Goal: Task Accomplishment & Management: Use online tool/utility

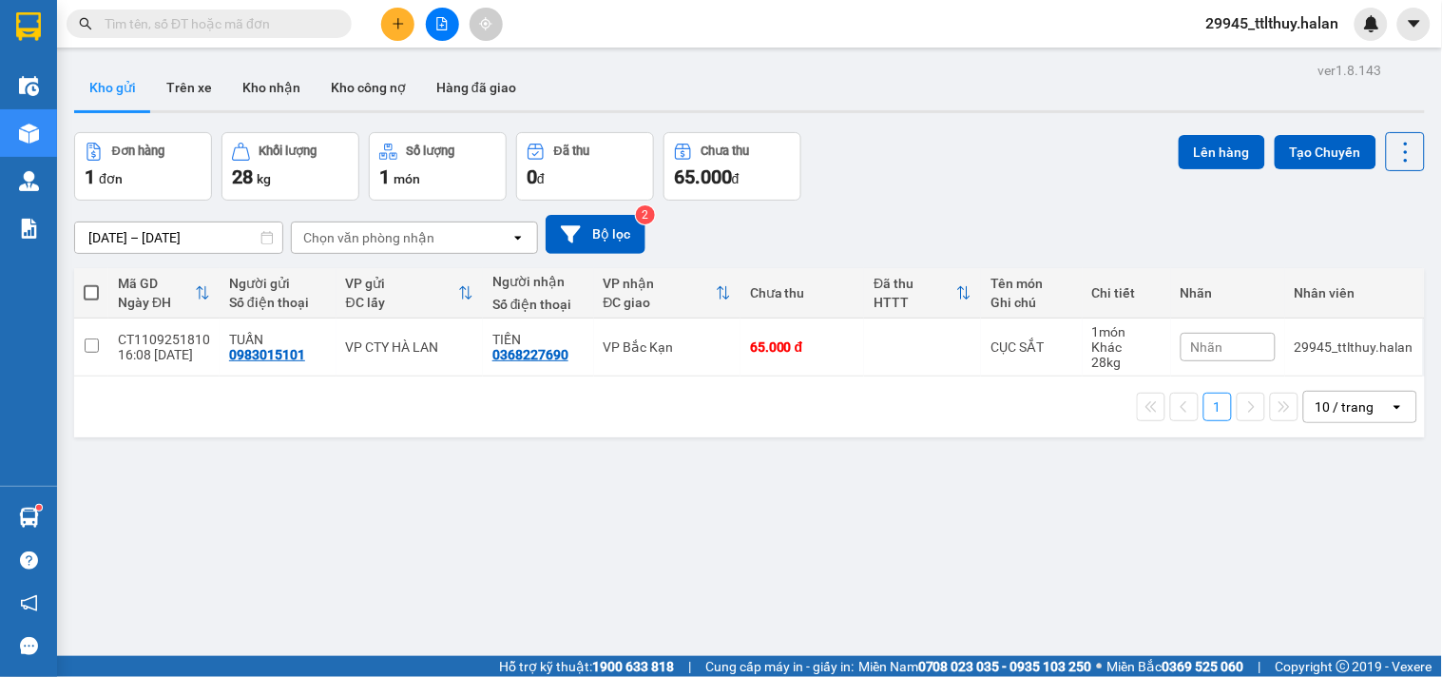
click at [309, 24] on input "text" at bounding box center [217, 23] width 224 height 21
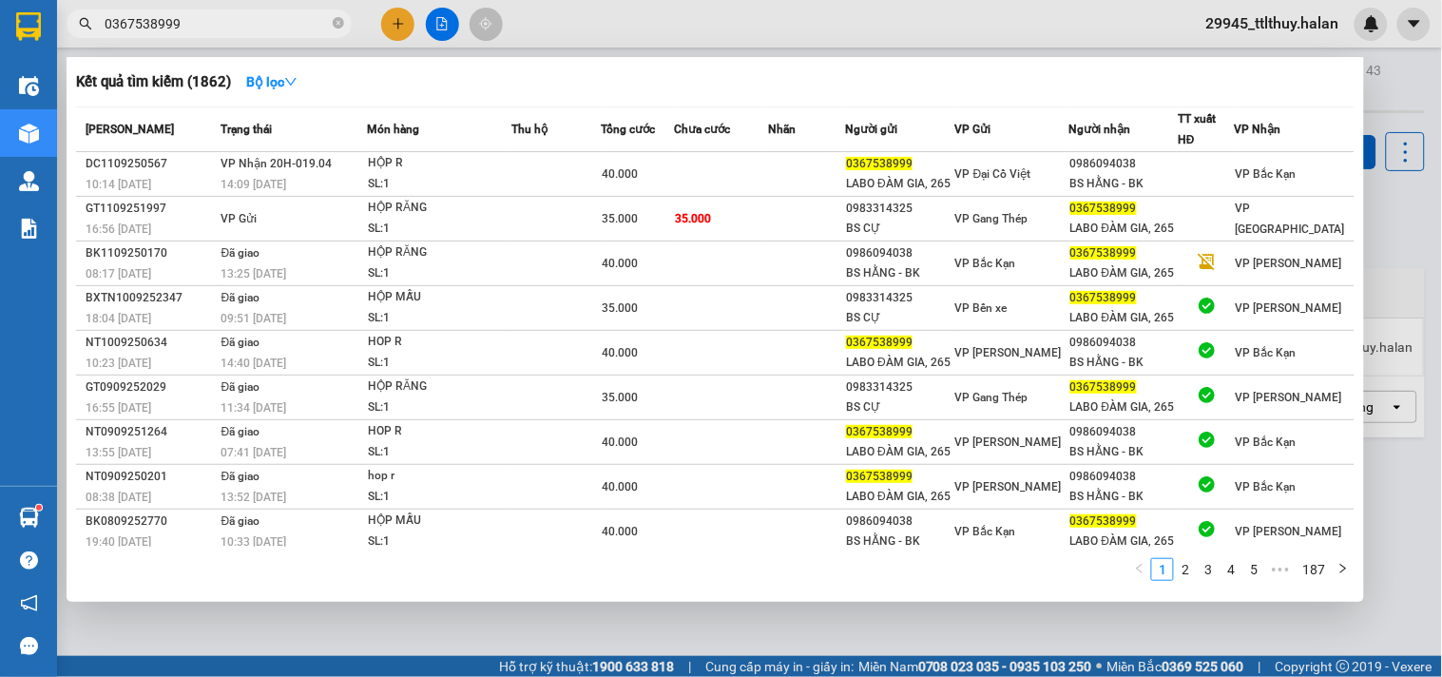
click at [282, 21] on input "0367538999" at bounding box center [217, 23] width 224 height 21
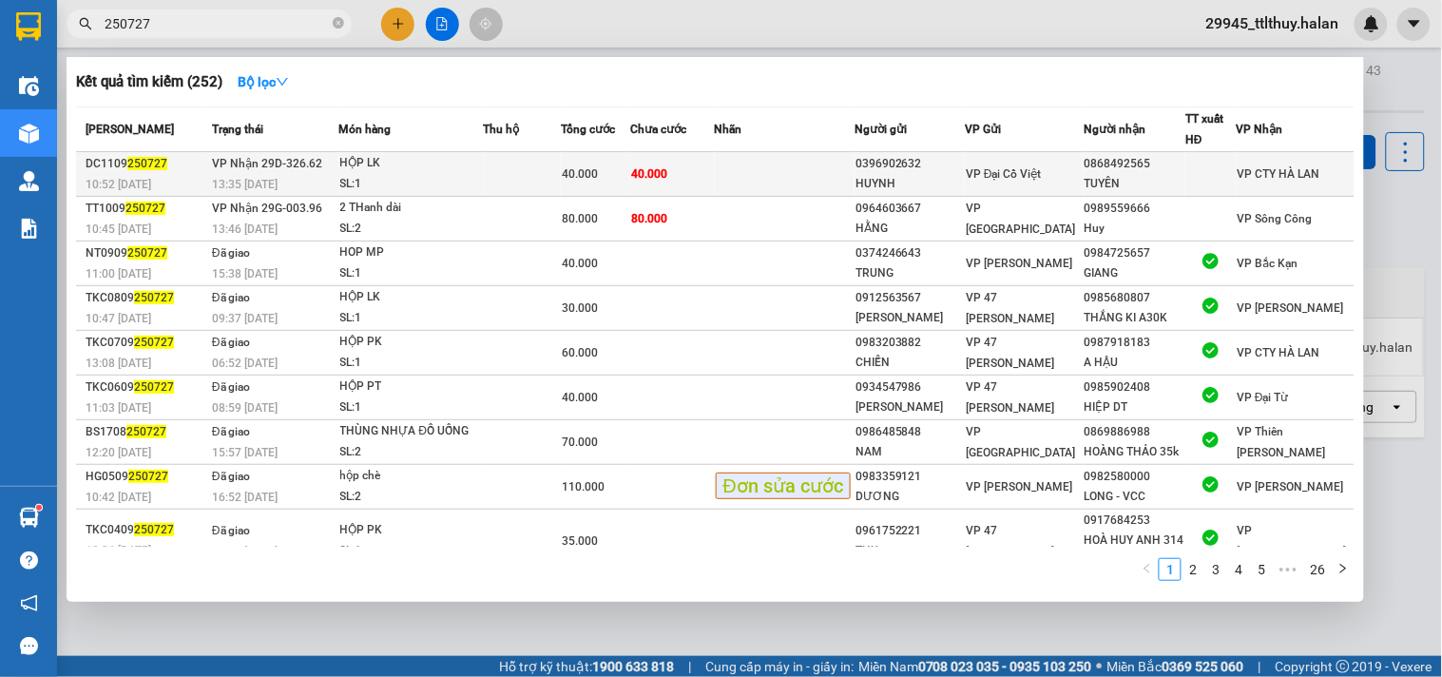
type input "250727"
click at [839, 164] on td at bounding box center [785, 174] width 140 height 45
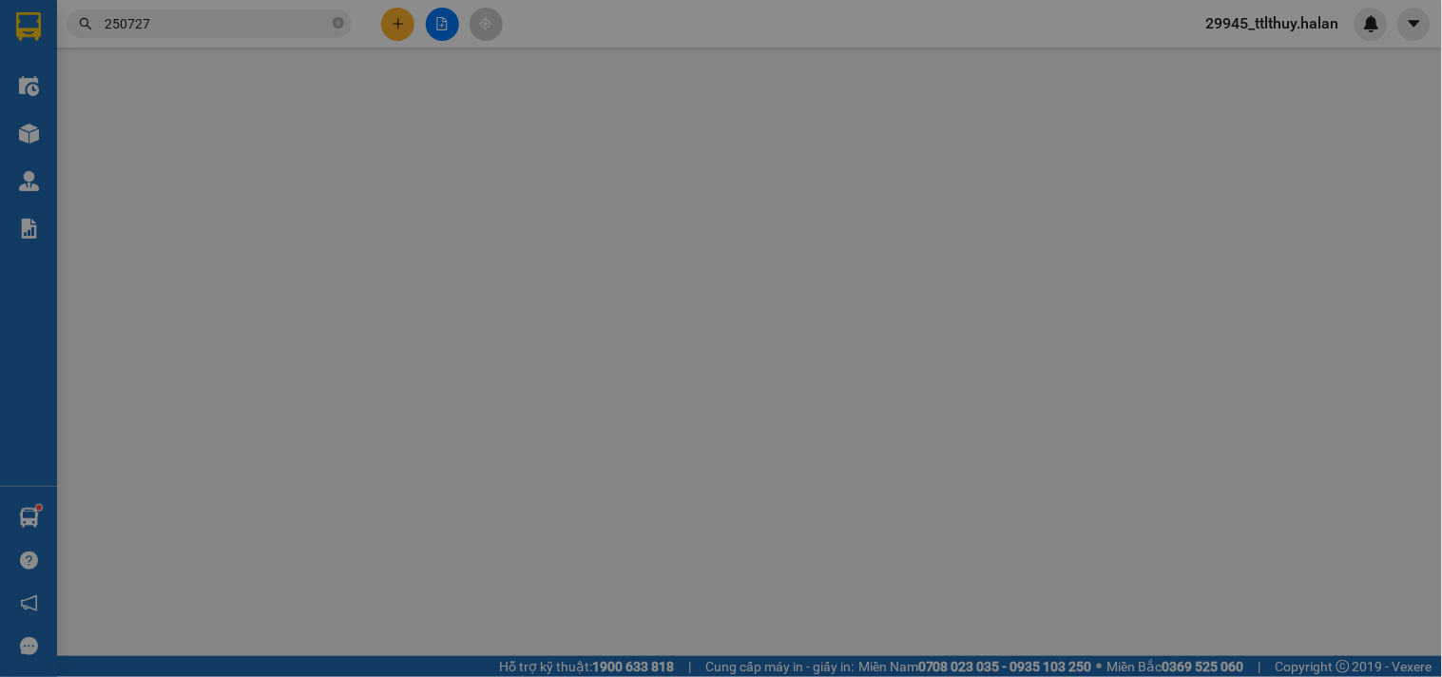
type input "0396902632"
type input "HUYNH"
type input "0868492565"
type input "TUYÊN"
type input "40.000"
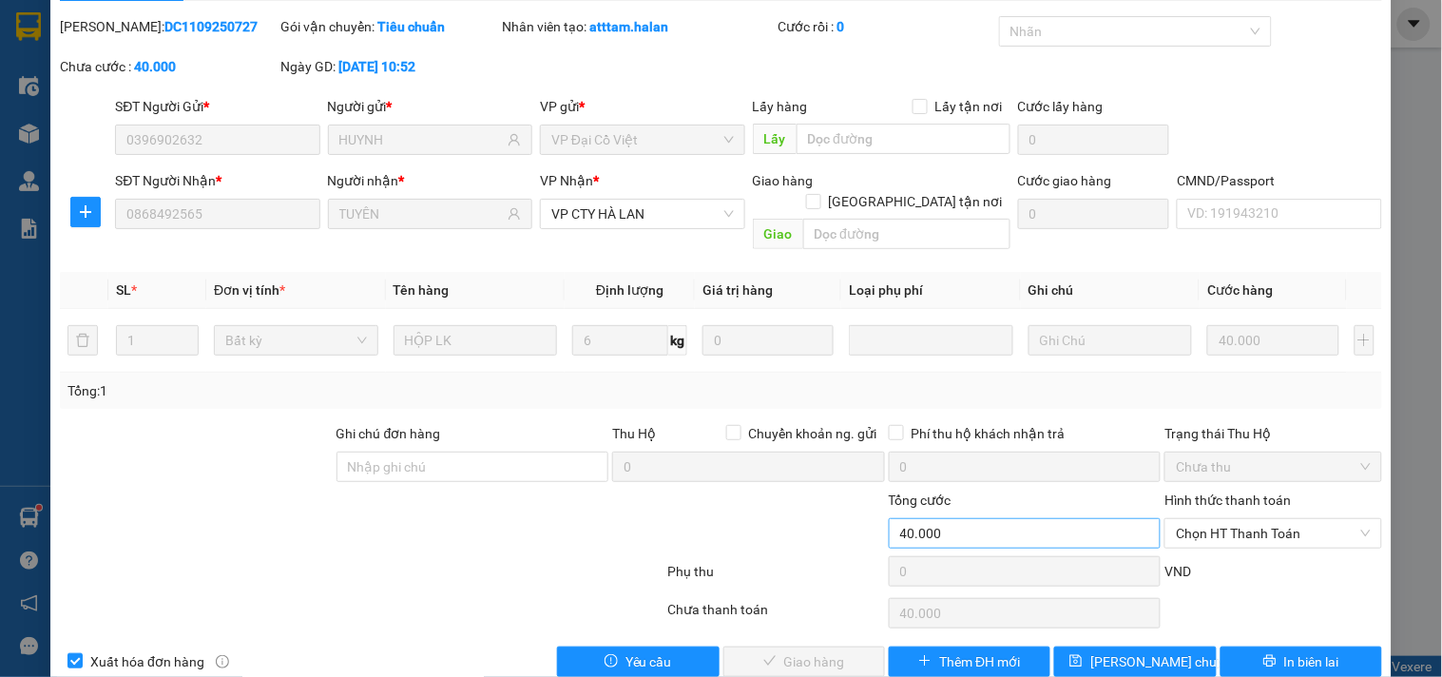
scroll to position [68, 0]
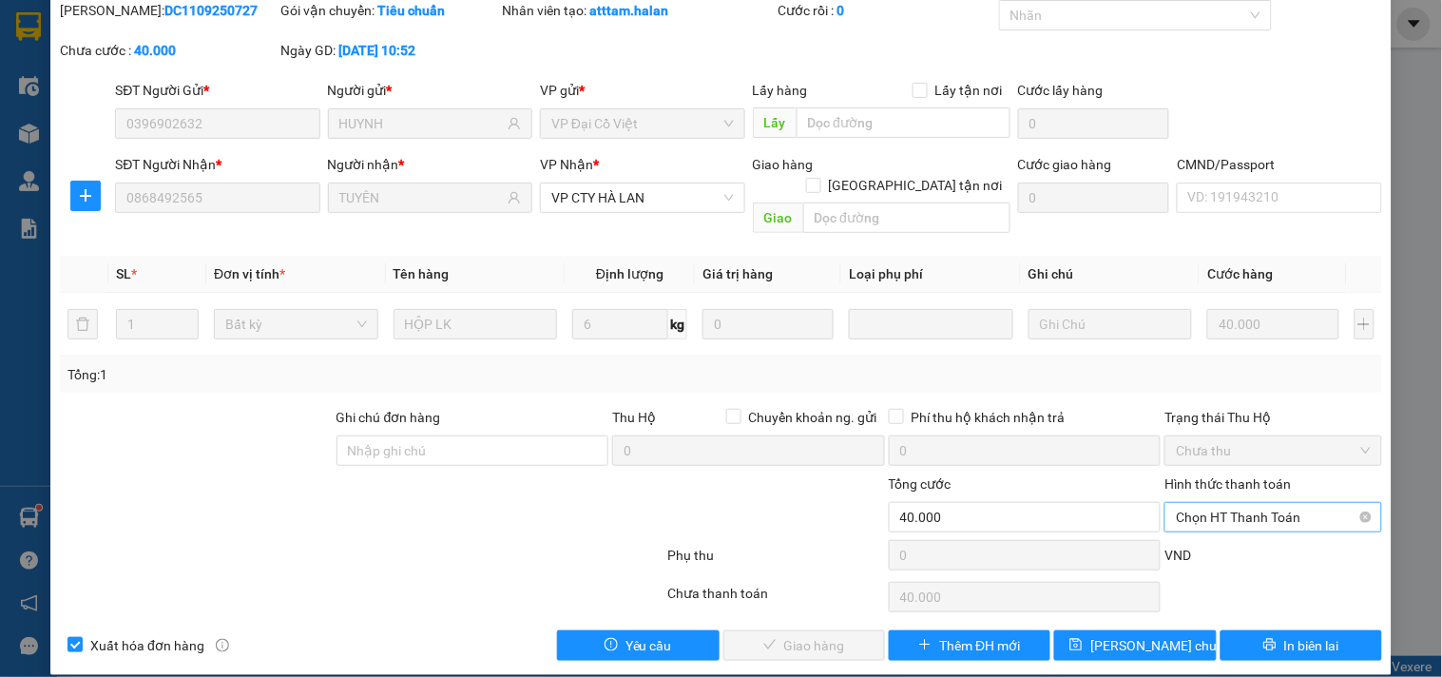
click at [1222, 503] on span "Chọn HT Thanh Toán" at bounding box center [1273, 517] width 194 height 29
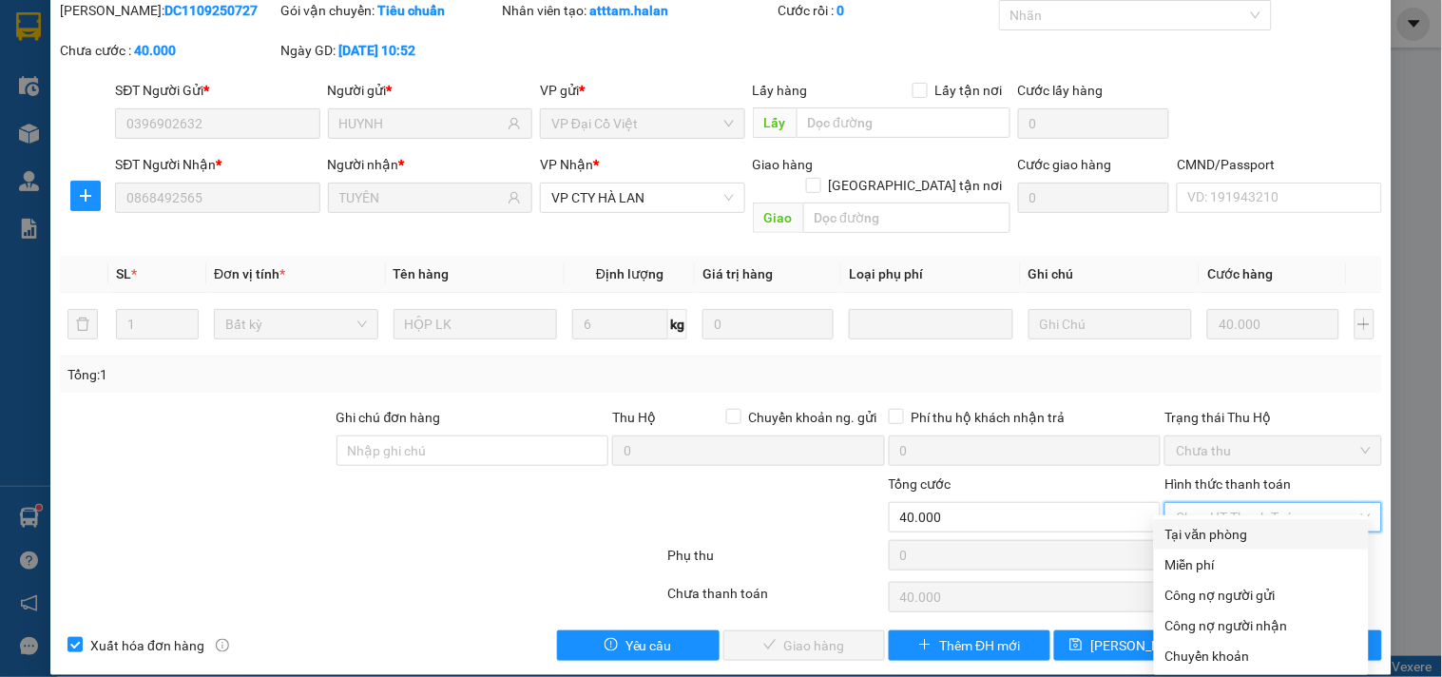
click at [1201, 536] on div "Tại văn phòng" at bounding box center [1261, 534] width 192 height 21
type input "0"
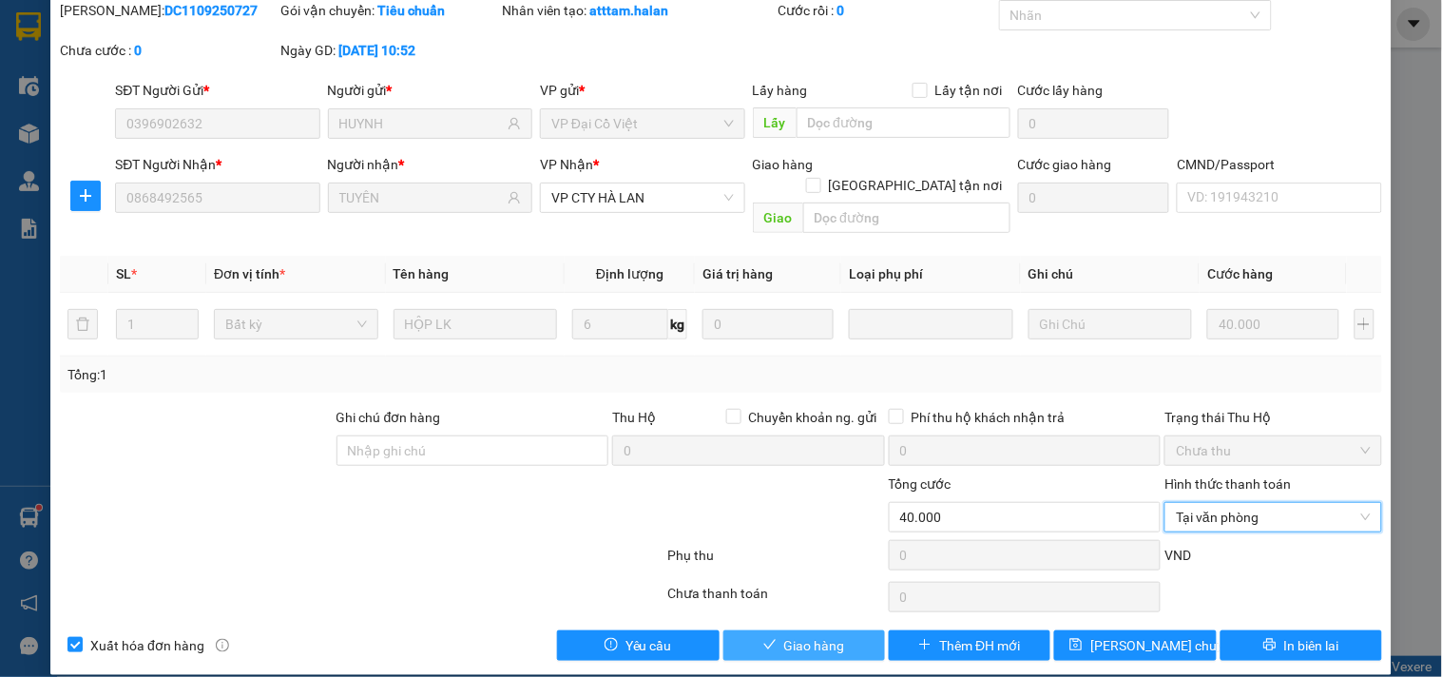
click at [820, 635] on span "Giao hàng" at bounding box center [814, 645] width 61 height 21
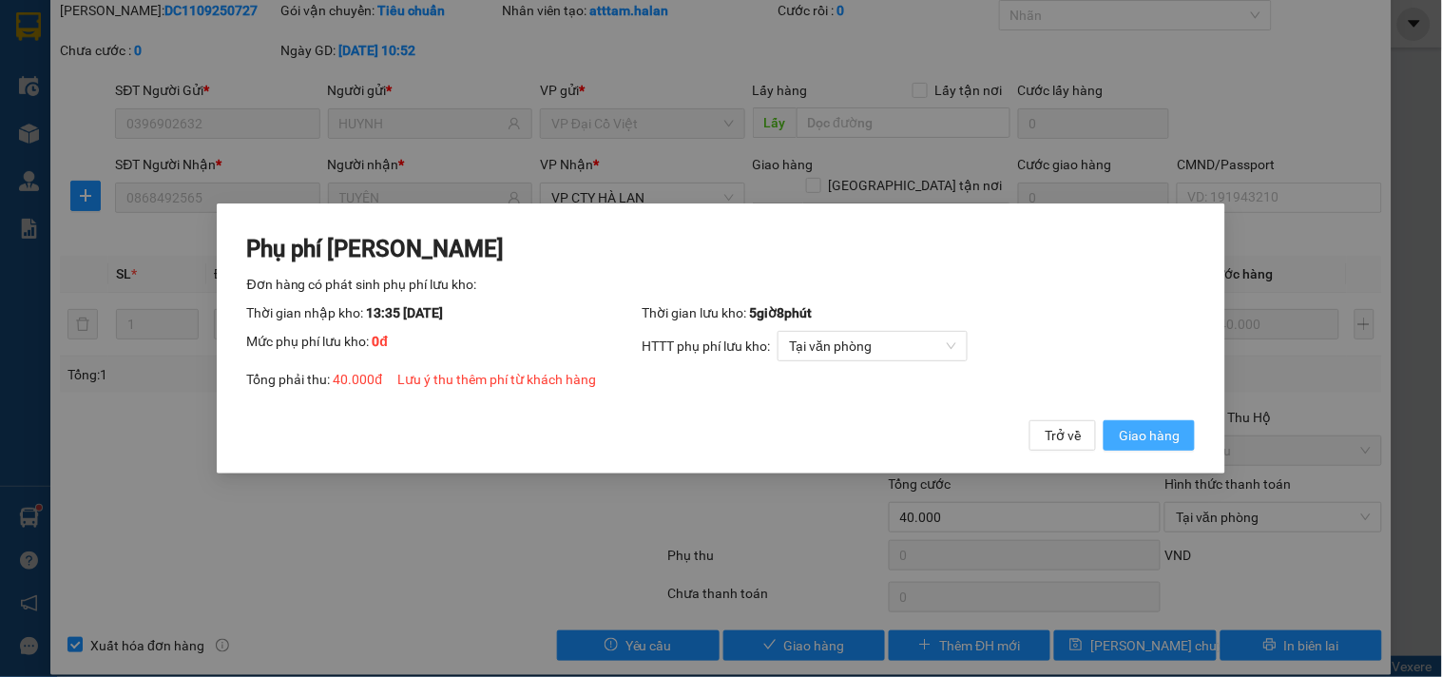
click at [1148, 439] on span "Giao hàng" at bounding box center [1149, 435] width 61 height 21
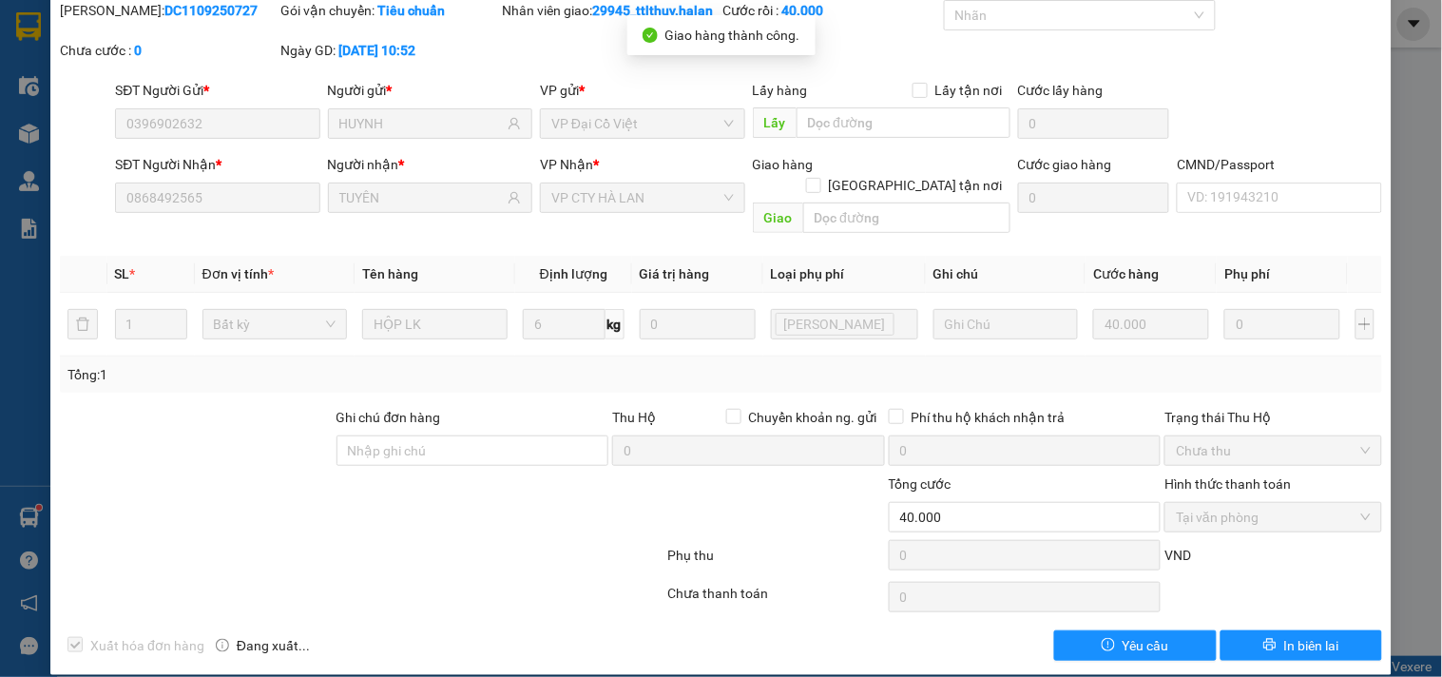
scroll to position [0, 0]
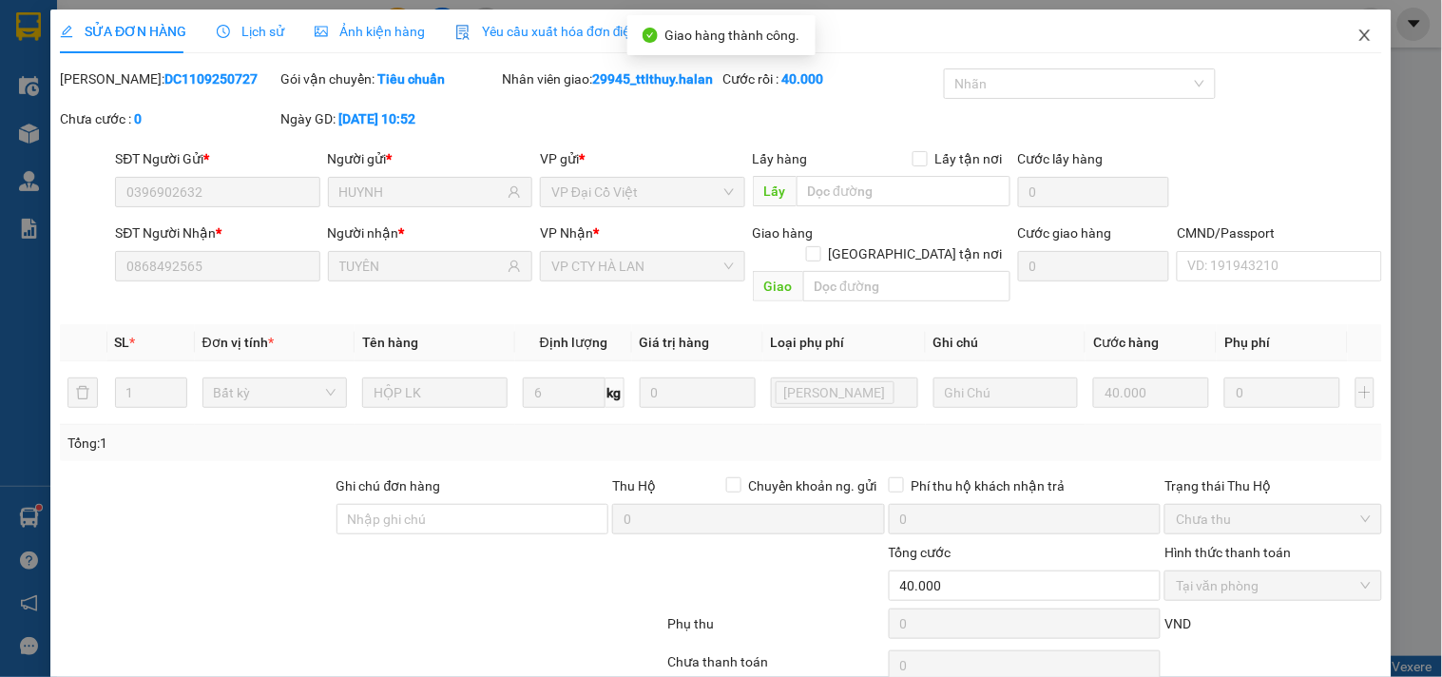
click at [1357, 36] on icon "close" at bounding box center [1364, 35] width 15 height 15
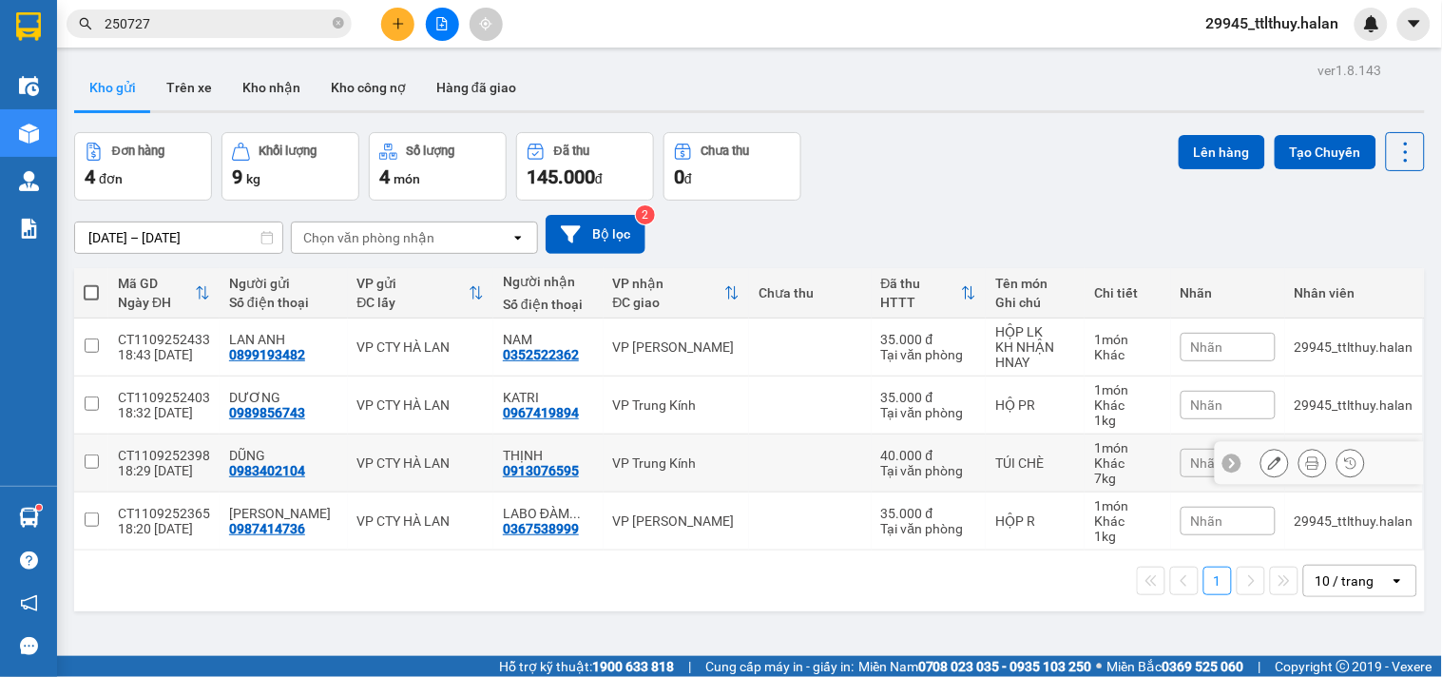
drag, startPoint x: 580, startPoint y: 458, endPoint x: 587, endPoint y: 443, distance: 17.0
click at [582, 456] on td "THỊNH 0913076595" at bounding box center [548, 463] width 110 height 58
checkbox input "true"
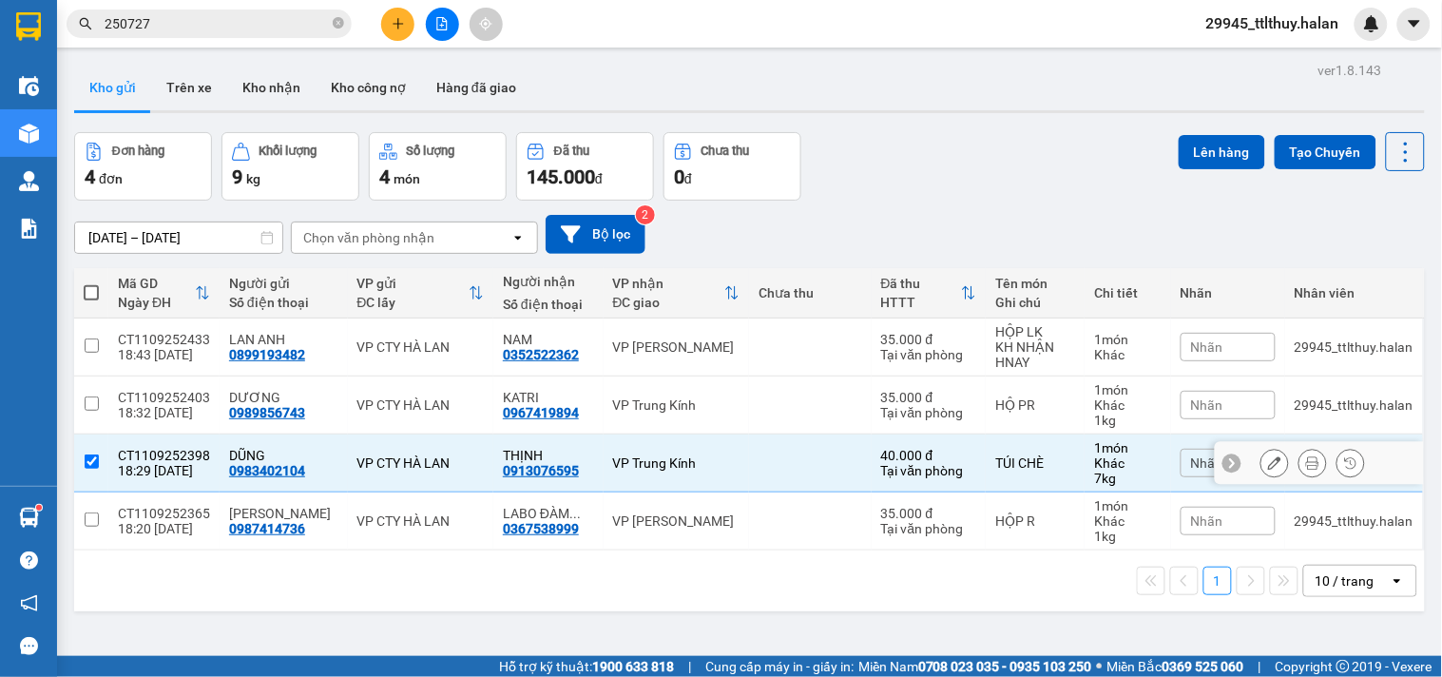
click at [613, 410] on div "VP Trung Kính" at bounding box center [676, 404] width 127 height 15
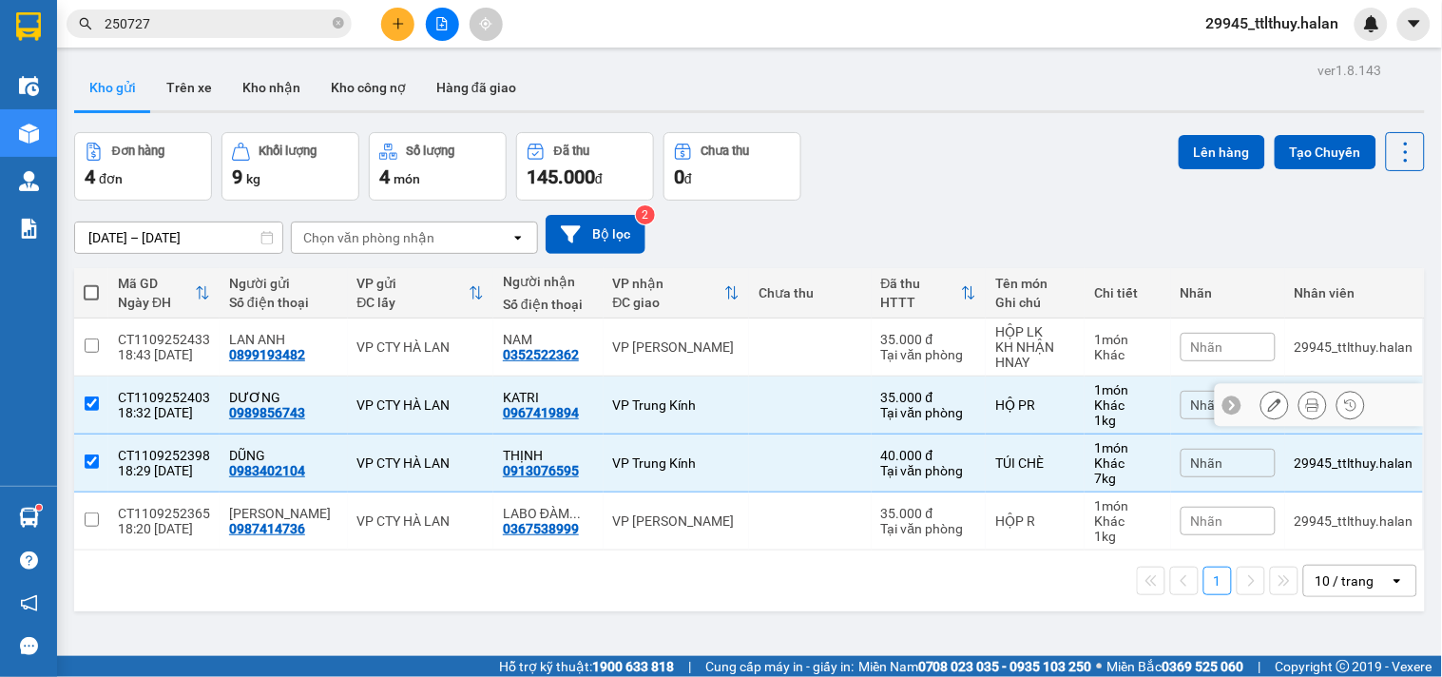
checkbox input "true"
click at [653, 353] on div "VP [PERSON_NAME]" at bounding box center [676, 346] width 127 height 15
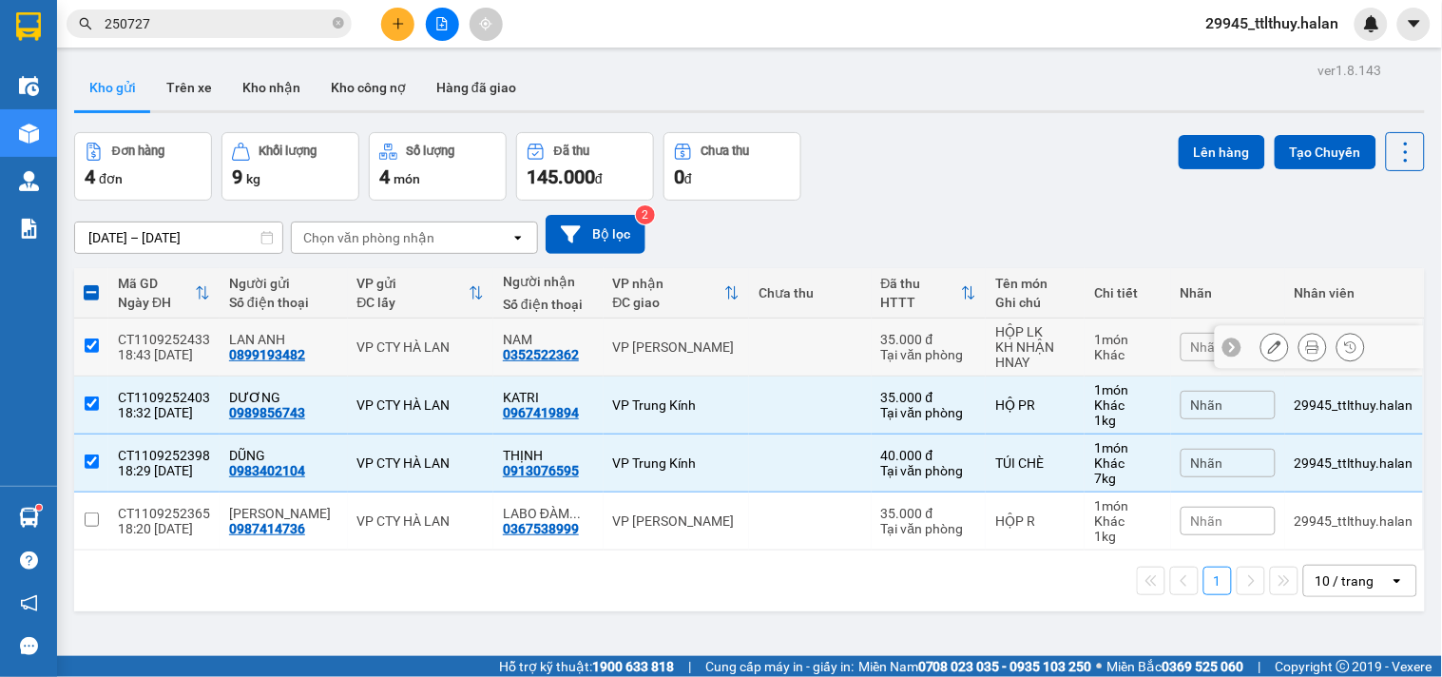
checkbox input "true"
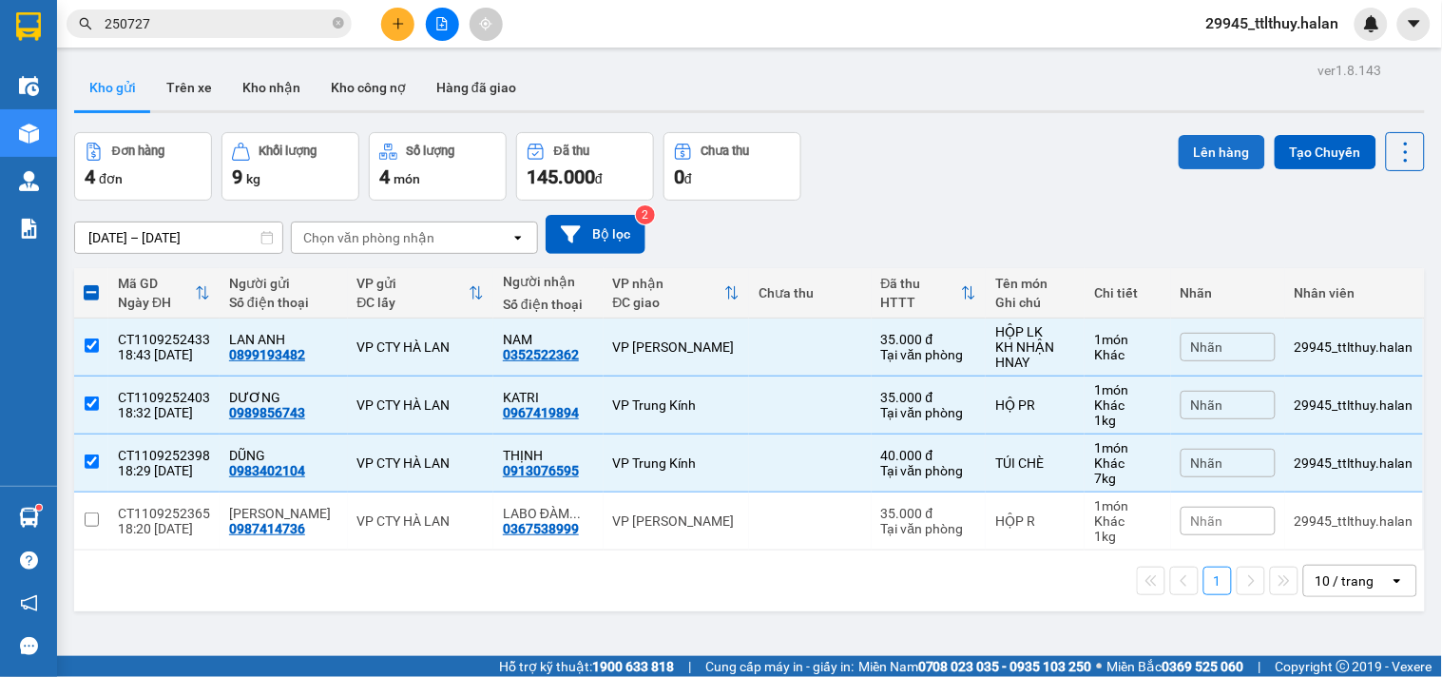
click at [1203, 154] on button "Lên hàng" at bounding box center [1222, 152] width 86 height 34
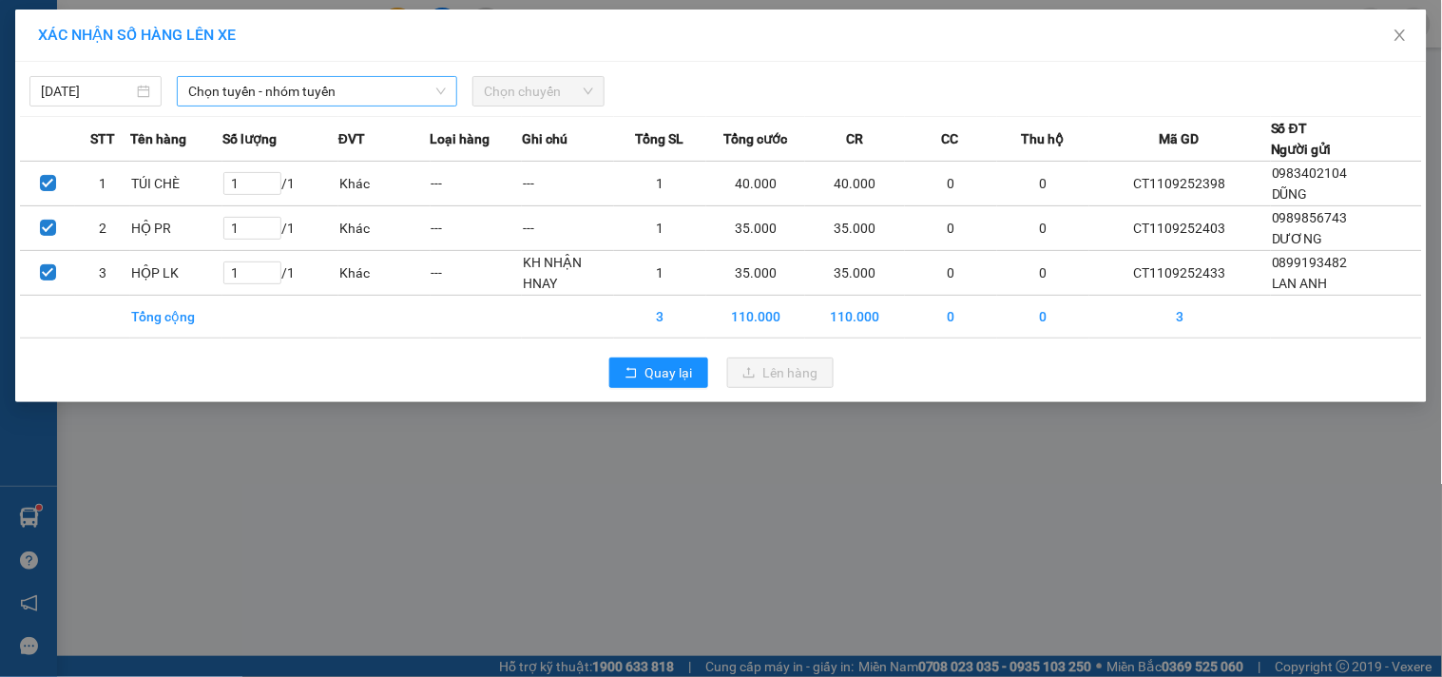
click at [307, 92] on span "Chọn tuyến - nhóm tuyến" at bounding box center [317, 91] width 258 height 29
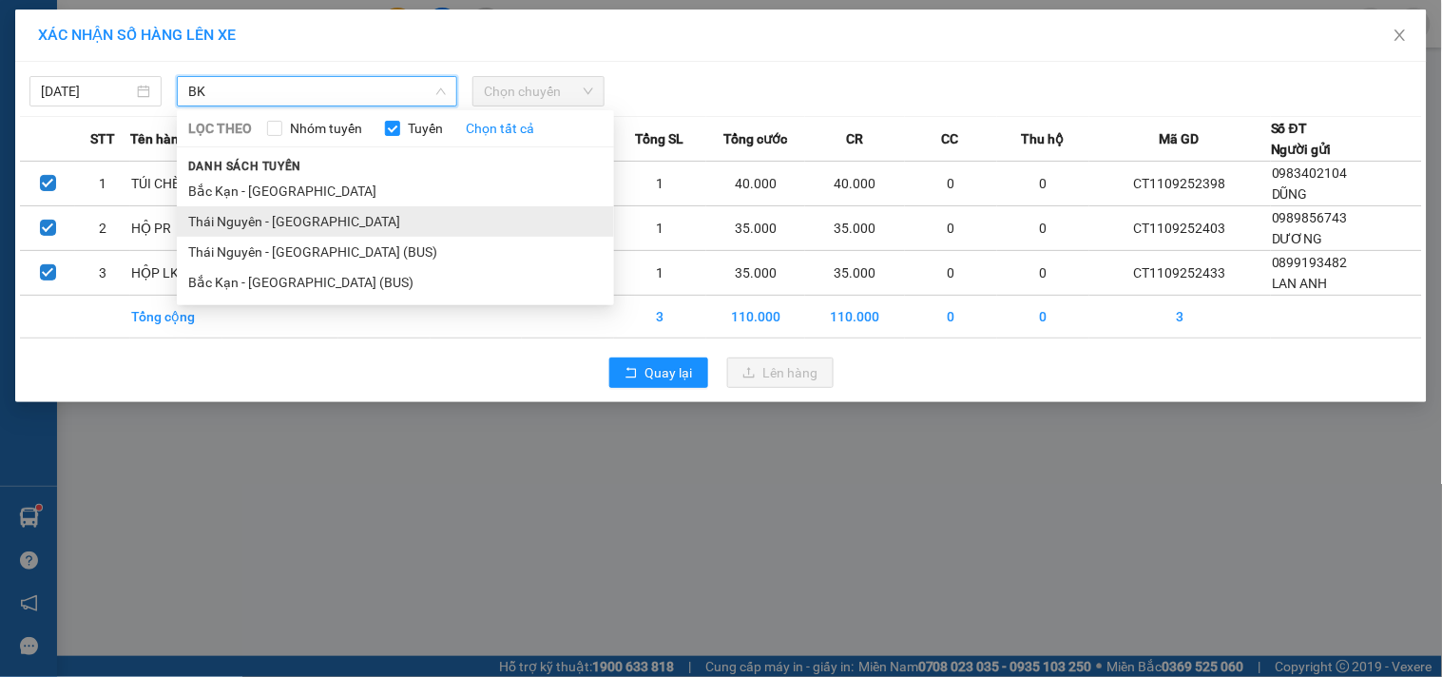
type input "BK"
click at [277, 224] on li "Thái Nguyên - [GEOGRAPHIC_DATA]" at bounding box center [395, 221] width 437 height 30
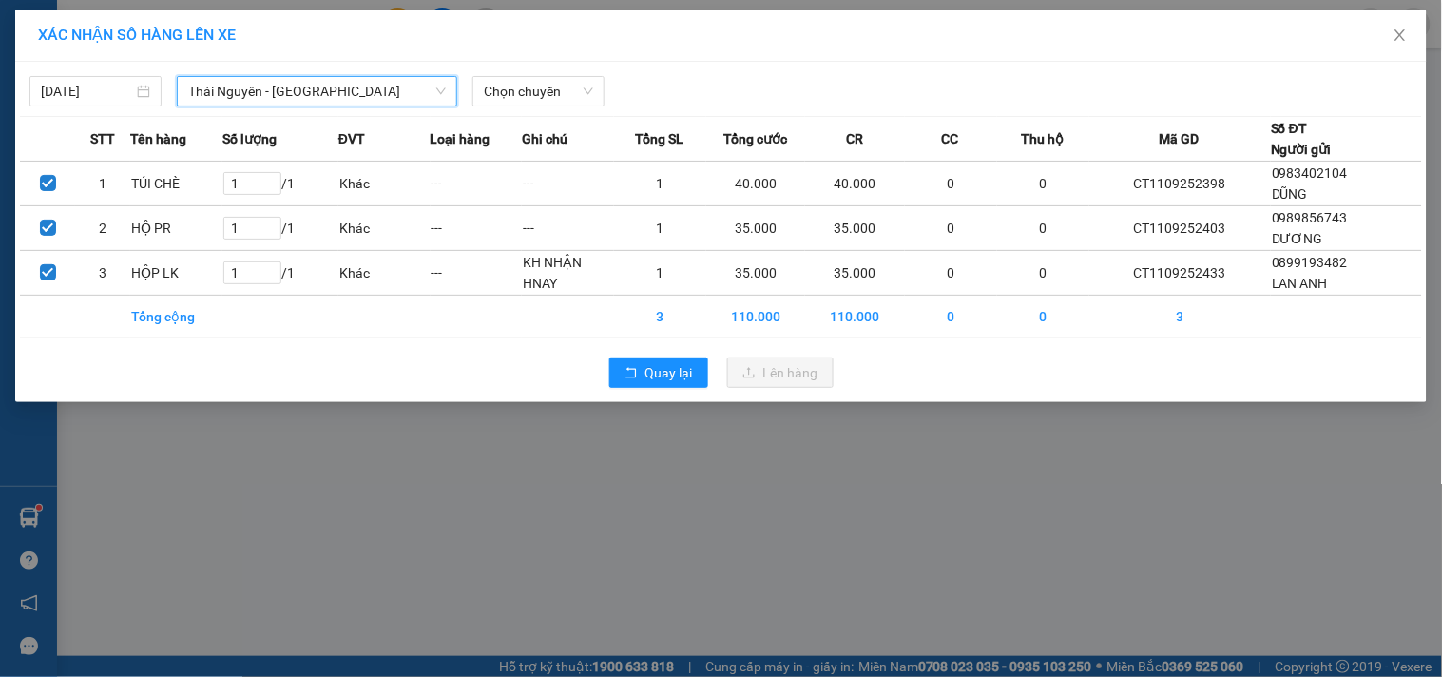
click at [318, 89] on span "Thái Nguyên - [GEOGRAPHIC_DATA]" at bounding box center [317, 91] width 258 height 29
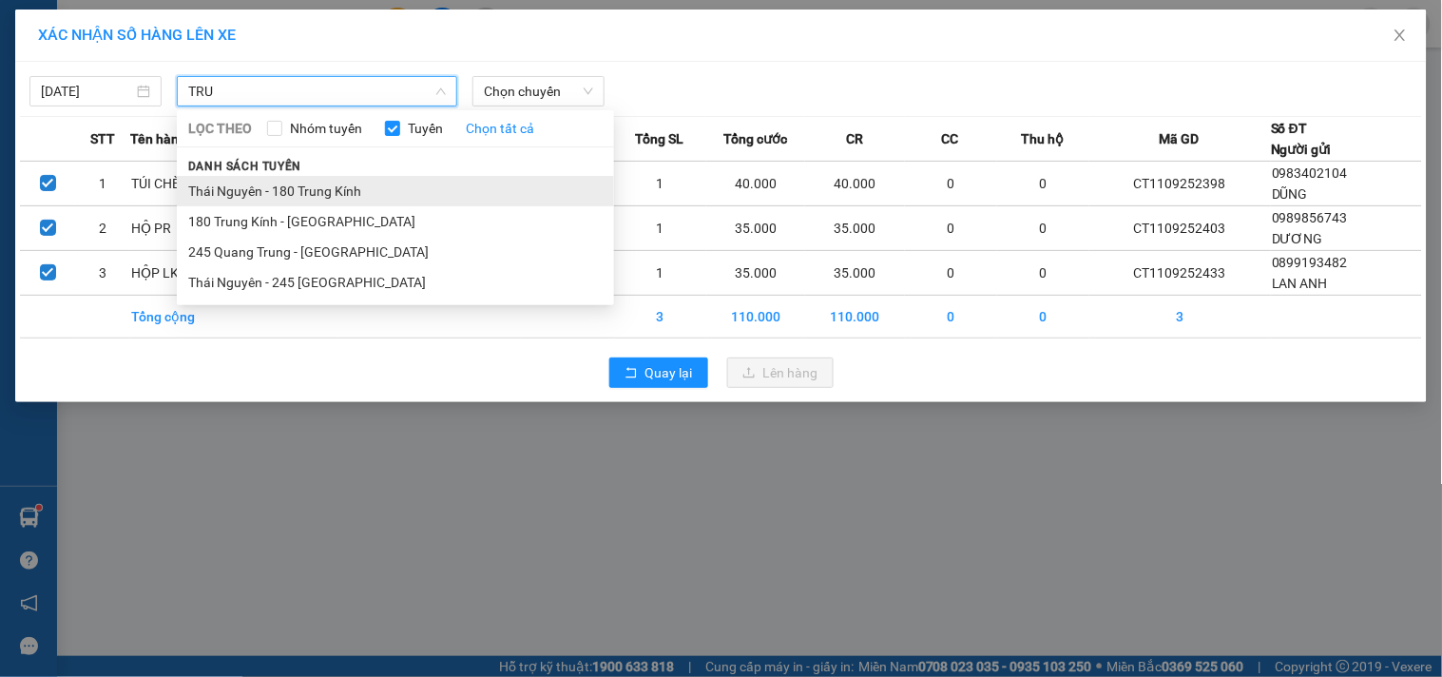
type input "TRU"
click at [300, 183] on li "Thái Nguyên - 180 Trung Kính" at bounding box center [395, 191] width 437 height 30
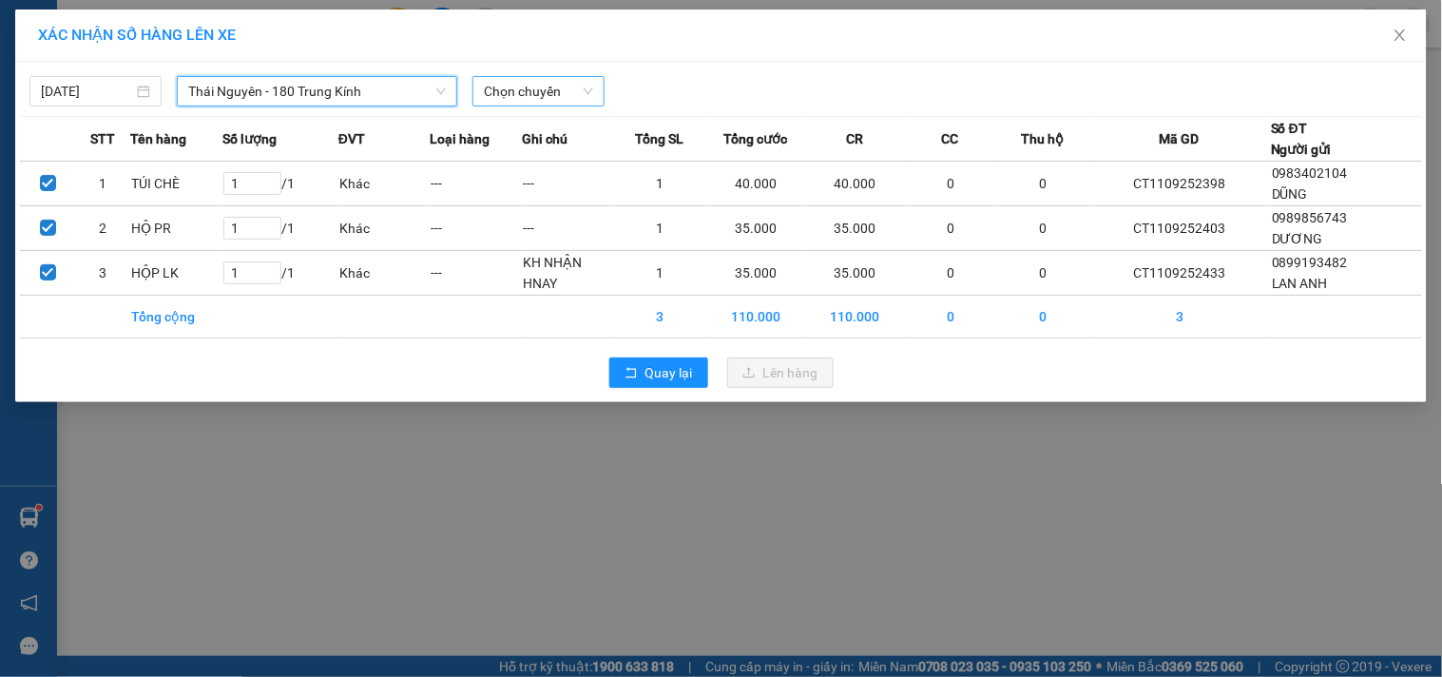
click at [529, 86] on span "Chọn chuyến" at bounding box center [538, 91] width 109 height 29
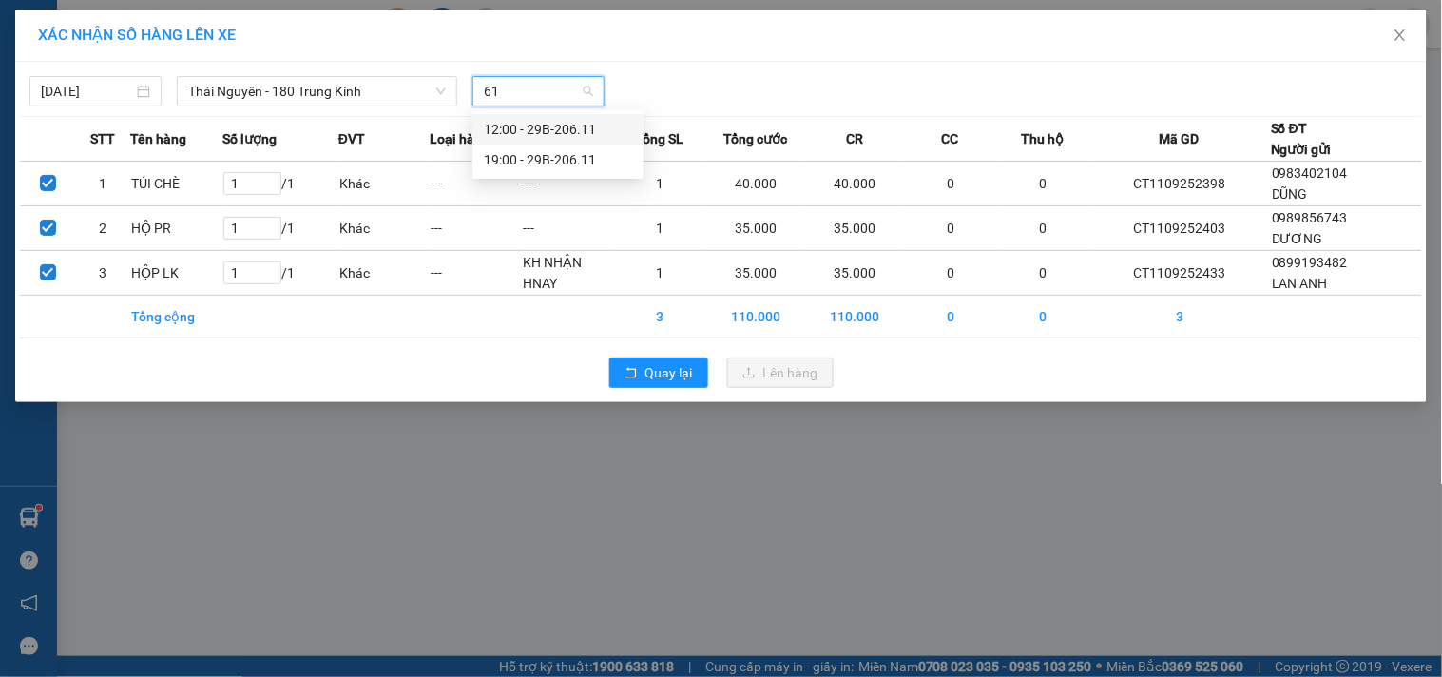
type input "611"
click at [581, 152] on div "19:00 - 29B-206.11" at bounding box center [558, 159] width 148 height 21
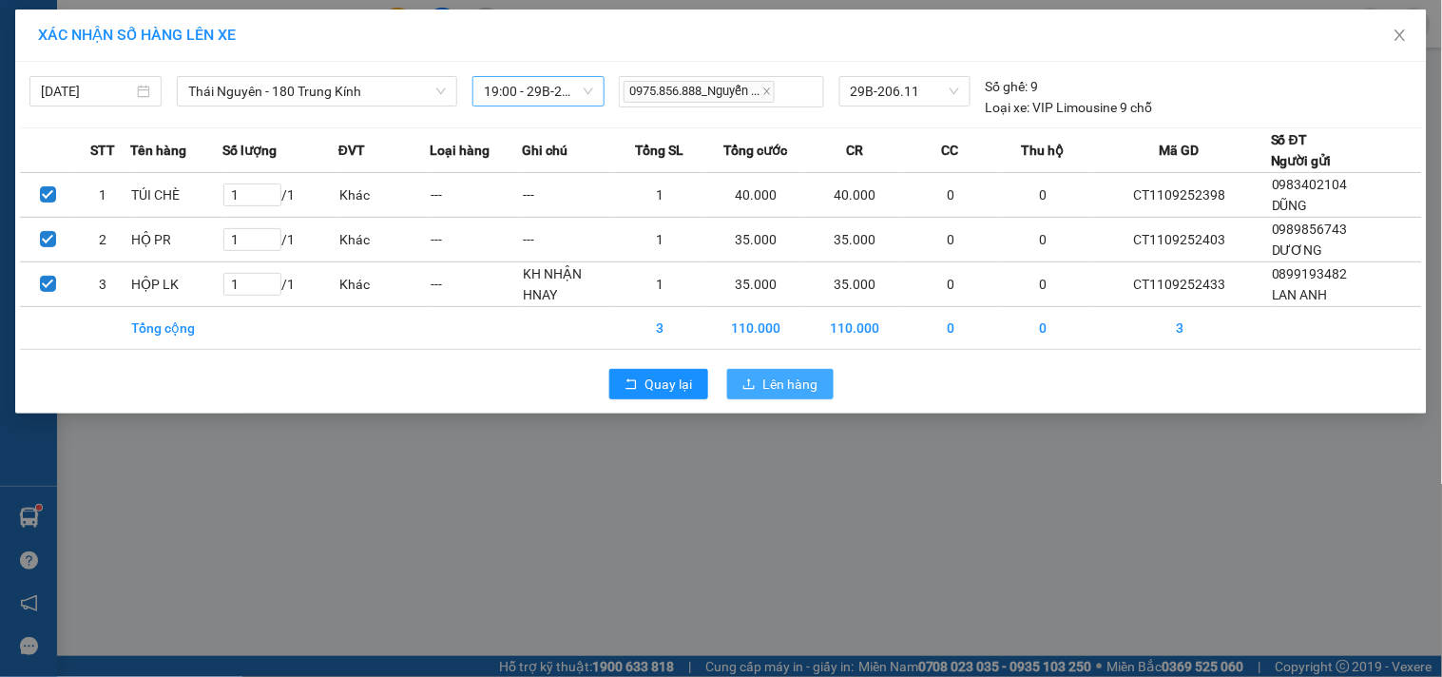
click at [758, 385] on button "Lên hàng" at bounding box center [780, 384] width 106 height 30
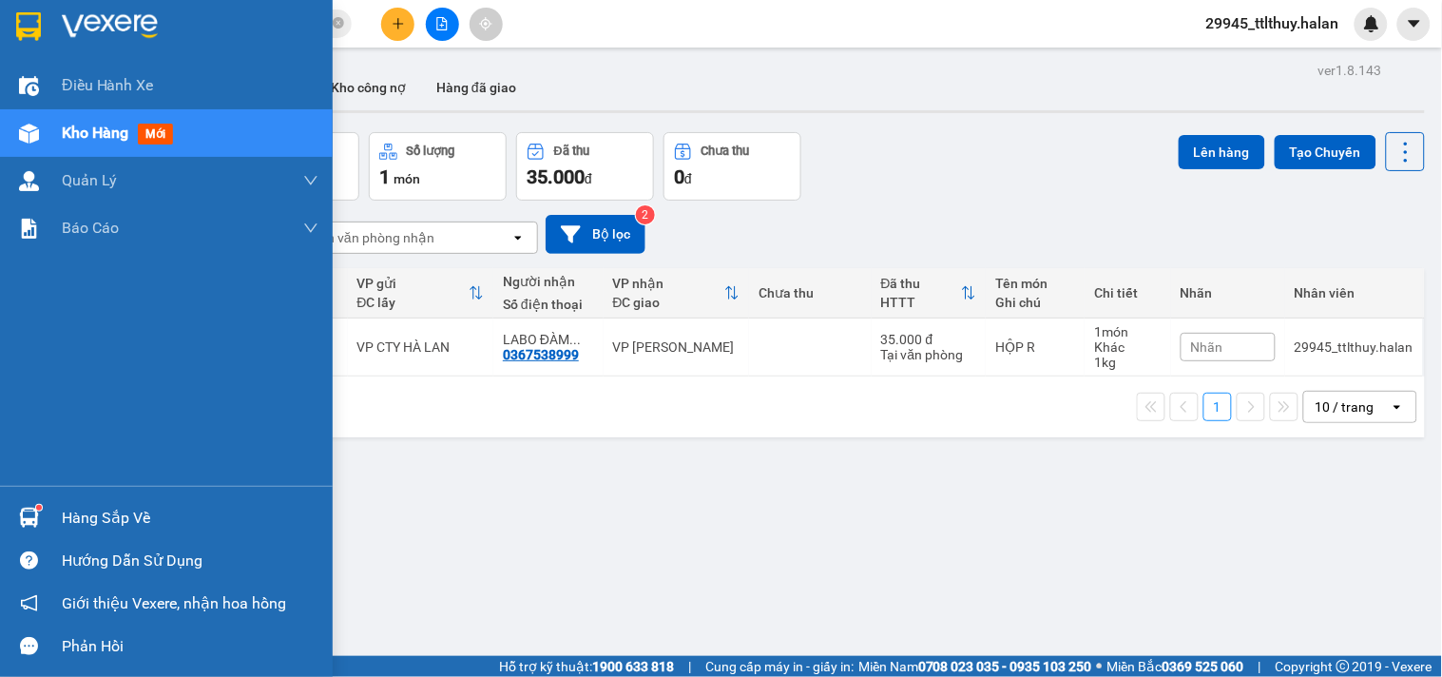
click at [36, 523] on img at bounding box center [29, 518] width 20 height 20
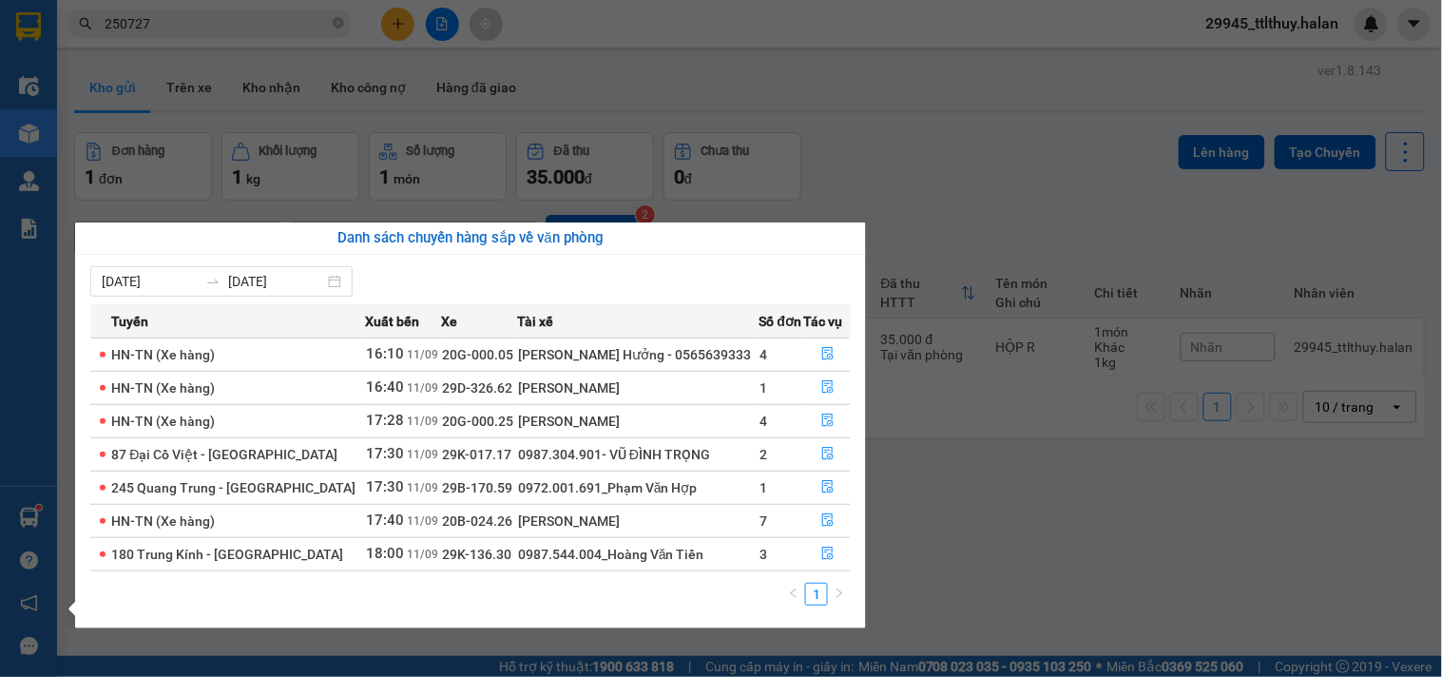
click at [290, 25] on section "Kết quả tìm kiếm ( 252 ) Bộ lọc Mã ĐH Trạng thái Món hàng Thu hộ Tổng cước Chưa…" at bounding box center [721, 338] width 1442 height 677
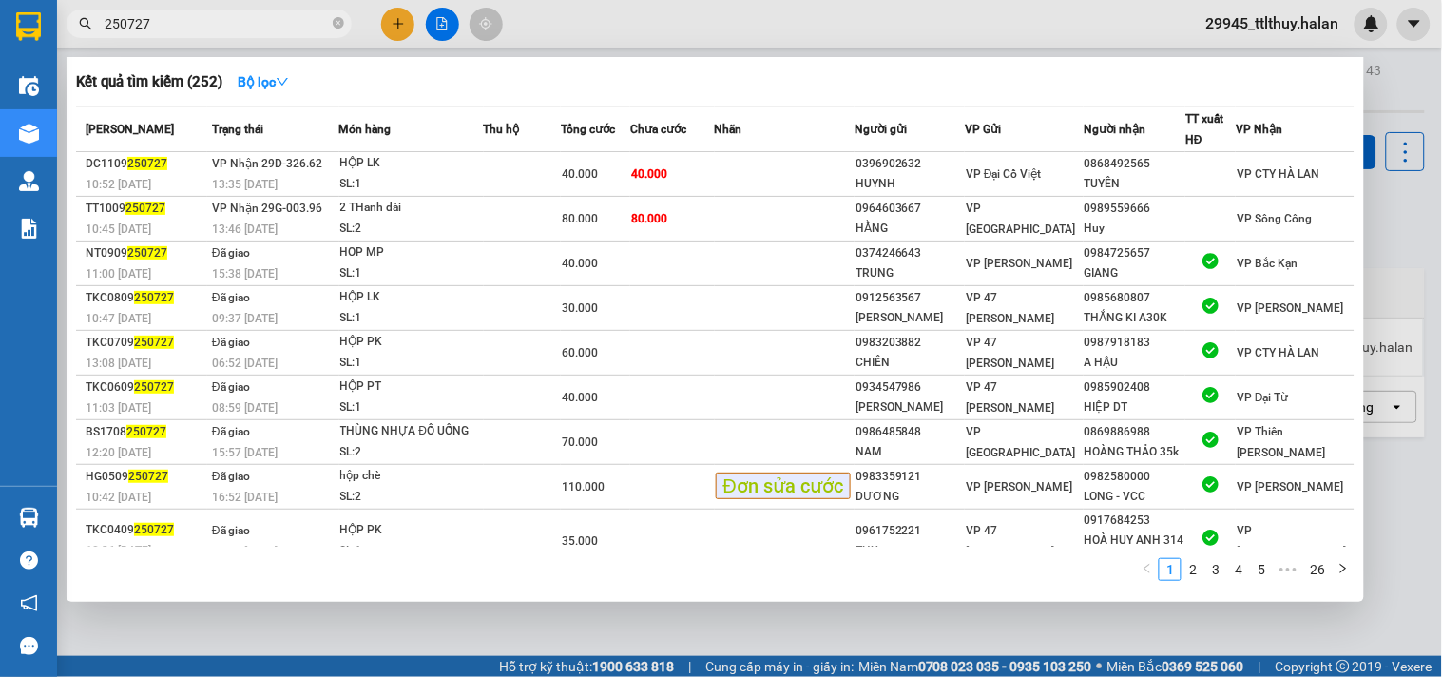
click at [290, 25] on input "250727" at bounding box center [217, 23] width 224 height 21
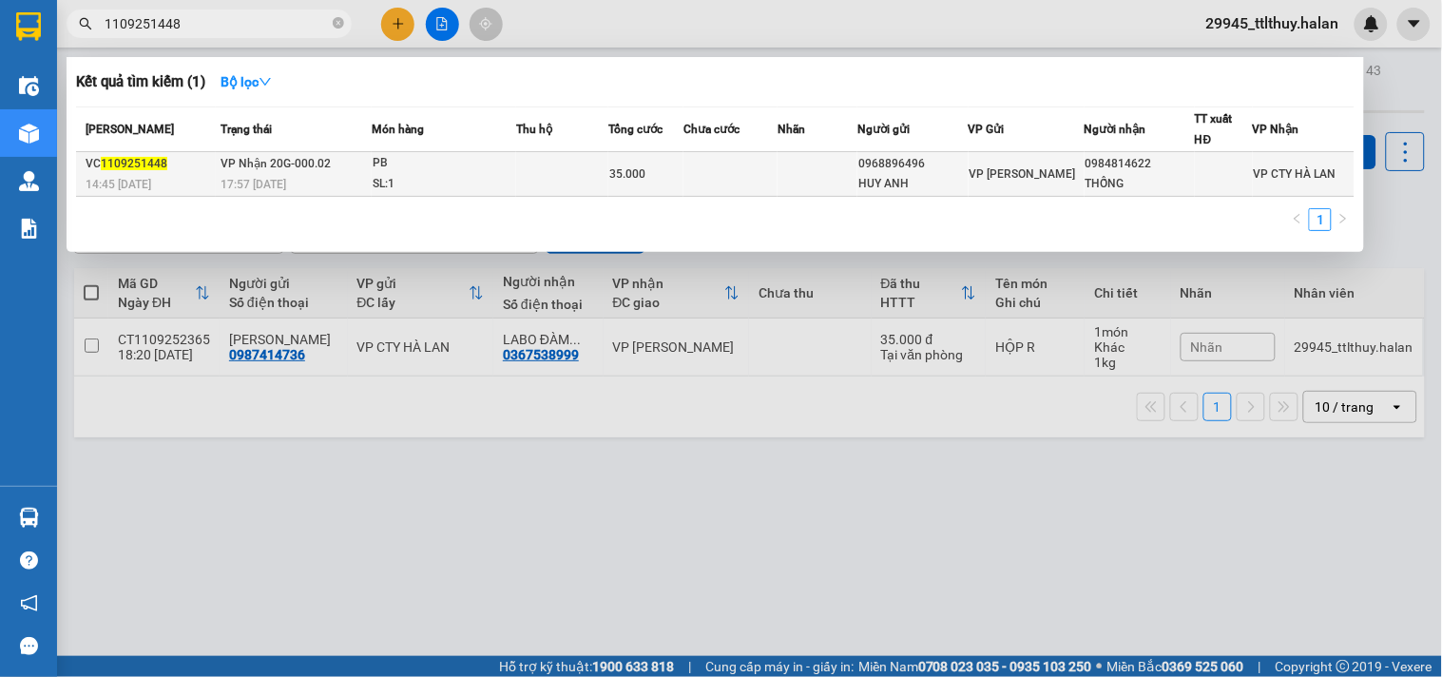
type input "1109251448"
click at [462, 183] on div "SL: 1" at bounding box center [444, 184] width 143 height 21
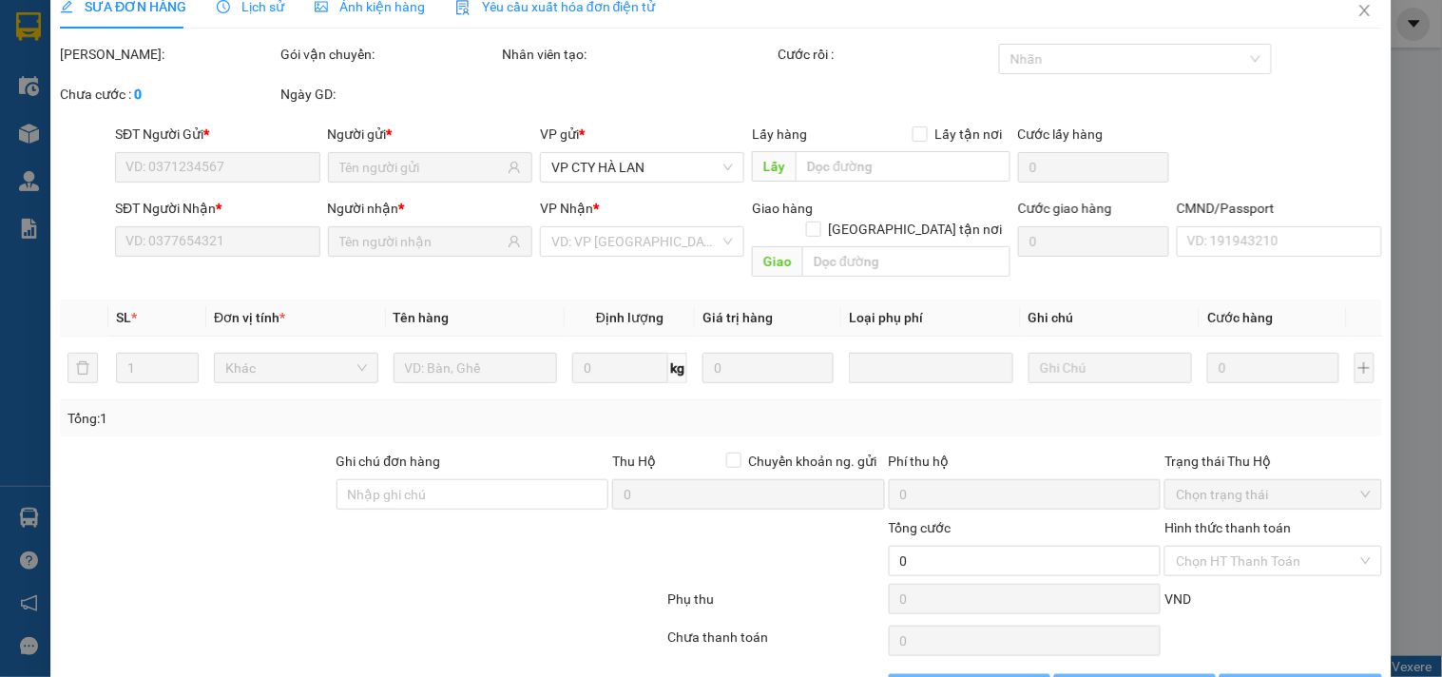
type input "0968896496"
type input "HUY ANH"
type input "0984814622"
type input "THỐNG"
type input "35.000"
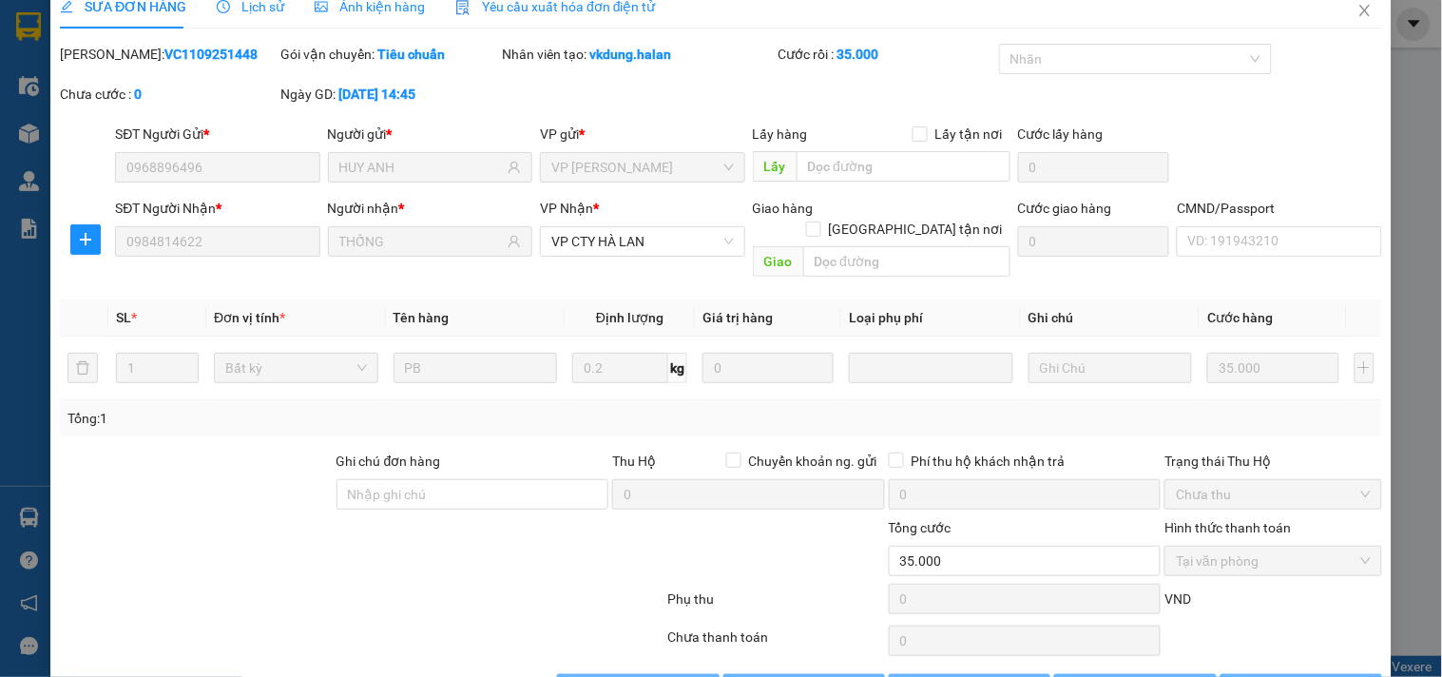
scroll to position [36, 0]
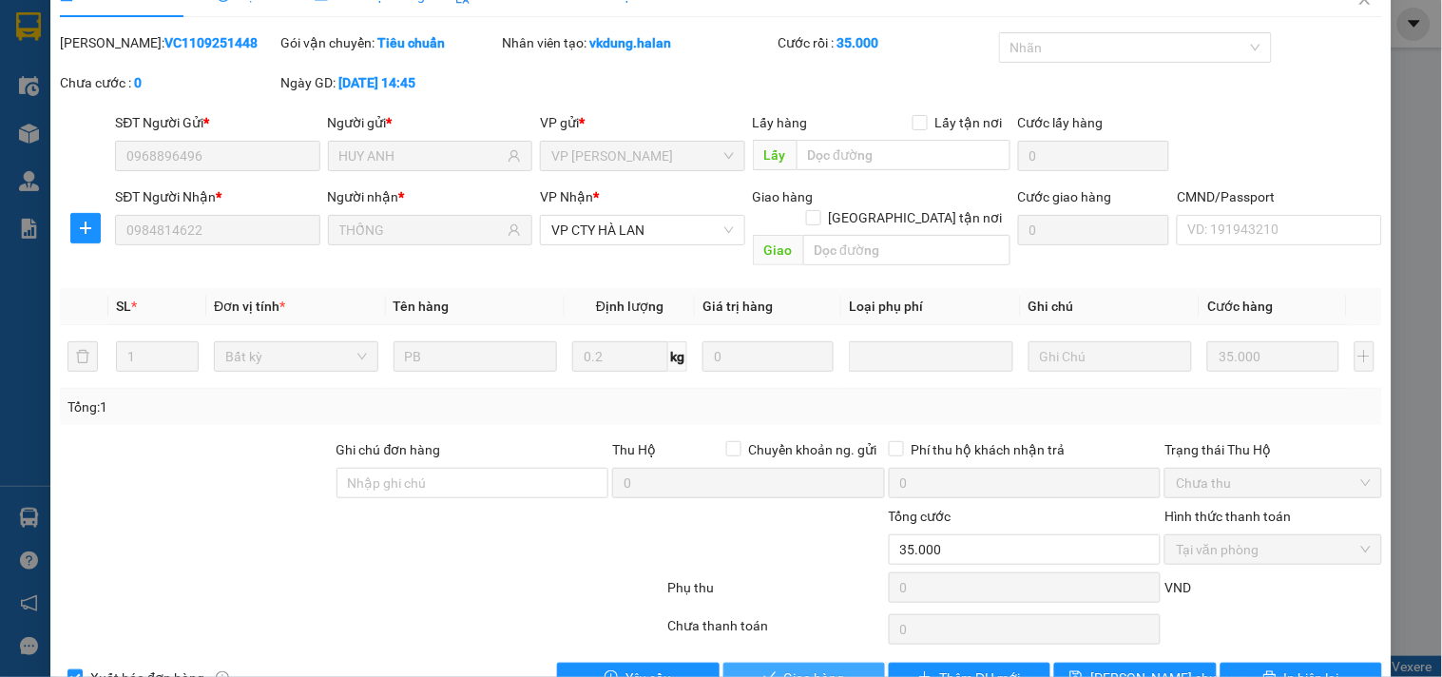
click at [763, 672] on icon "check" at bounding box center [769, 677] width 12 height 10
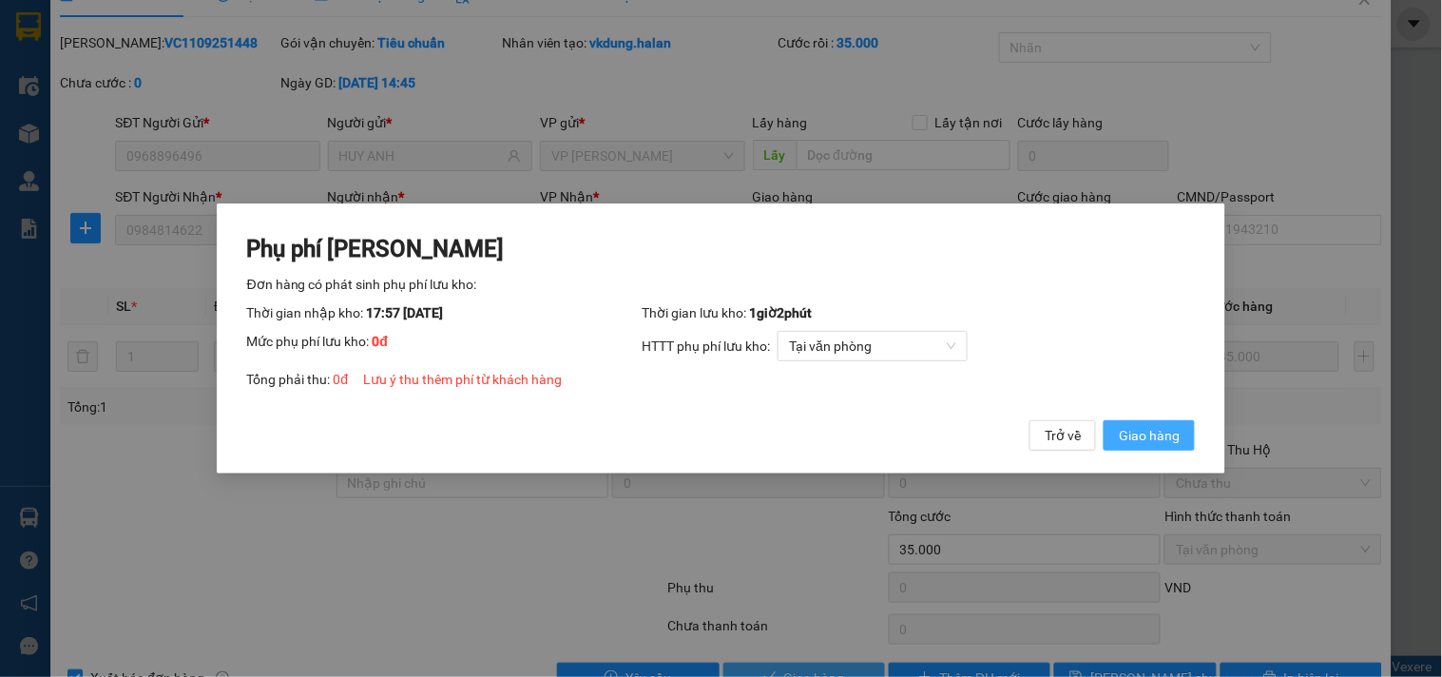
click at [1154, 430] on span "Giao hàng" at bounding box center [1149, 435] width 61 height 21
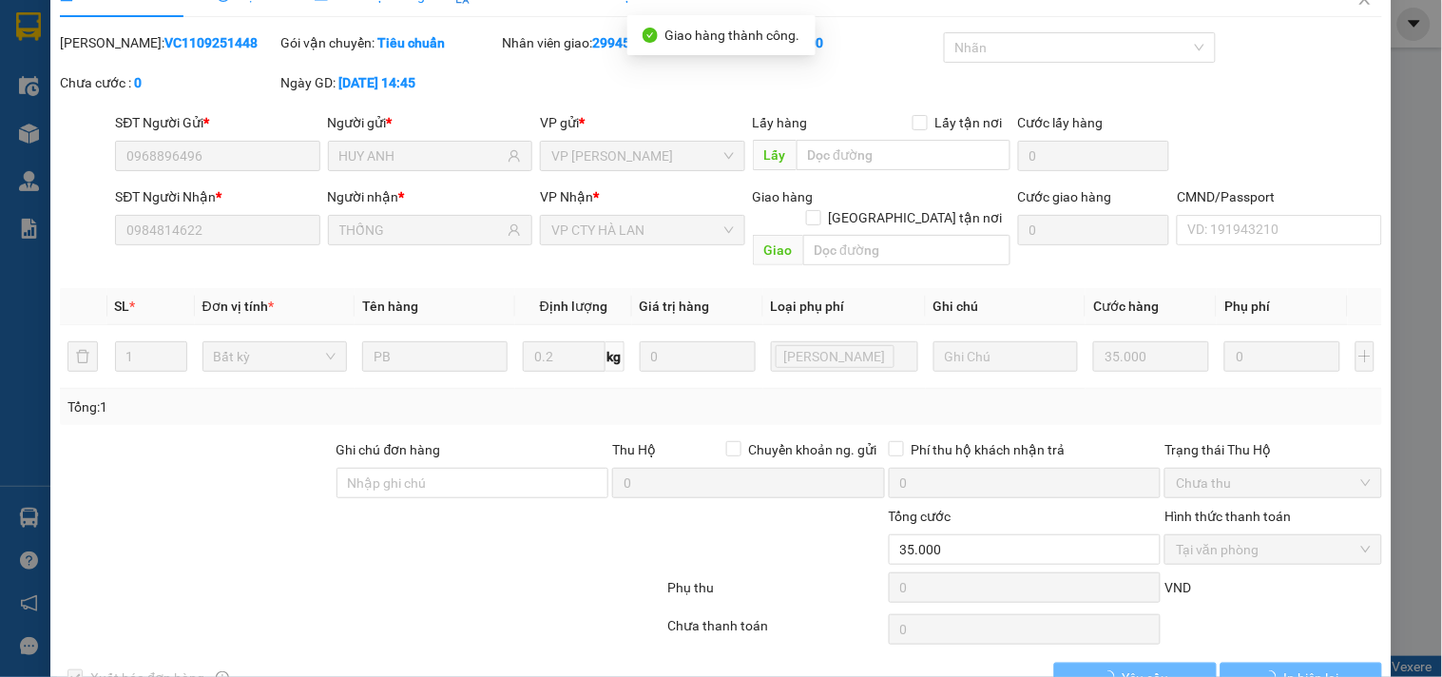
scroll to position [0, 0]
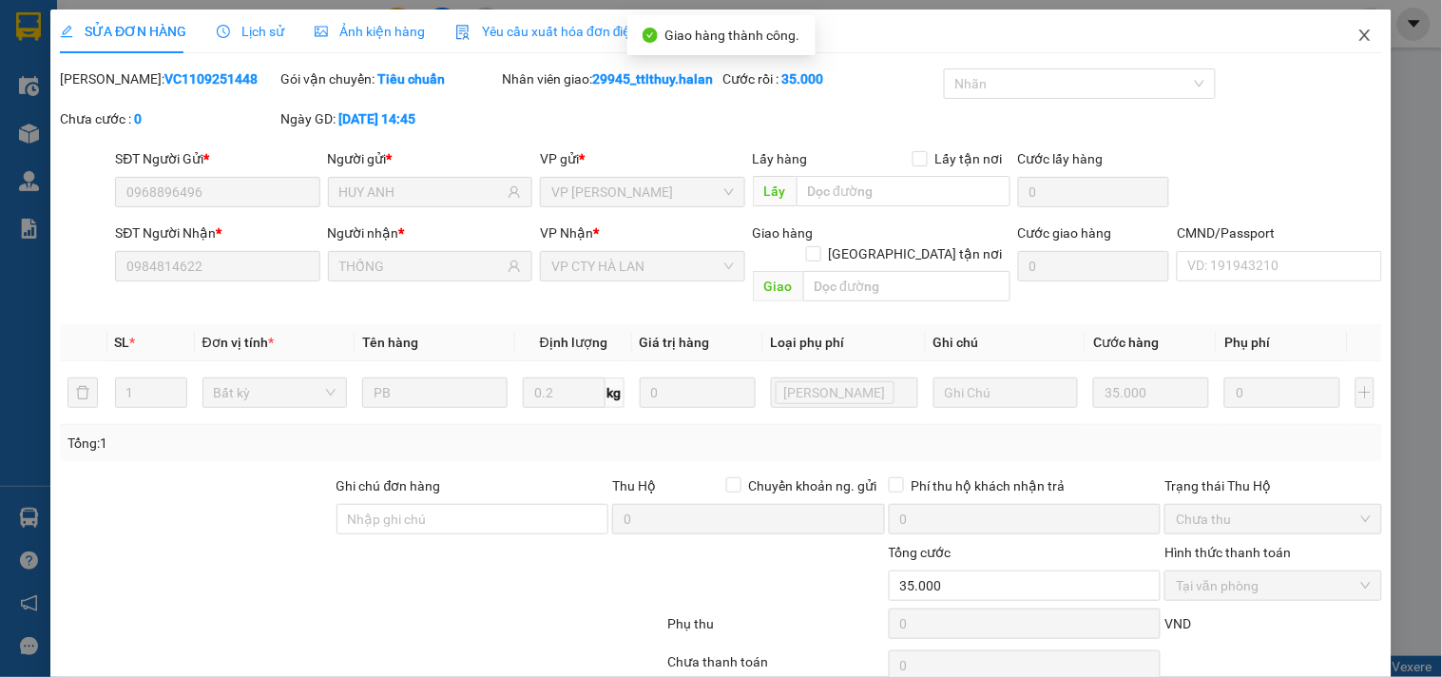
click at [1357, 43] on icon "close" at bounding box center [1364, 35] width 15 height 15
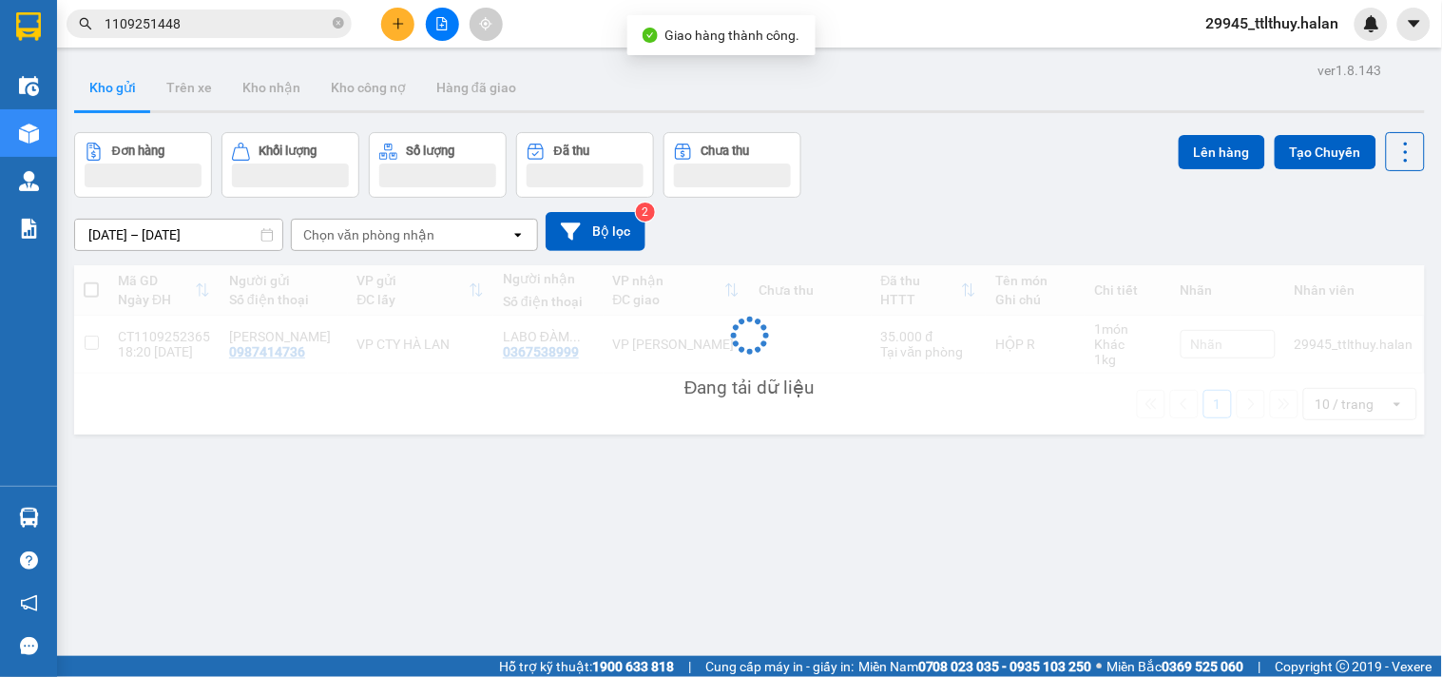
click at [280, 25] on input "1109251448" at bounding box center [217, 23] width 224 height 21
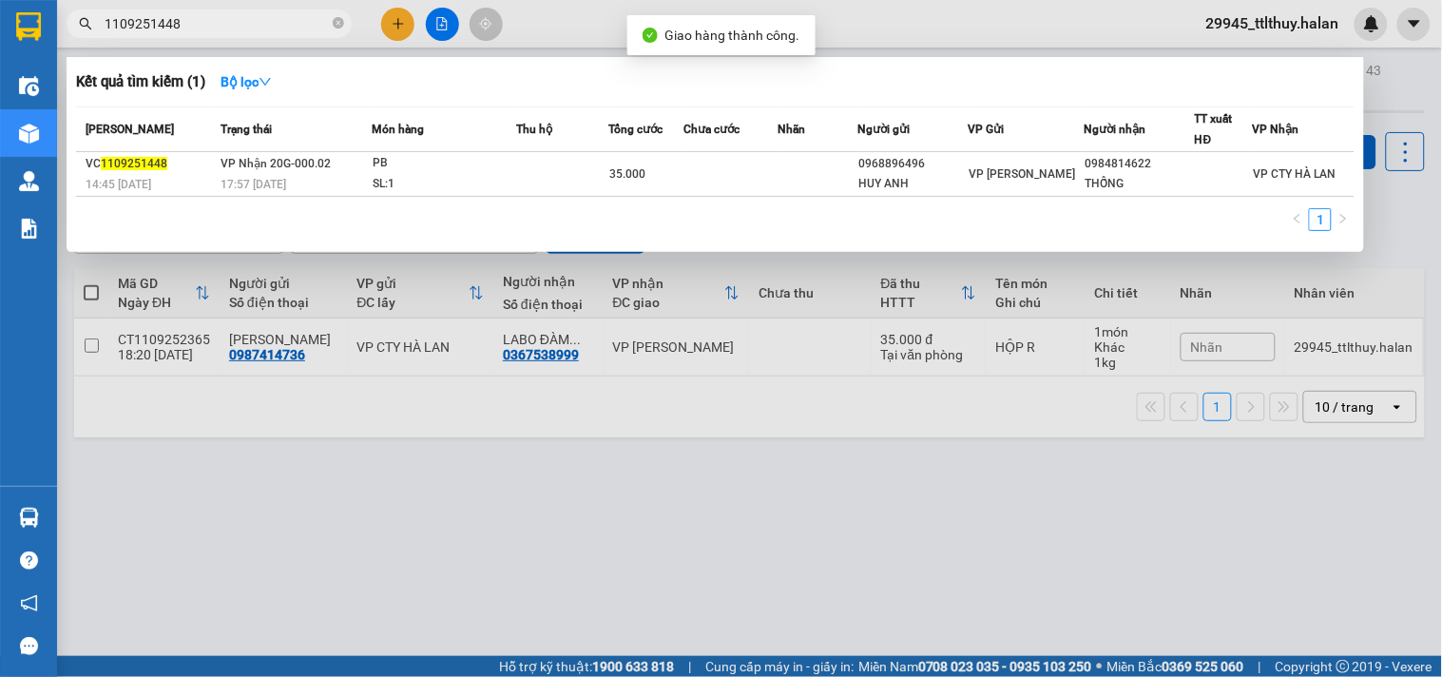
click at [280, 25] on input "1109251448" at bounding box center [217, 23] width 224 height 21
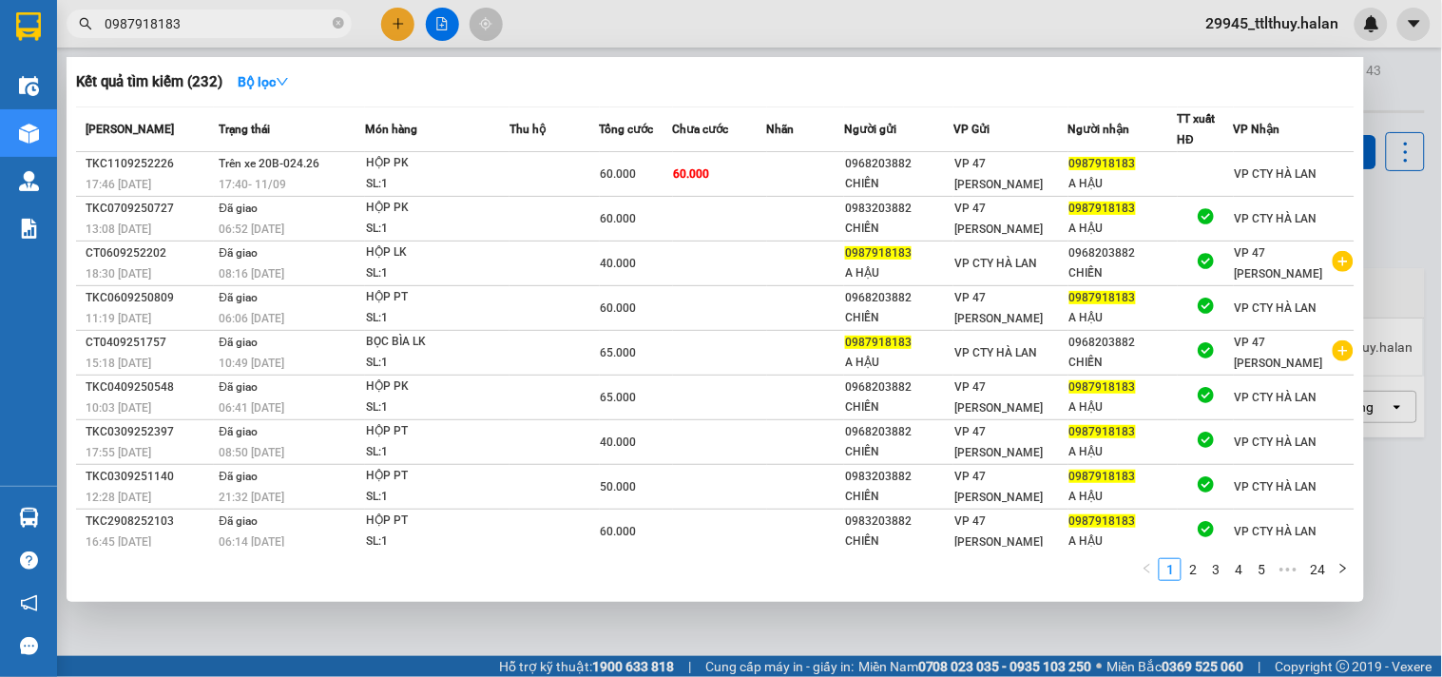
type input "0987918183"
drag, startPoint x: 486, startPoint y: 92, endPoint x: 514, endPoint y: 110, distance: 33.8
click at [487, 92] on div "Kết quả tìm kiếm ( 232 ) Bộ lọc" at bounding box center [715, 82] width 1278 height 30
click at [646, 36] on div at bounding box center [721, 338] width 1442 height 677
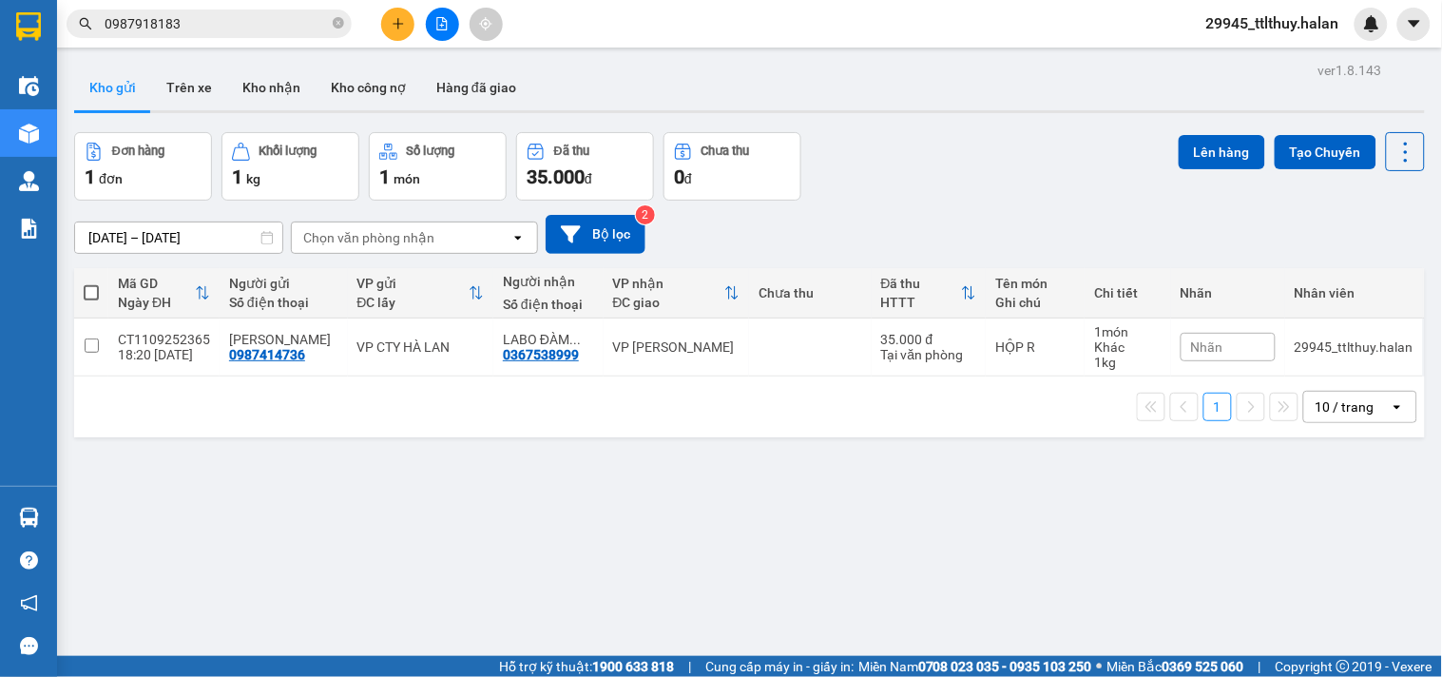
click at [319, 487] on div "ver 1.8.143 Kho gửi Trên xe Kho nhận Kho công nợ Hàng đã giao Đơn hàng 1 đơn Kh…" at bounding box center [750, 395] width 1366 height 677
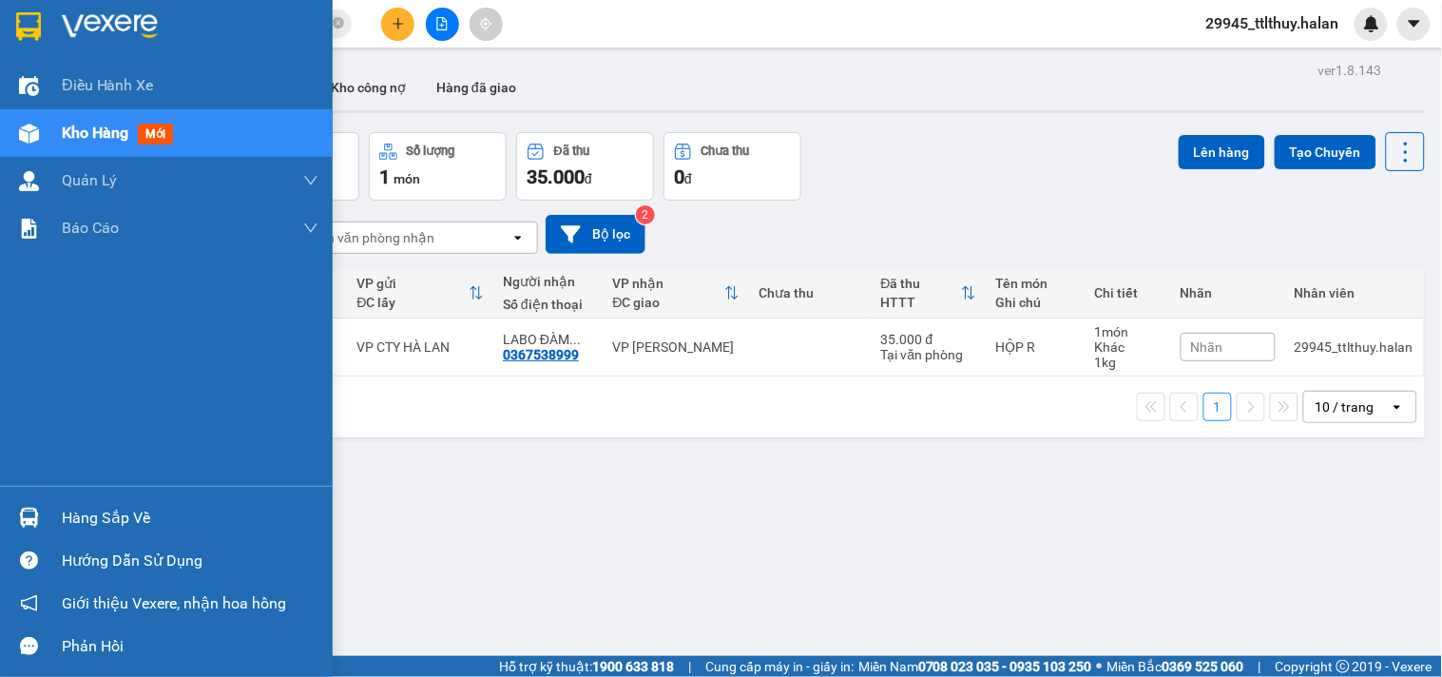
click at [21, 519] on img at bounding box center [29, 518] width 20 height 20
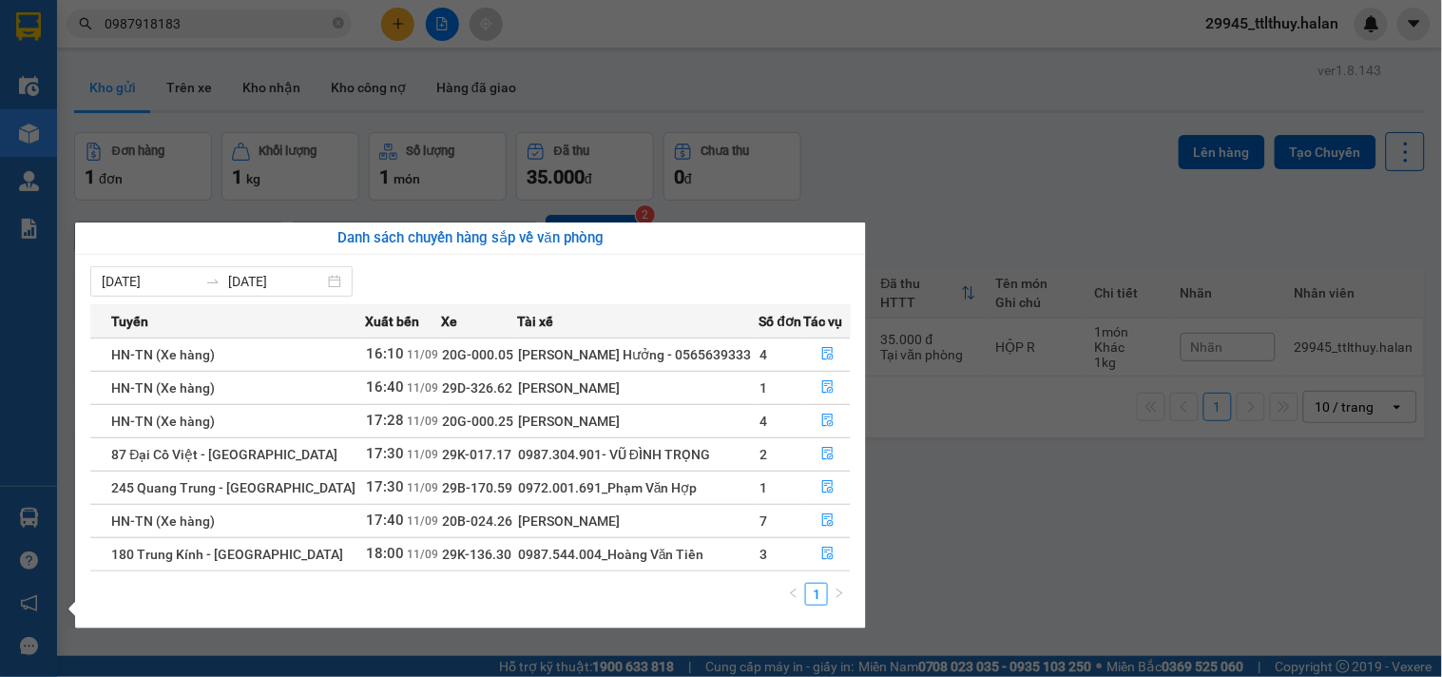
click at [407, 29] on section "Kết quả tìm kiếm ( 232 ) Bộ lọc Mã ĐH Trạng thái Món hàng Thu hộ Tổng cước Chưa…" at bounding box center [721, 338] width 1442 height 677
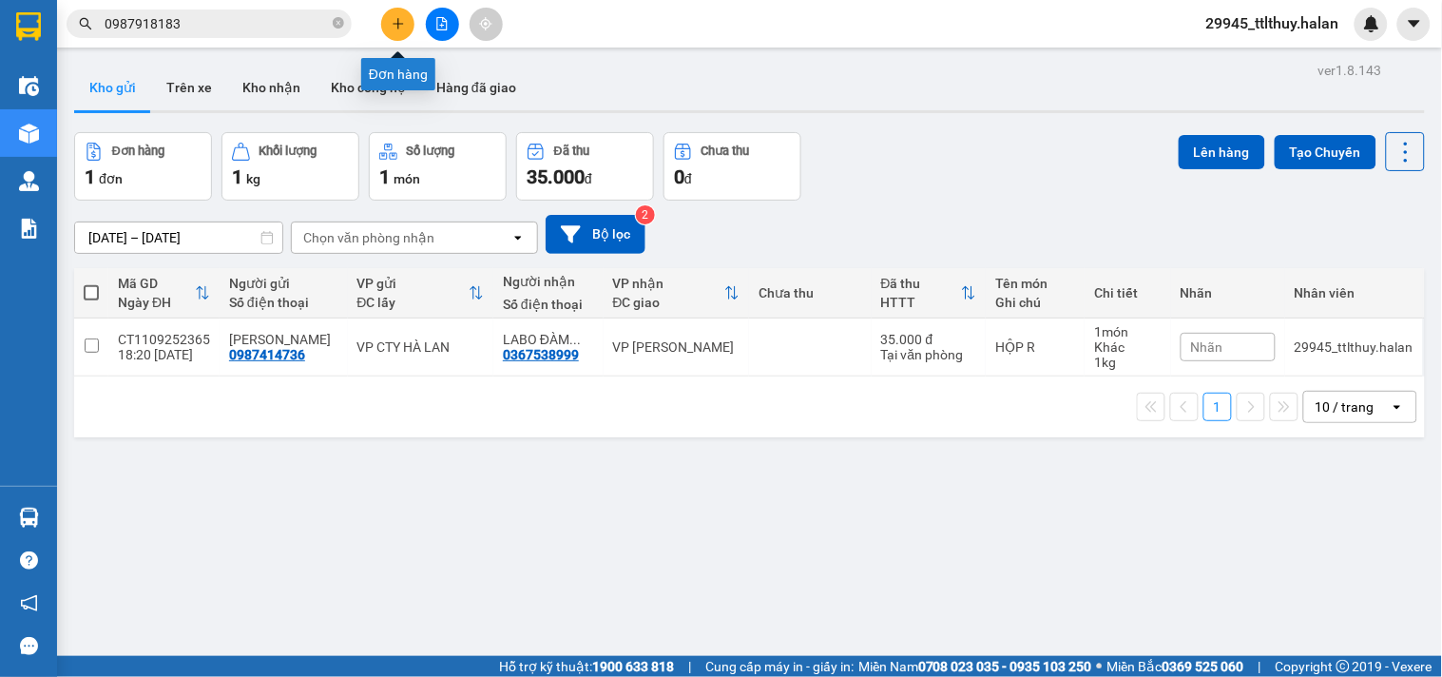
click at [404, 24] on icon "plus" at bounding box center [398, 23] width 13 height 13
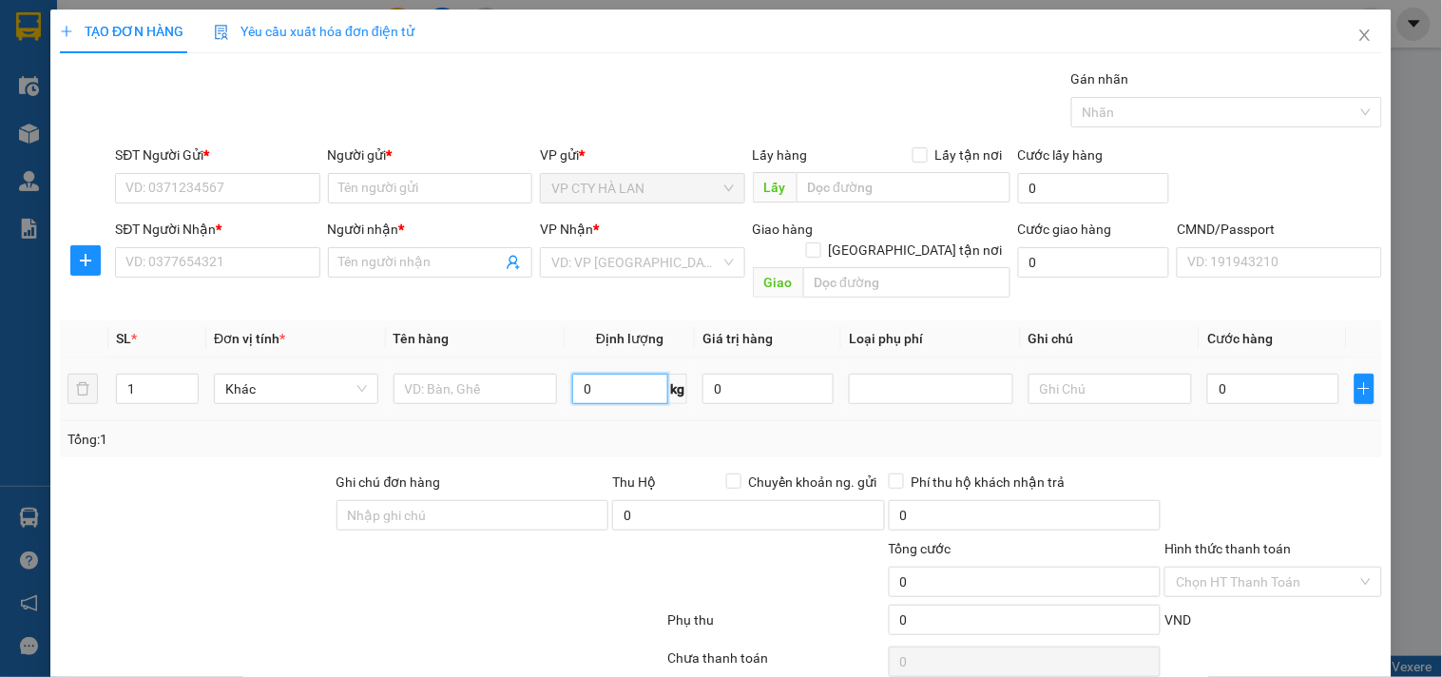
click at [602, 374] on input "0" at bounding box center [620, 389] width 96 height 30
type input "6"
click at [191, 187] on input "SĐT Người Gửi *" at bounding box center [217, 188] width 204 height 30
type input "0972365228"
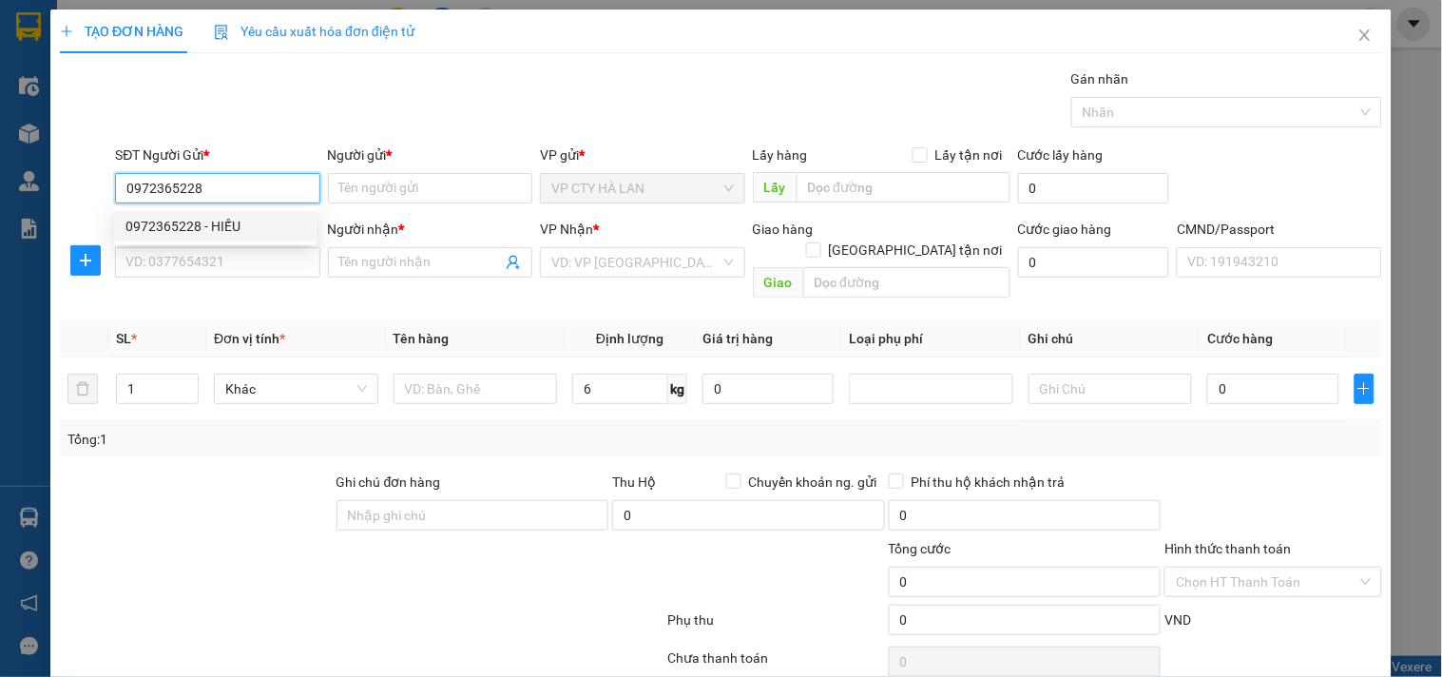
click at [221, 224] on div "0972365228 - HIẾU" at bounding box center [215, 226] width 180 height 21
type input "HIẾU"
type input "008193006231"
type input "0972365228"
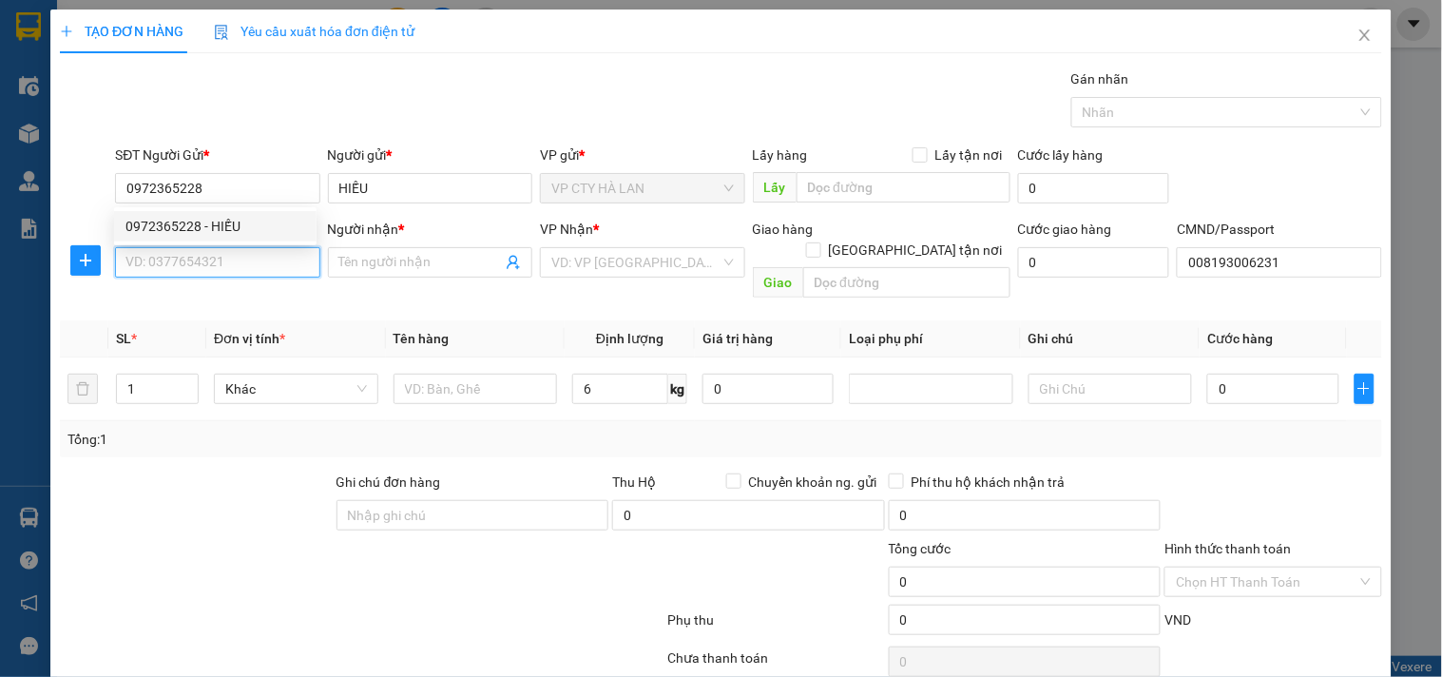
click at [239, 262] on input "SĐT Người Nhận *" at bounding box center [217, 262] width 204 height 30
click at [240, 269] on input "0979139448" at bounding box center [217, 262] width 204 height 30
click at [250, 266] on input "0979139448" at bounding box center [217, 262] width 204 height 30
type input "0979139448"
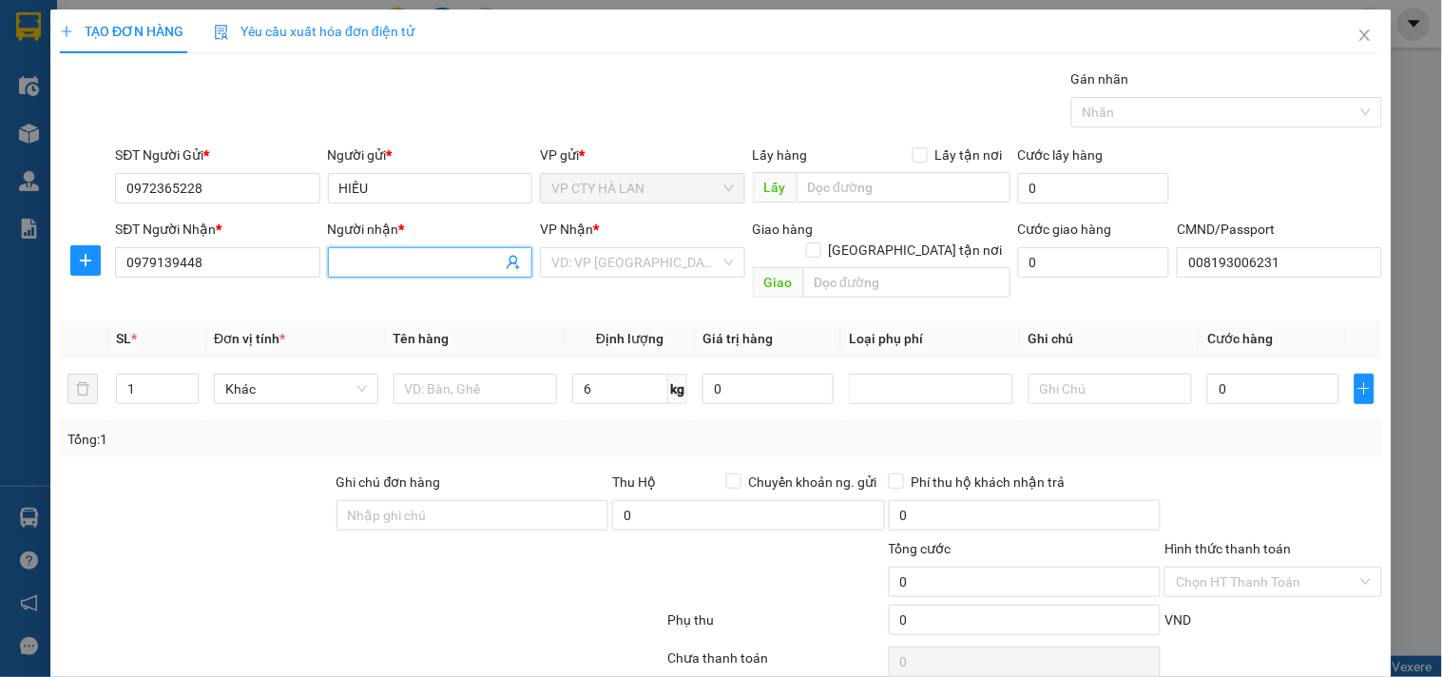
click at [385, 257] on input "Người nhận *" at bounding box center [420, 262] width 163 height 21
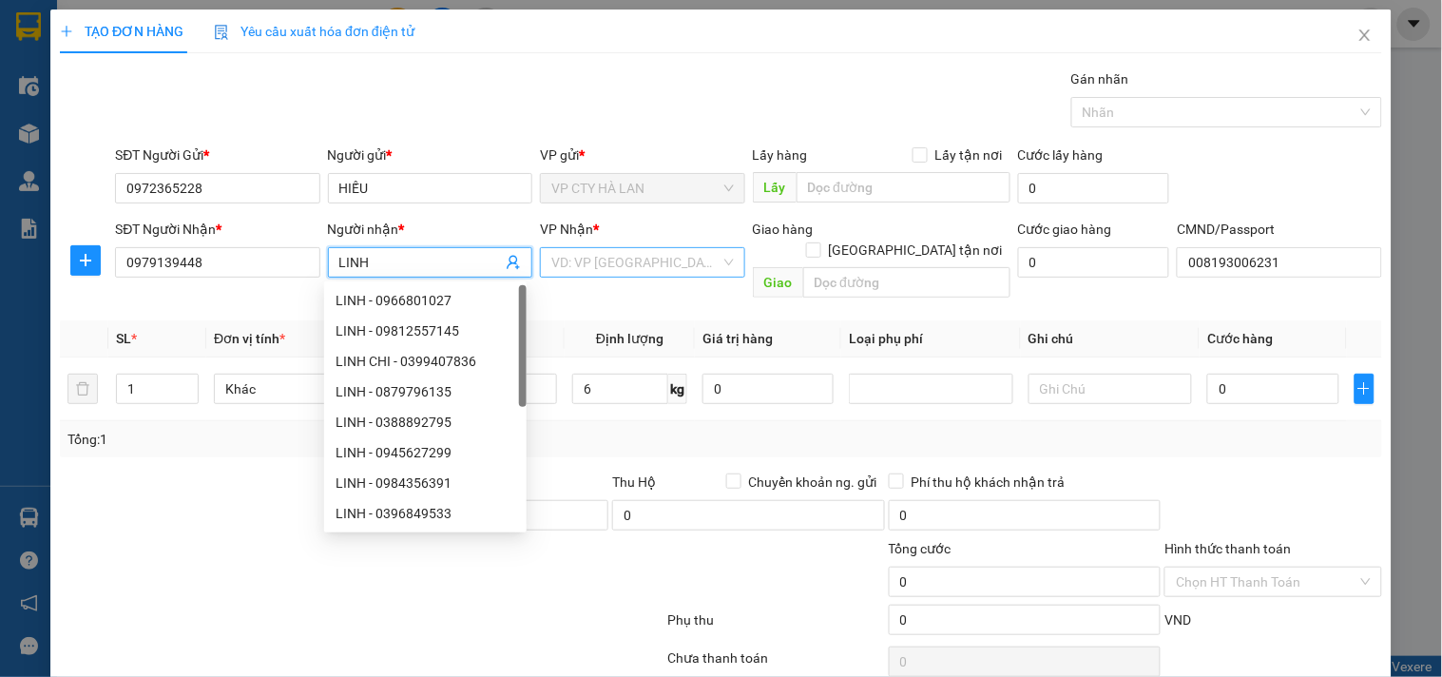
type input "LINH"
click at [589, 257] on input "search" at bounding box center [635, 262] width 168 height 29
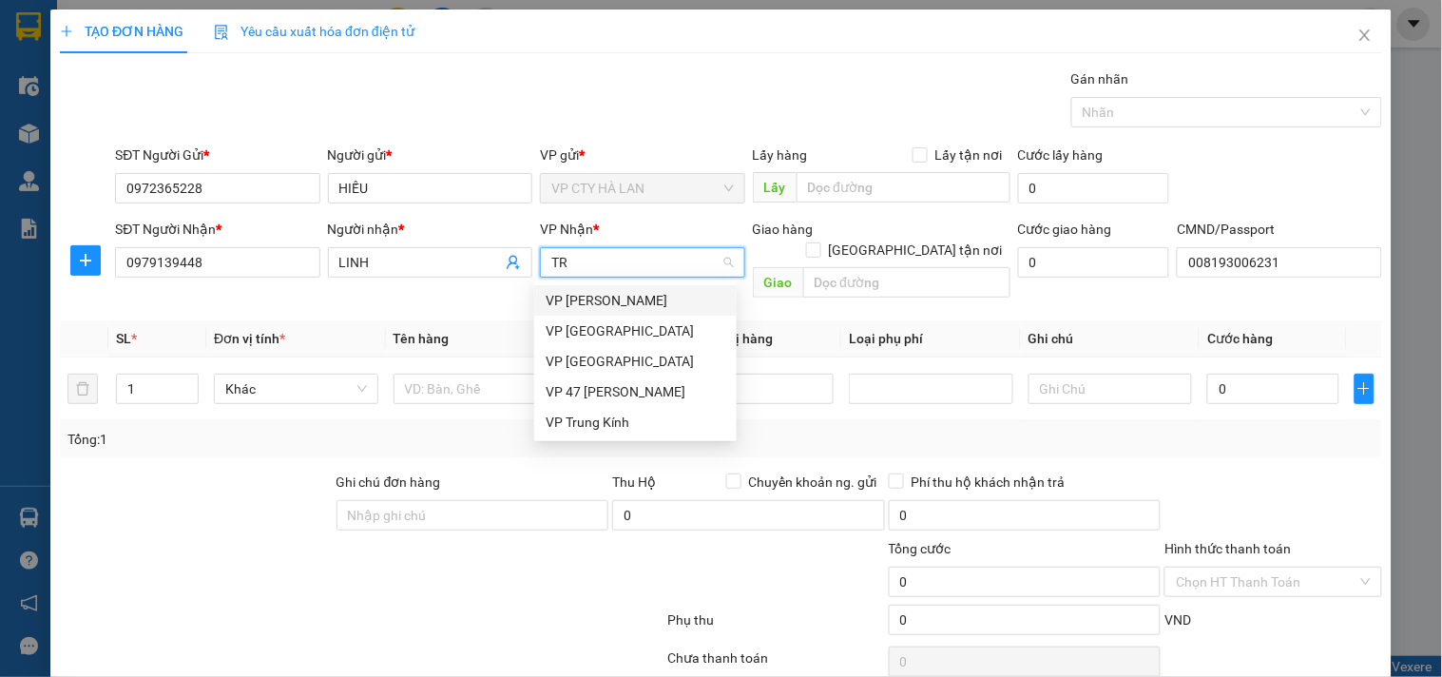
type input "TRA"
click at [616, 307] on div "VP [PERSON_NAME]" at bounding box center [636, 300] width 180 height 21
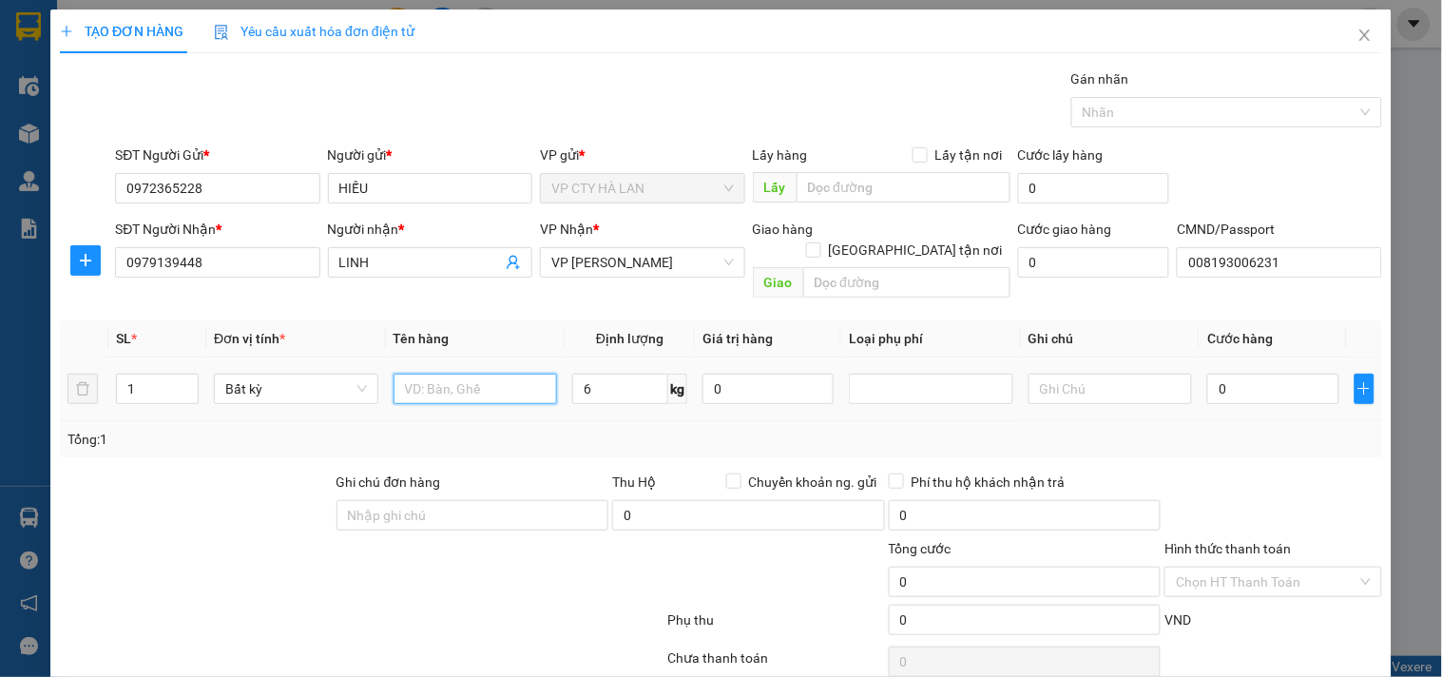
click at [491, 374] on input "text" at bounding box center [476, 389] width 164 height 30
type input "HỘP MÁY TÍNH"
drag, startPoint x: 586, startPoint y: 367, endPoint x: 609, endPoint y: 392, distance: 33.6
click at [589, 374] on input "6" at bounding box center [620, 389] width 96 height 30
click at [624, 429] on div "Tổng: 1" at bounding box center [720, 439] width 1307 height 21
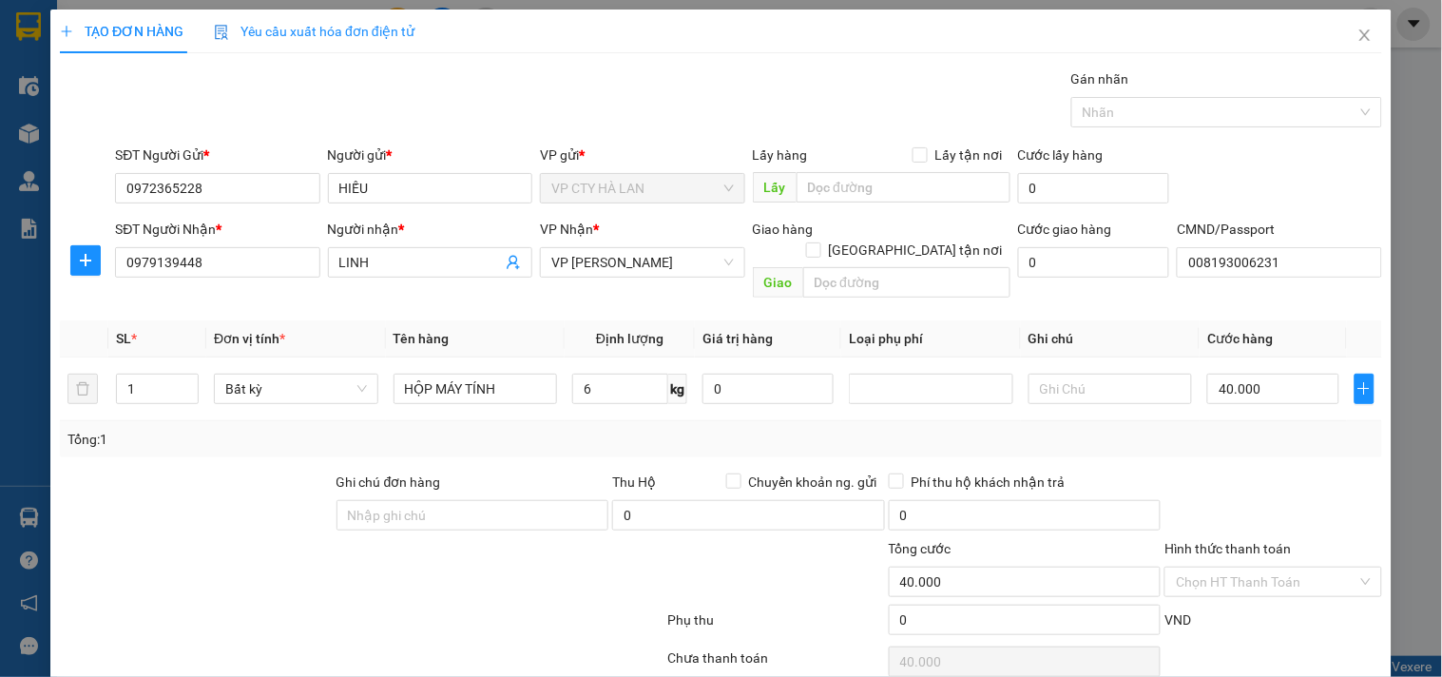
type input "40.000"
click at [918, 149] on span at bounding box center [919, 154] width 15 height 15
click at [918, 149] on input "Lấy tận nơi" at bounding box center [918, 153] width 13 height 13
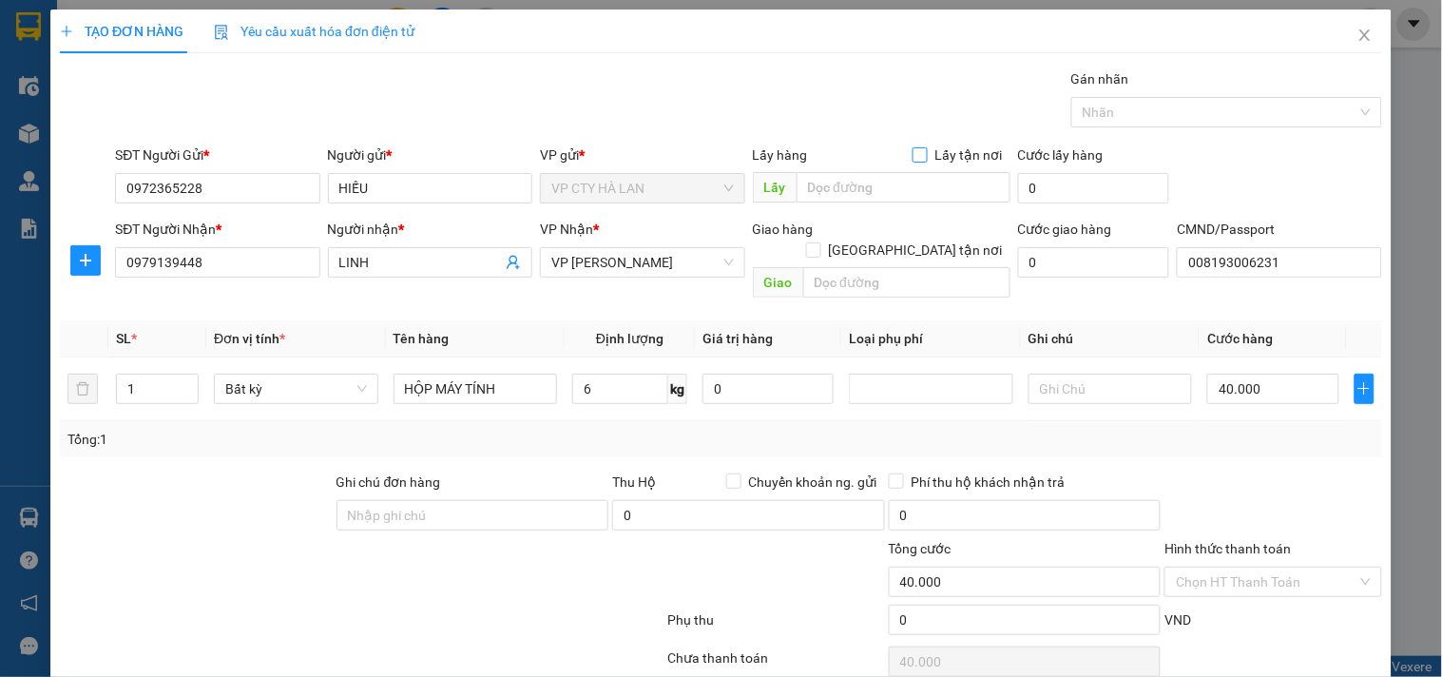
checkbox input "true"
click at [1047, 195] on input "0" at bounding box center [1075, 187] width 115 height 30
type input "40.001"
type input "1"
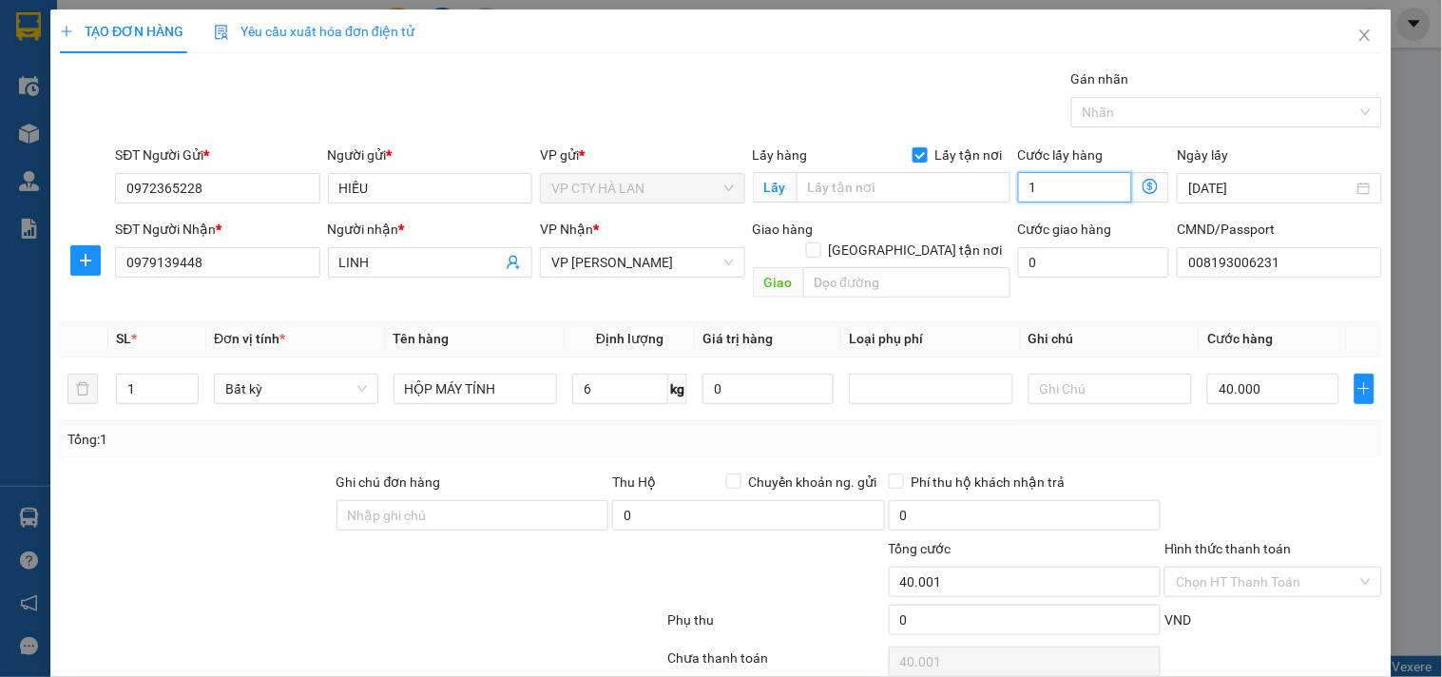
type input "40.010"
type input "10"
type input "50.000"
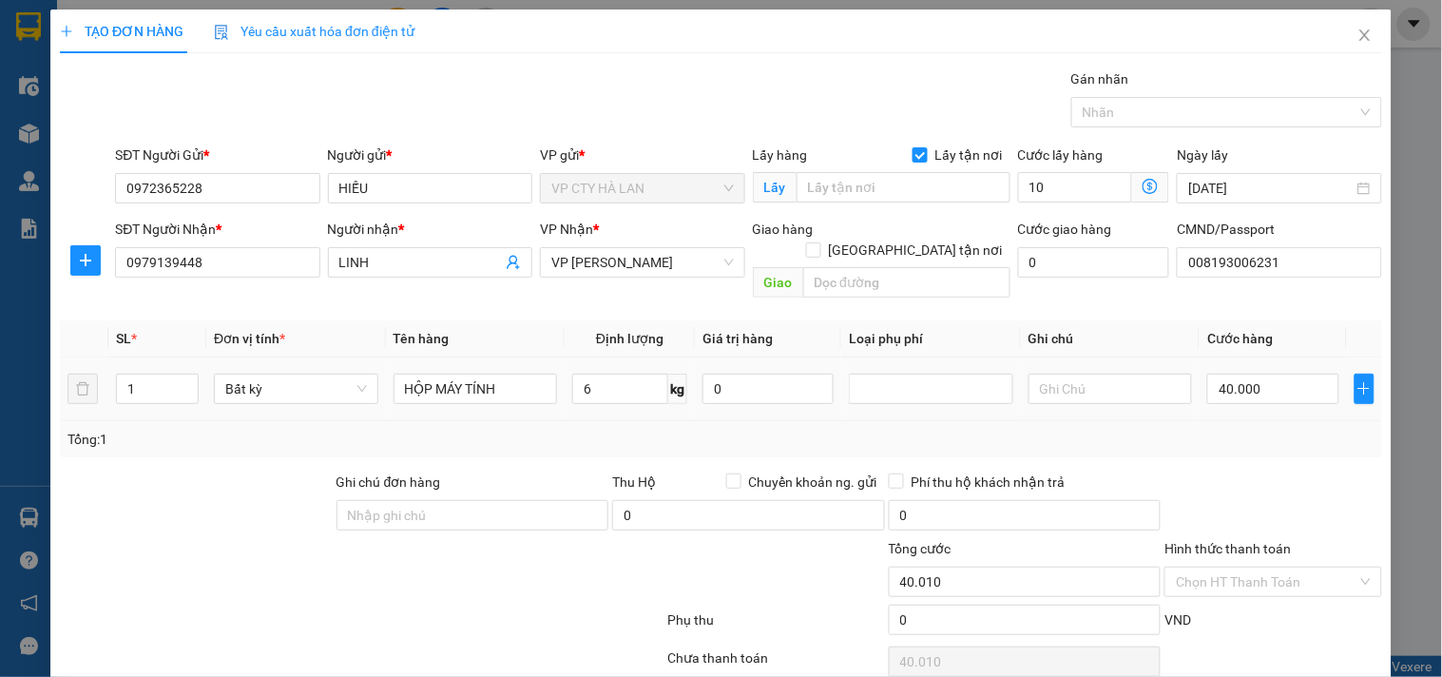
type input "10.000"
click at [1150, 421] on div "Tổng: 1" at bounding box center [721, 439] width 1322 height 36
click at [929, 181] on input "text" at bounding box center [904, 187] width 214 height 30
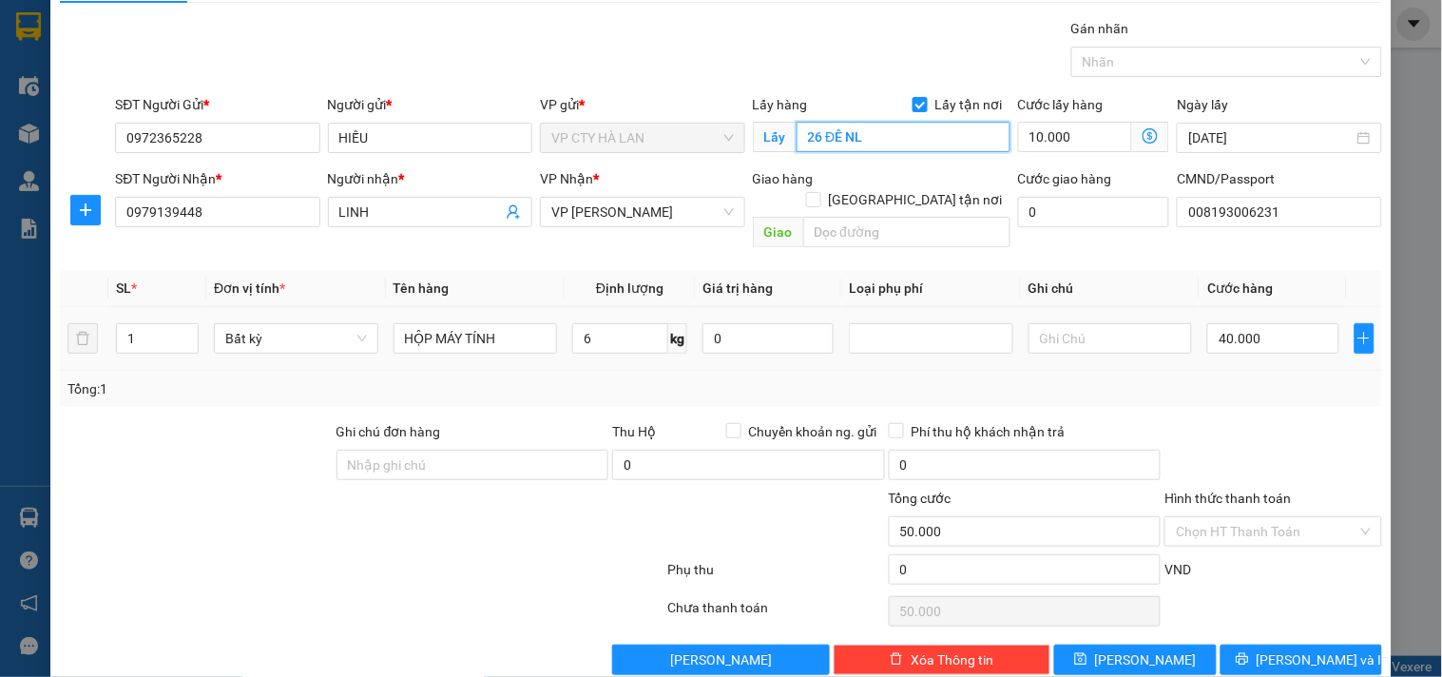
scroll to position [64, 0]
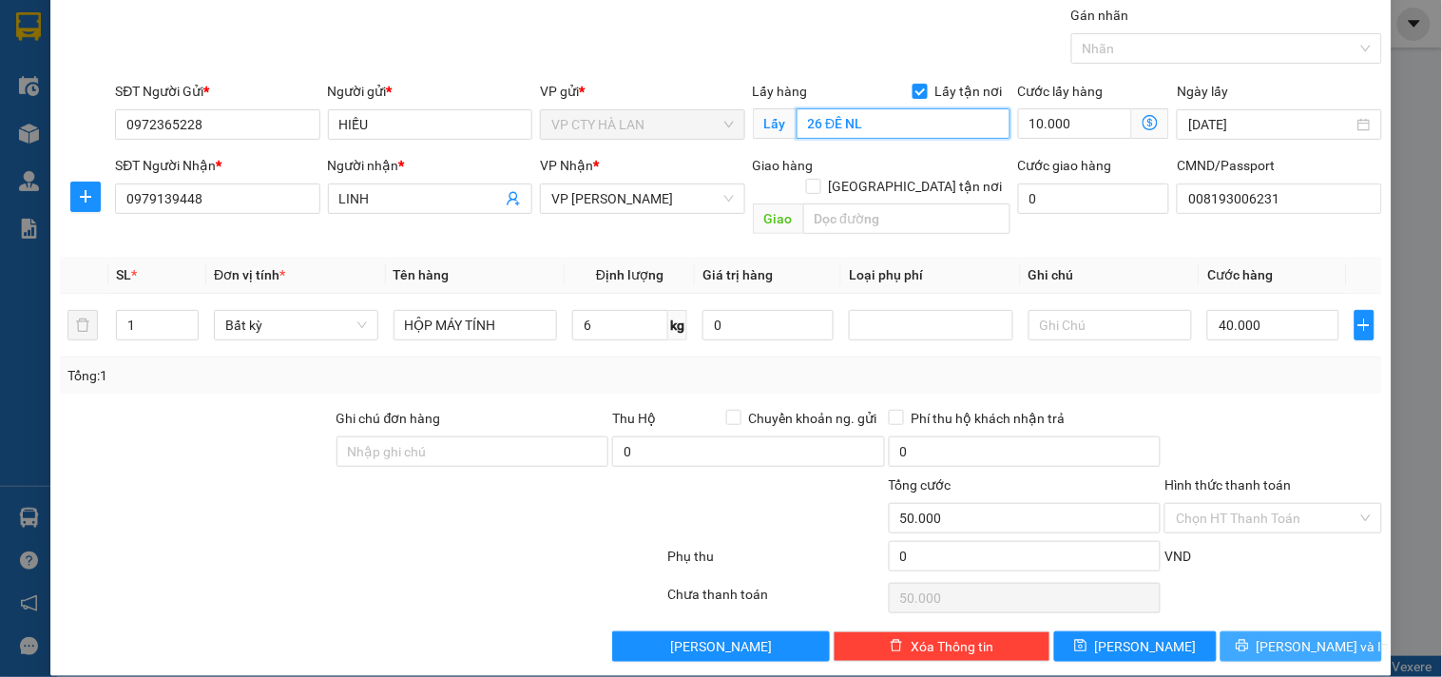
type input "26 ĐÊ NL"
click at [1307, 636] on span "[PERSON_NAME] và In" at bounding box center [1323, 646] width 133 height 21
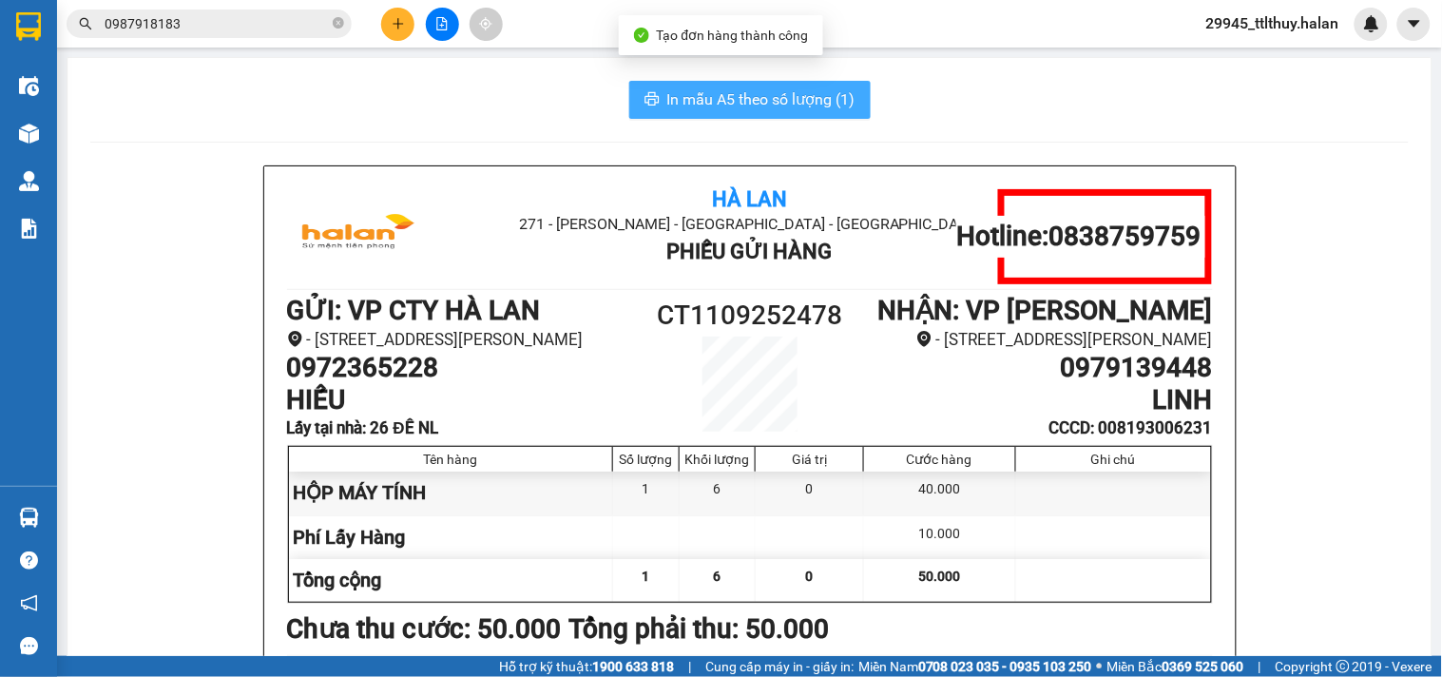
click at [828, 110] on span "In mẫu A5 theo số lượng (1)" at bounding box center [761, 99] width 188 height 24
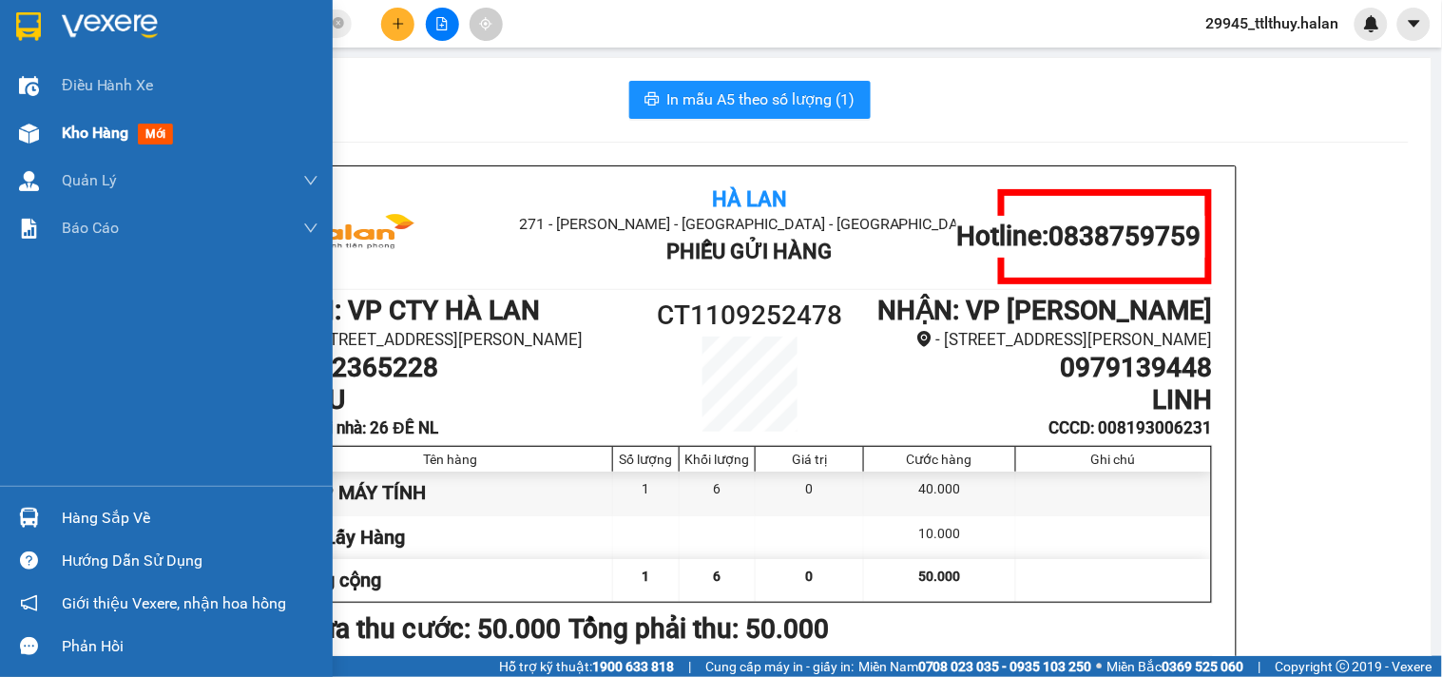
click at [40, 129] on div at bounding box center [28, 133] width 33 height 33
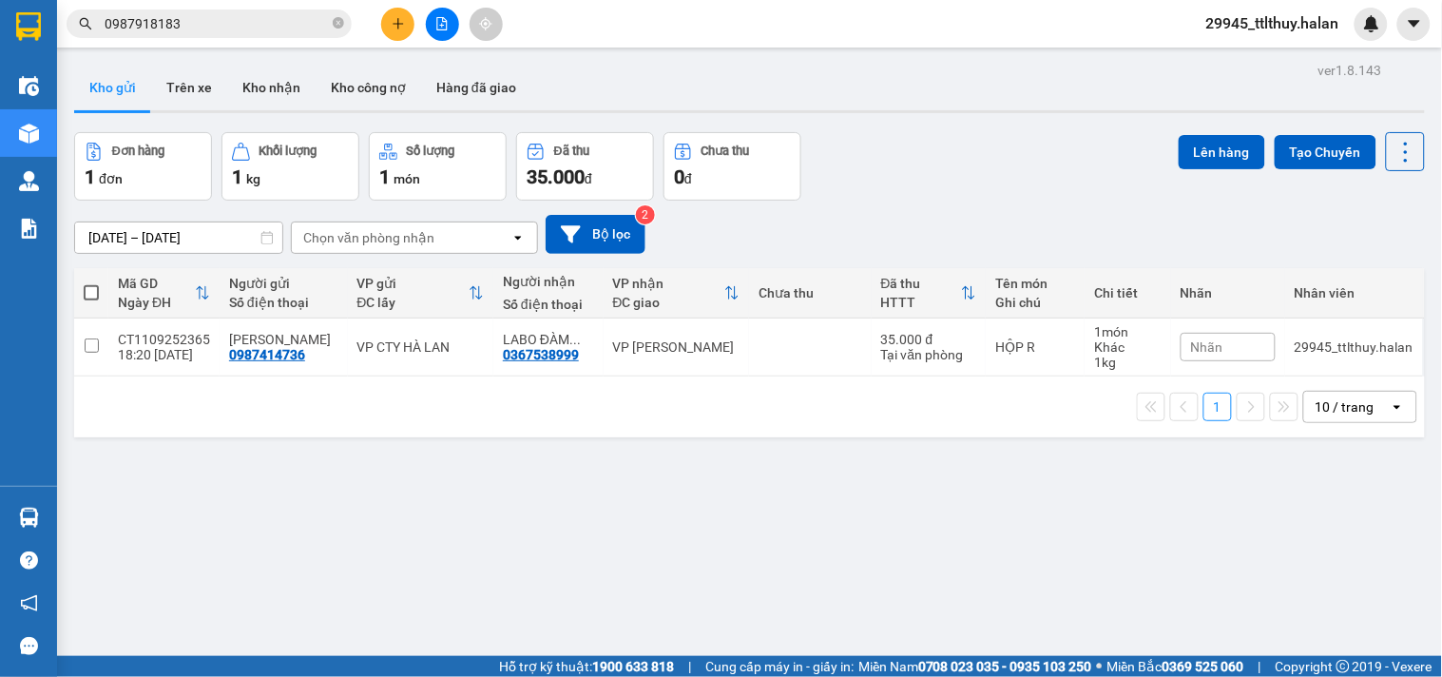
click at [537, 578] on div "ver 1.8.143 Kho gửi Trên xe Kho nhận Kho công nợ Hàng đã giao Đơn hàng 1 đơn Kh…" at bounding box center [750, 395] width 1366 height 677
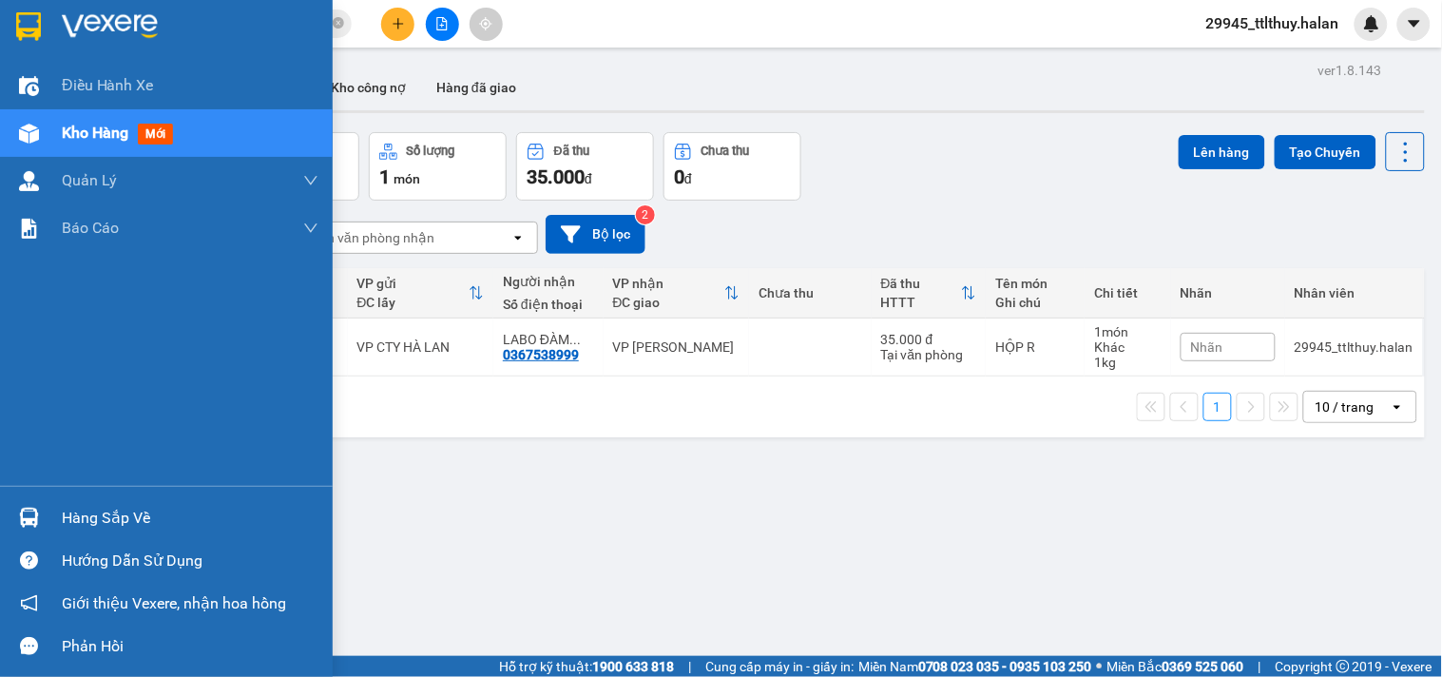
click at [29, 514] on img at bounding box center [29, 518] width 20 height 20
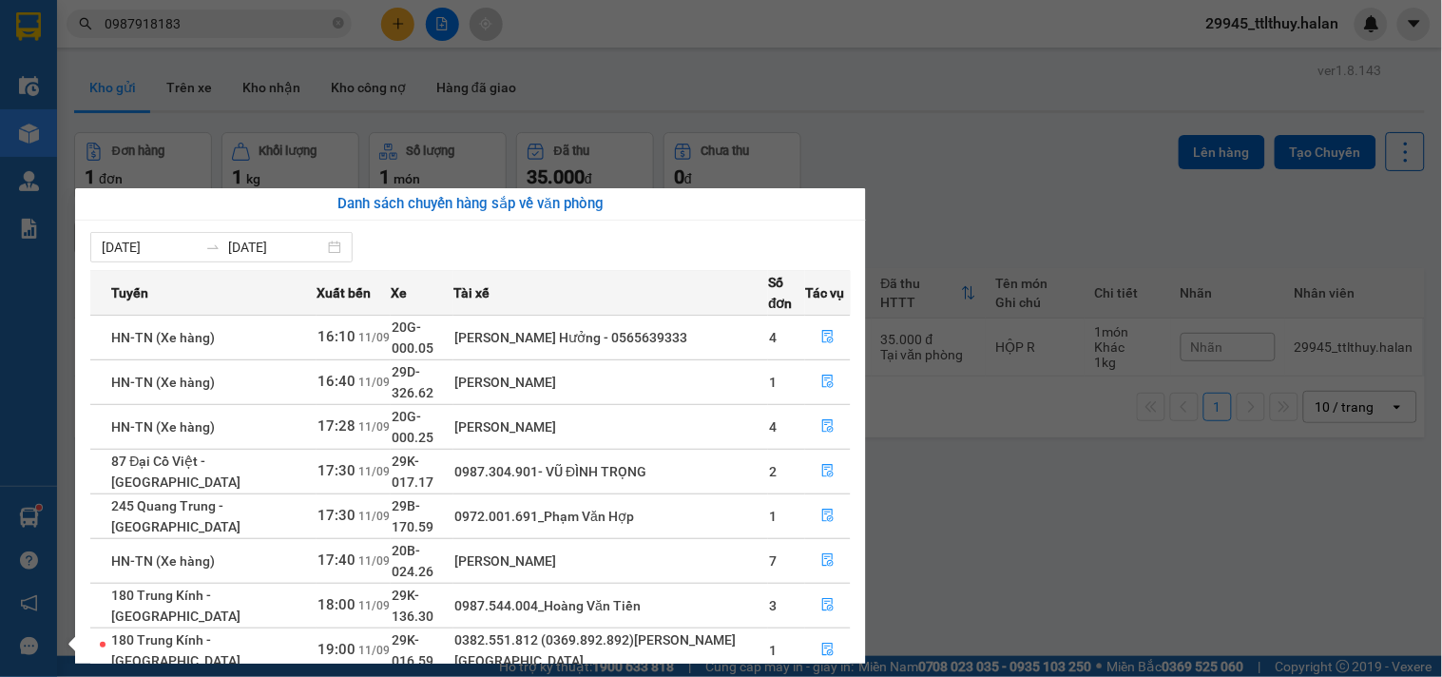
drag, startPoint x: 433, startPoint y: 247, endPoint x: 447, endPoint y: 247, distance: 13.3
click at [433, 247] on div "[DATE] [DATE]" at bounding box center [470, 247] width 760 height 30
click at [982, 143] on section "Kết quả tìm kiếm ( 232 ) Bộ lọc Mã ĐH Trạng thái Món hàng Thu hộ Tổng cước Chưa…" at bounding box center [721, 338] width 1442 height 677
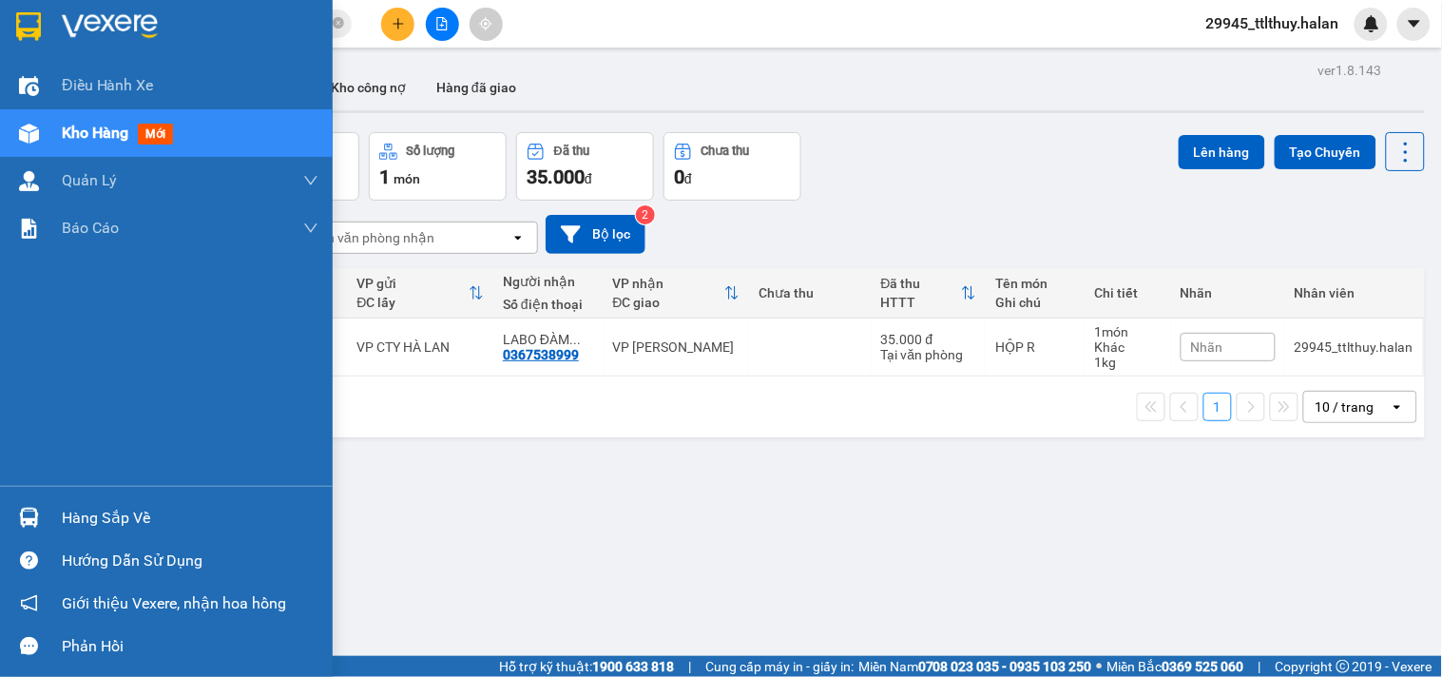
click at [39, 511] on div at bounding box center [28, 517] width 33 height 33
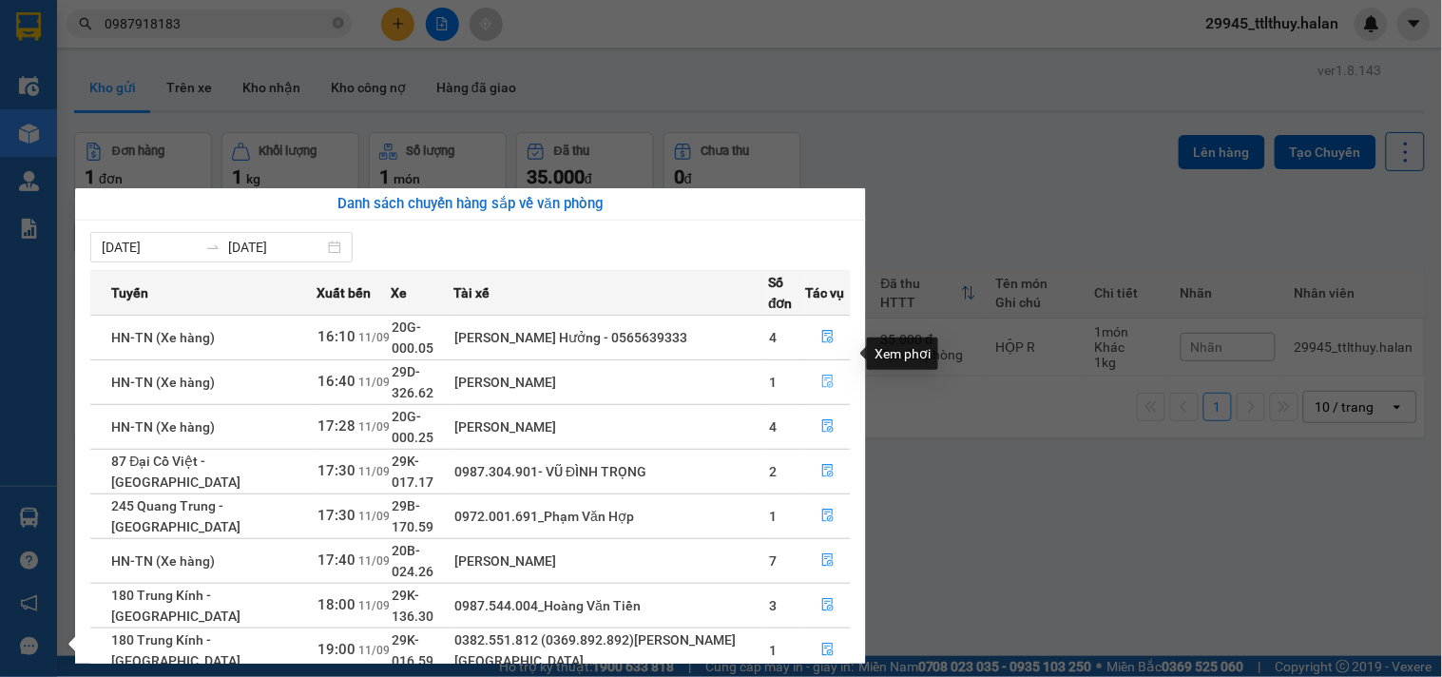
click at [813, 367] on button "button" at bounding box center [828, 382] width 44 height 30
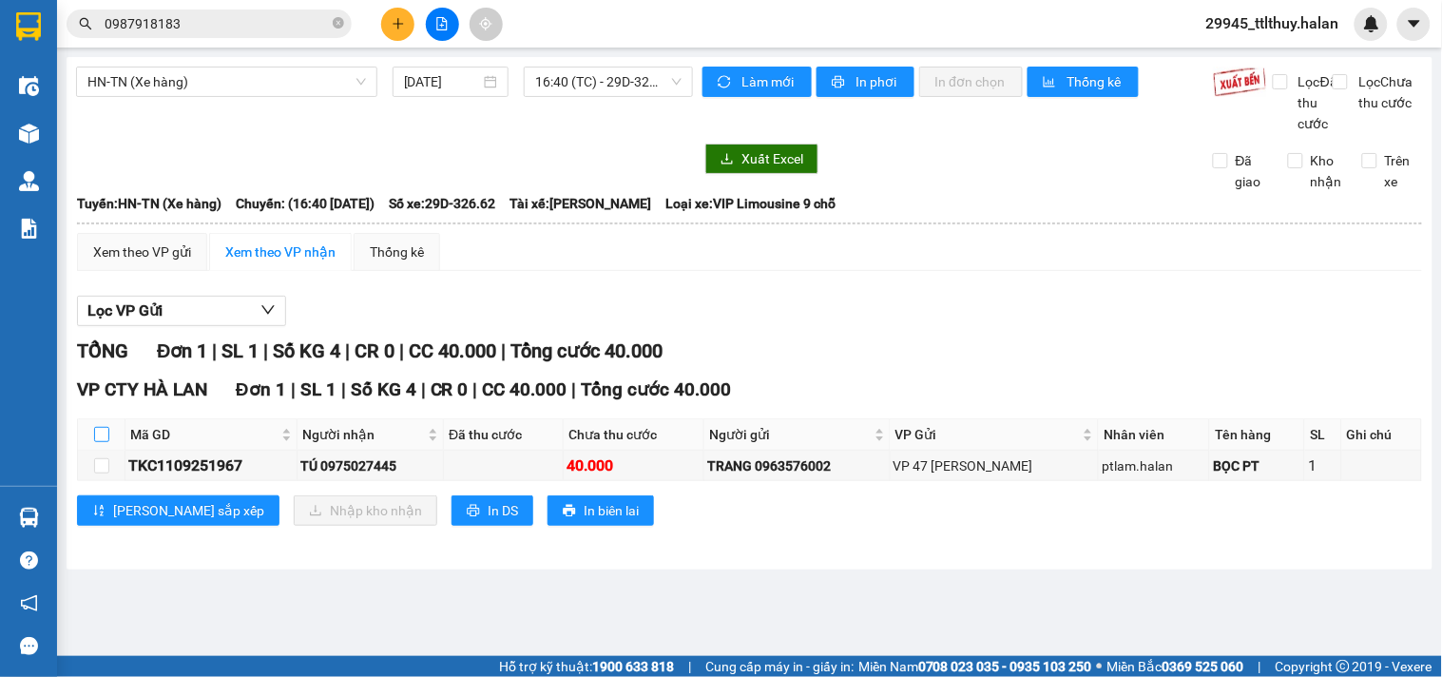
click at [99, 442] on input "checkbox" at bounding box center [101, 434] width 15 height 15
checkbox input "true"
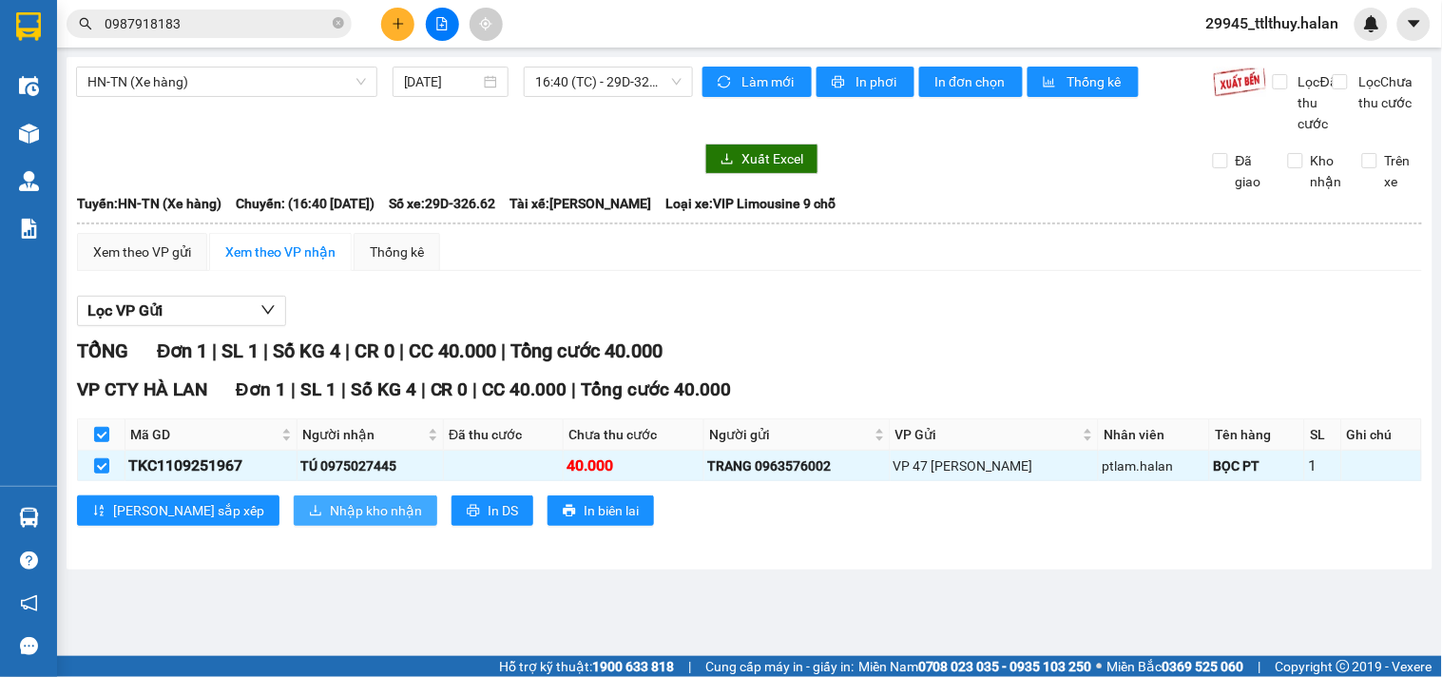
click at [330, 521] on span "Nhập kho nhận" at bounding box center [376, 510] width 92 height 21
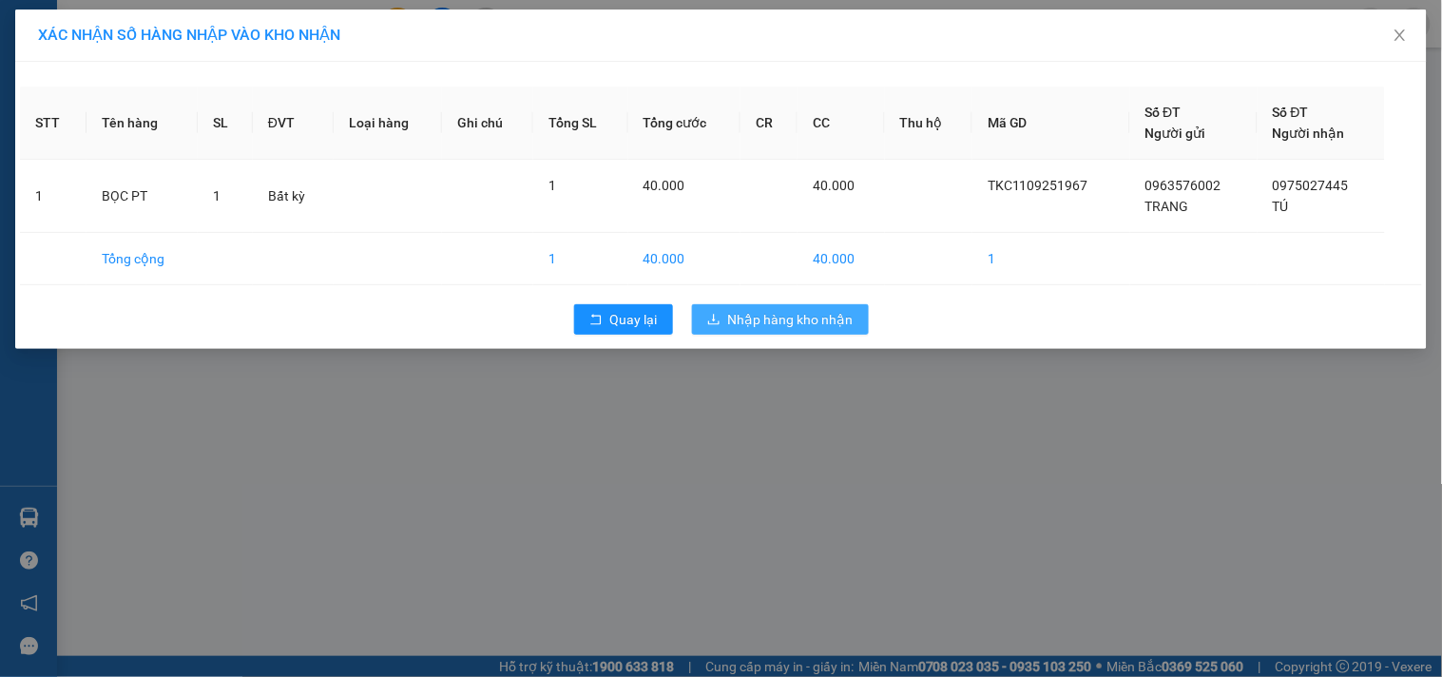
click at [820, 318] on span "Nhập hàng kho nhận" at bounding box center [790, 319] width 125 height 21
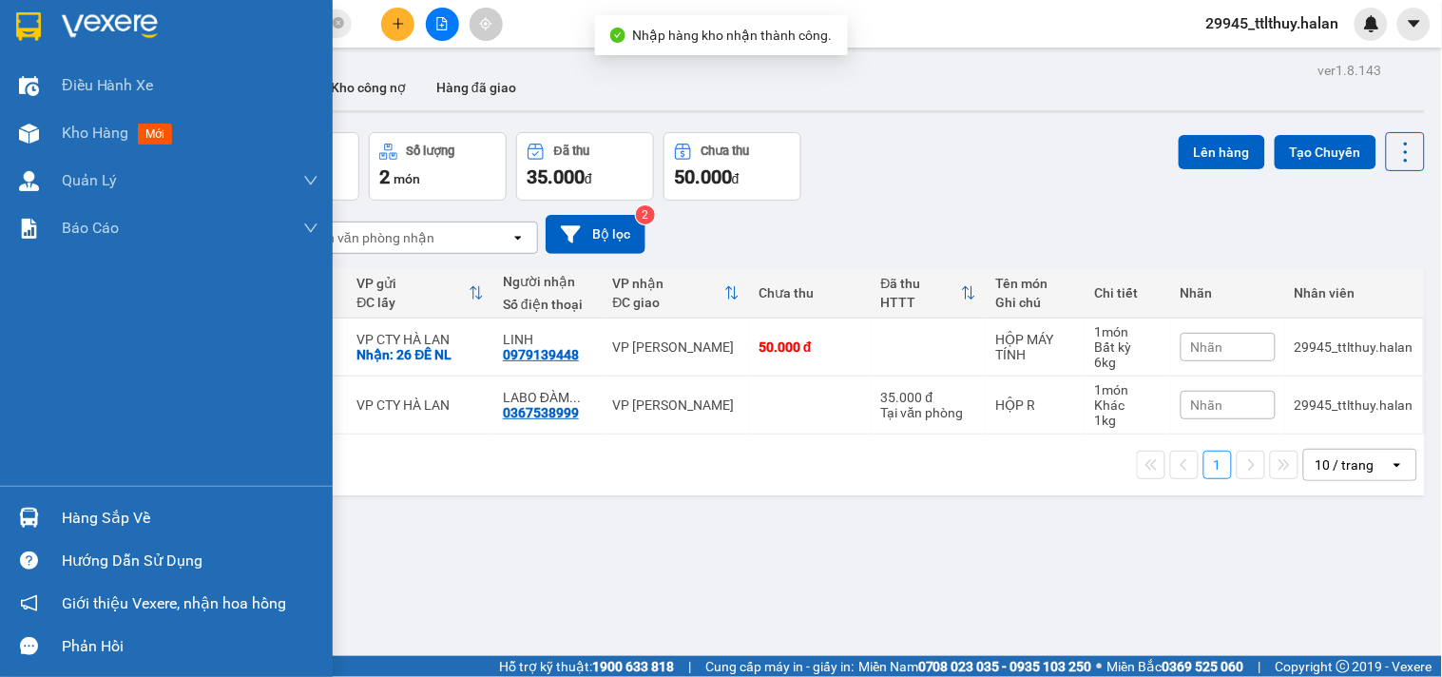
click at [40, 499] on div "Hàng sắp về" at bounding box center [166, 517] width 333 height 43
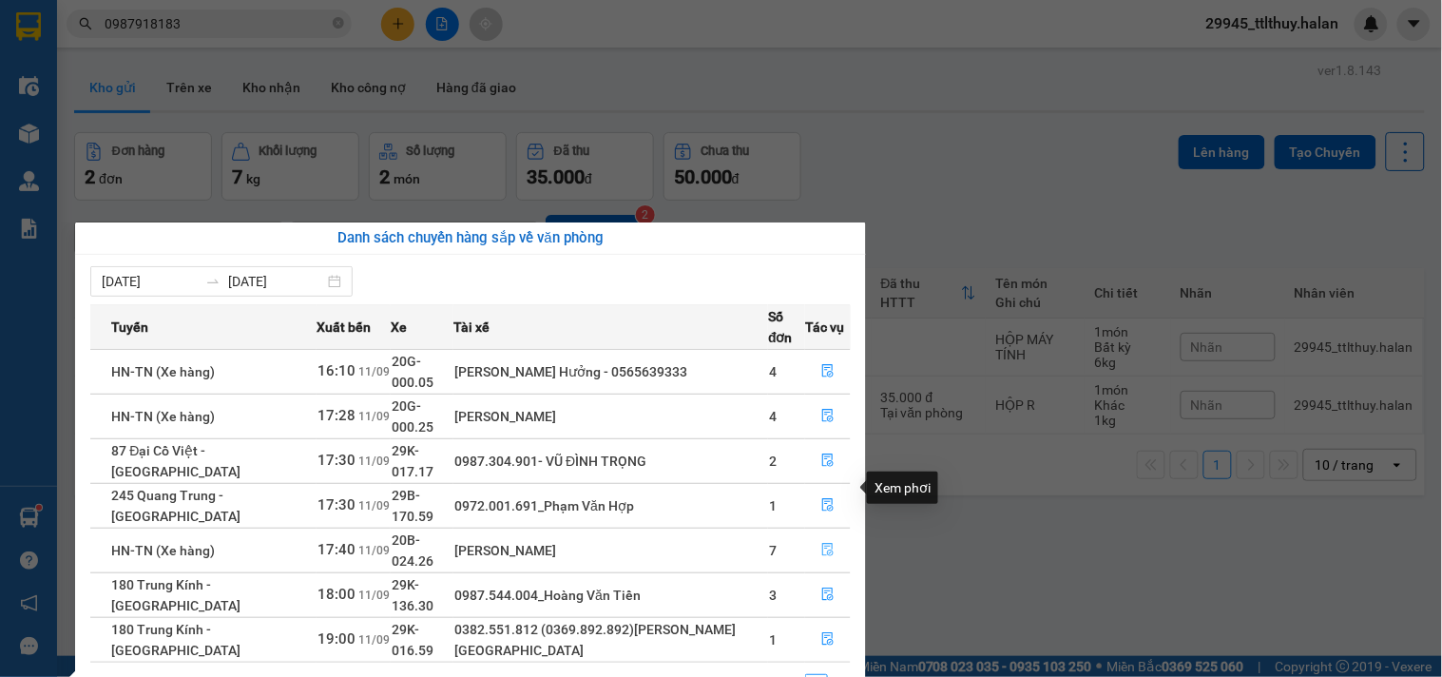
click at [821, 543] on icon "file-done" at bounding box center [827, 549] width 13 height 13
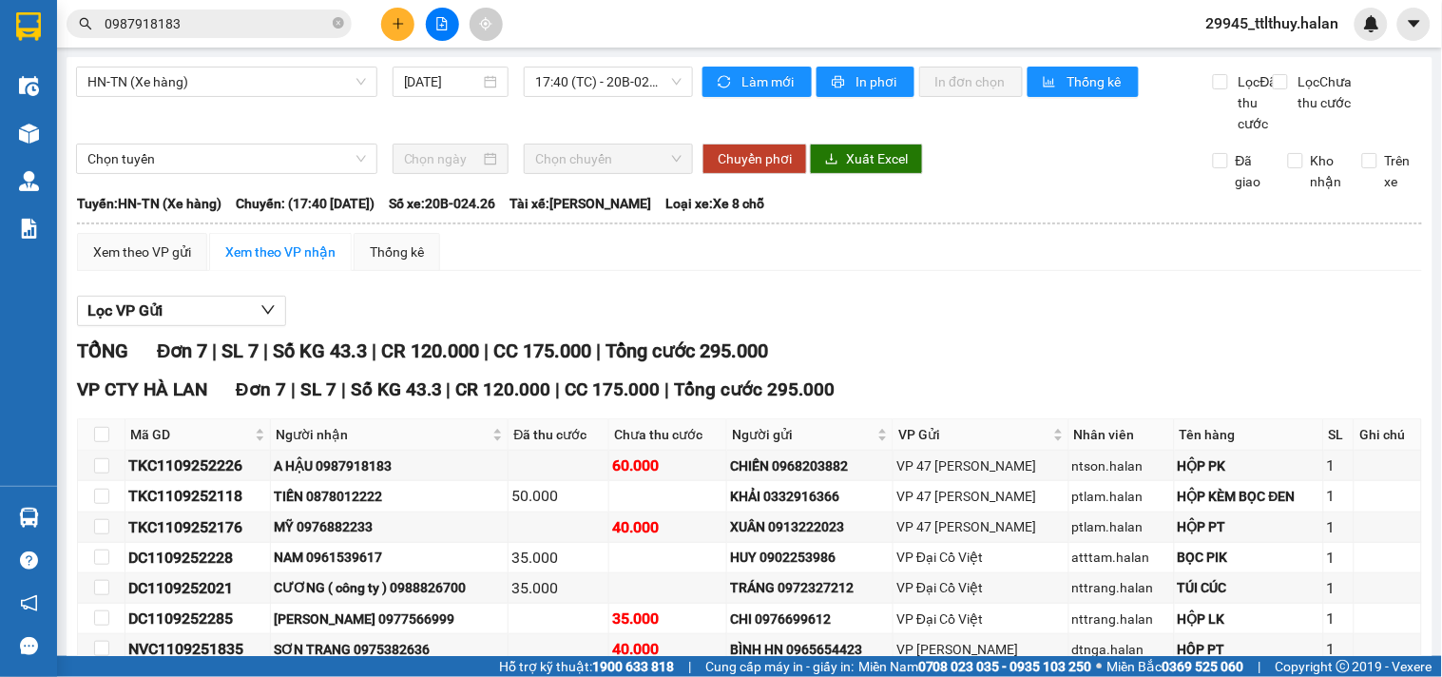
scroll to position [128, 0]
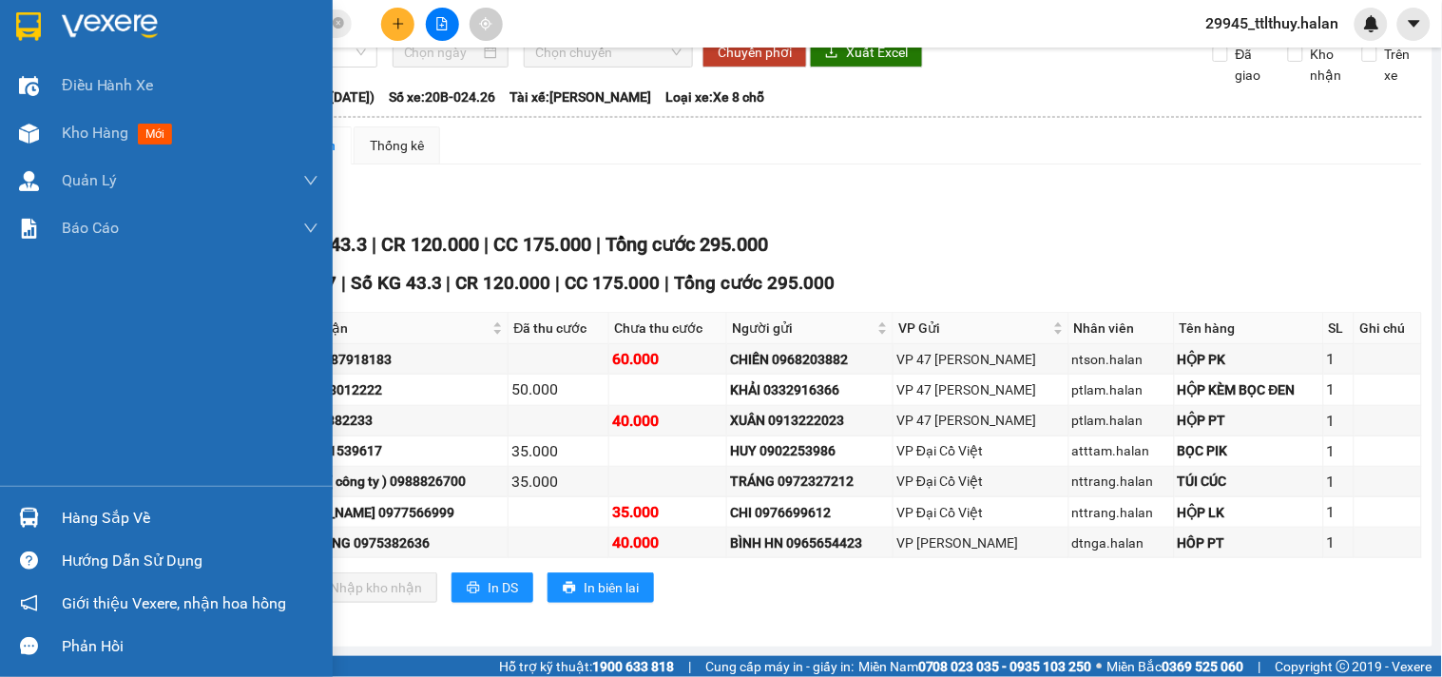
click at [50, 523] on div "Hàng sắp về" at bounding box center [166, 517] width 333 height 43
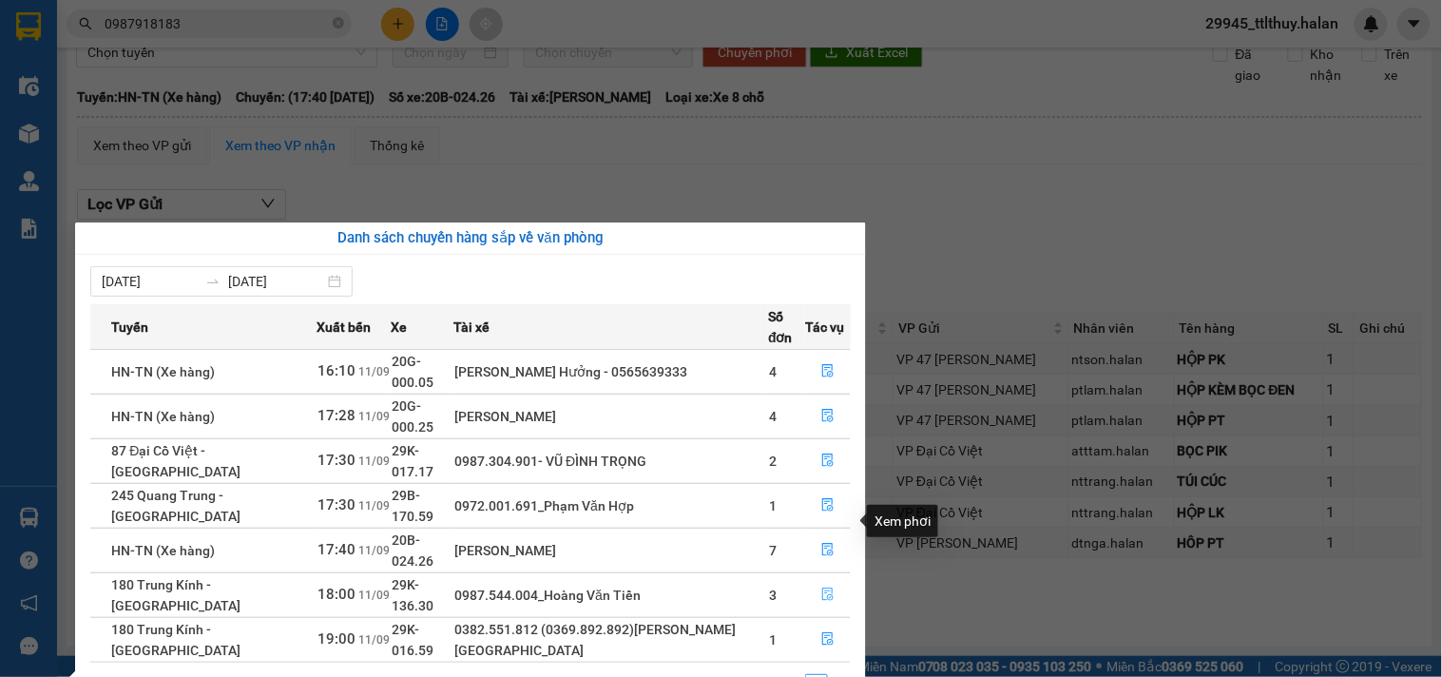
click at [830, 587] on icon "file-done" at bounding box center [827, 593] width 13 height 13
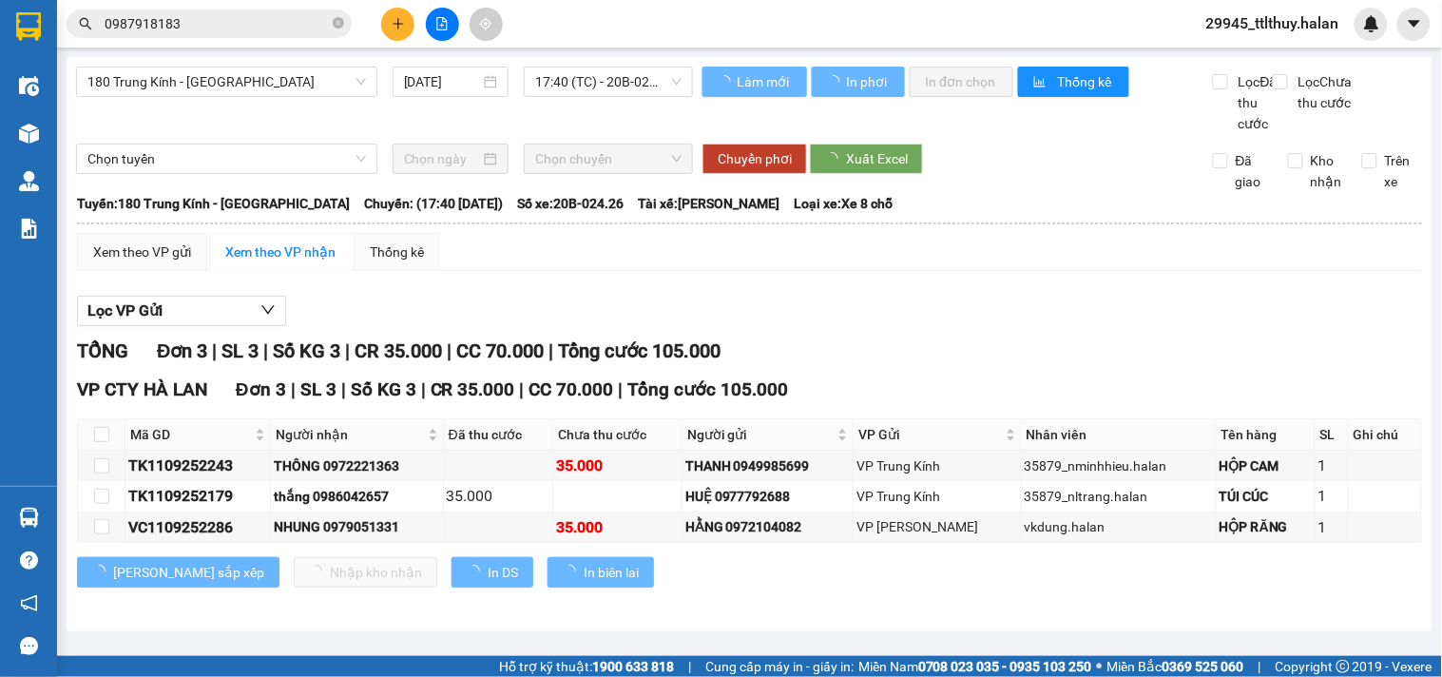
scroll to position [6, 0]
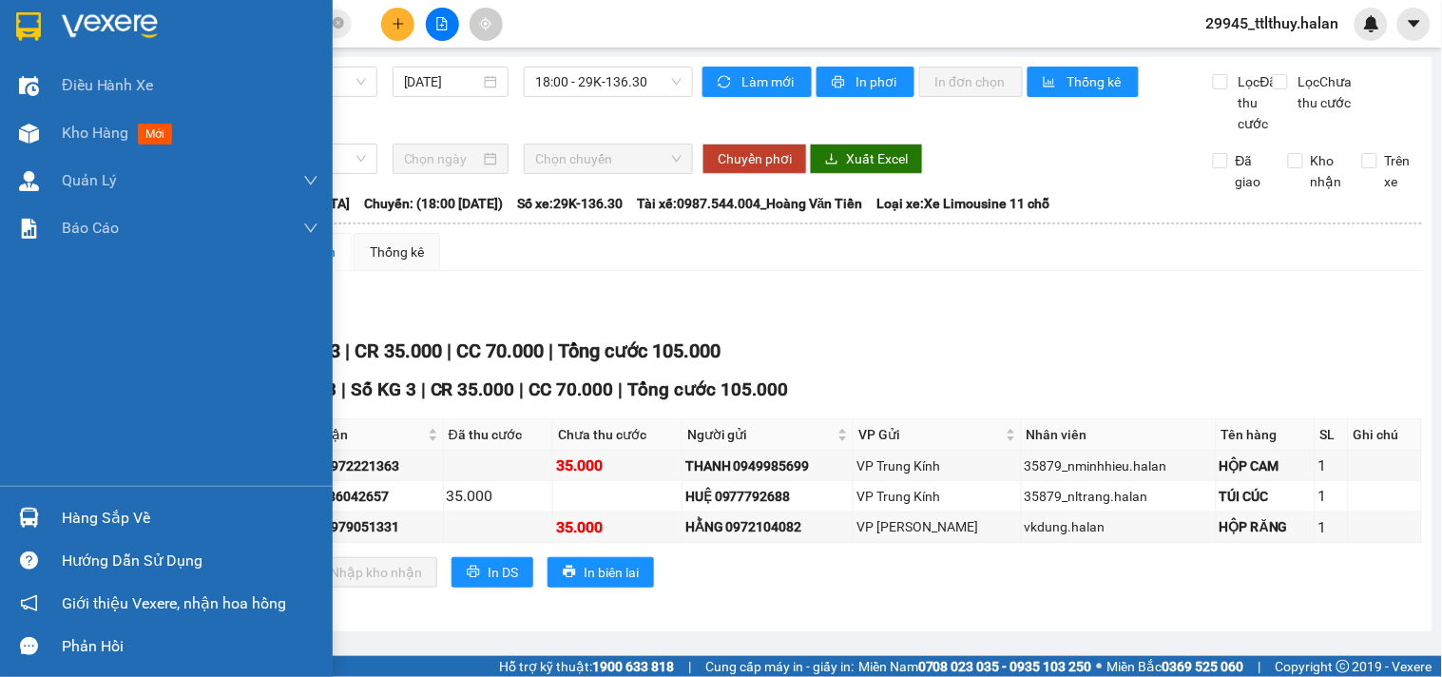
click at [54, 517] on div "Hàng sắp về" at bounding box center [166, 517] width 333 height 43
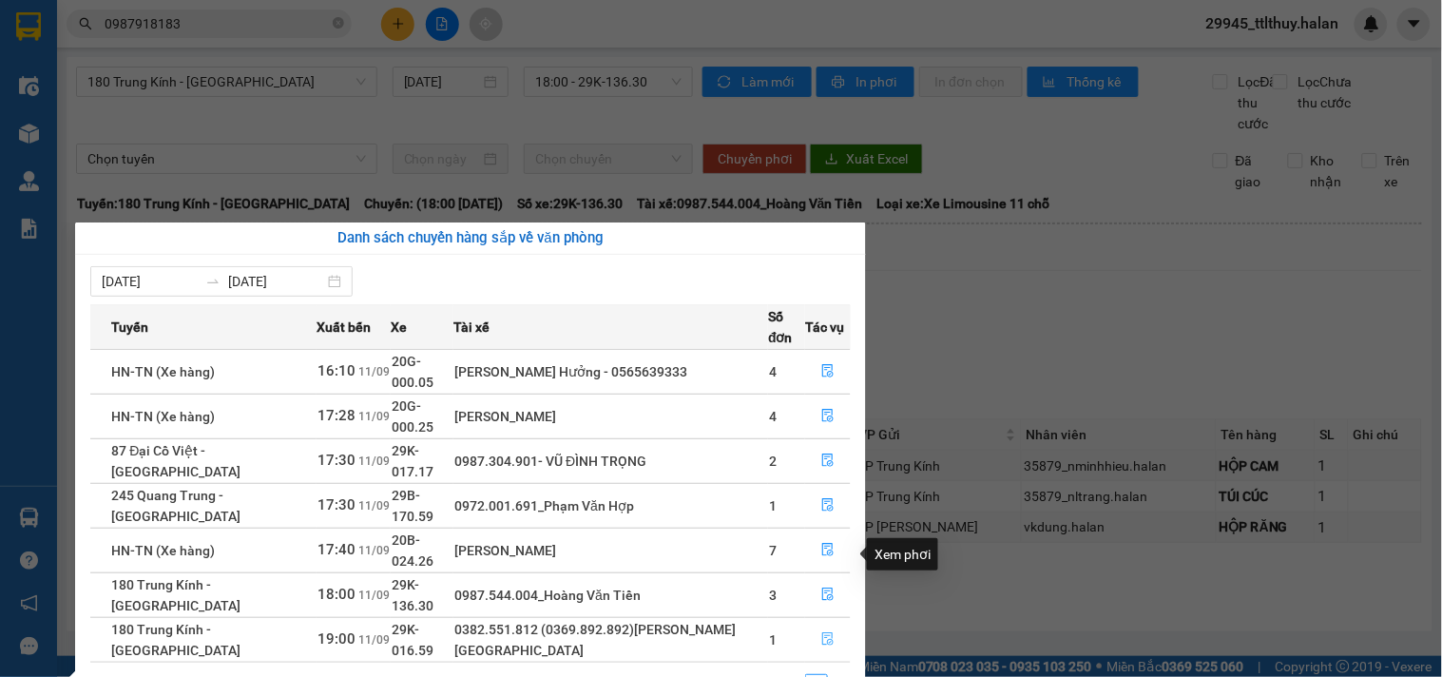
click at [823, 632] on icon "file-done" at bounding box center [827, 638] width 13 height 13
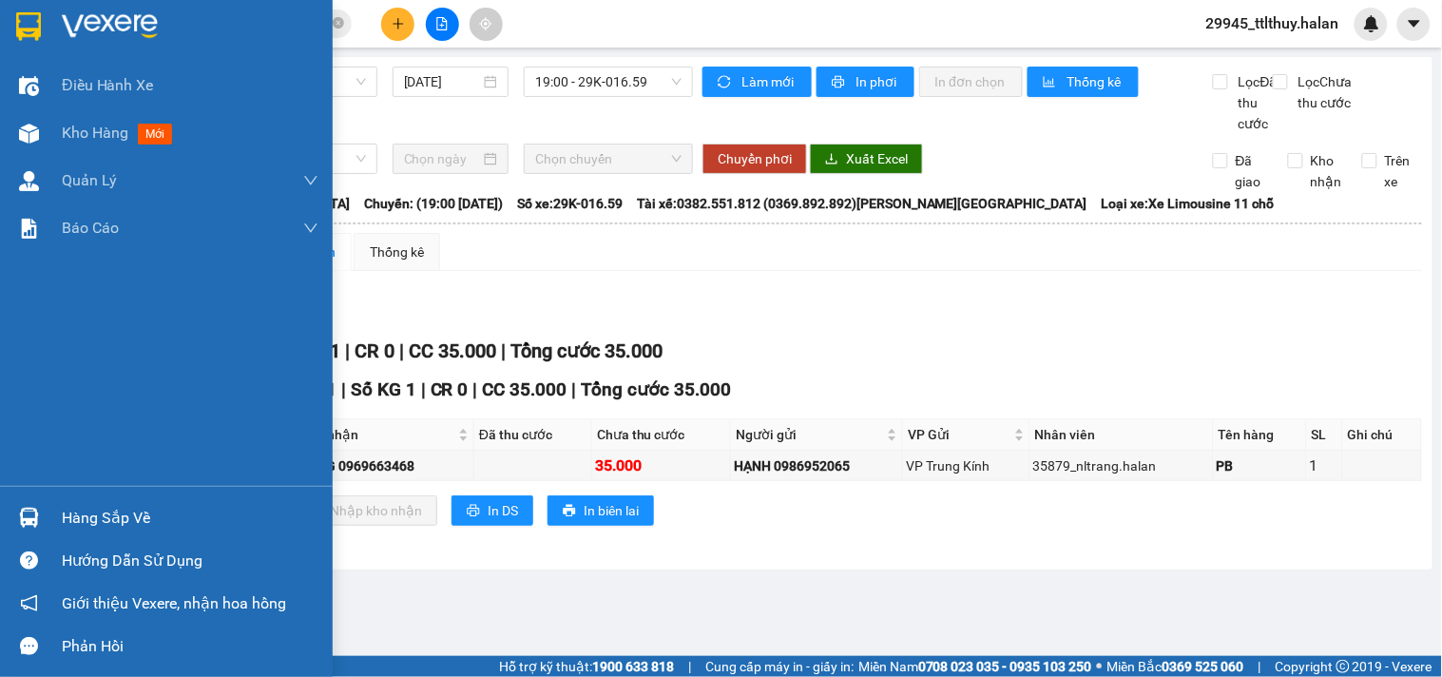
click at [45, 511] on div "Hàng sắp về" at bounding box center [166, 517] width 333 height 43
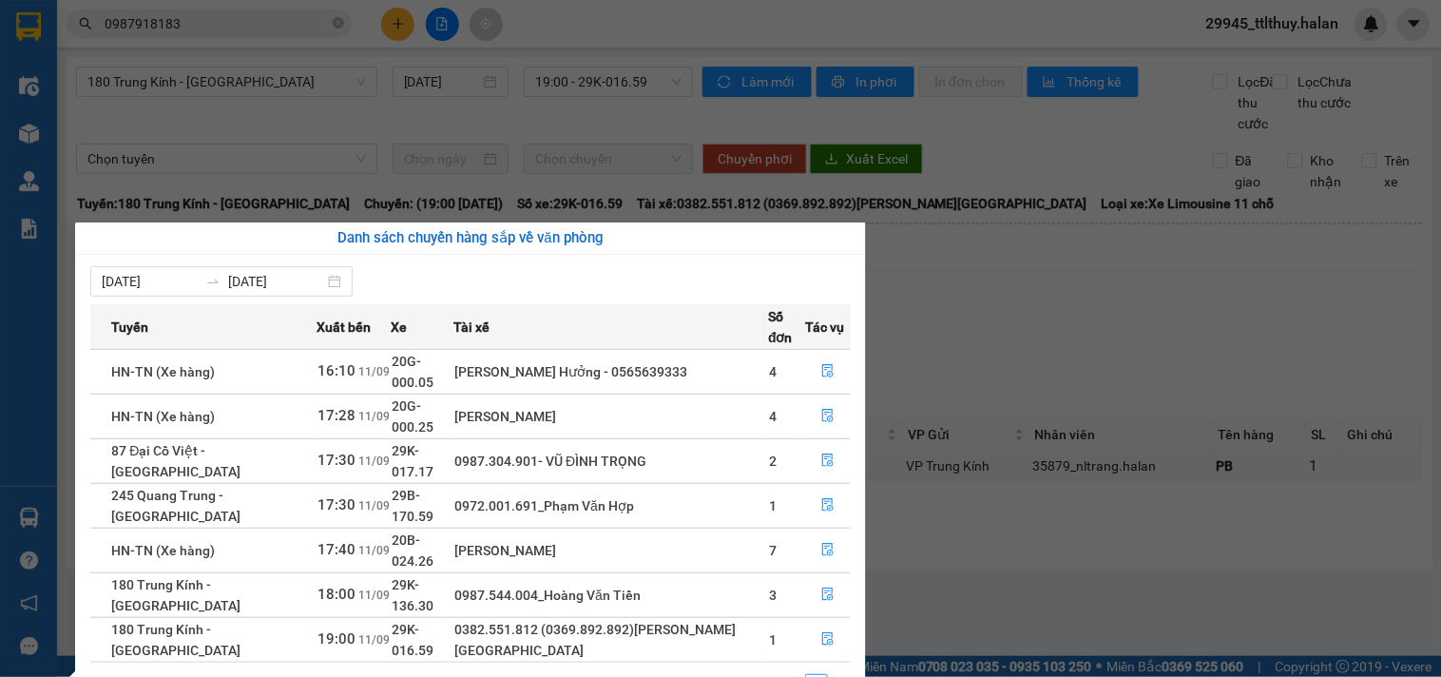
click at [1011, 329] on section "Kết quả tìm kiếm ( 232 ) Bộ lọc Mã ĐH Trạng thái Món hàng Thu hộ Tổng cước Chưa…" at bounding box center [721, 338] width 1442 height 677
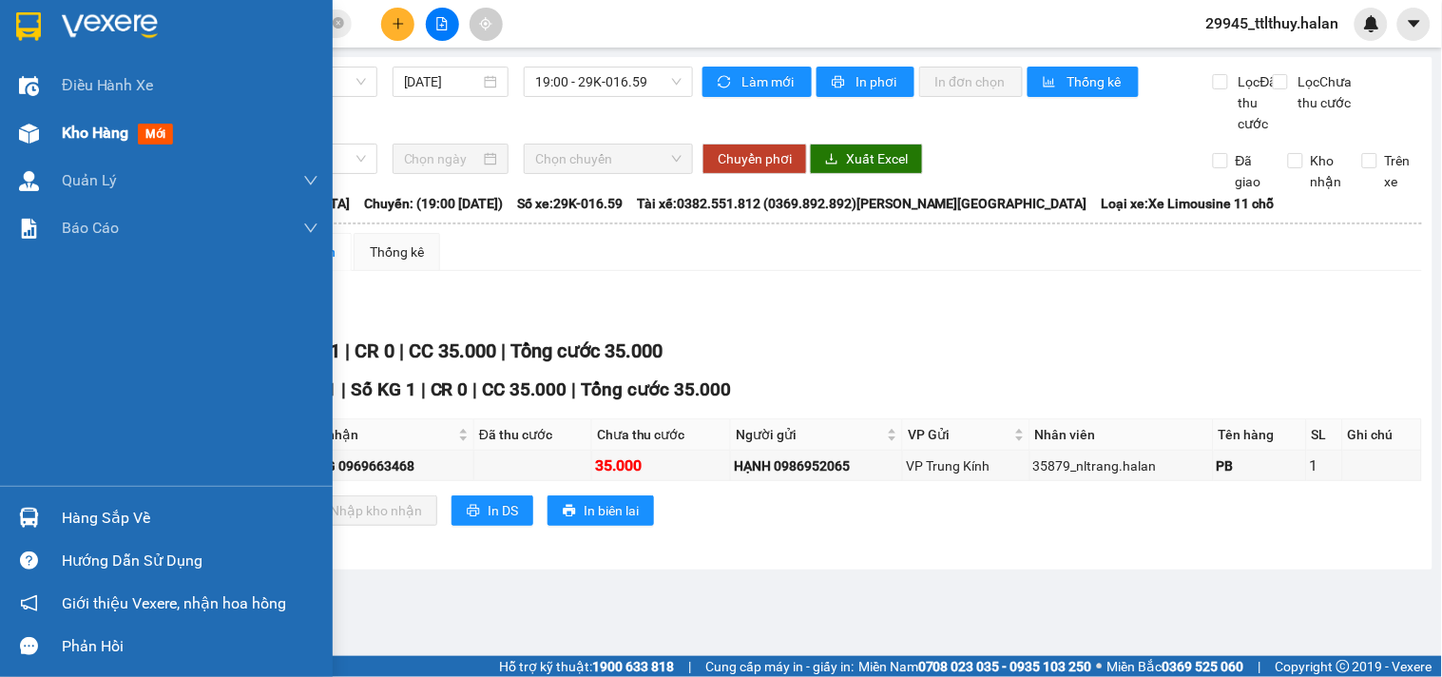
click at [32, 119] on div at bounding box center [28, 133] width 33 height 33
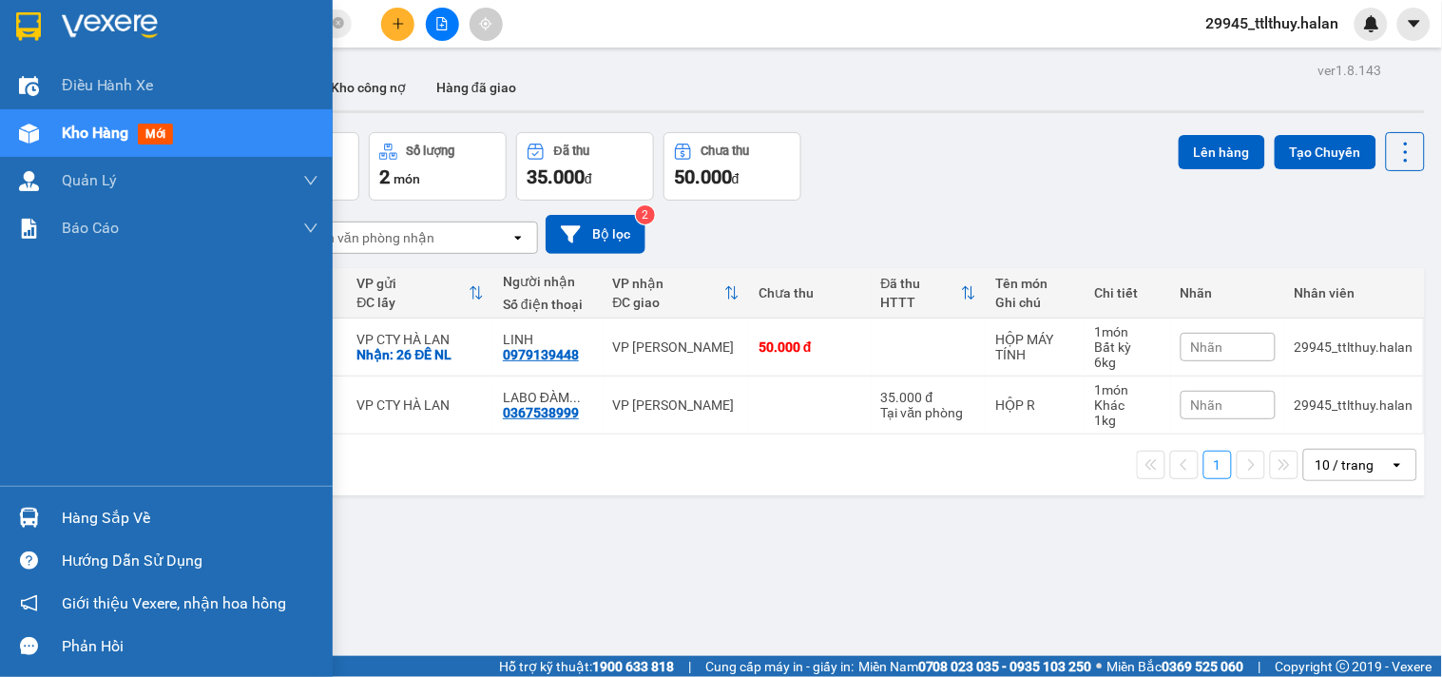
click at [119, 514] on div "Hàng sắp về" at bounding box center [190, 518] width 257 height 29
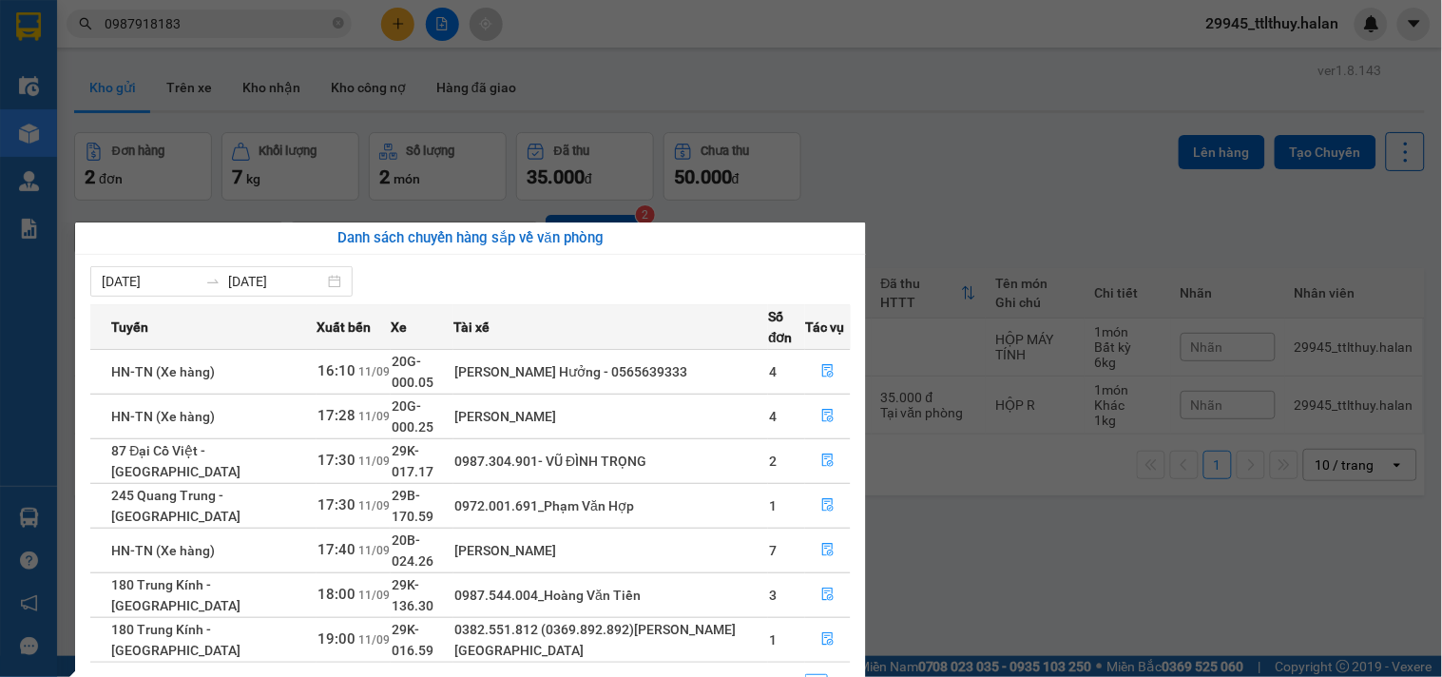
click at [423, 270] on div "[DATE] [DATE]" at bounding box center [470, 281] width 760 height 30
click at [830, 587] on icon "file-done" at bounding box center [827, 593] width 13 height 13
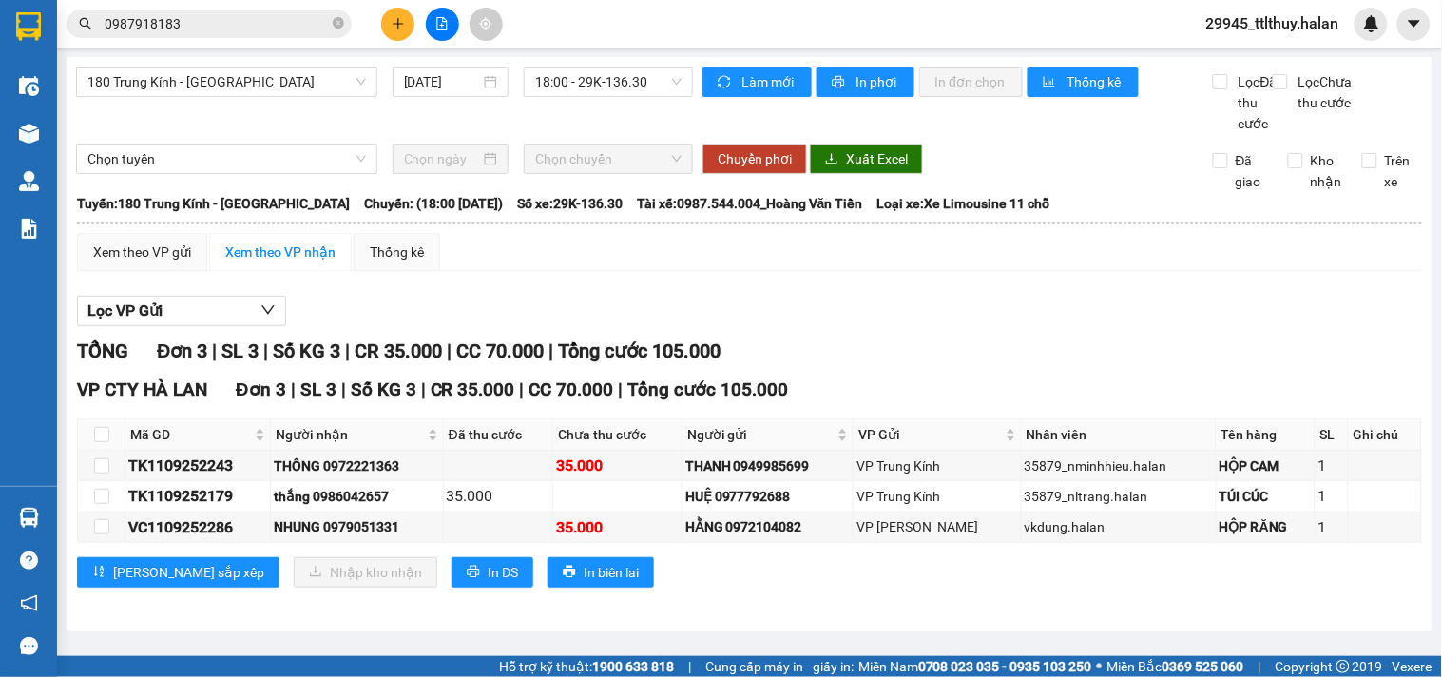
click at [235, 19] on input "0987918183" at bounding box center [217, 23] width 224 height 21
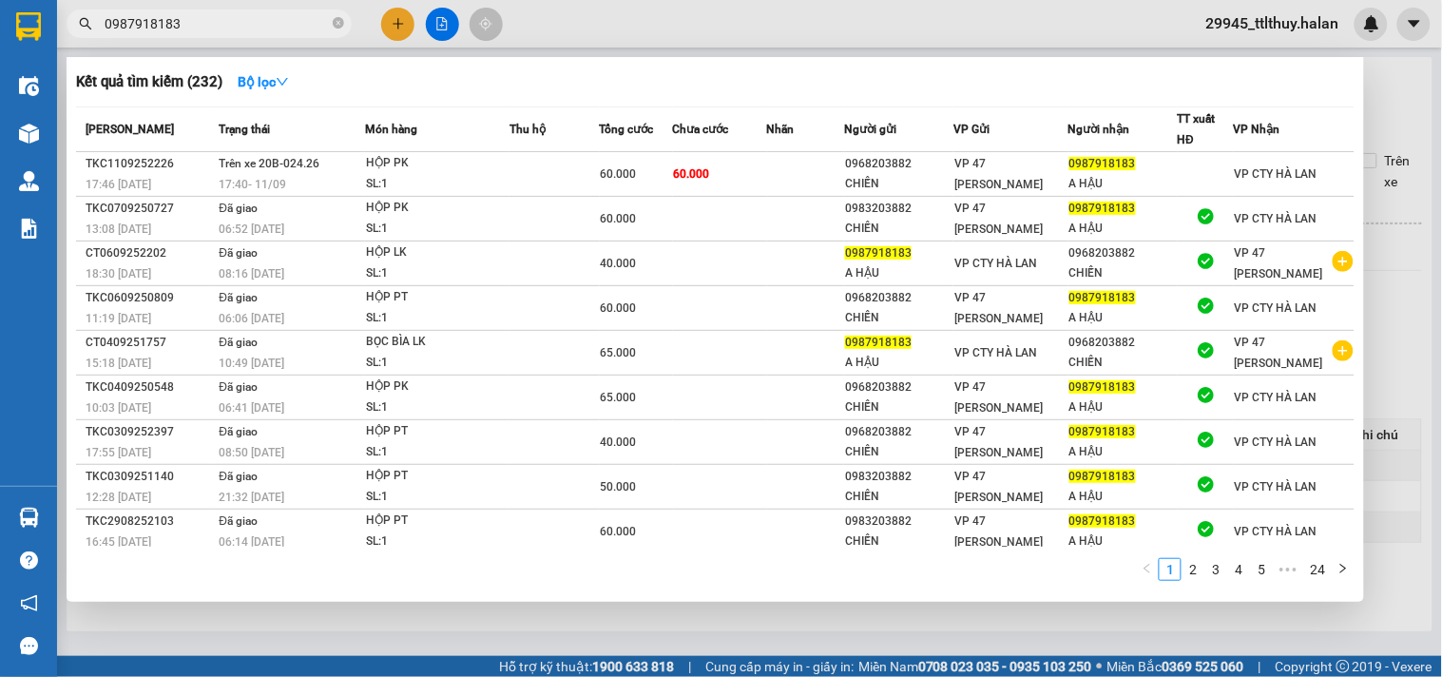
click at [235, 19] on input "0987918183" at bounding box center [217, 23] width 224 height 21
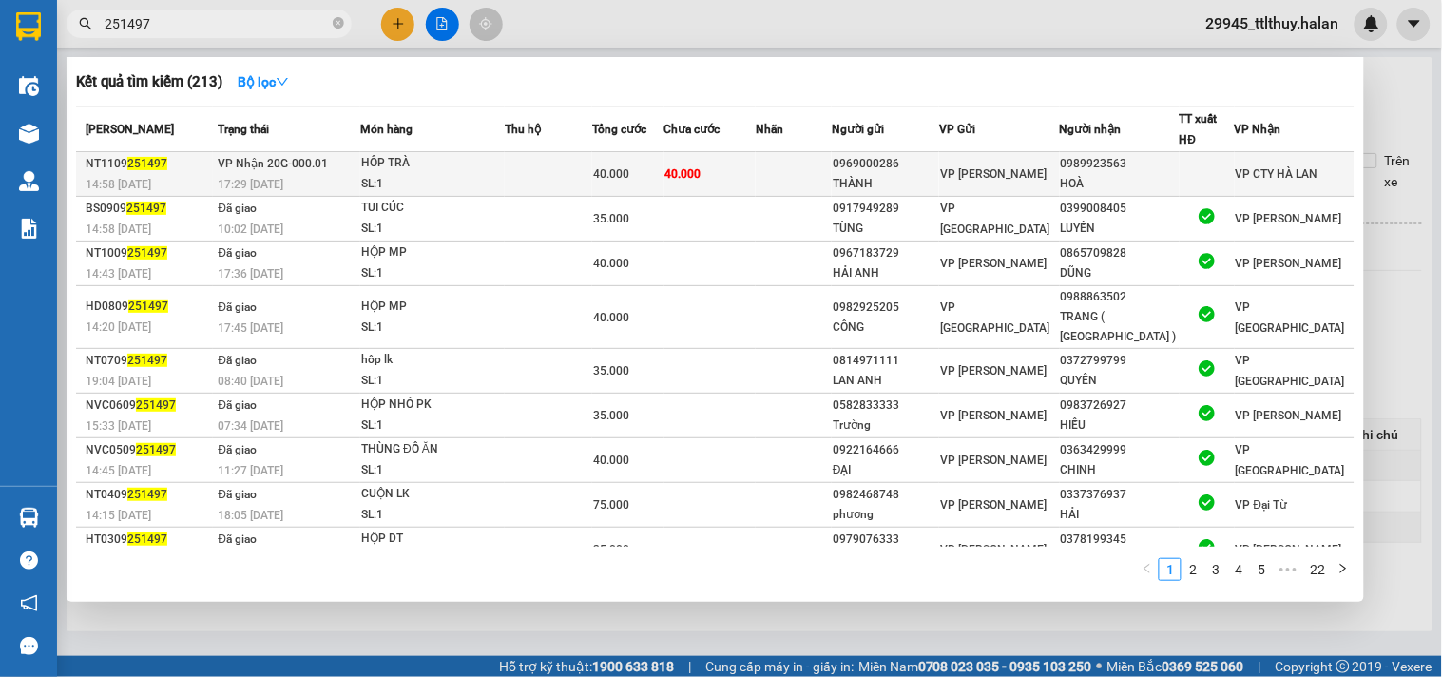
type input "251497"
click at [757, 163] on td "40.000" at bounding box center [710, 174] width 92 height 45
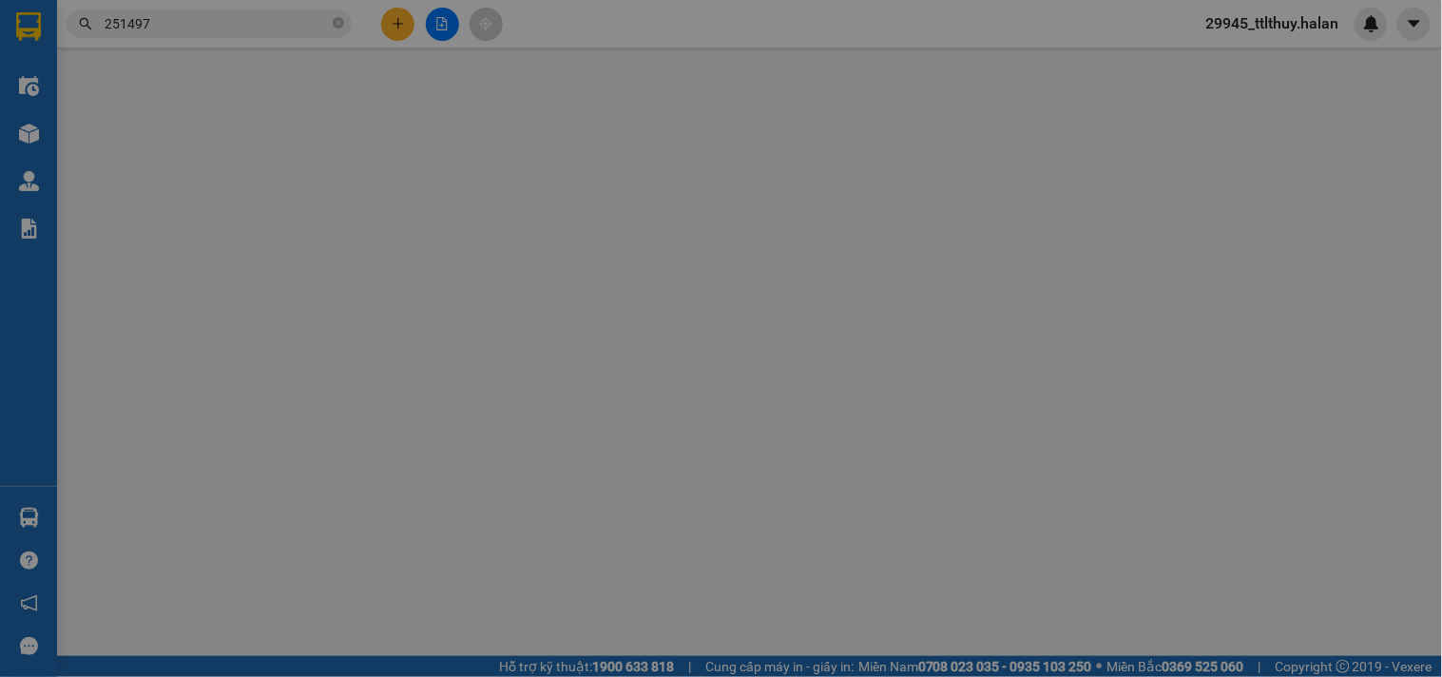
type input "0969000286"
type input "THÀNH"
type input "0989923563"
type input "HOÀ"
type input "40.000"
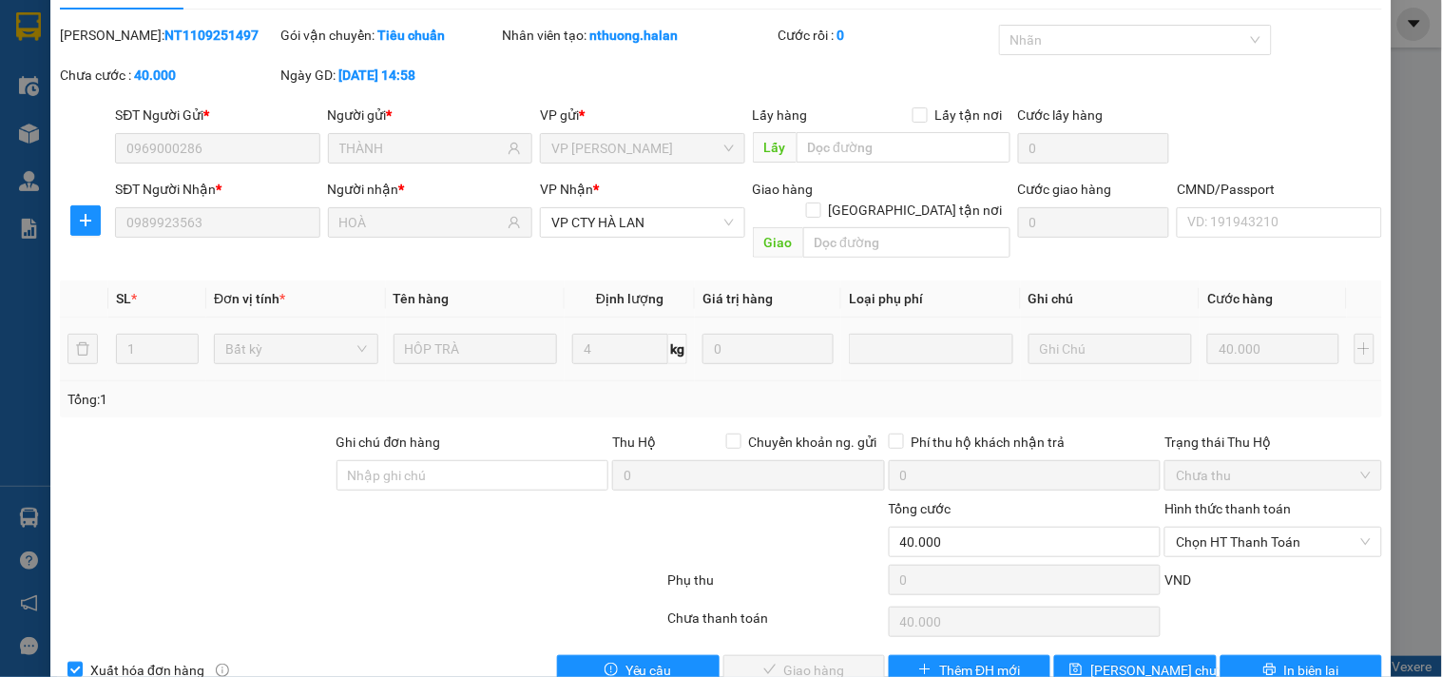
scroll to position [68, 0]
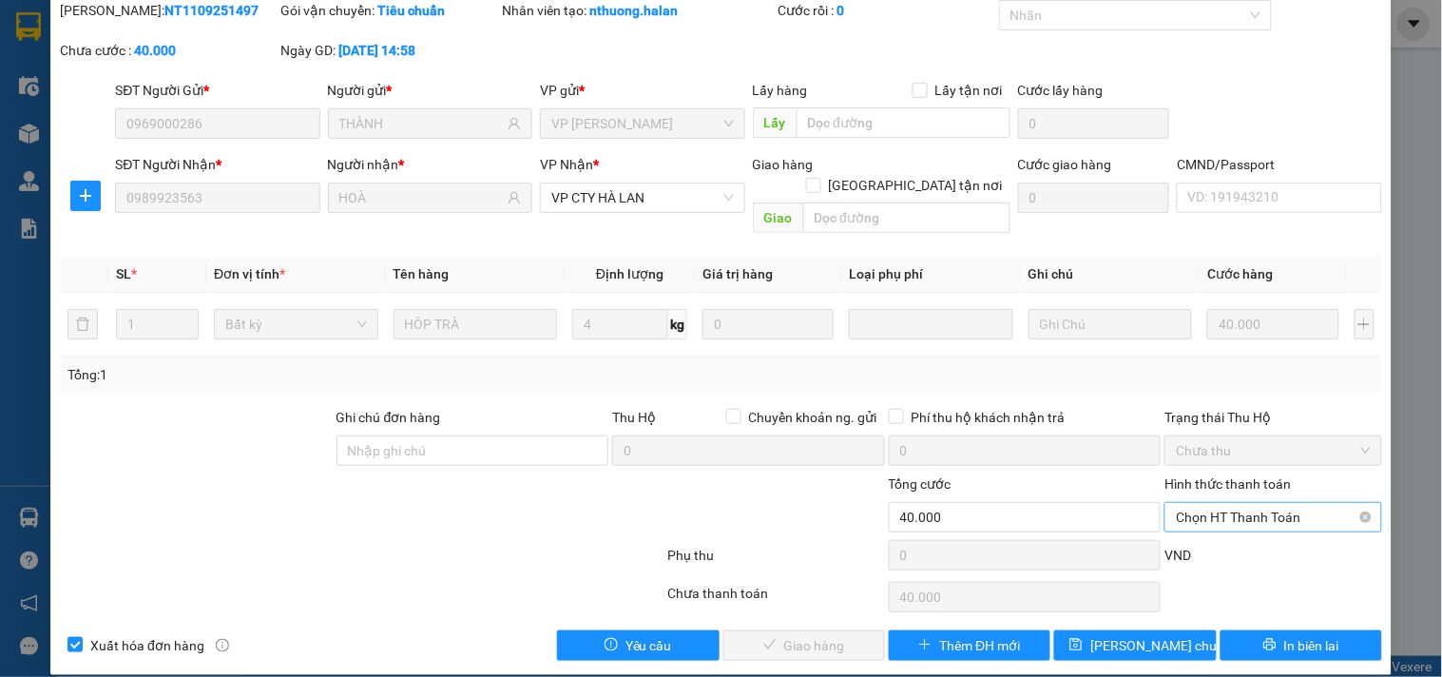
click at [1191, 503] on span "Chọn HT Thanh Toán" at bounding box center [1273, 517] width 194 height 29
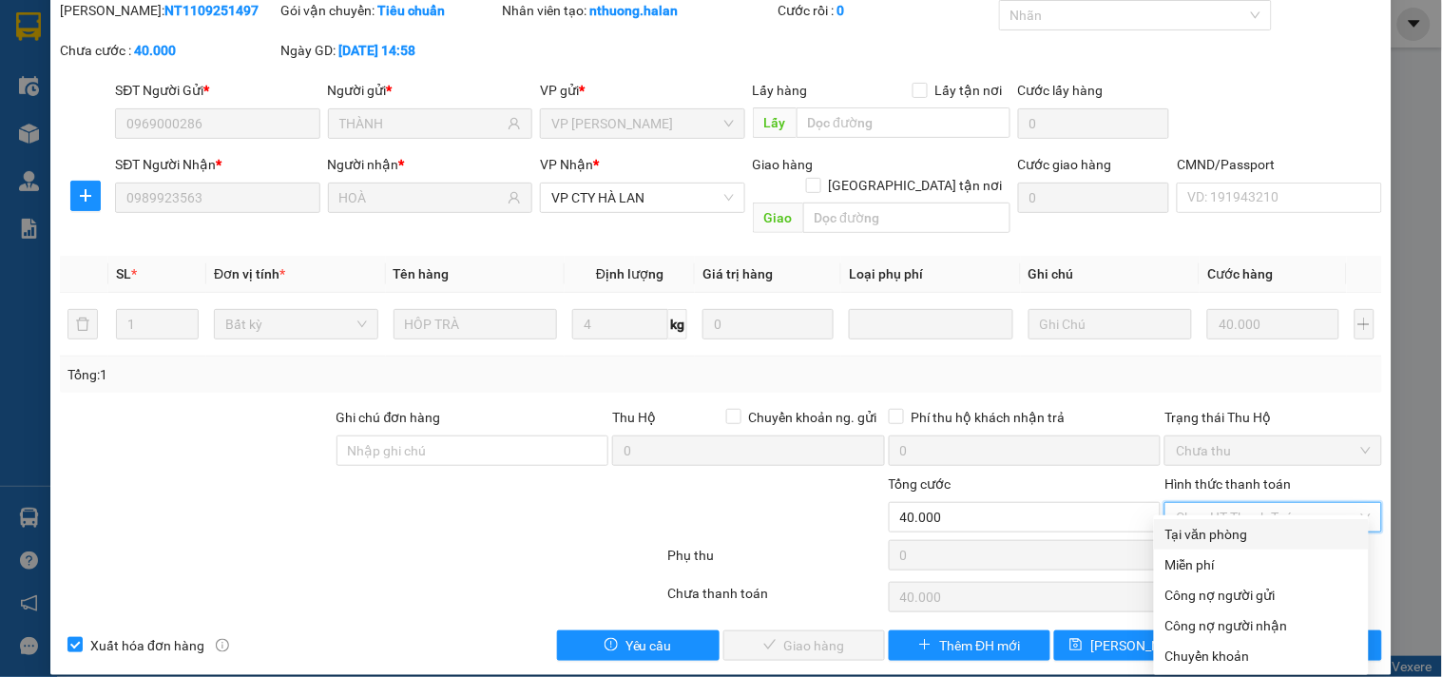
click at [1202, 534] on div "Tại văn phòng" at bounding box center [1261, 534] width 192 height 21
type input "0"
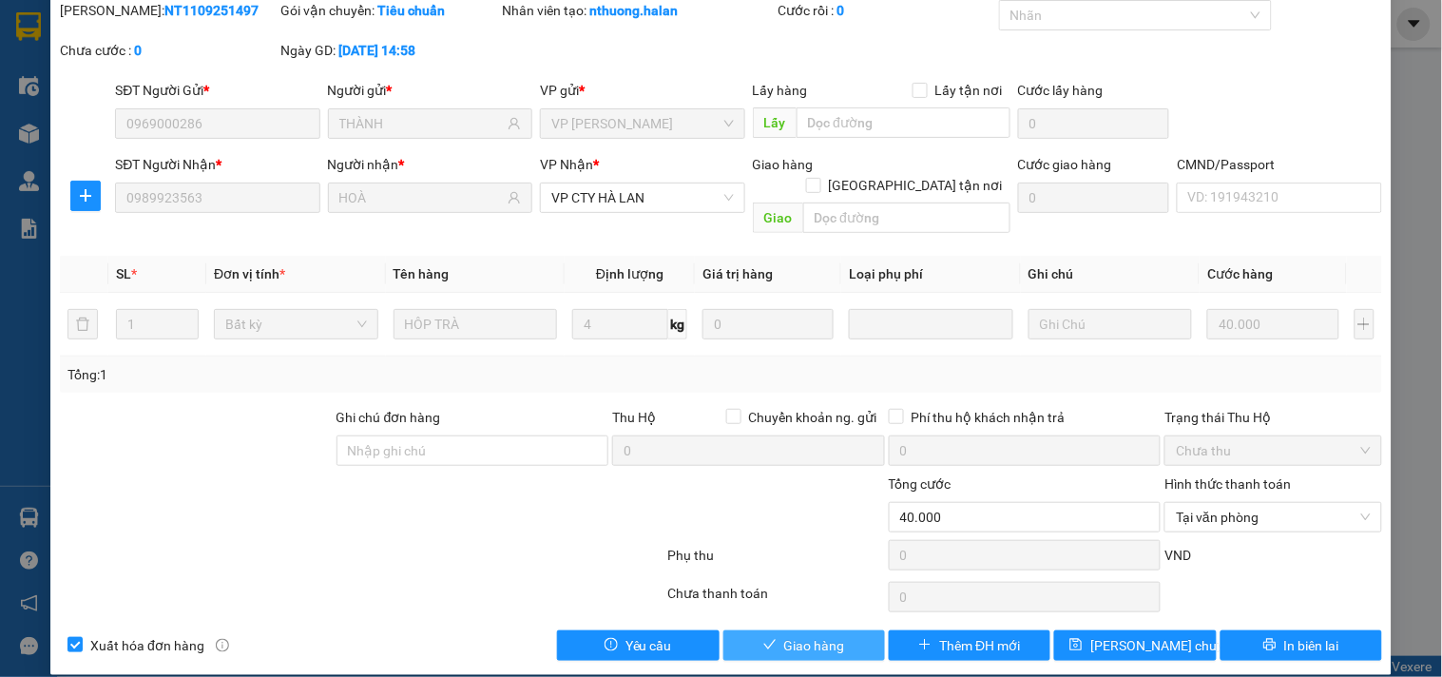
click at [784, 635] on span "Giao hàng" at bounding box center [814, 645] width 61 height 21
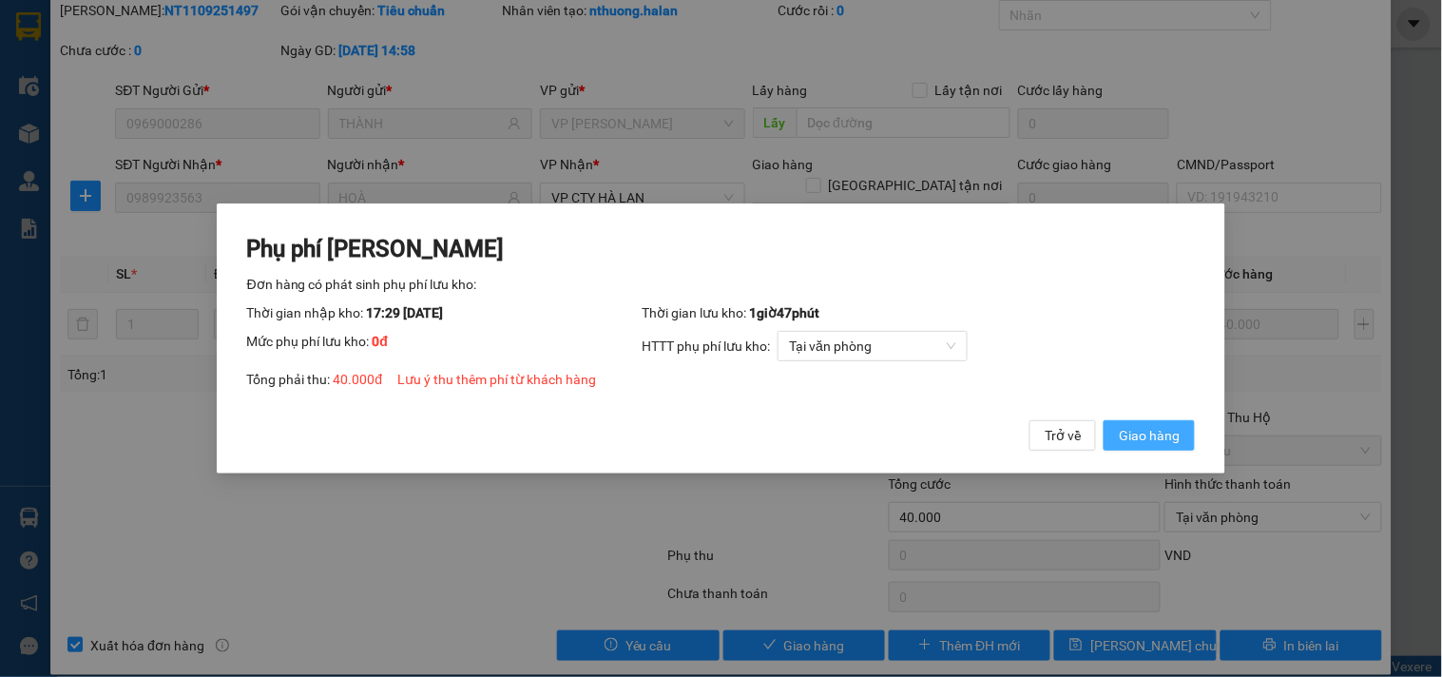
click at [1137, 441] on span "Giao hàng" at bounding box center [1149, 435] width 61 height 21
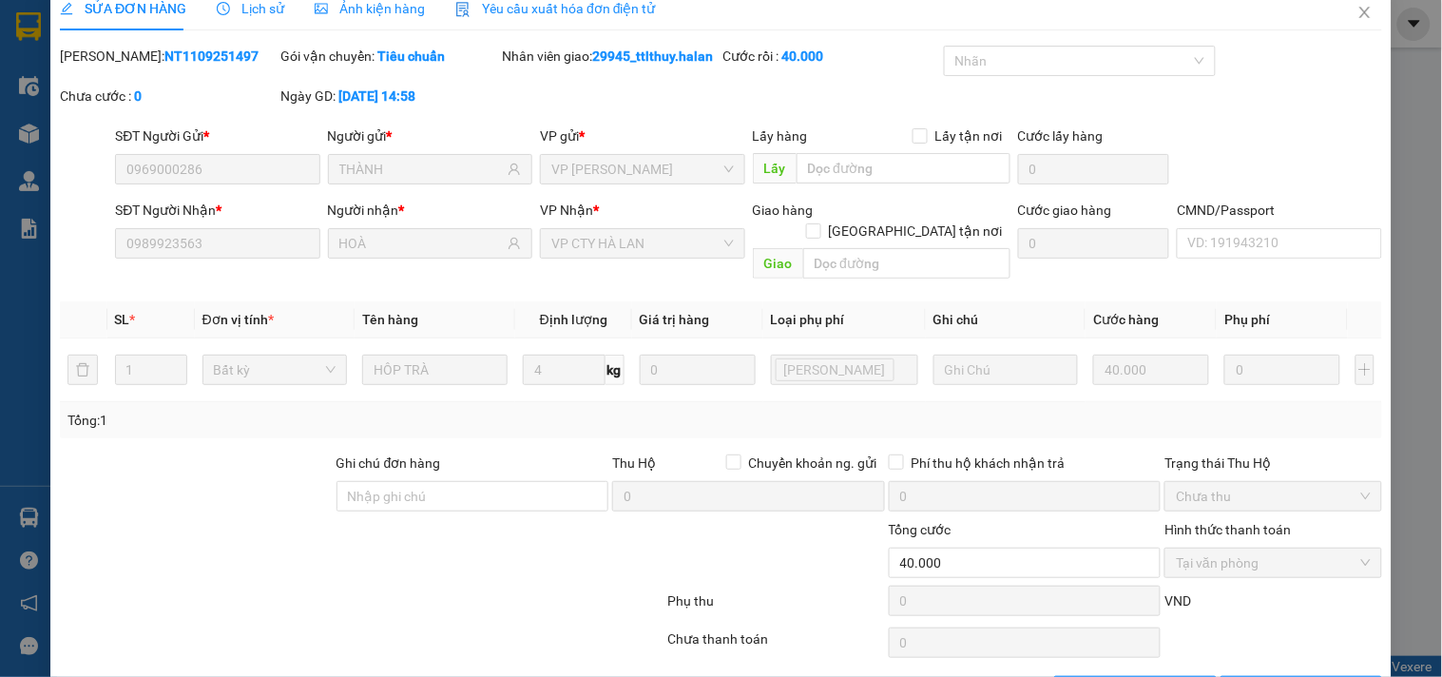
scroll to position [0, 0]
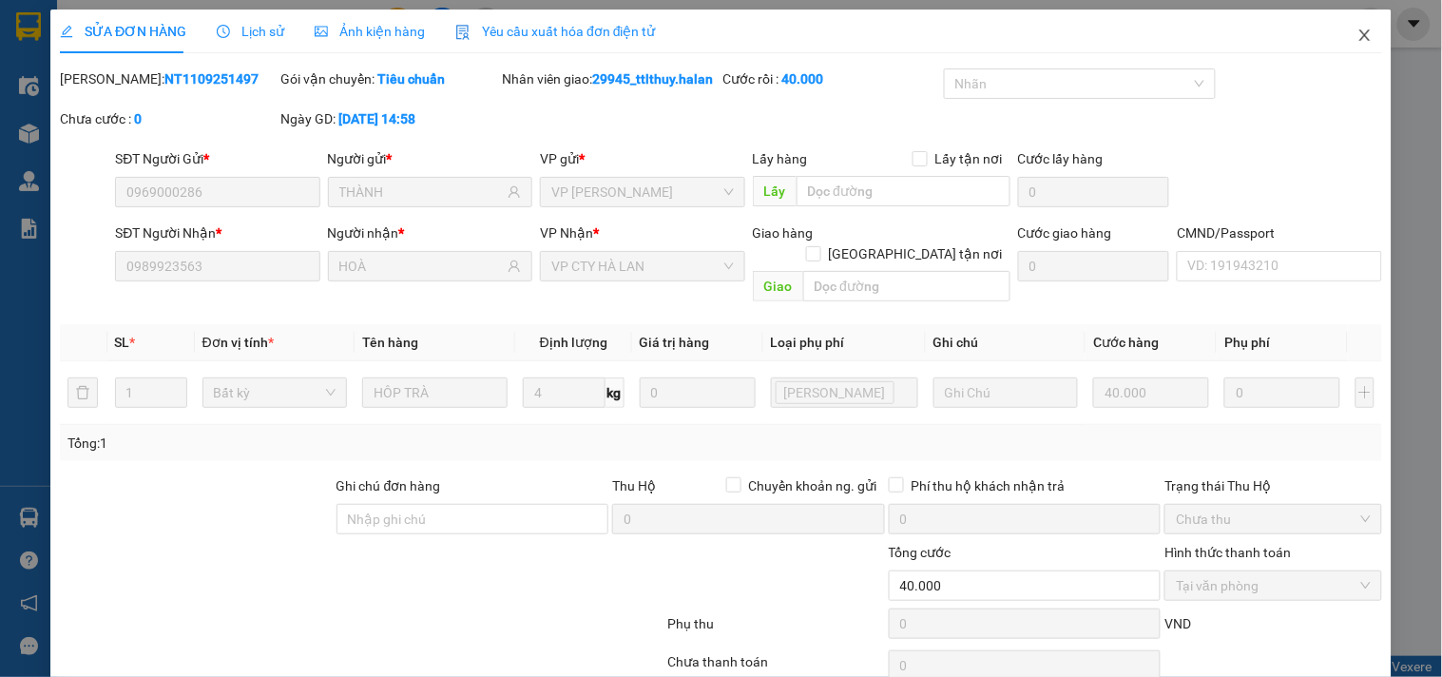
click at [1359, 33] on icon "close" at bounding box center [1364, 34] width 10 height 11
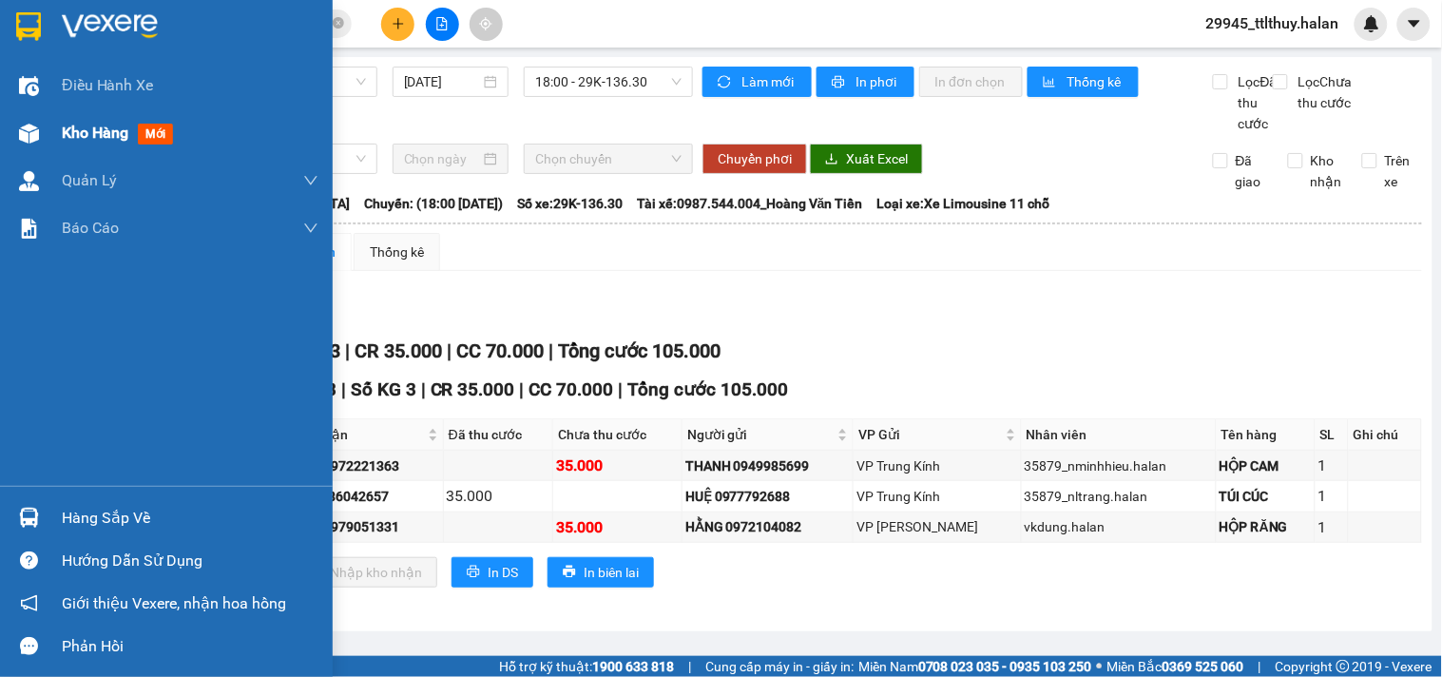
click at [40, 133] on div at bounding box center [28, 133] width 33 height 33
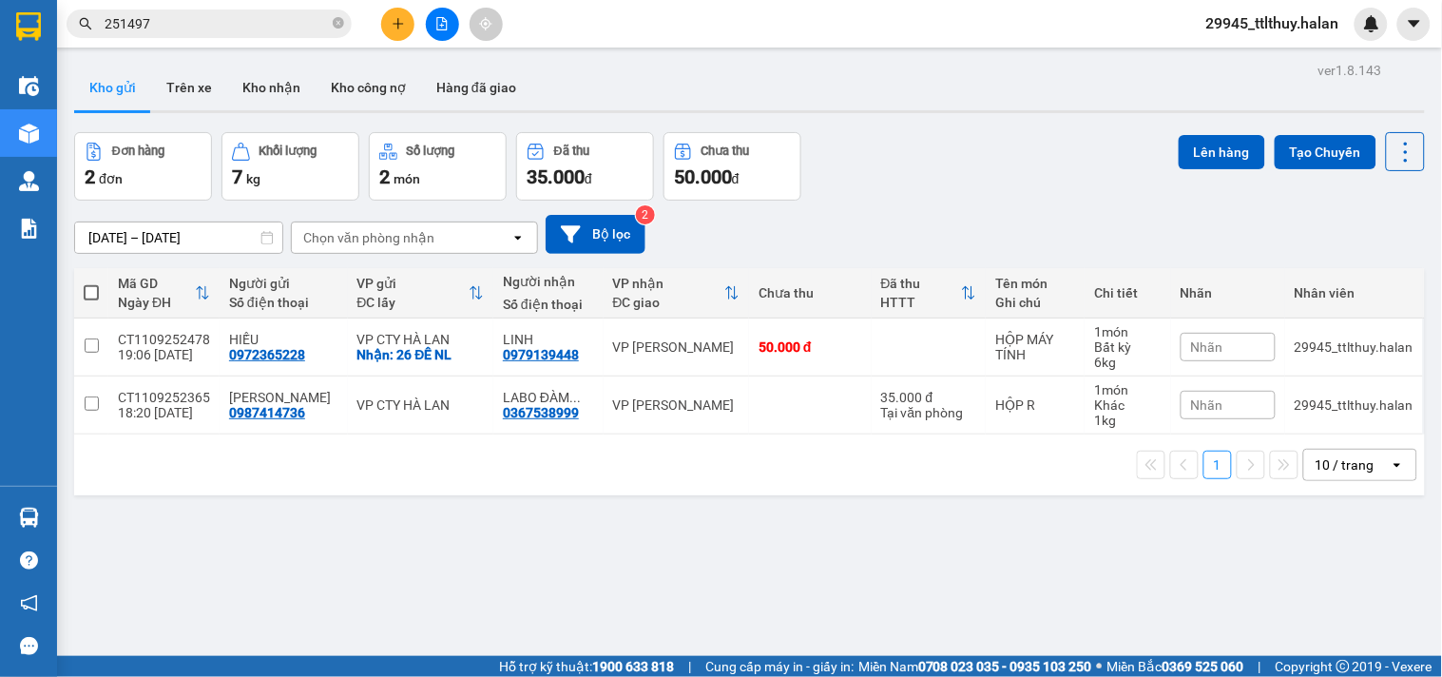
click at [61, 515] on main "ver 1.8.143 Kho gửi Trên xe Kho nhận Kho công nợ Hàng đã giao Đơn hàng 2 đơn Kh…" at bounding box center [721, 328] width 1442 height 656
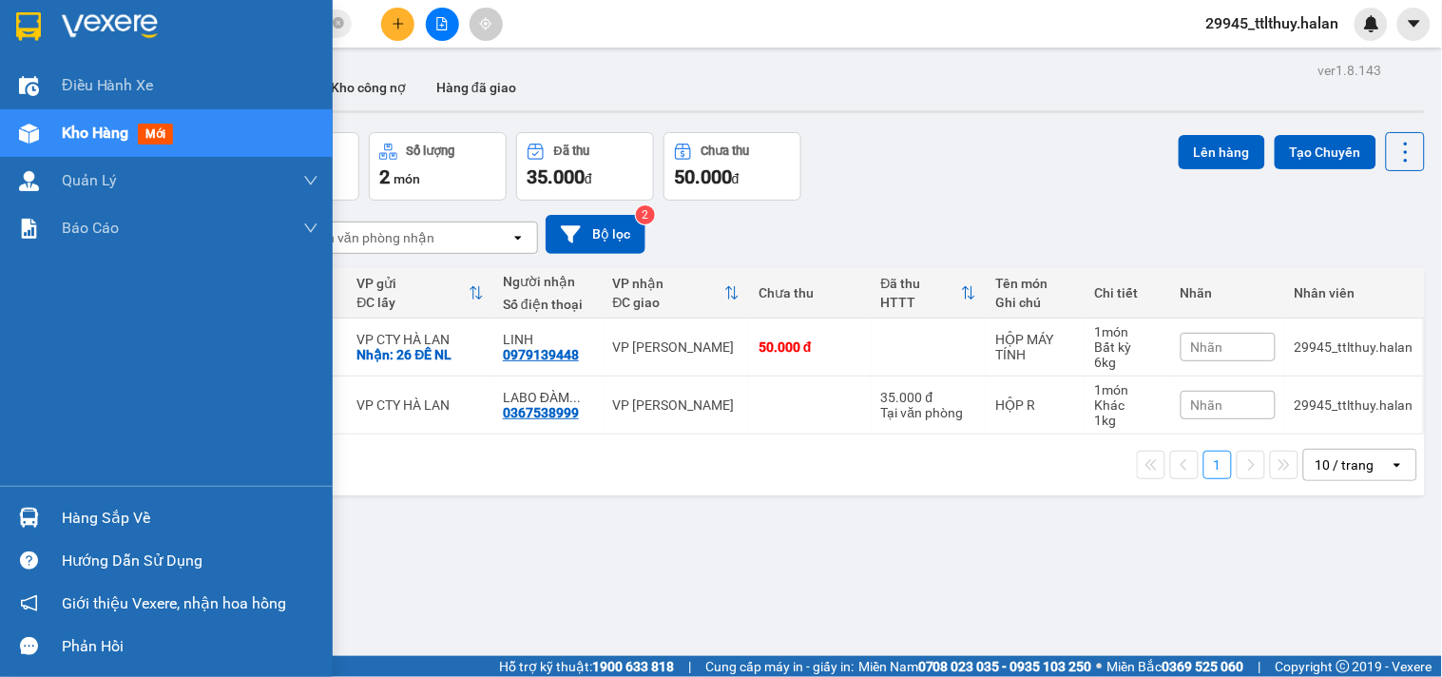
click at [19, 513] on img at bounding box center [29, 518] width 20 height 20
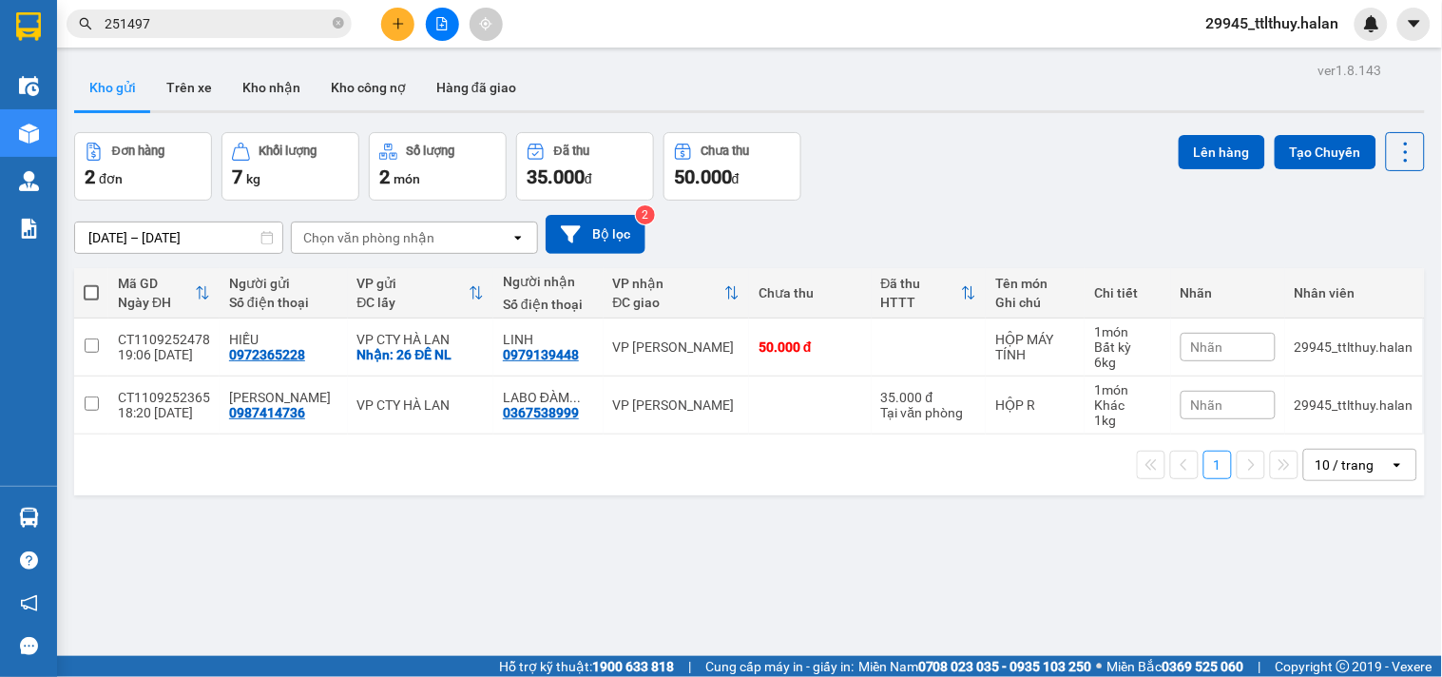
drag, startPoint x: 1027, startPoint y: 555, endPoint x: 934, endPoint y: 509, distance: 103.7
click at [1028, 554] on section "Kết quả tìm kiếm ( 213 ) Bộ lọc Mã ĐH Trạng thái Món hàng Thu hộ Tổng cước Chưa…" at bounding box center [721, 338] width 1442 height 677
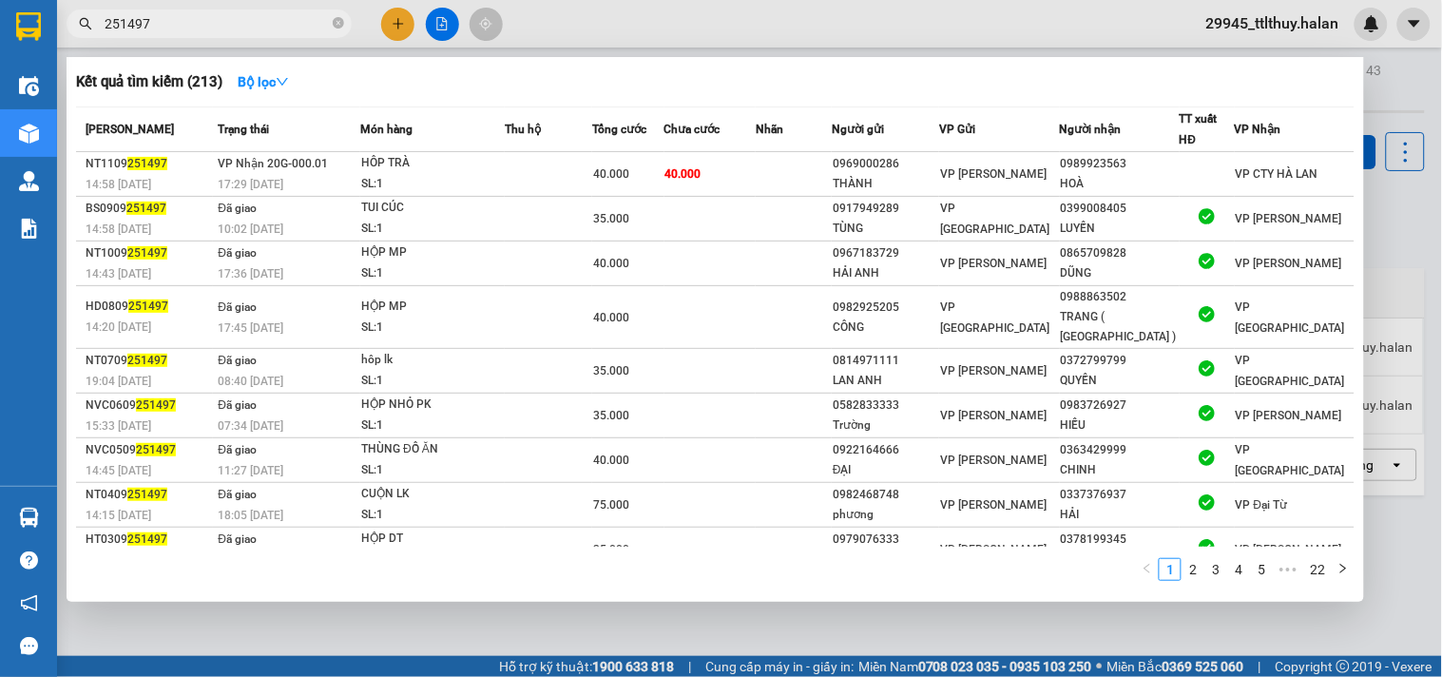
click at [272, 19] on input "251497" at bounding box center [217, 23] width 224 height 21
click at [643, 26] on div at bounding box center [721, 338] width 1442 height 677
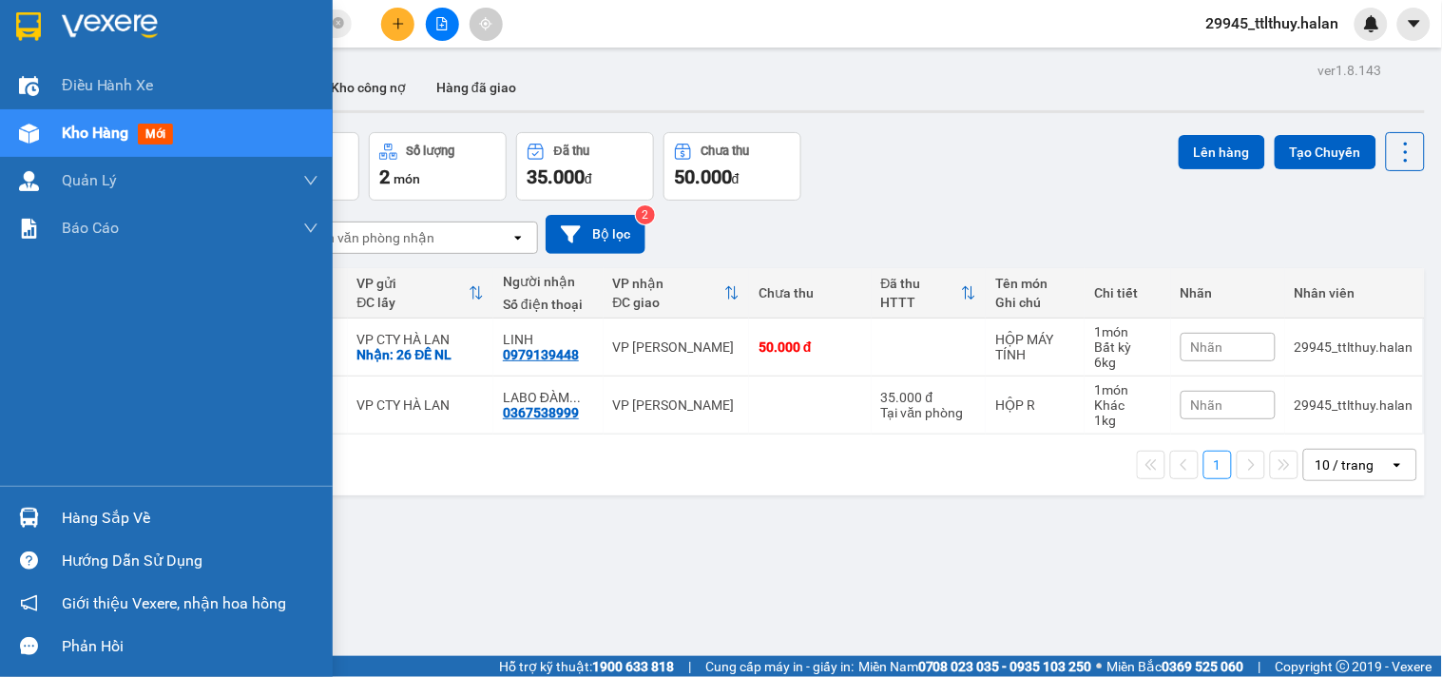
drag, startPoint x: 65, startPoint y: 518, endPoint x: 82, endPoint y: 523, distance: 17.8
click at [65, 518] on div "Hàng sắp về" at bounding box center [190, 518] width 257 height 29
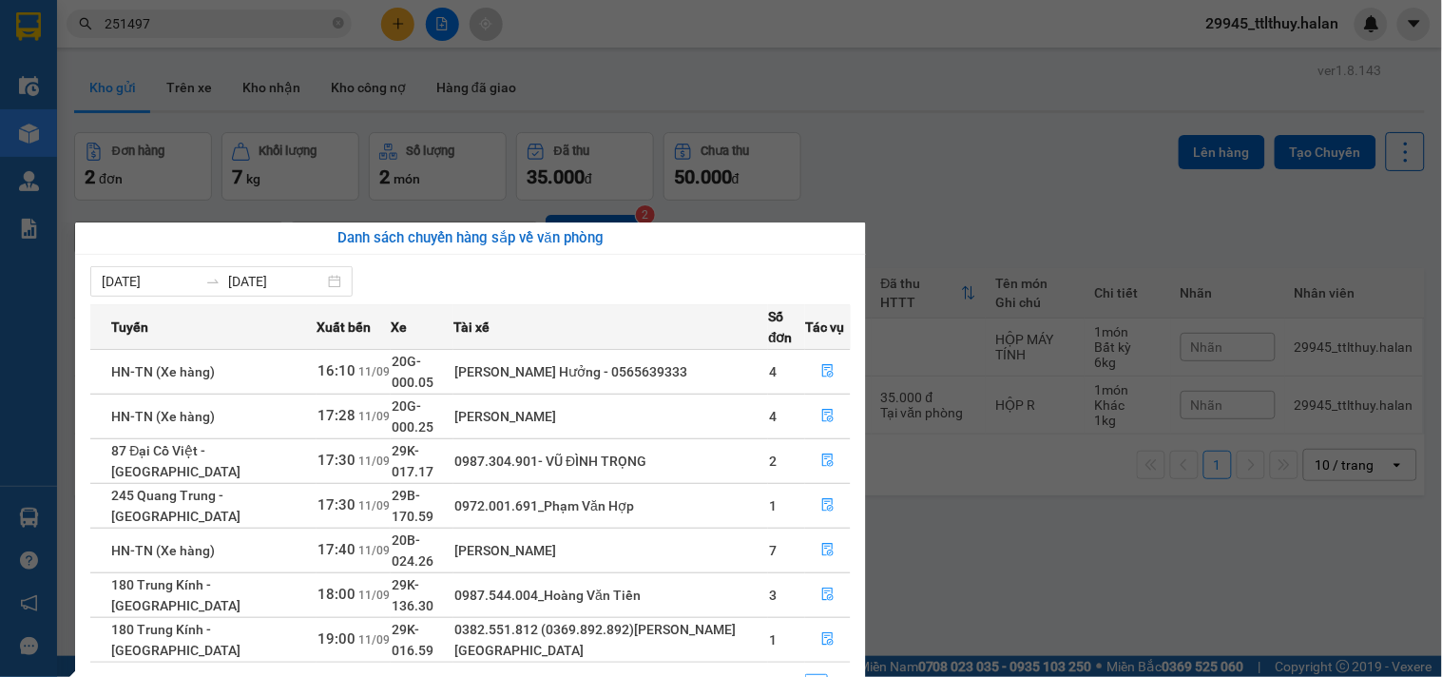
drag, startPoint x: 500, startPoint y: 272, endPoint x: 447, endPoint y: 247, distance: 58.7
click at [494, 272] on div "[DATE] [DATE]" at bounding box center [470, 281] width 760 height 30
click at [281, 99] on section "Kết quả tìm kiếm ( 213 ) Bộ lọc Mã ĐH Trạng thái Món hàng Thu hộ Tổng cước Chưa…" at bounding box center [721, 338] width 1442 height 677
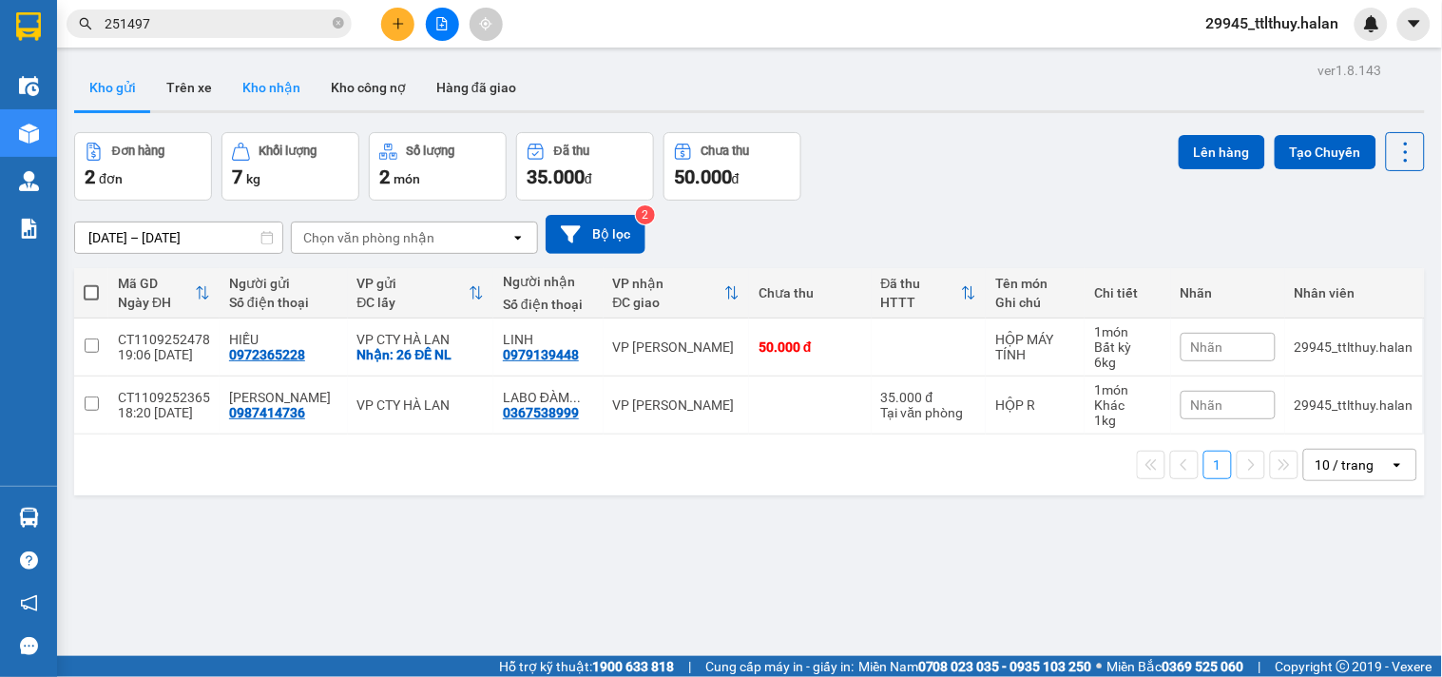
drag, startPoint x: 268, startPoint y: 89, endPoint x: 259, endPoint y: 83, distance: 10.8
click at [267, 89] on button "Kho nhận" at bounding box center [271, 88] width 88 height 46
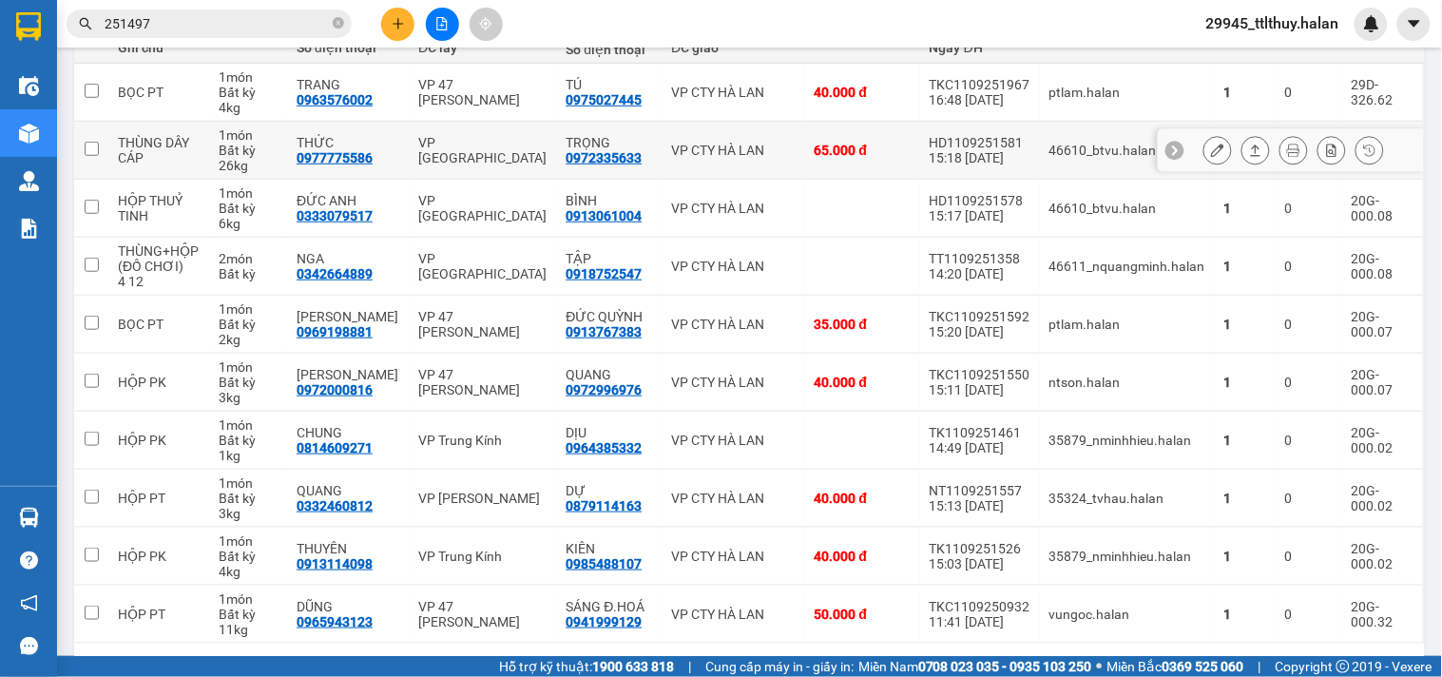
scroll to position [321, 0]
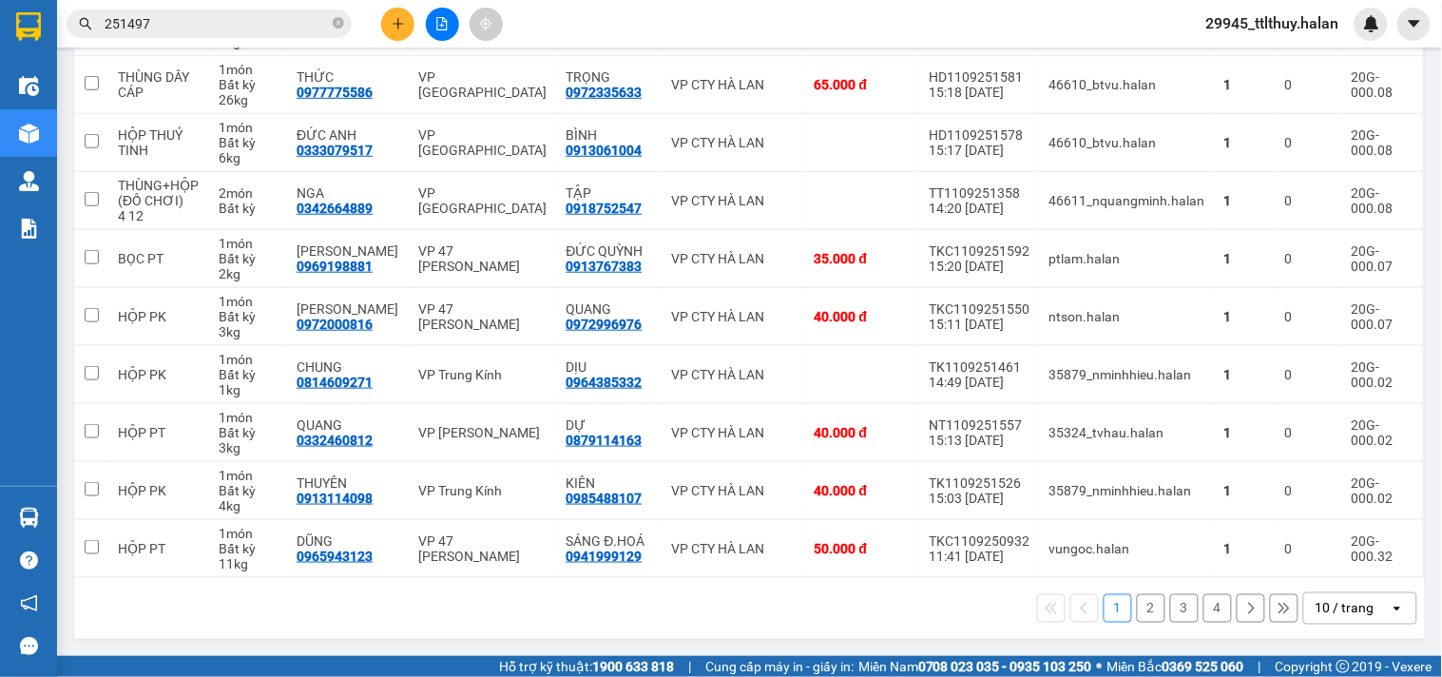
click at [171, 26] on input "251497" at bounding box center [217, 23] width 224 height 21
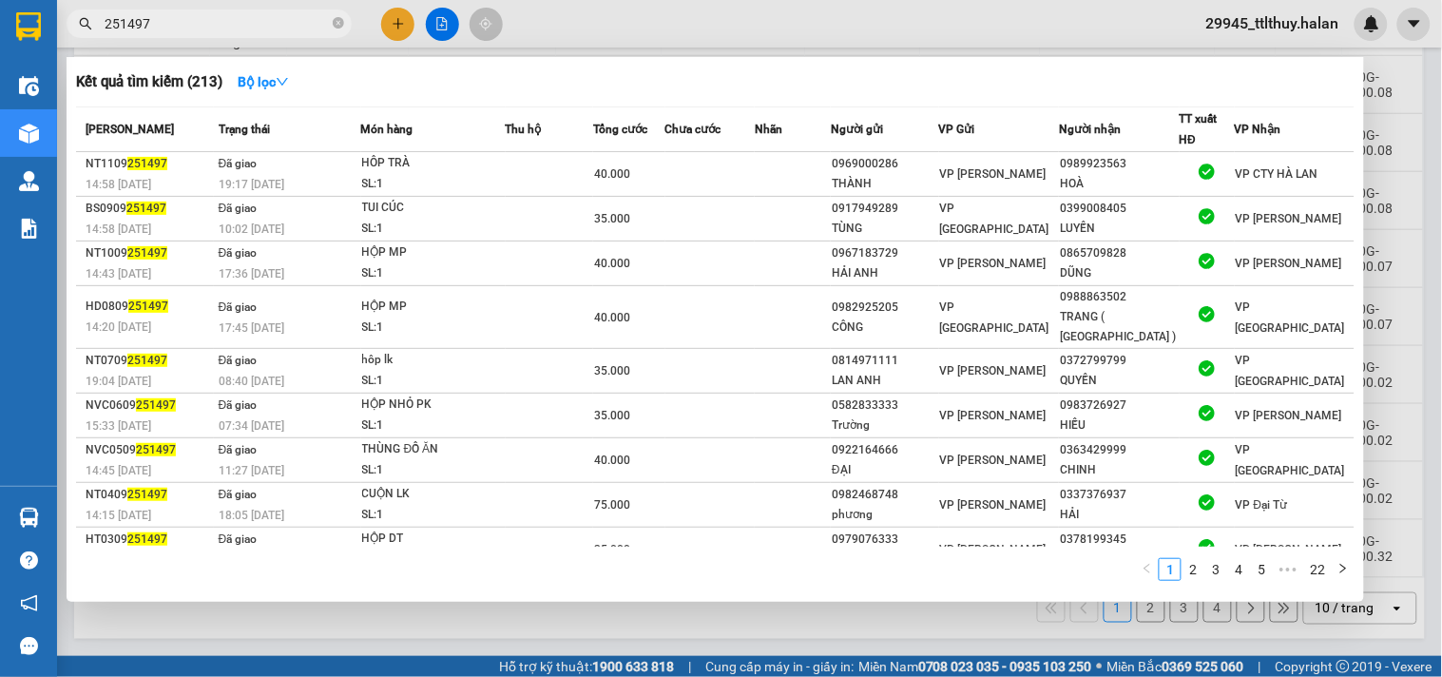
click at [171, 26] on input "251497" at bounding box center [217, 23] width 224 height 21
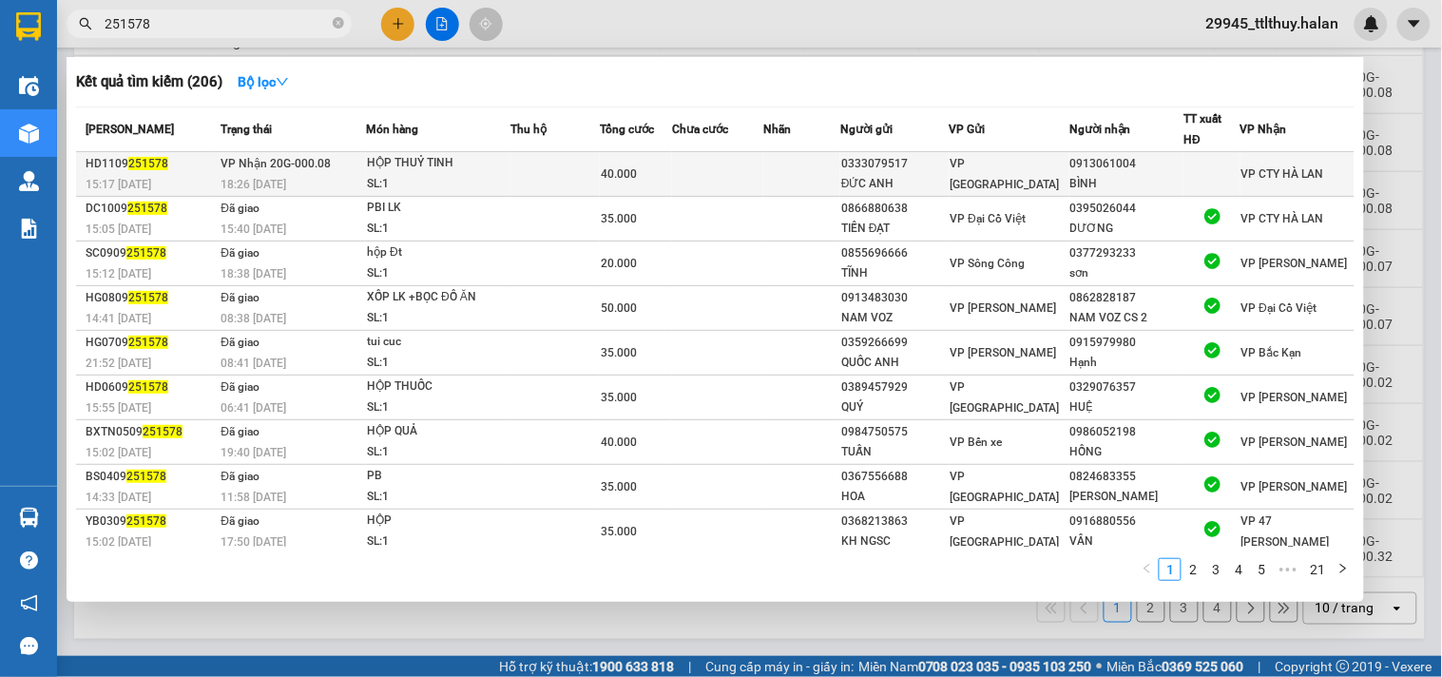
type input "251578"
click at [672, 164] on div "40.000" at bounding box center [636, 173] width 71 height 21
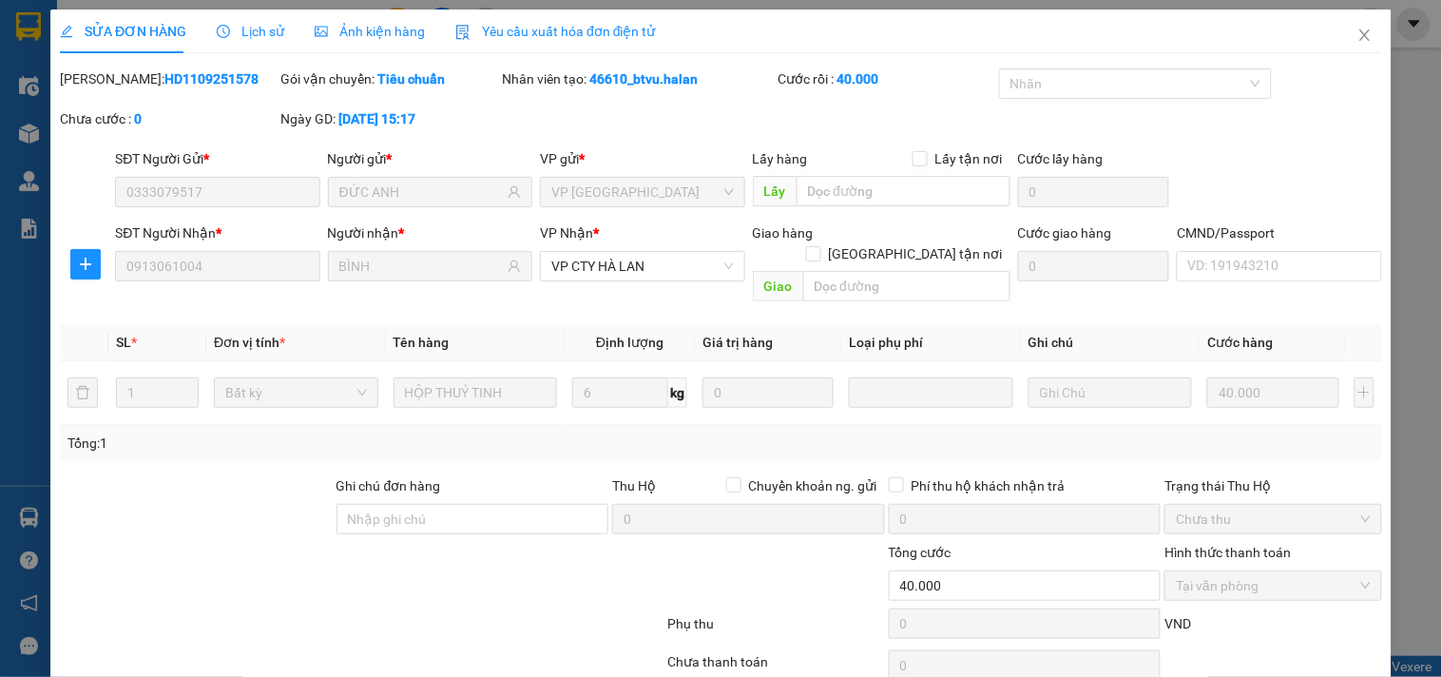
type input "0333079517"
type input "ĐỨC ANH"
type input "0913061004"
type input "BÌNH"
type input "40.000"
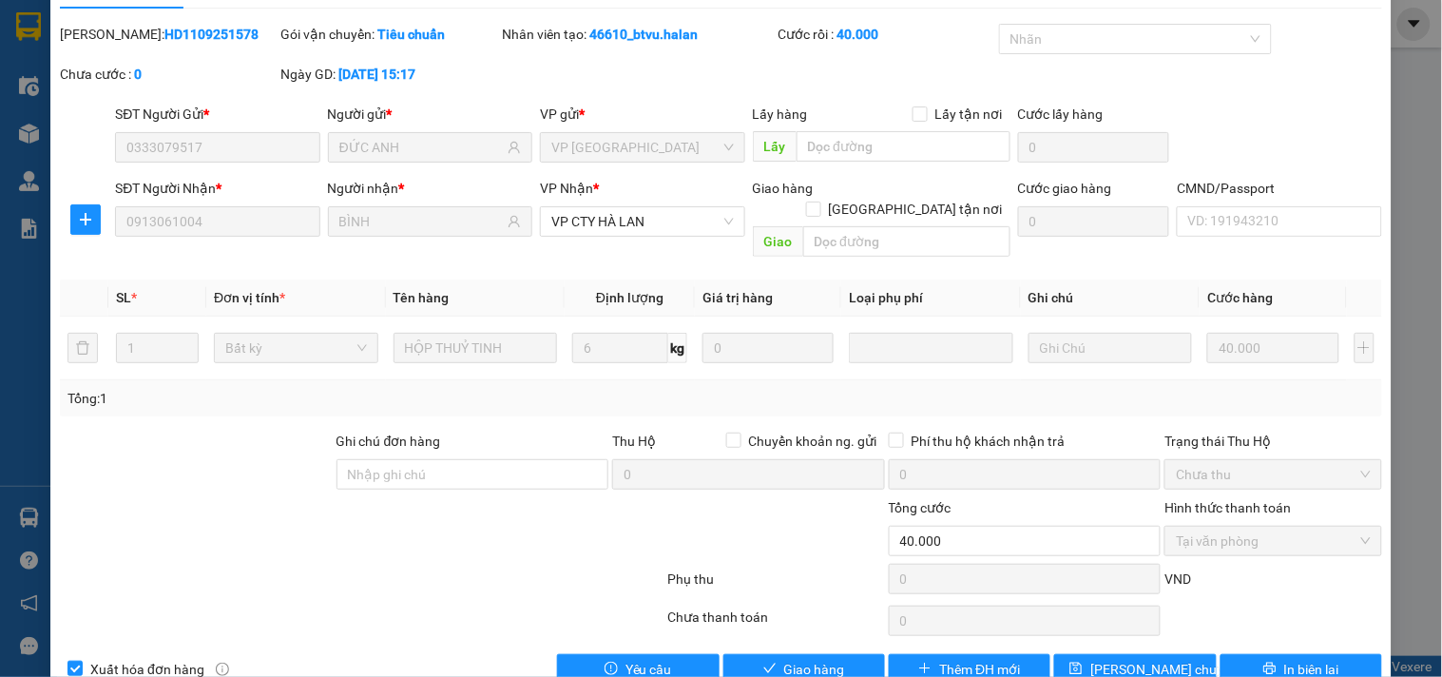
scroll to position [68, 0]
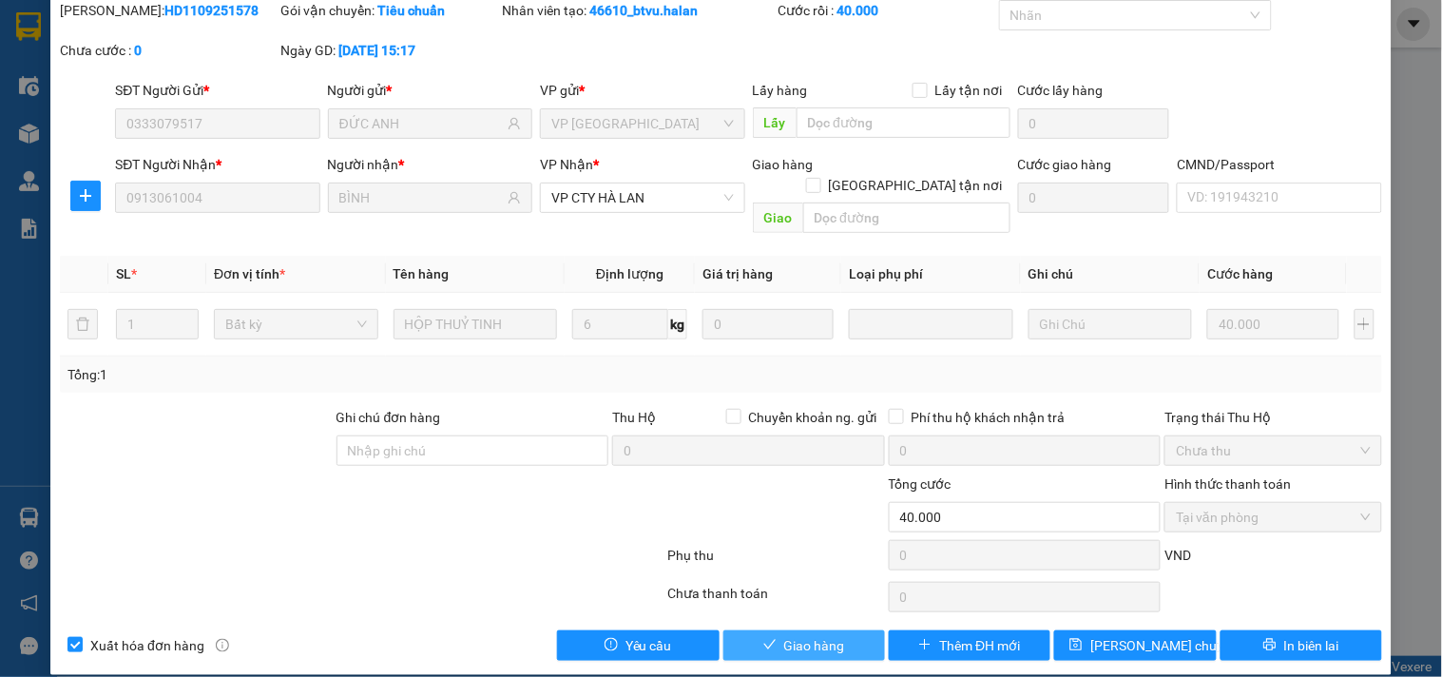
click at [802, 635] on span "Giao hàng" at bounding box center [814, 645] width 61 height 21
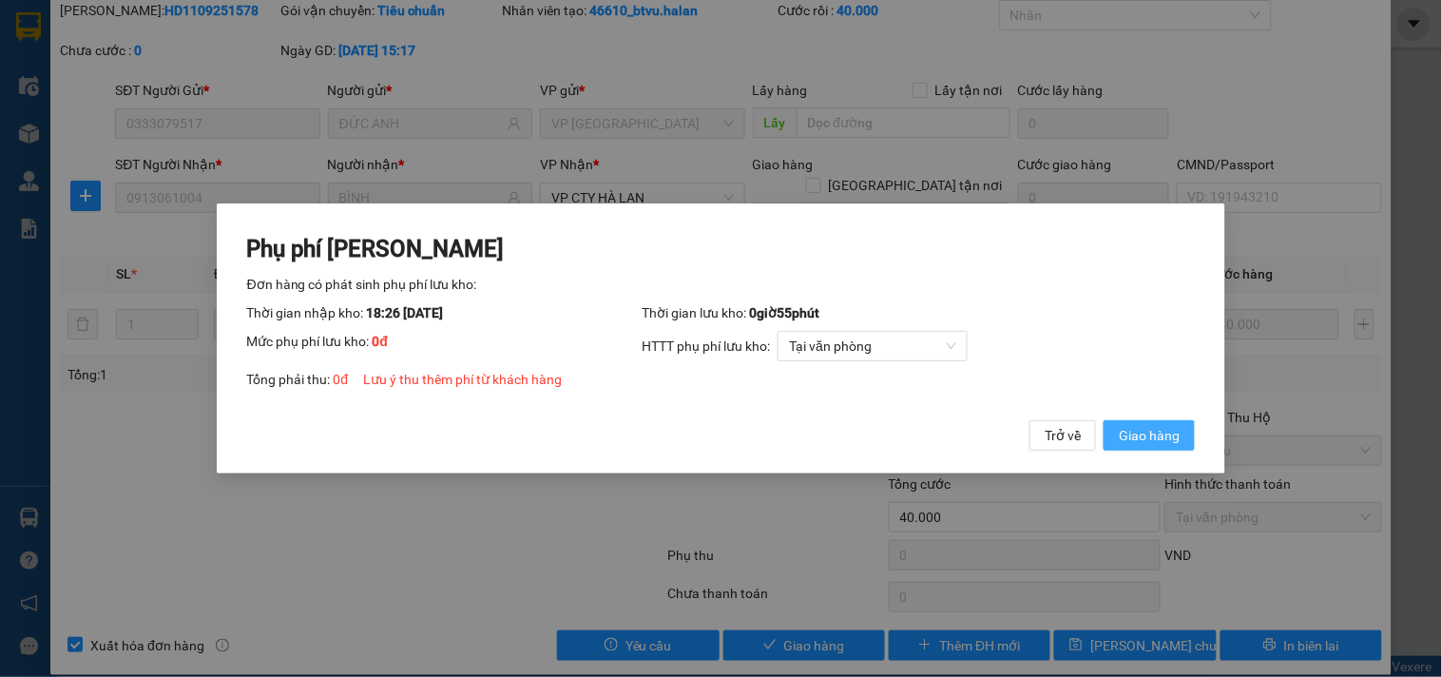
click at [1177, 439] on span "Giao hàng" at bounding box center [1149, 435] width 61 height 21
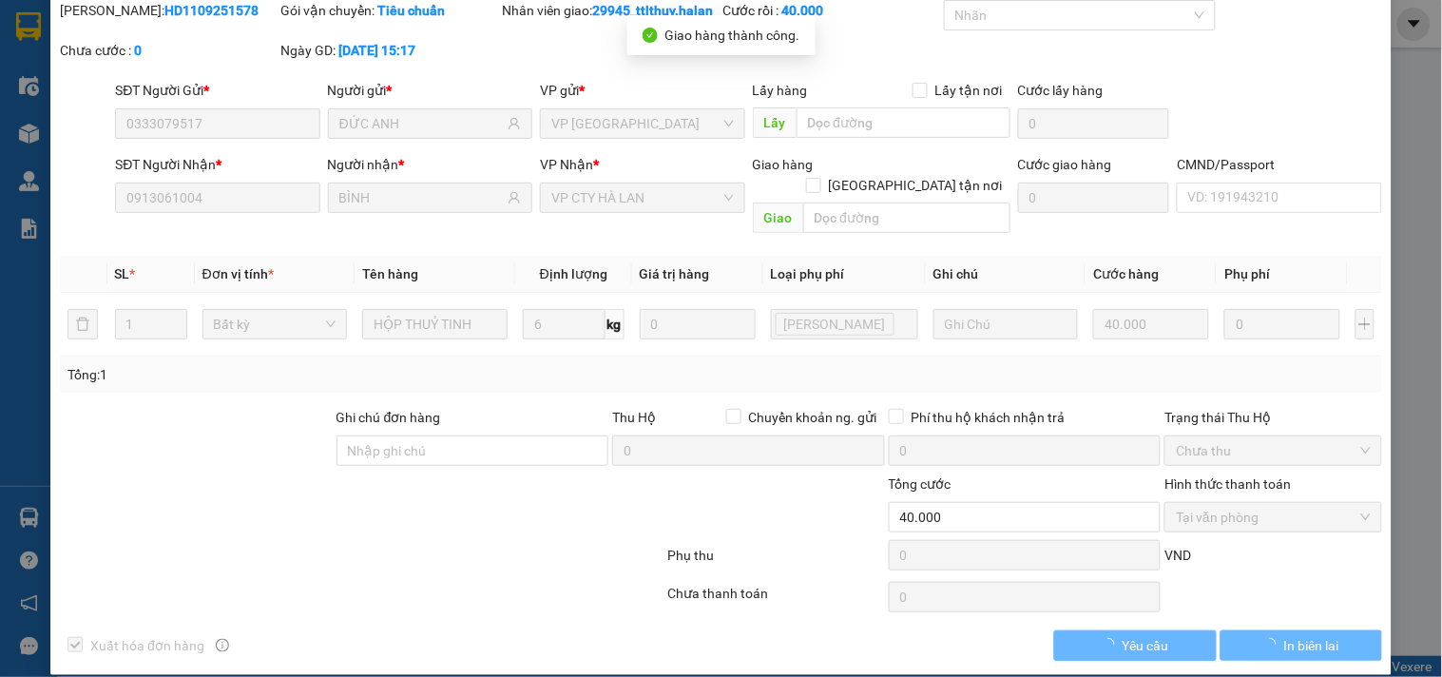
scroll to position [0, 0]
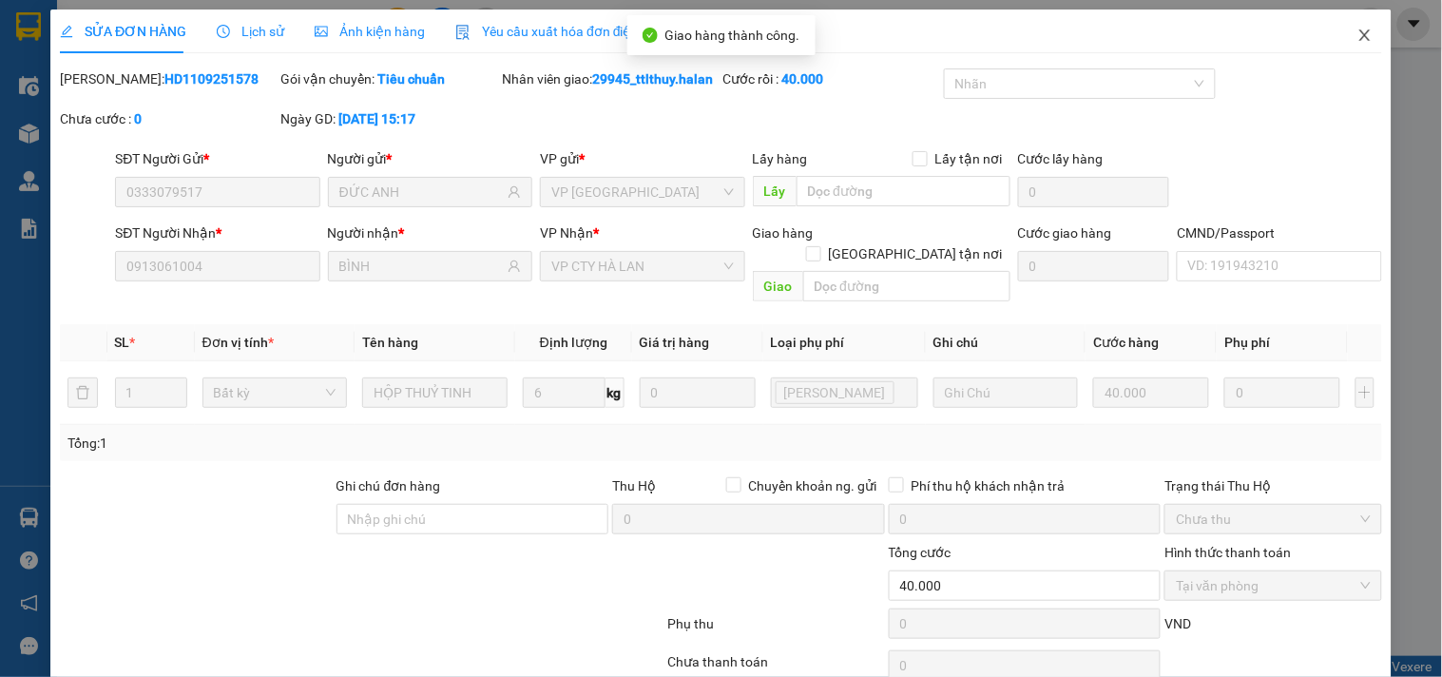
click at [1341, 42] on span "Close" at bounding box center [1364, 36] width 53 height 53
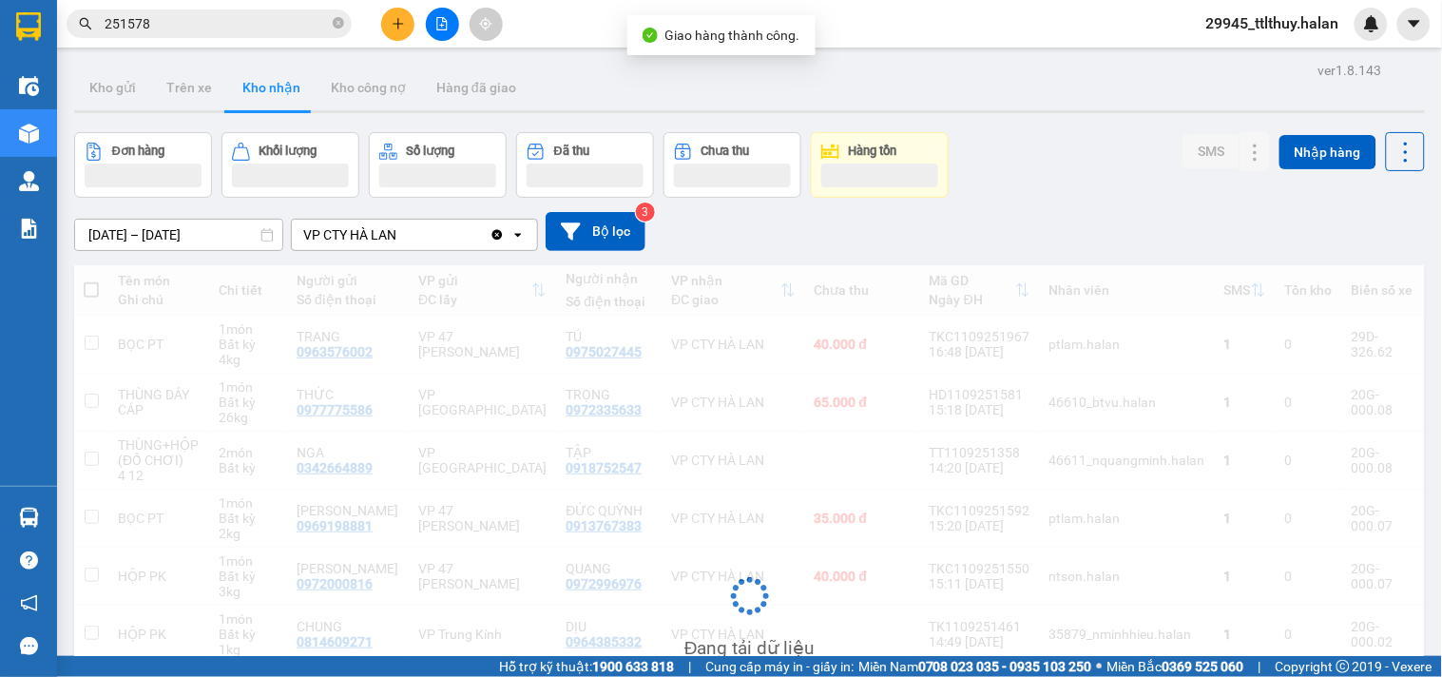
click at [245, 30] on input "251578" at bounding box center [217, 23] width 224 height 21
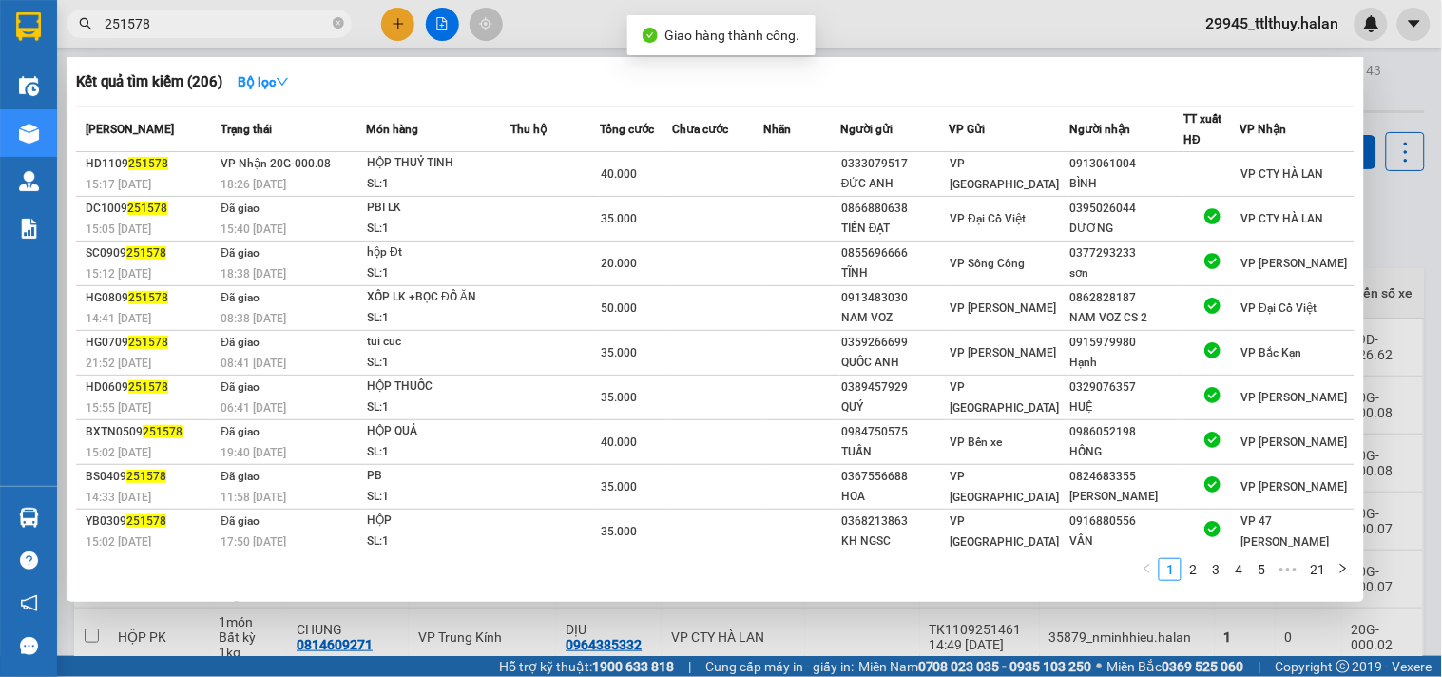
click at [245, 30] on input "251578" at bounding box center [217, 23] width 224 height 21
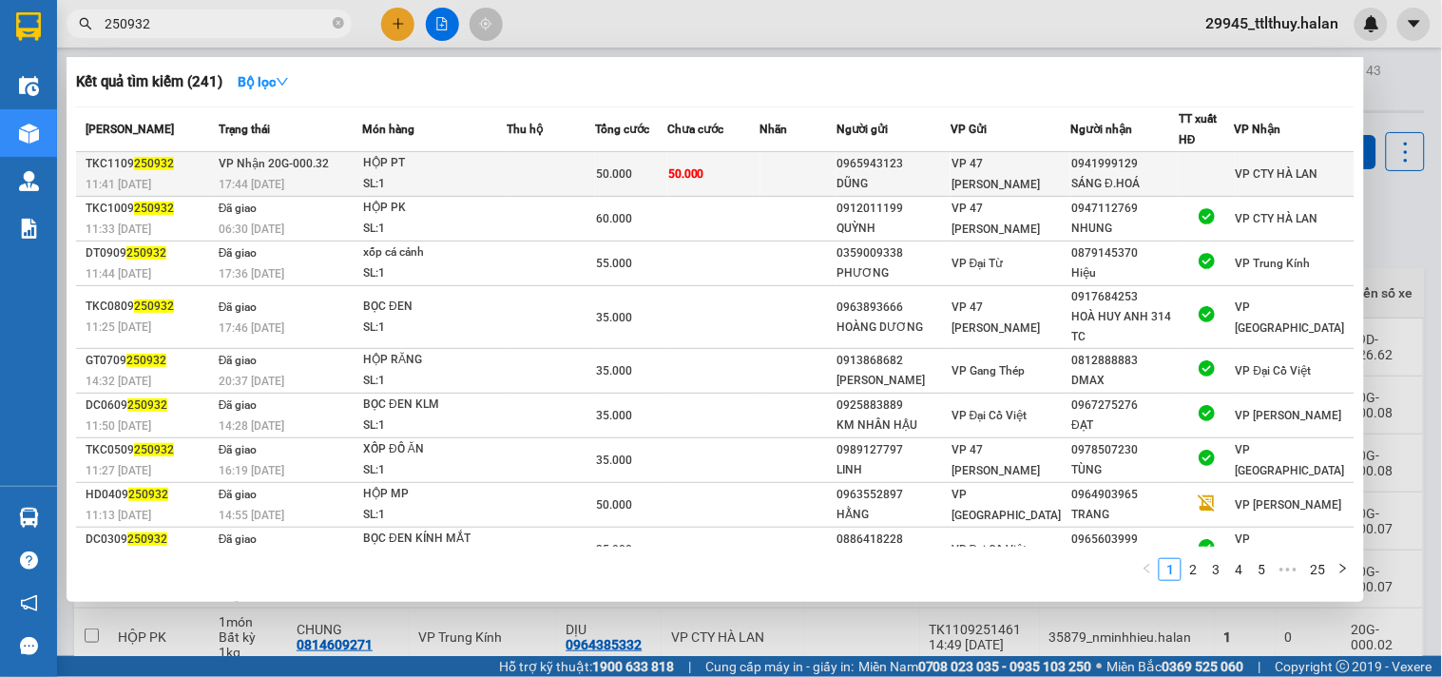
type input "250932"
click at [437, 178] on div "SL: 1" at bounding box center [434, 184] width 143 height 21
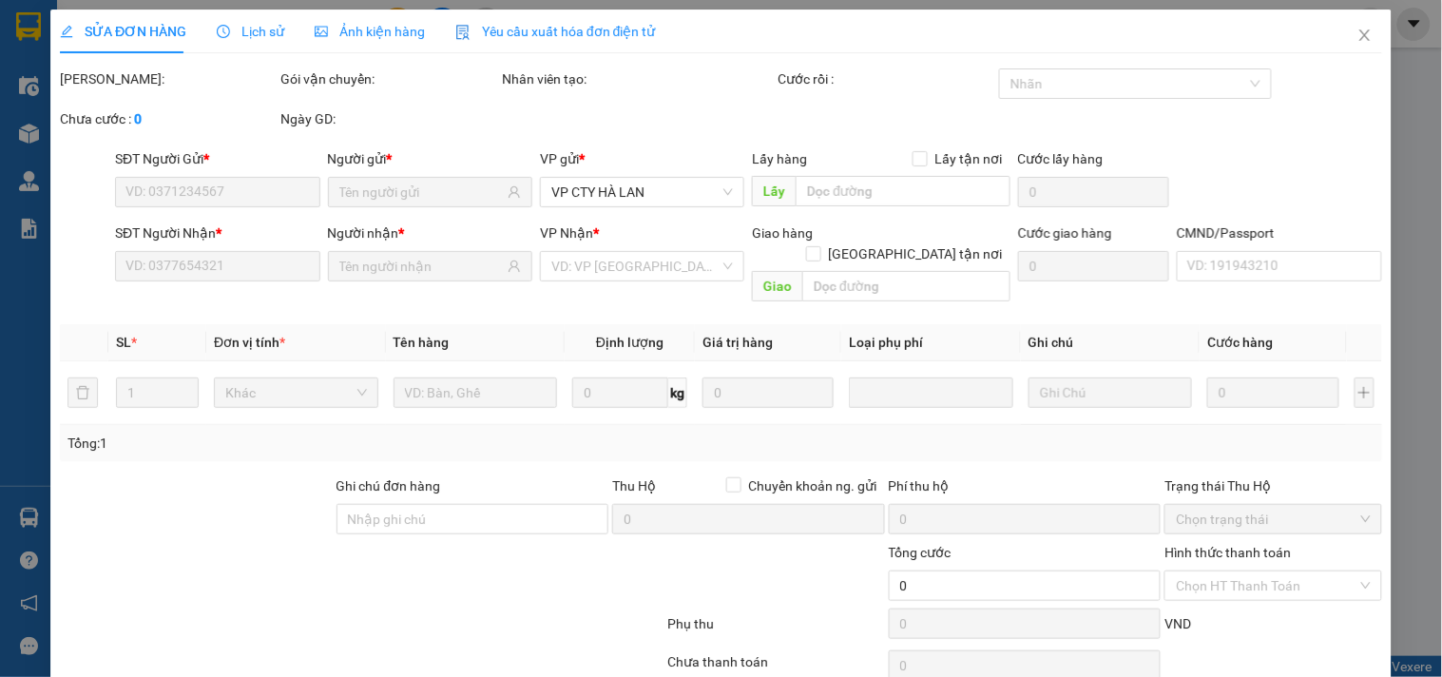
type input "0965943123"
type input "DŨNG"
type input "0941999129"
type input "SÁNG Đ.HOÁ"
type input "50.000"
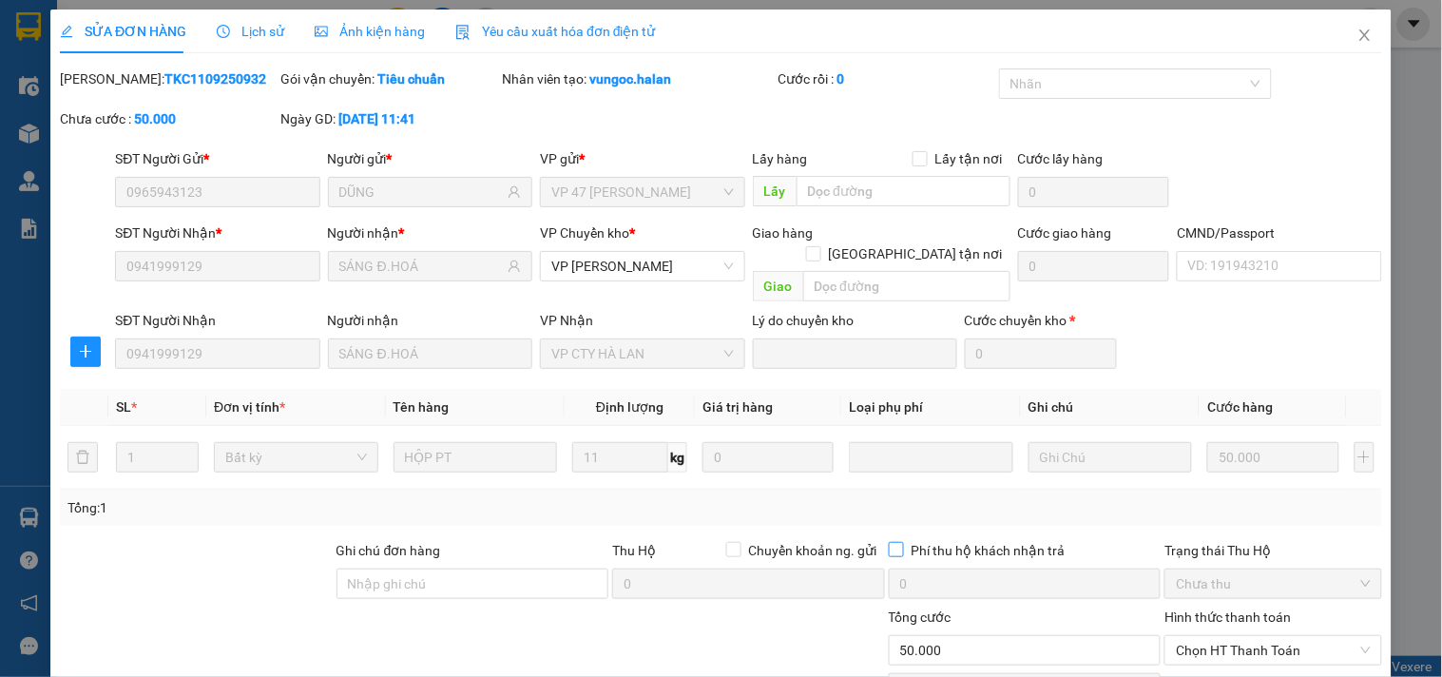
scroll to position [133, 0]
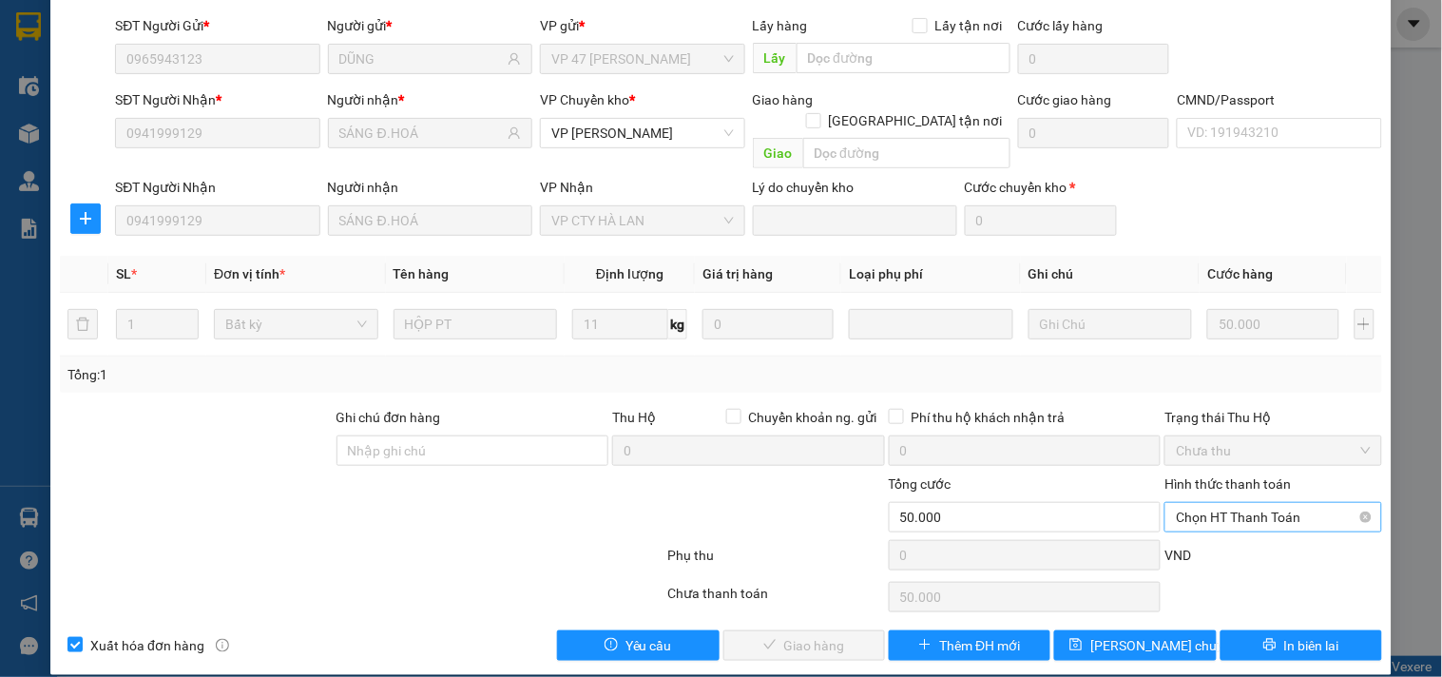
click at [1196, 503] on span "Chọn HT Thanh Toán" at bounding box center [1273, 517] width 194 height 29
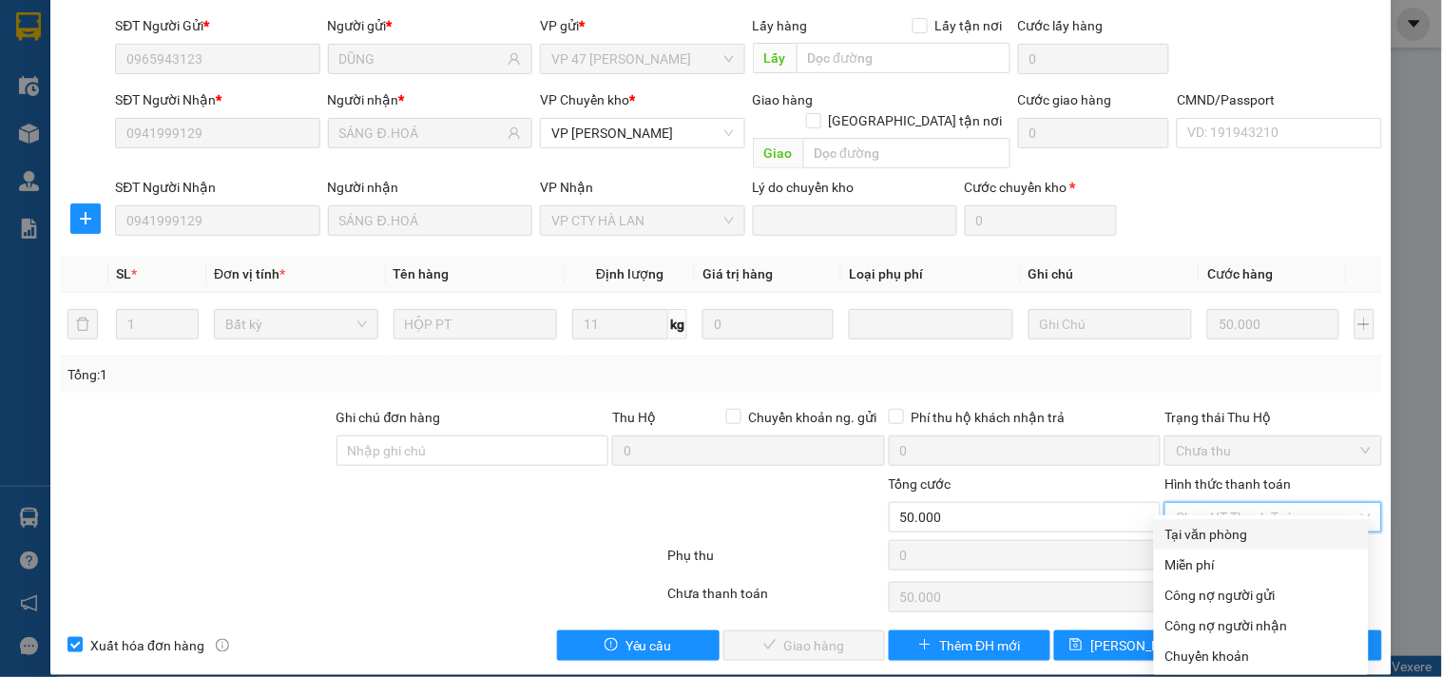
click at [1208, 540] on div "Tại văn phòng" at bounding box center [1261, 534] width 192 height 21
type input "0"
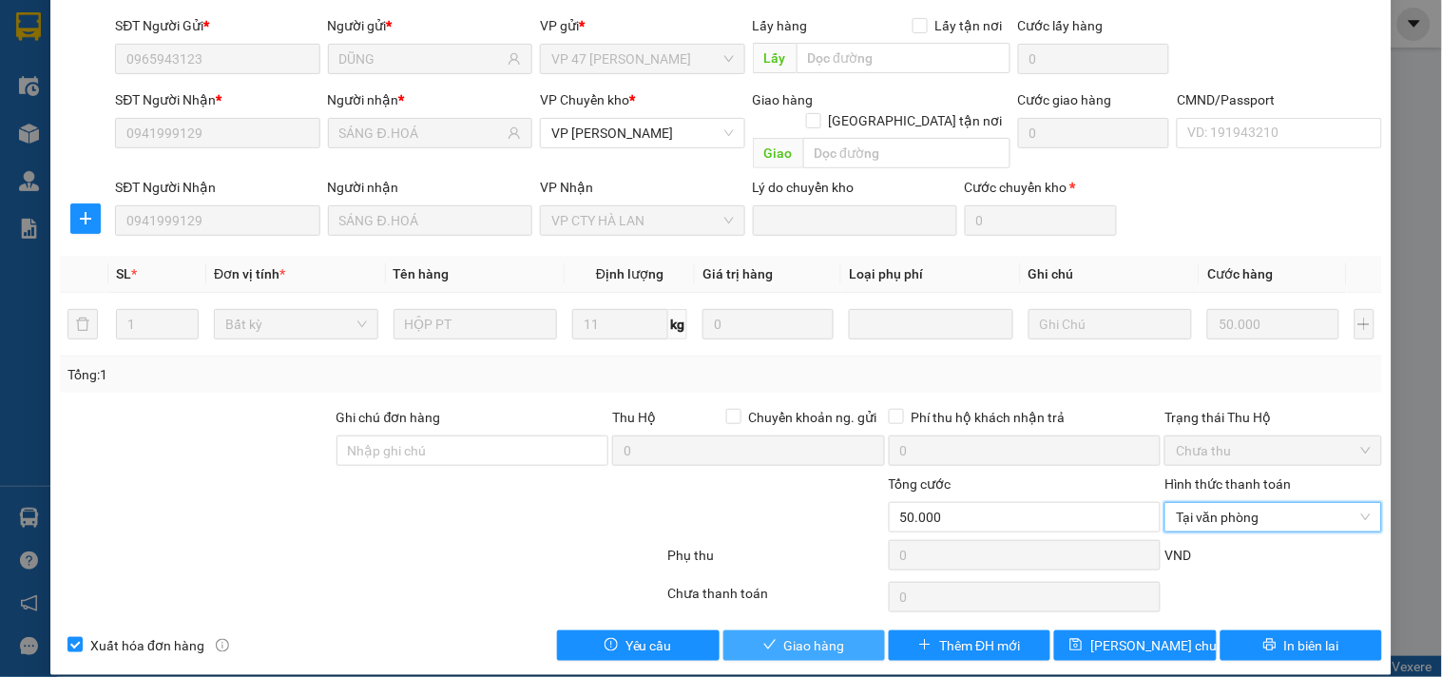
click at [802, 635] on span "Giao hàng" at bounding box center [814, 645] width 61 height 21
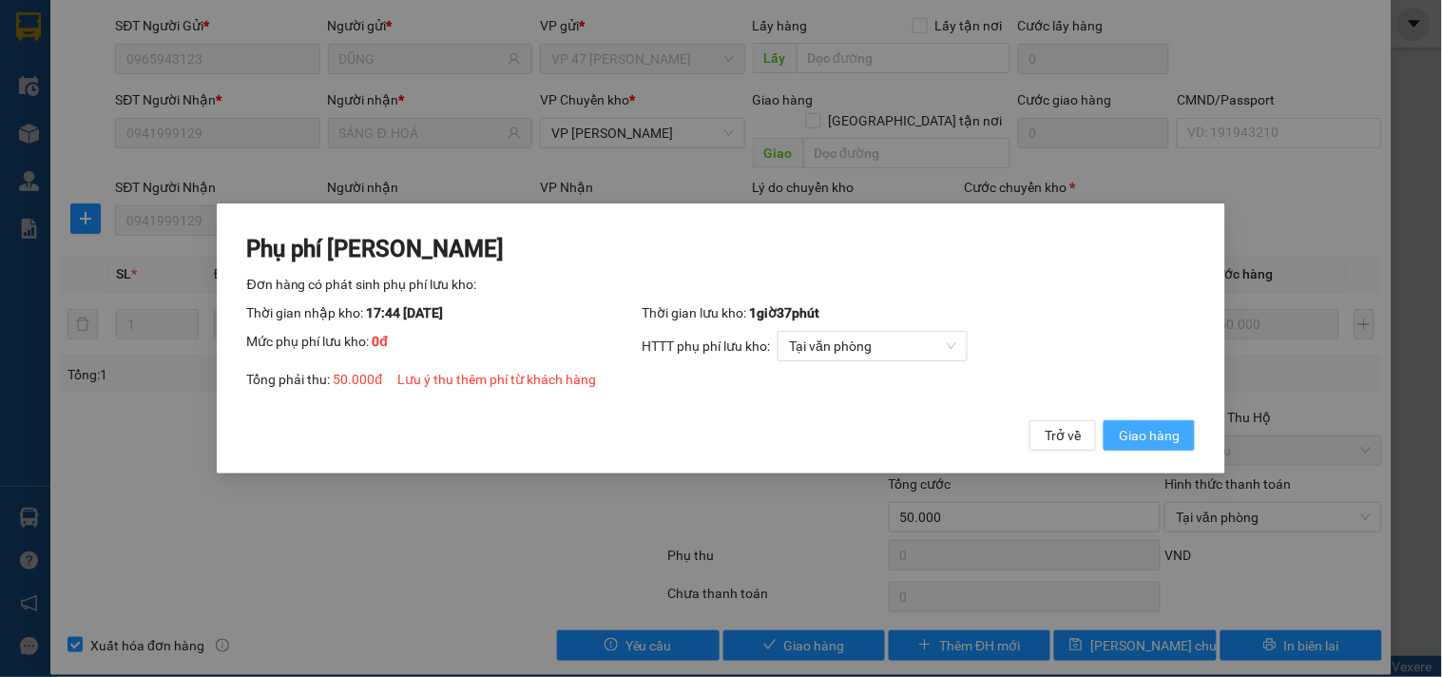
drag, startPoint x: 1138, startPoint y: 456, endPoint x: 1144, endPoint y: 431, distance: 26.5
click at [1142, 441] on div "Phụ phí [PERSON_NAME] hàng có phát sinh phụ phí lưu kho: Thời gian nhập kho: 17…" at bounding box center [721, 338] width 1009 height 270
click at [1145, 431] on span "Giao hàng" at bounding box center [1149, 435] width 61 height 21
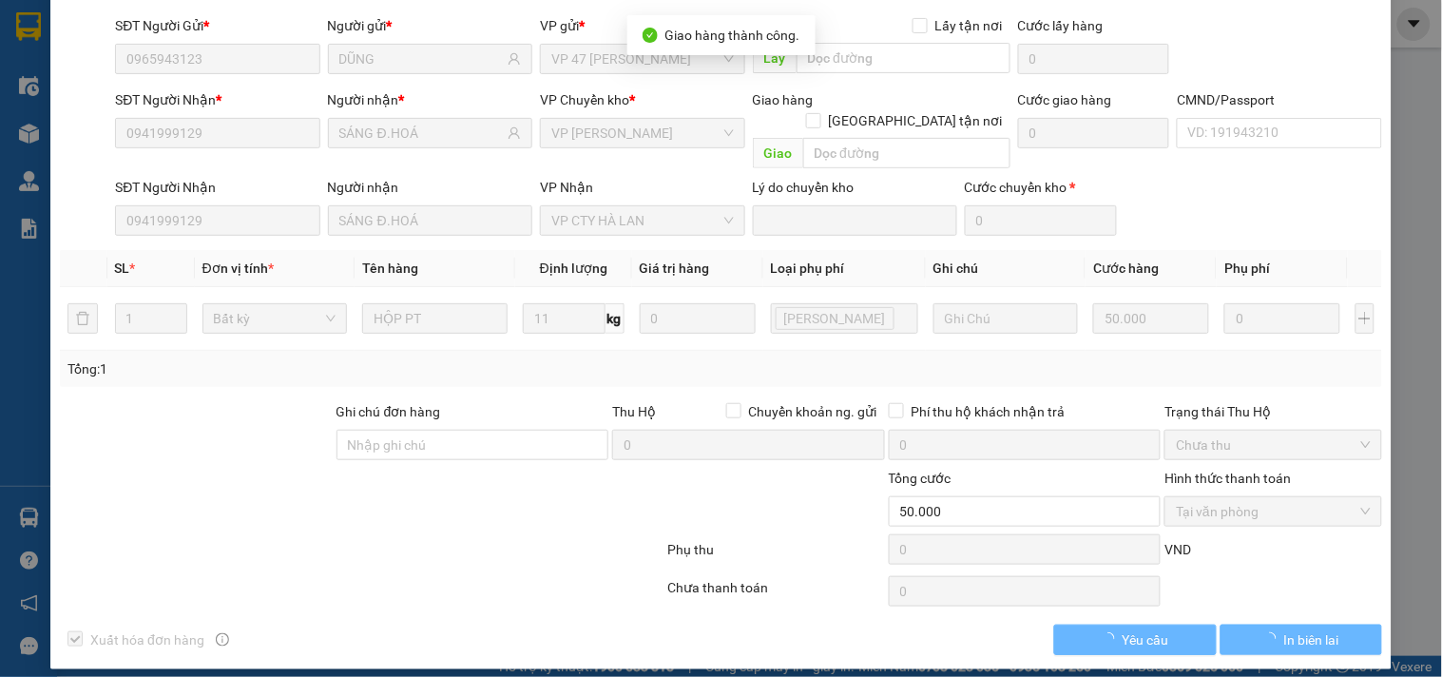
scroll to position [15, 0]
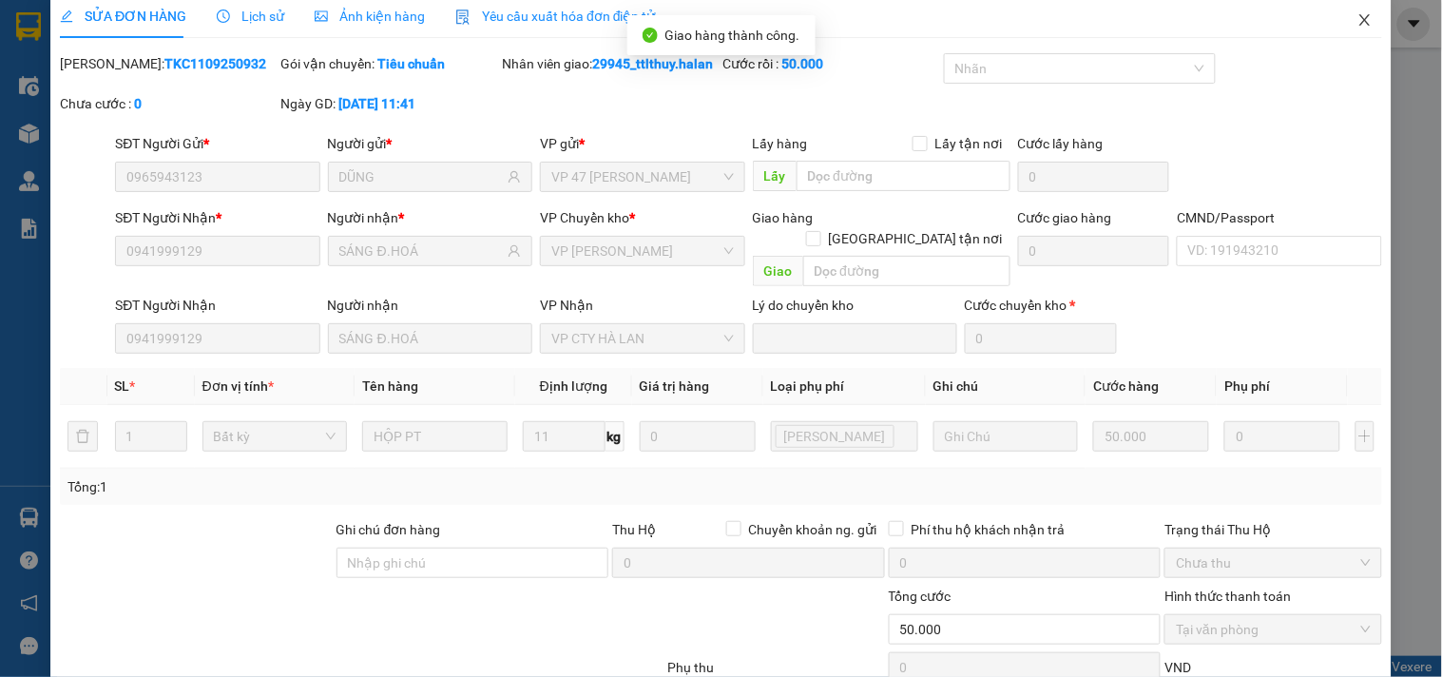
click at [1348, 32] on span "Close" at bounding box center [1364, 20] width 53 height 53
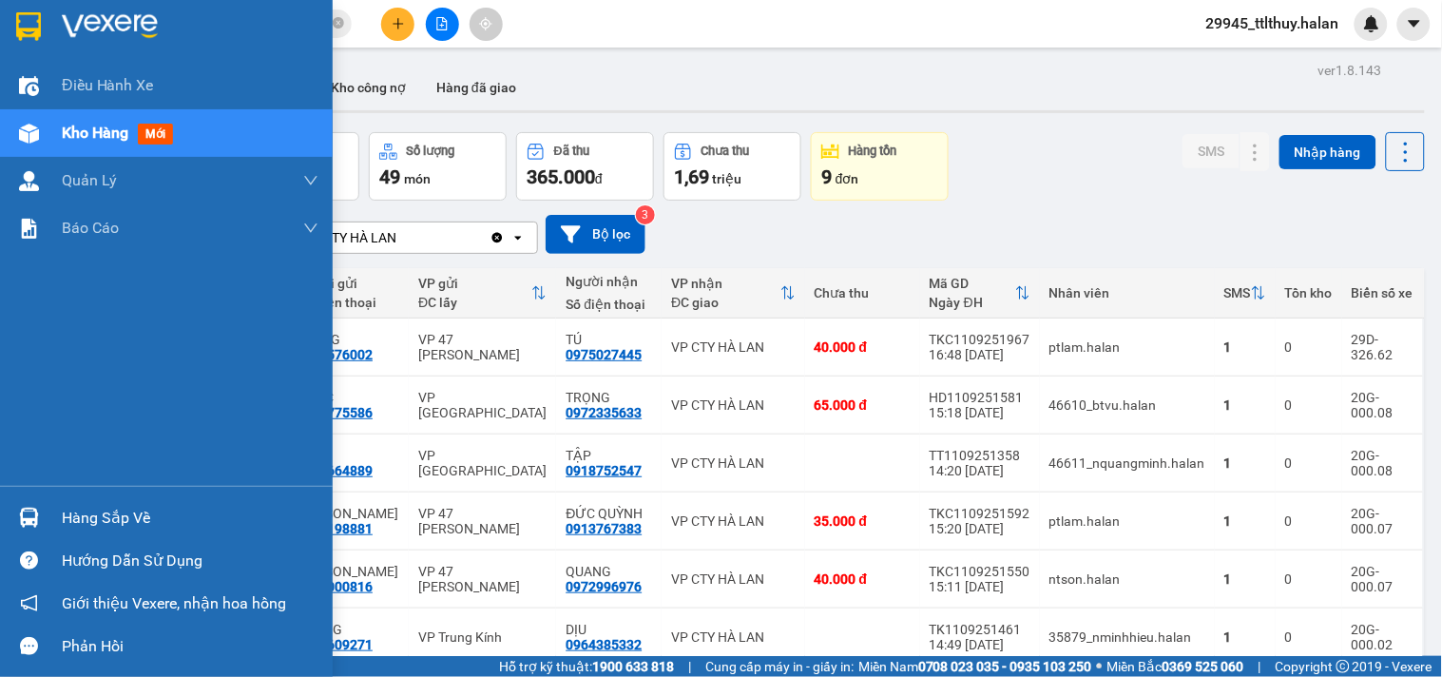
drag, startPoint x: 23, startPoint y: 502, endPoint x: 0, endPoint y: 490, distance: 25.5
click at [23, 502] on div at bounding box center [28, 517] width 33 height 33
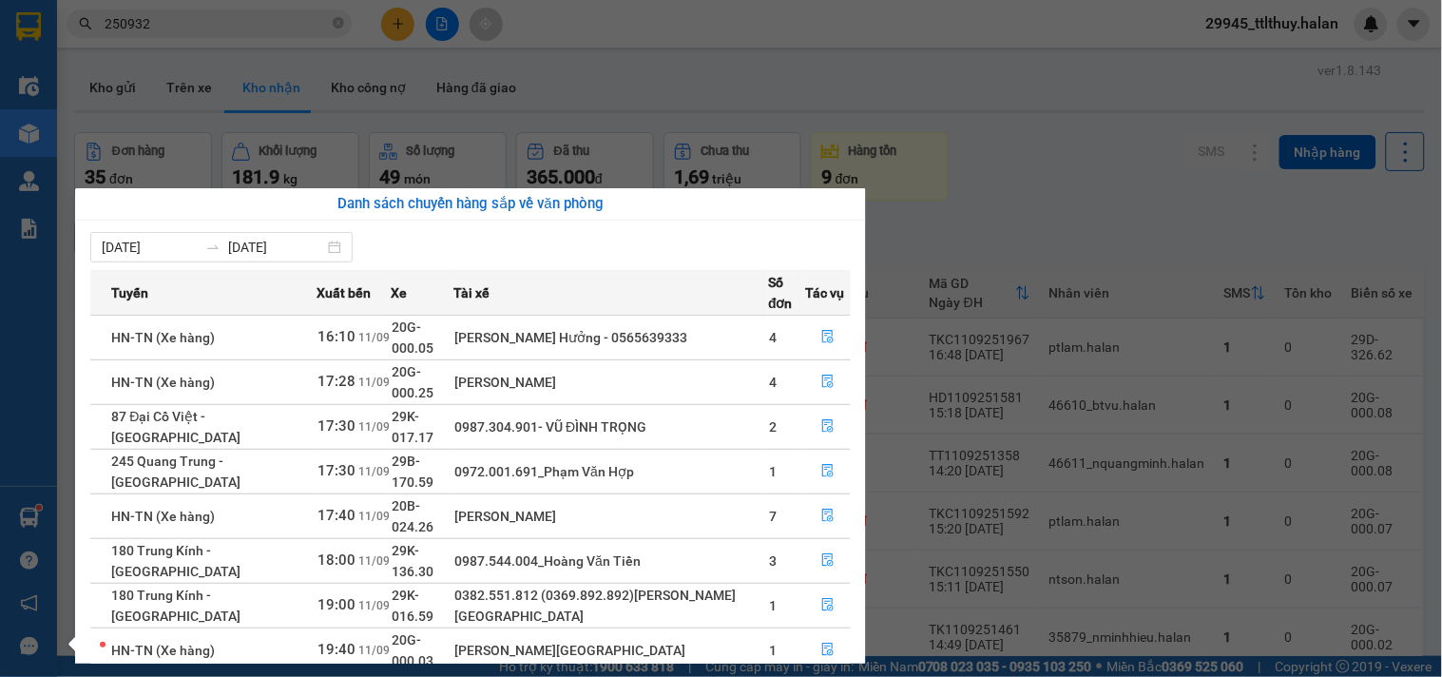
click at [401, 23] on section "Kết quả tìm kiếm ( 241 ) Bộ lọc Mã ĐH Trạng thái Món hàng Thu hộ Tổng cước Chưa…" at bounding box center [721, 338] width 1442 height 677
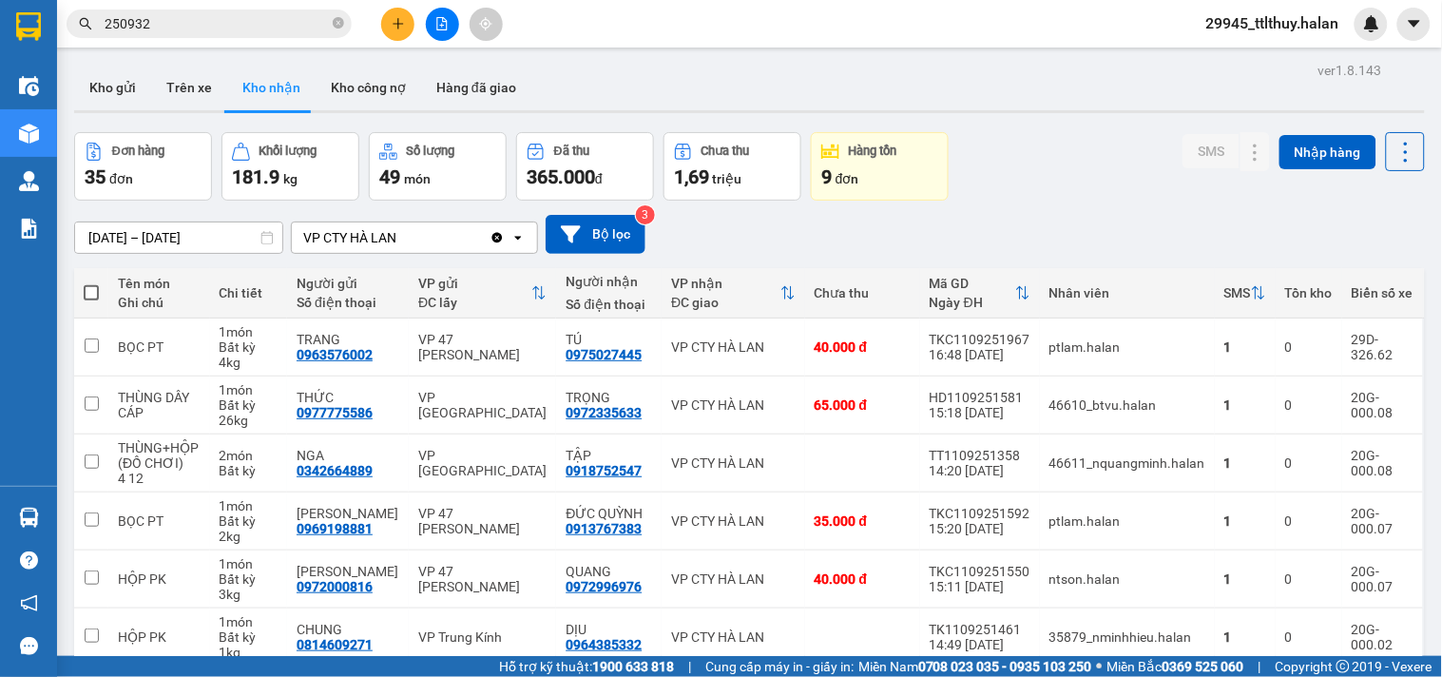
click at [401, 23] on icon "plus" at bounding box center [398, 23] width 10 height 1
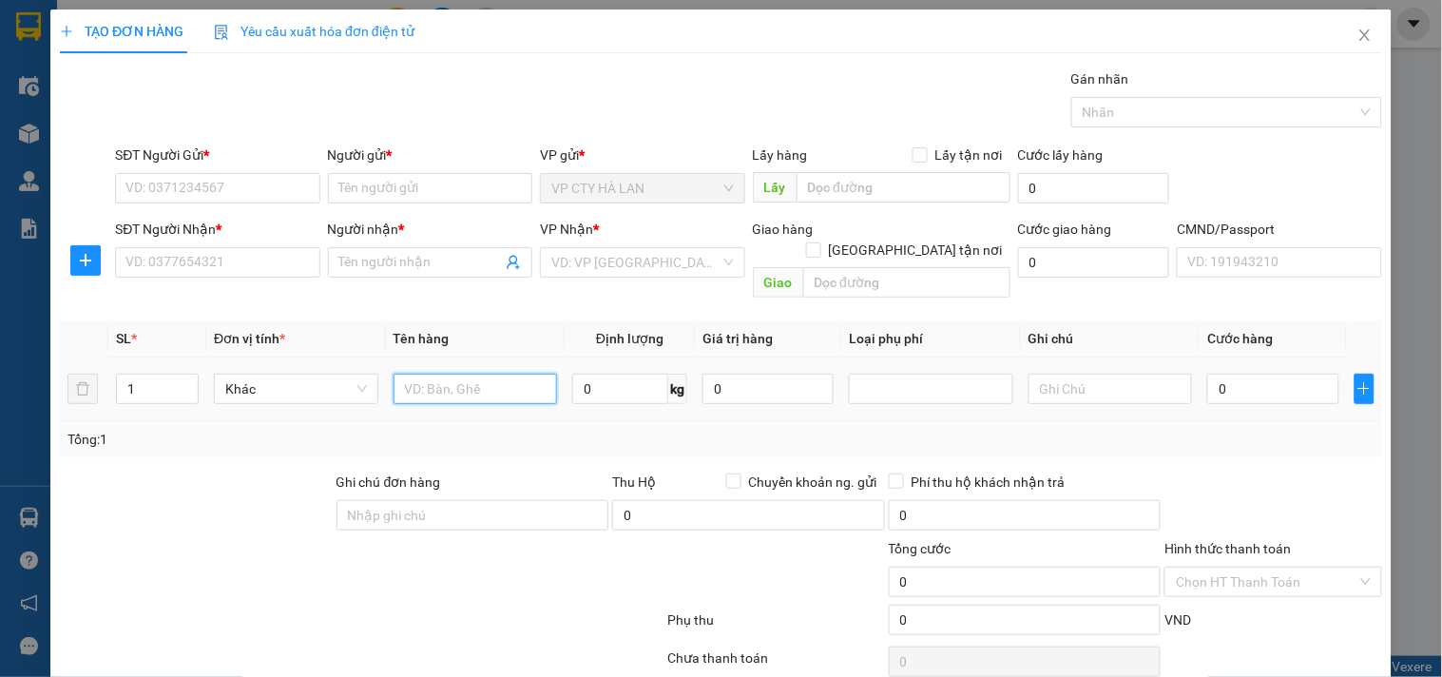
click at [434, 374] on input "text" at bounding box center [476, 389] width 164 height 30
type input "TÚI HỒNG CON DẤU"
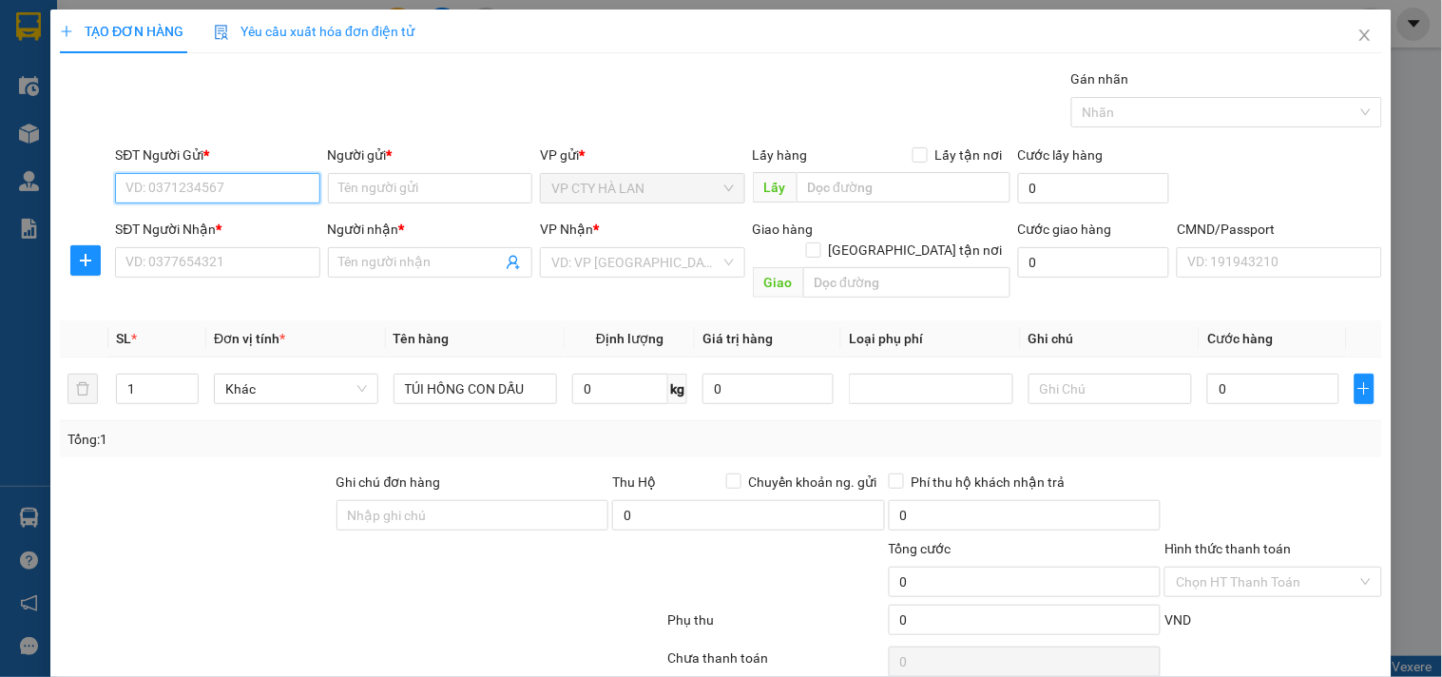
click at [252, 186] on input "SĐT Người Gửi *" at bounding box center [217, 188] width 204 height 30
type input "0978284186"
click at [231, 234] on div "0978284186 - [PERSON_NAME]" at bounding box center [218, 226] width 187 height 21
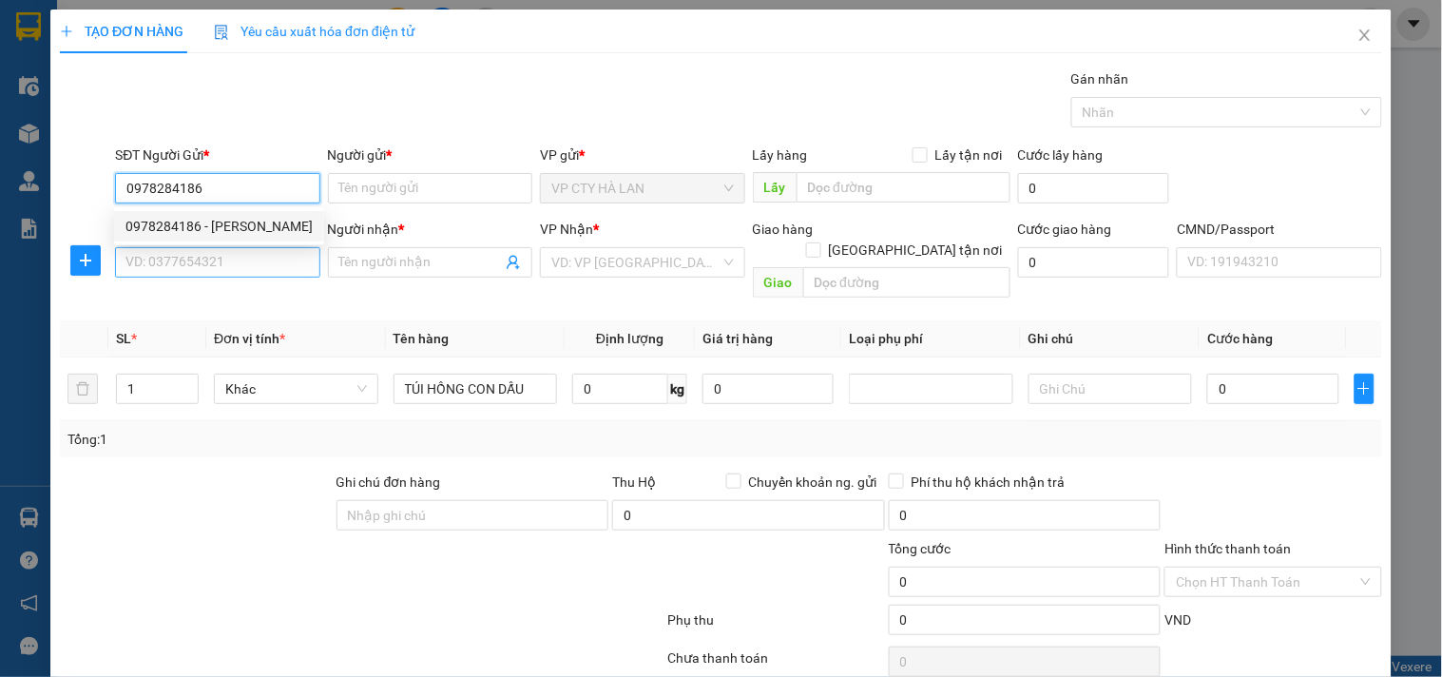
type input "[PERSON_NAME]"
type input "0978284186"
drag, startPoint x: 238, startPoint y: 268, endPoint x: 255, endPoint y: 271, distance: 17.3
click at [239, 268] on input "SĐT Người Nhận *" at bounding box center [217, 262] width 204 height 30
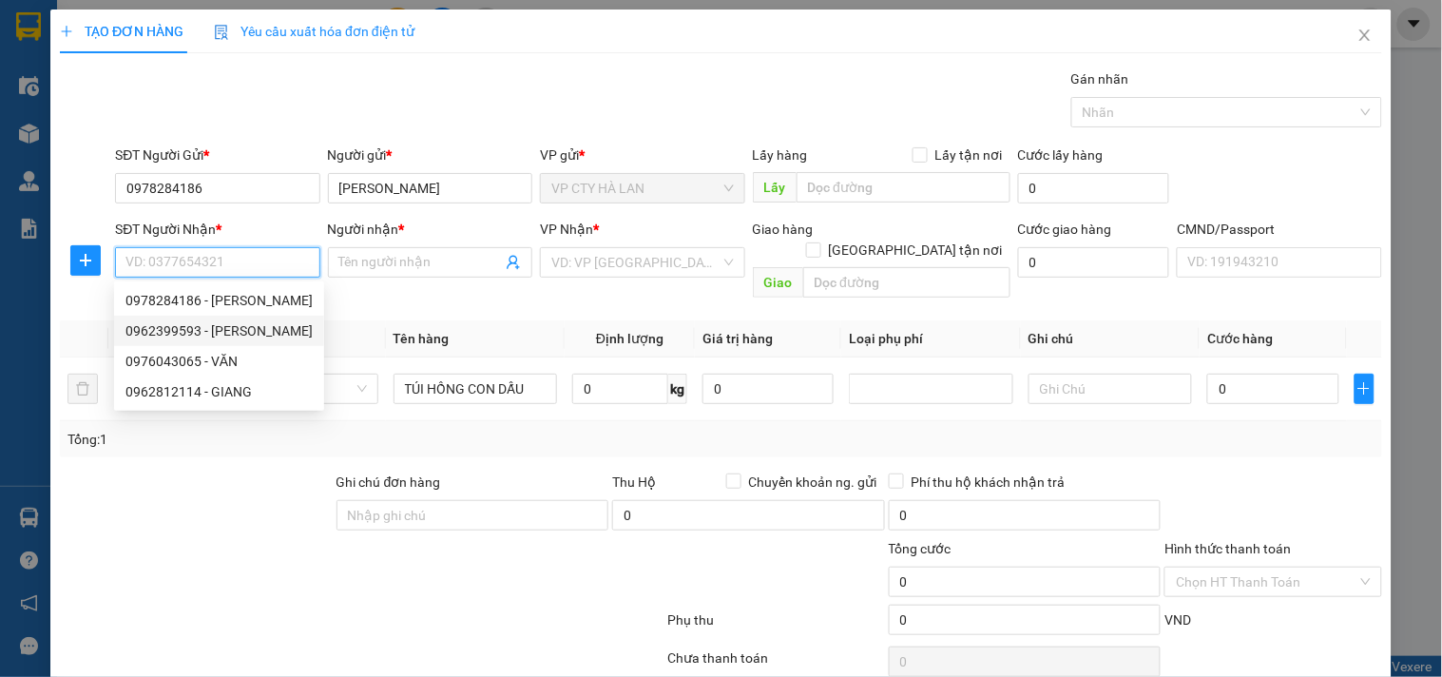
click at [242, 329] on div "0962399593 - [PERSON_NAME]" at bounding box center [218, 330] width 187 height 21
type input "0962399593"
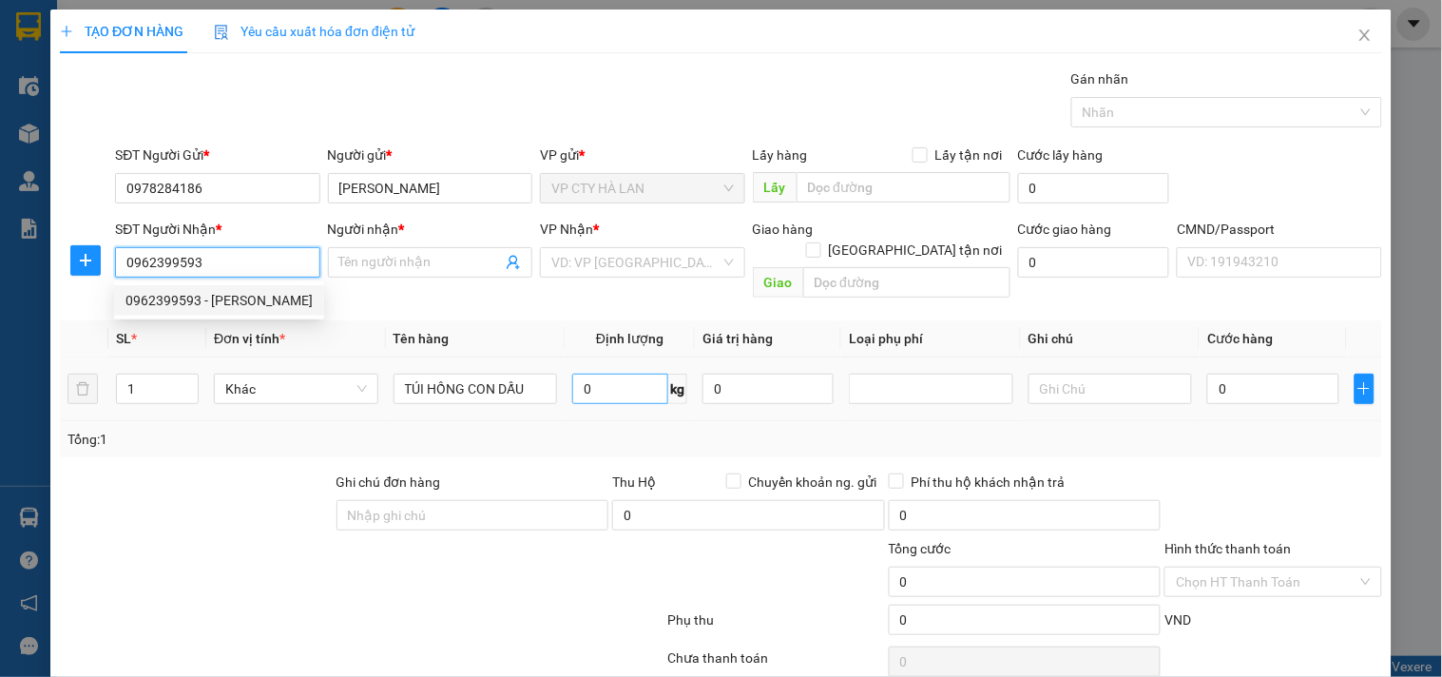
type input "HOÀI THU"
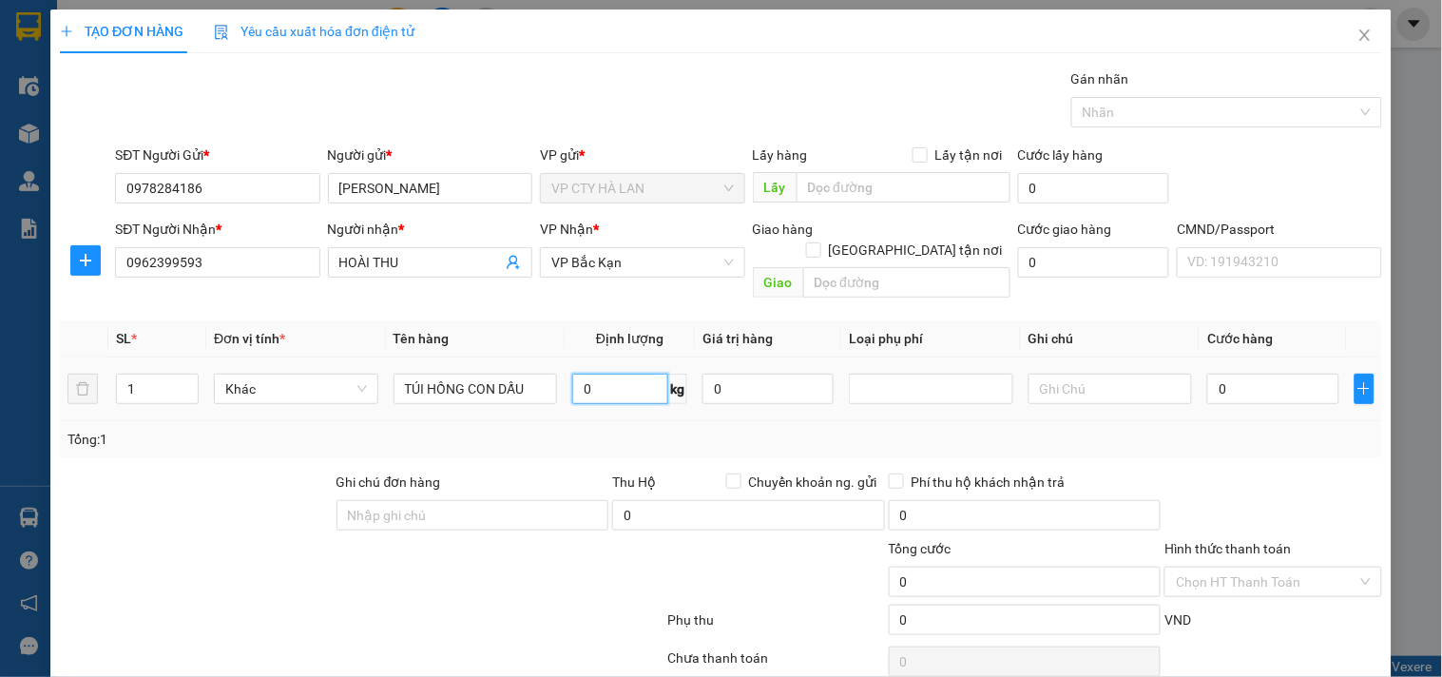
click at [608, 374] on input "0" at bounding box center [620, 389] width 96 height 30
type input "1"
click at [574, 429] on div "Tổng: 1" at bounding box center [720, 439] width 1307 height 21
type input "35.000"
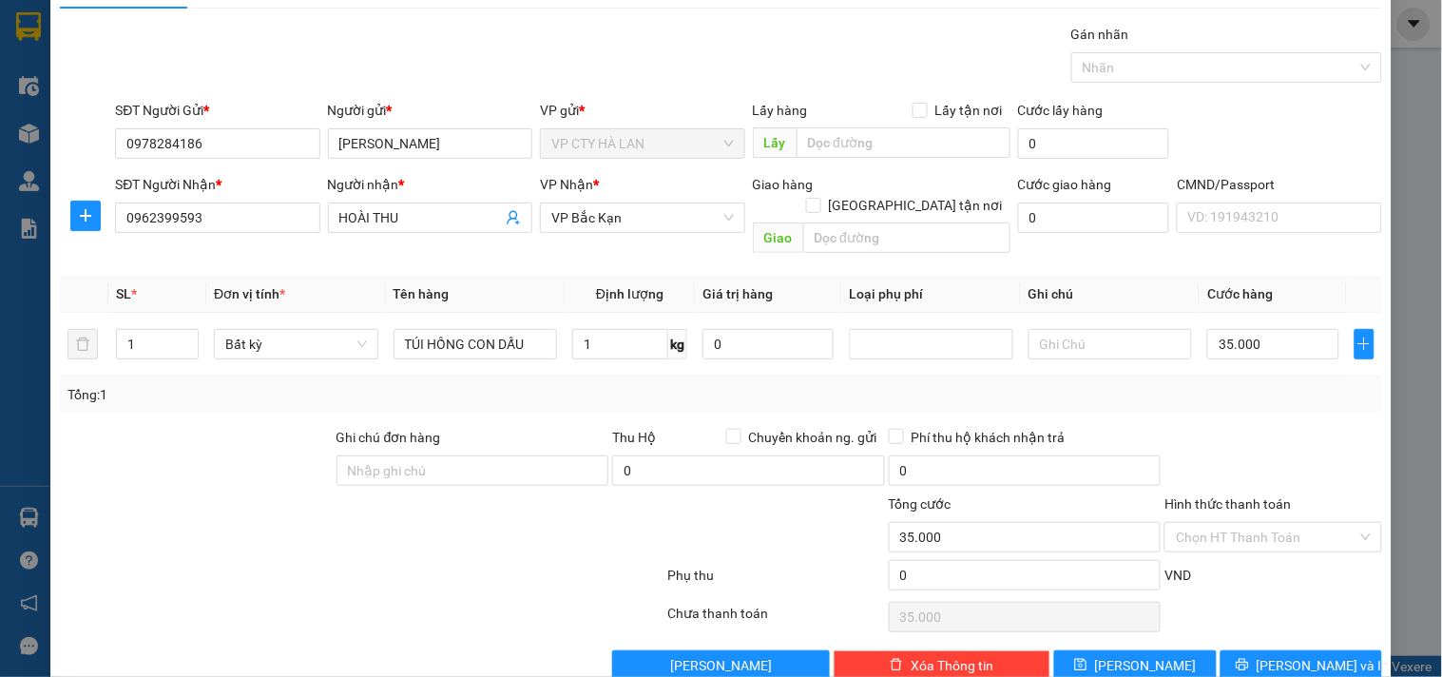
scroll to position [64, 0]
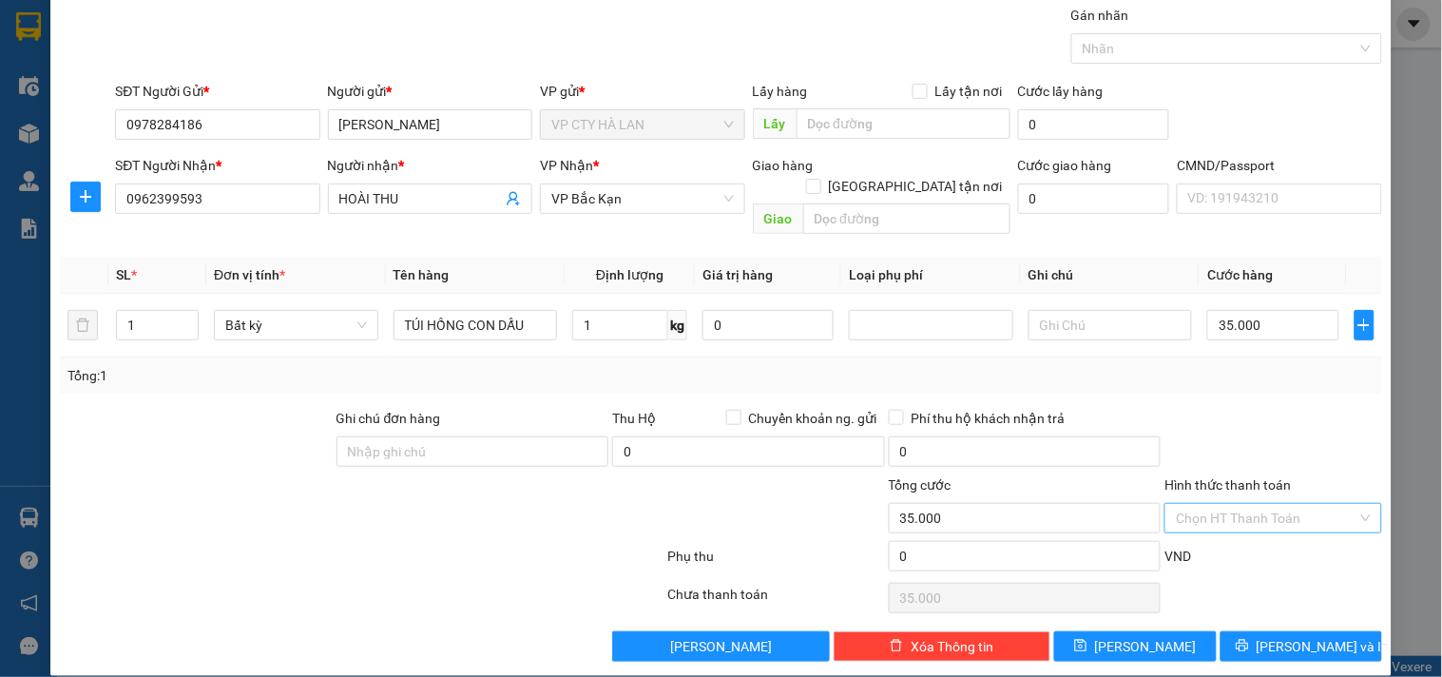
click at [1288, 504] on input "Hình thức thanh toán" at bounding box center [1266, 518] width 181 height 29
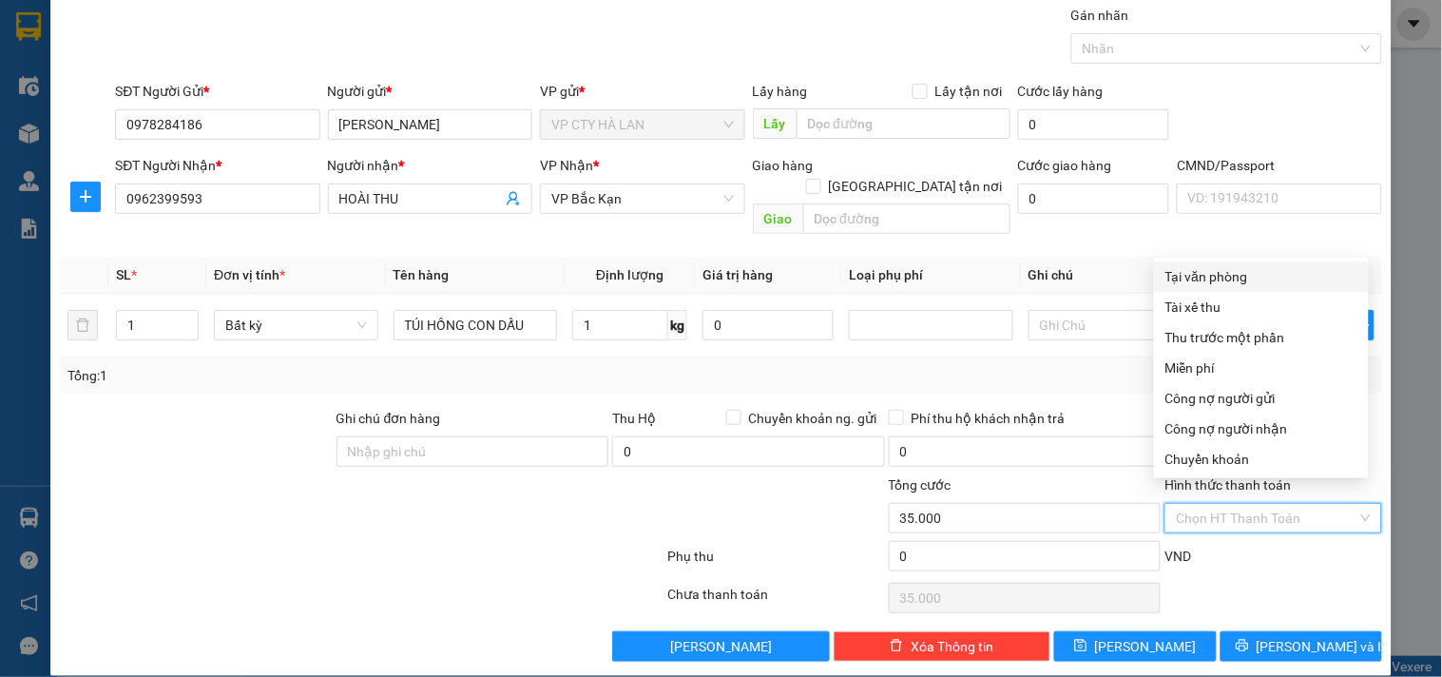
click at [1278, 285] on div "Tại văn phòng" at bounding box center [1261, 276] width 192 height 21
type input "0"
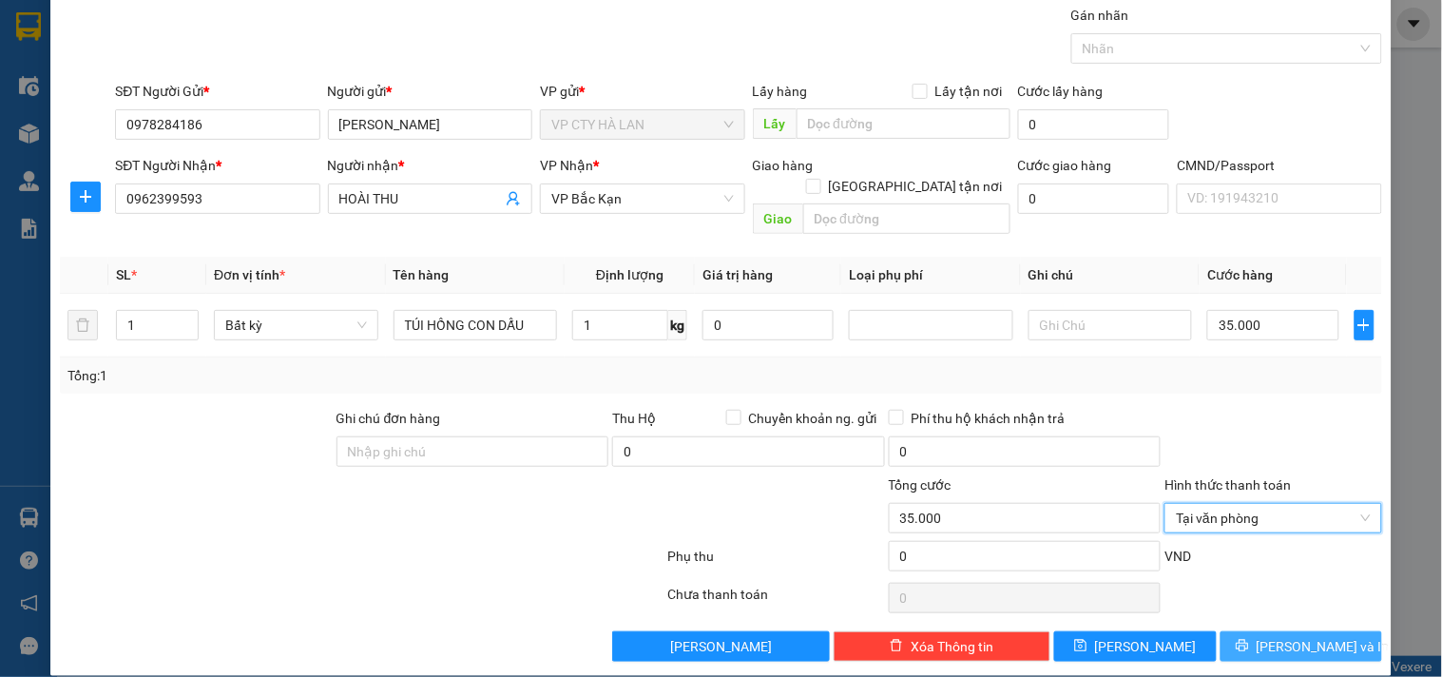
click at [1335, 631] on button "[PERSON_NAME] và In" at bounding box center [1301, 646] width 162 height 30
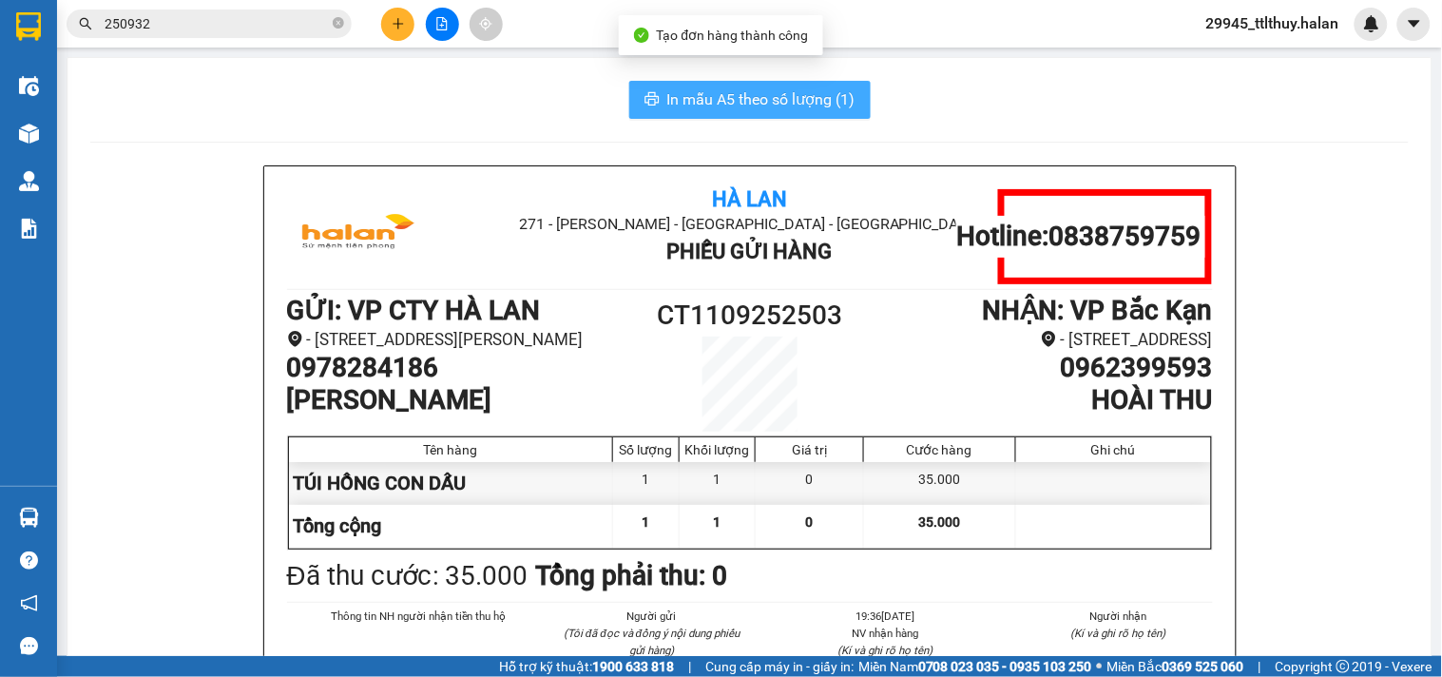
click at [824, 106] on span "In mẫu A5 theo số lượng (1)" at bounding box center [761, 99] width 188 height 24
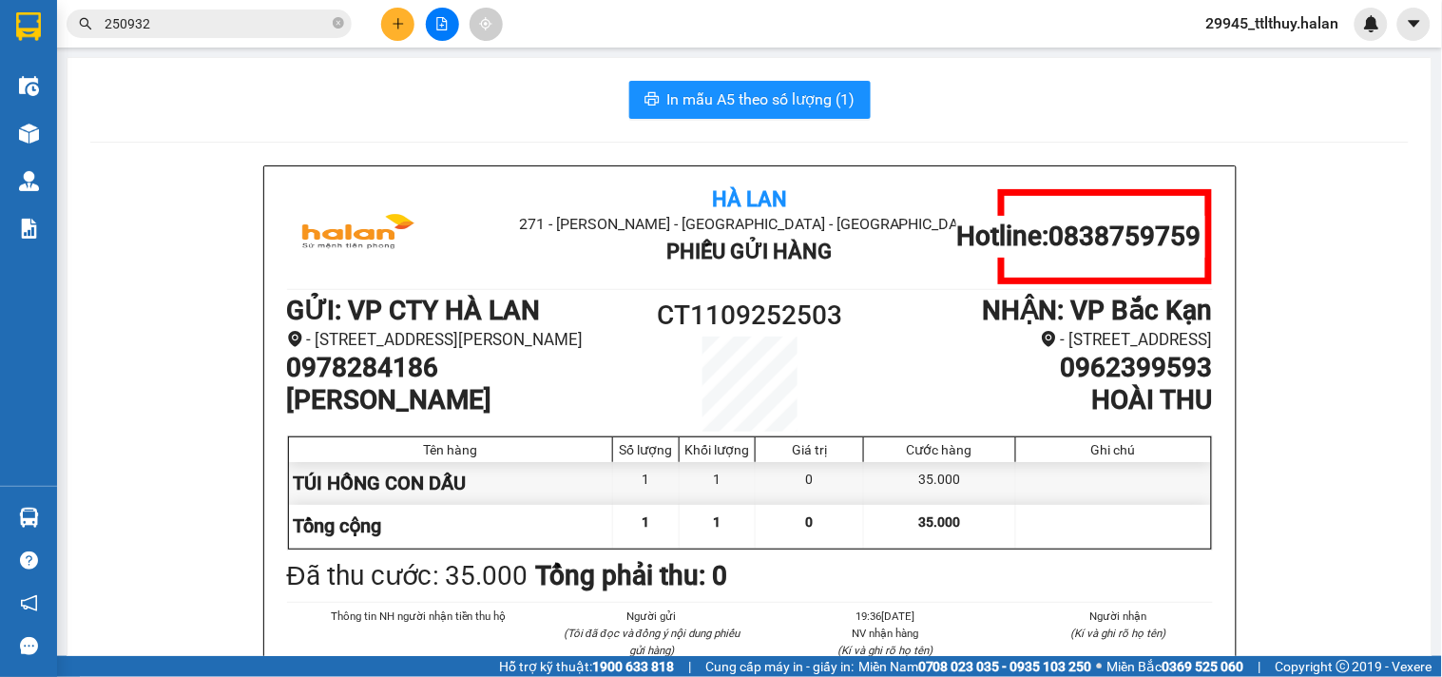
click at [40, 121] on div at bounding box center [28, 133] width 33 height 33
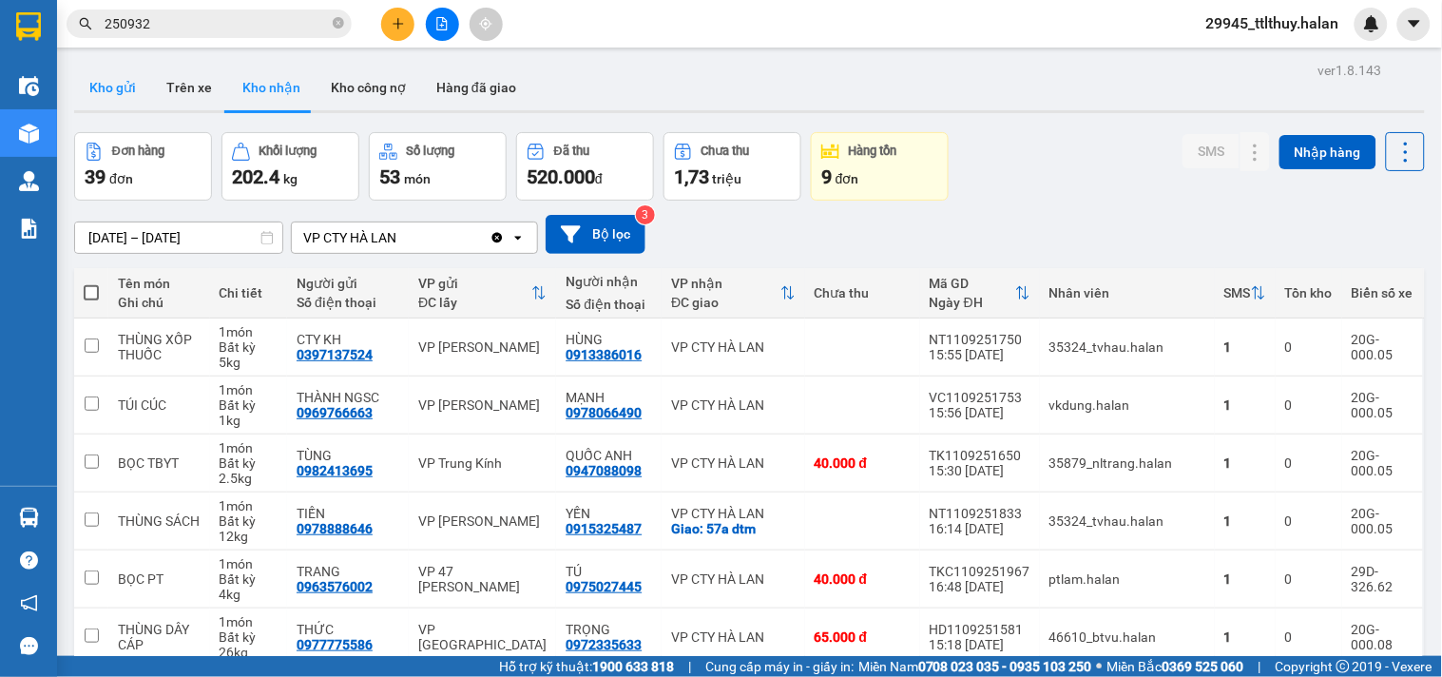
click at [122, 76] on button "Kho gửi" at bounding box center [112, 88] width 77 height 46
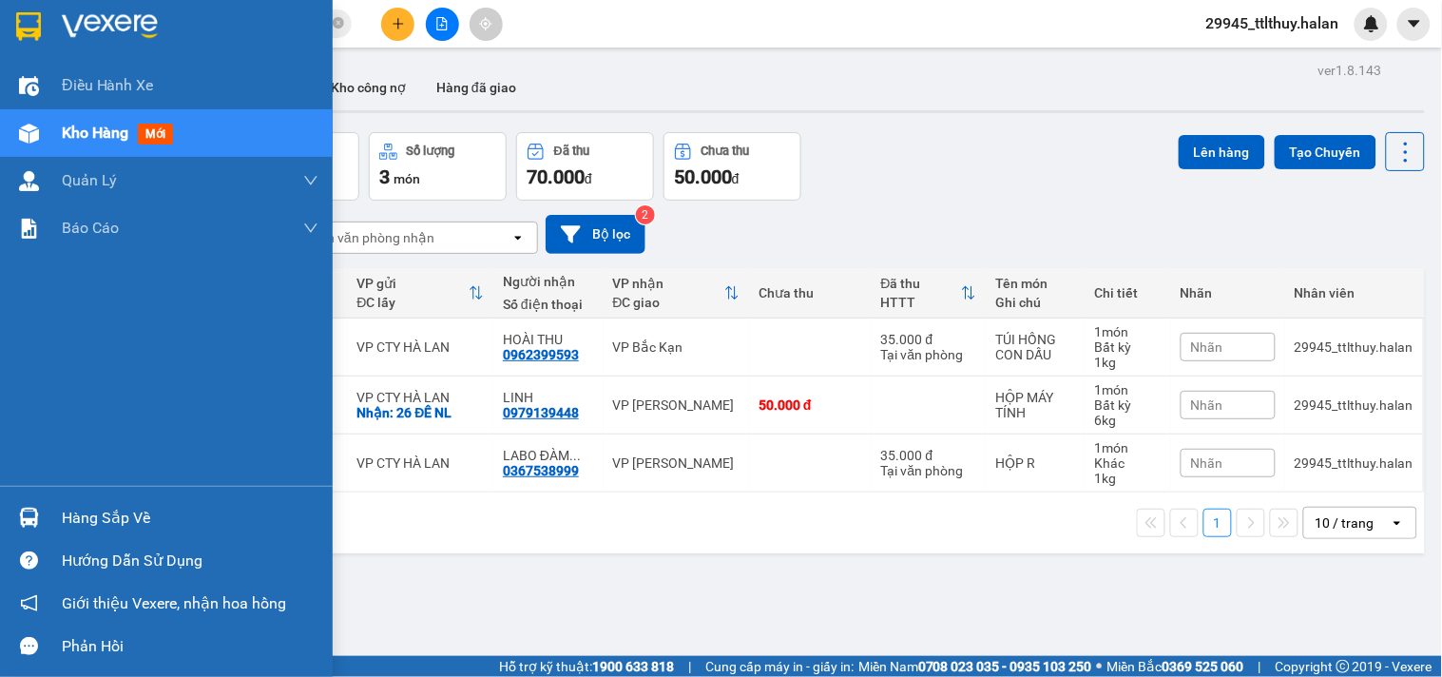
click at [51, 509] on div "Hàng sắp về" at bounding box center [166, 517] width 333 height 43
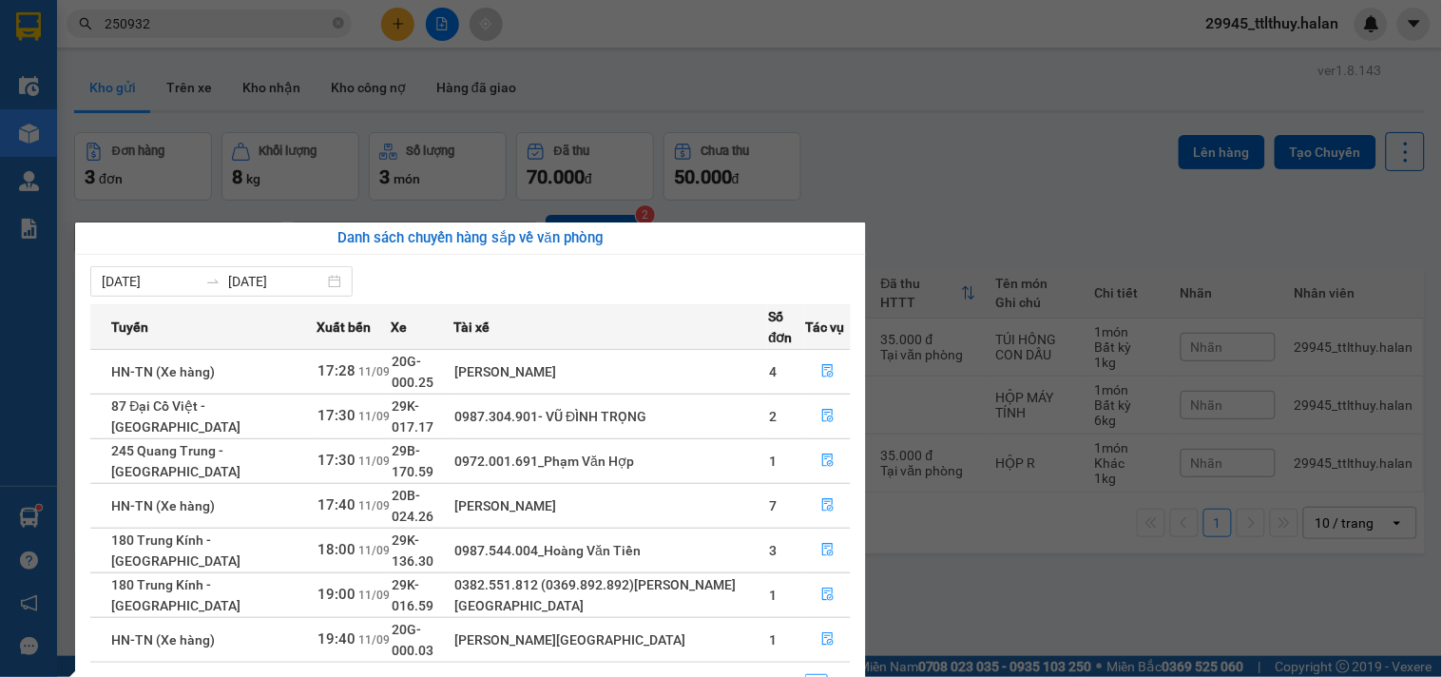
click at [476, 287] on div "[DATE] [DATE]" at bounding box center [470, 281] width 760 height 30
click at [824, 409] on icon "file-done" at bounding box center [827, 415] width 13 height 13
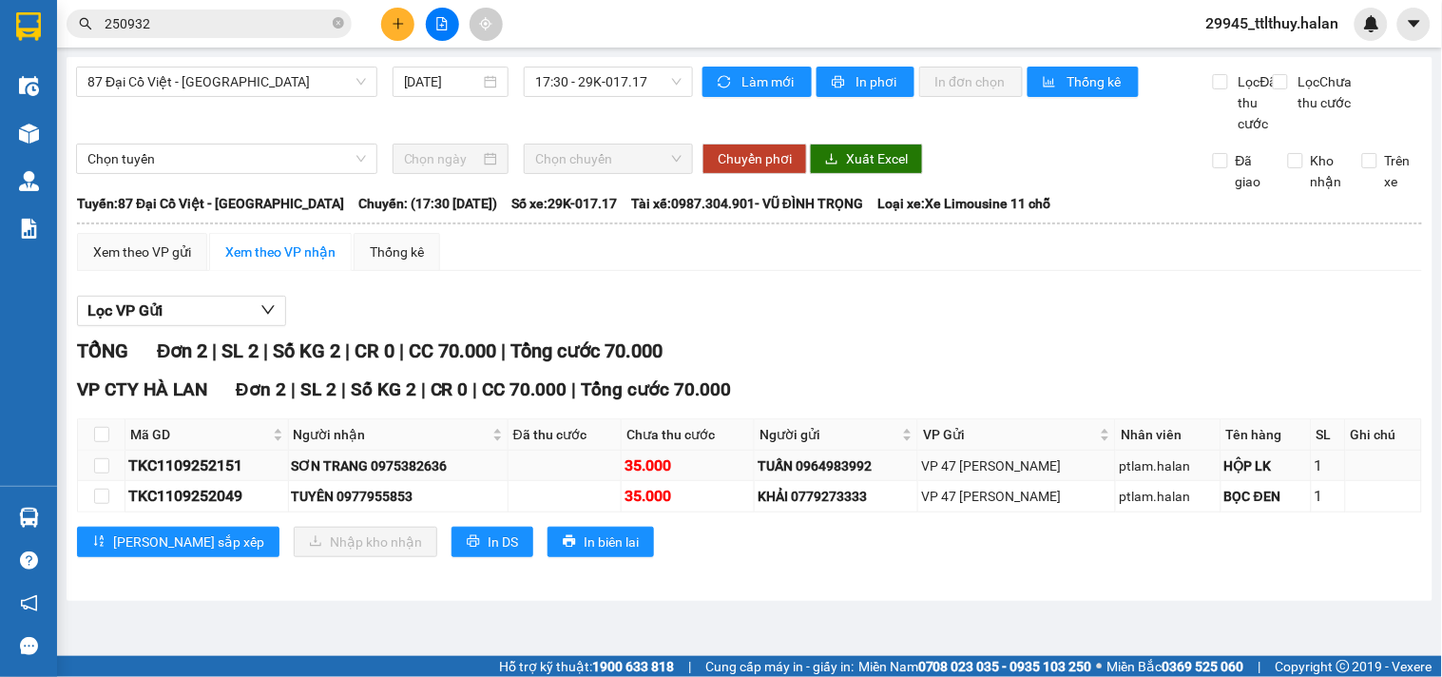
click at [111, 476] on td at bounding box center [102, 466] width 48 height 30
click at [109, 451] on th at bounding box center [102, 434] width 48 height 31
click at [99, 442] on input "checkbox" at bounding box center [101, 434] width 15 height 15
checkbox input "true"
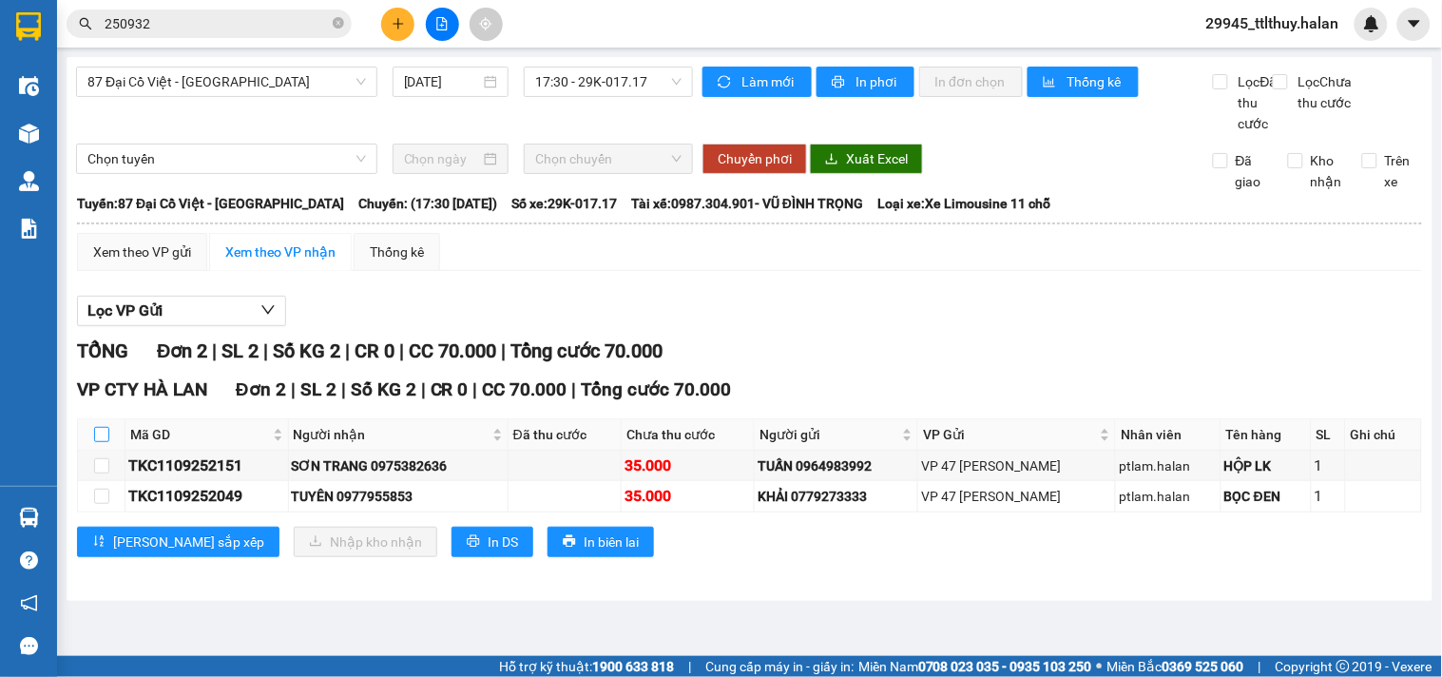
checkbox input "true"
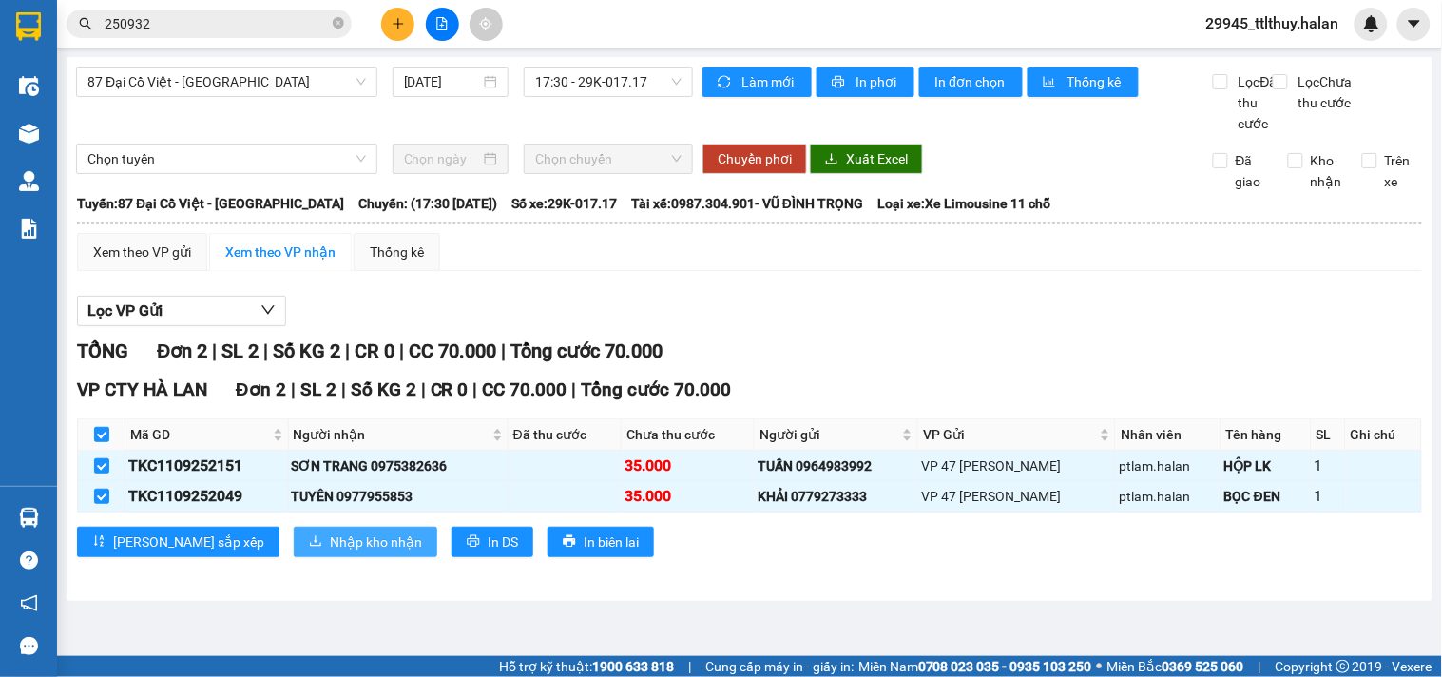
click at [330, 552] on span "Nhập kho nhận" at bounding box center [376, 541] width 92 height 21
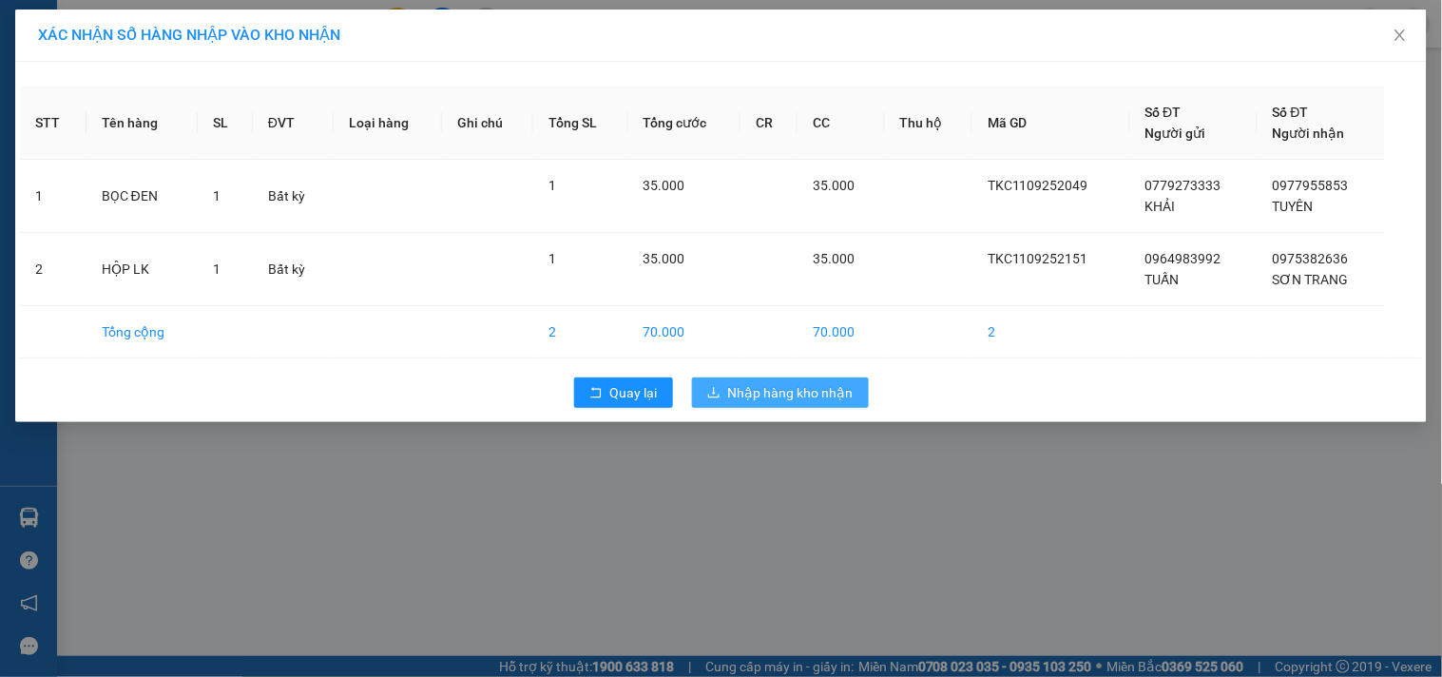
click at [747, 385] on span "Nhập hàng kho nhận" at bounding box center [790, 392] width 125 height 21
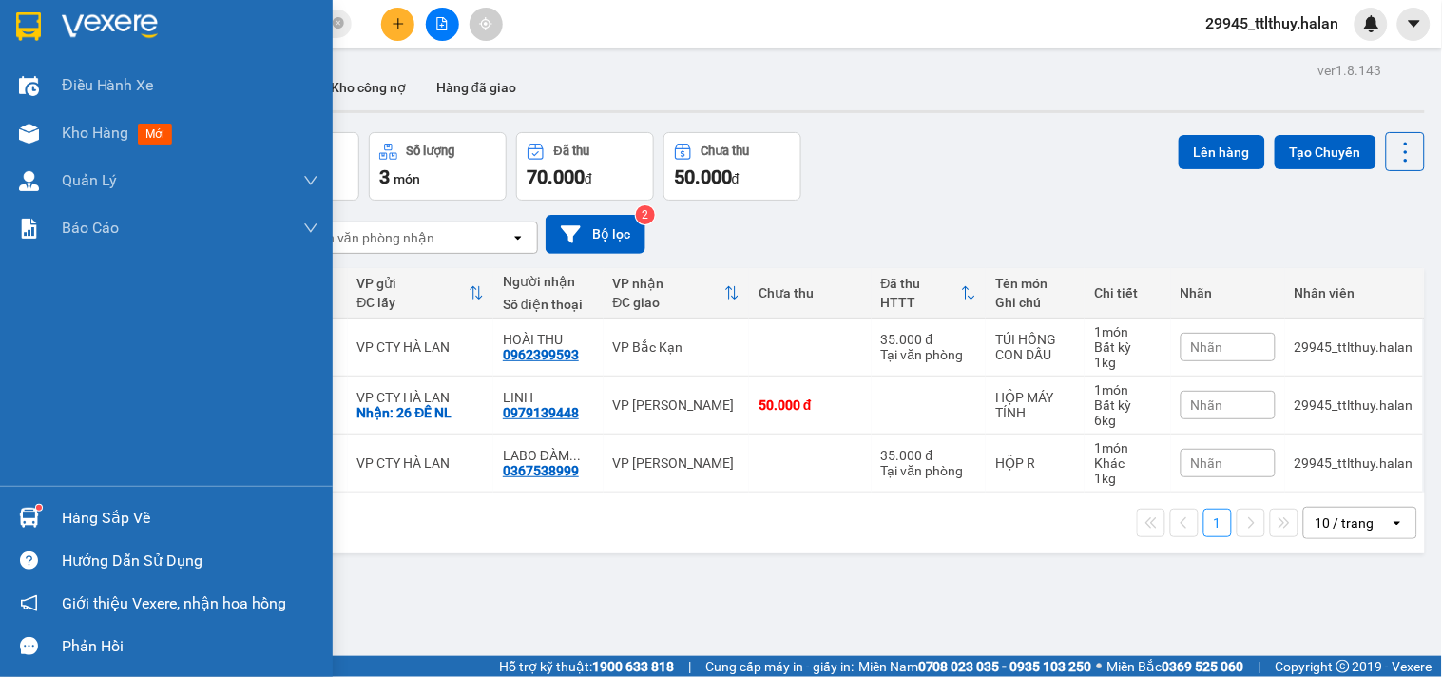
click at [36, 527] on img at bounding box center [29, 518] width 20 height 20
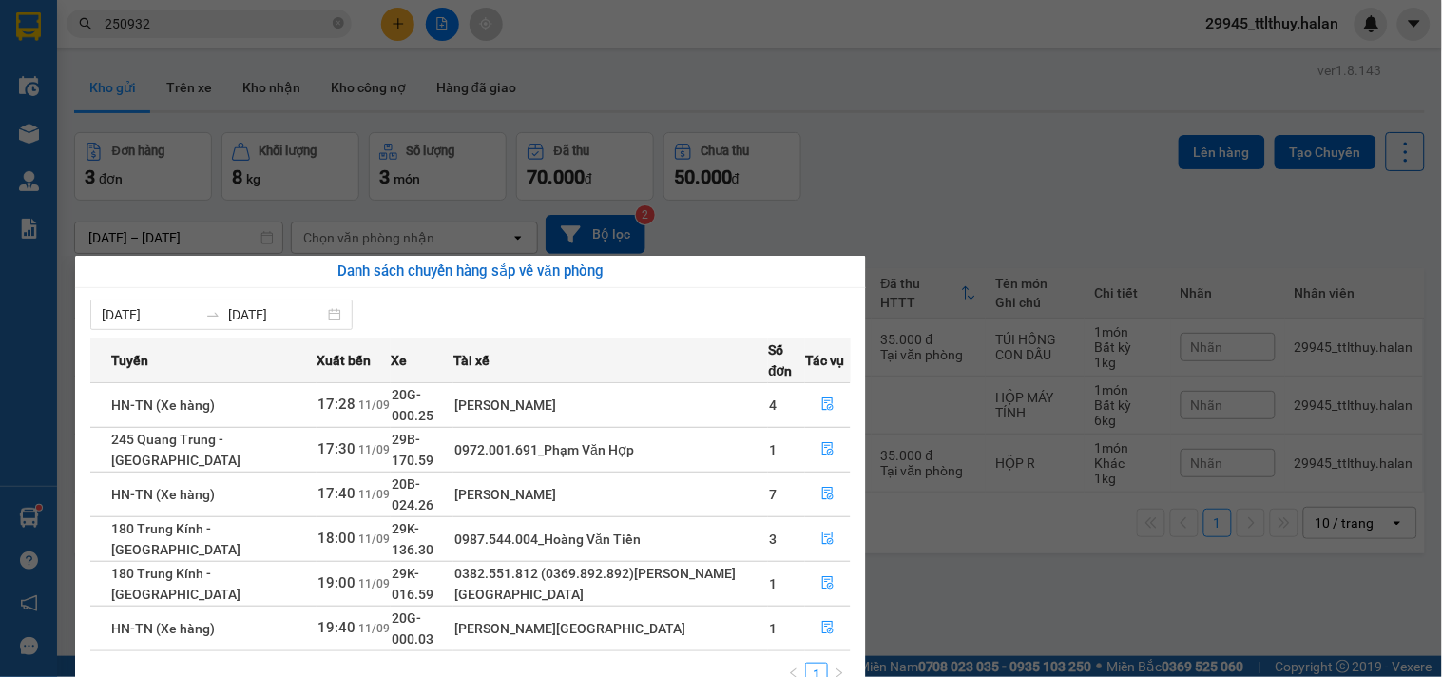
click at [482, 327] on div "[DATE] [DATE]" at bounding box center [470, 314] width 760 height 30
click at [823, 442] on icon "file-done" at bounding box center [827, 448] width 13 height 13
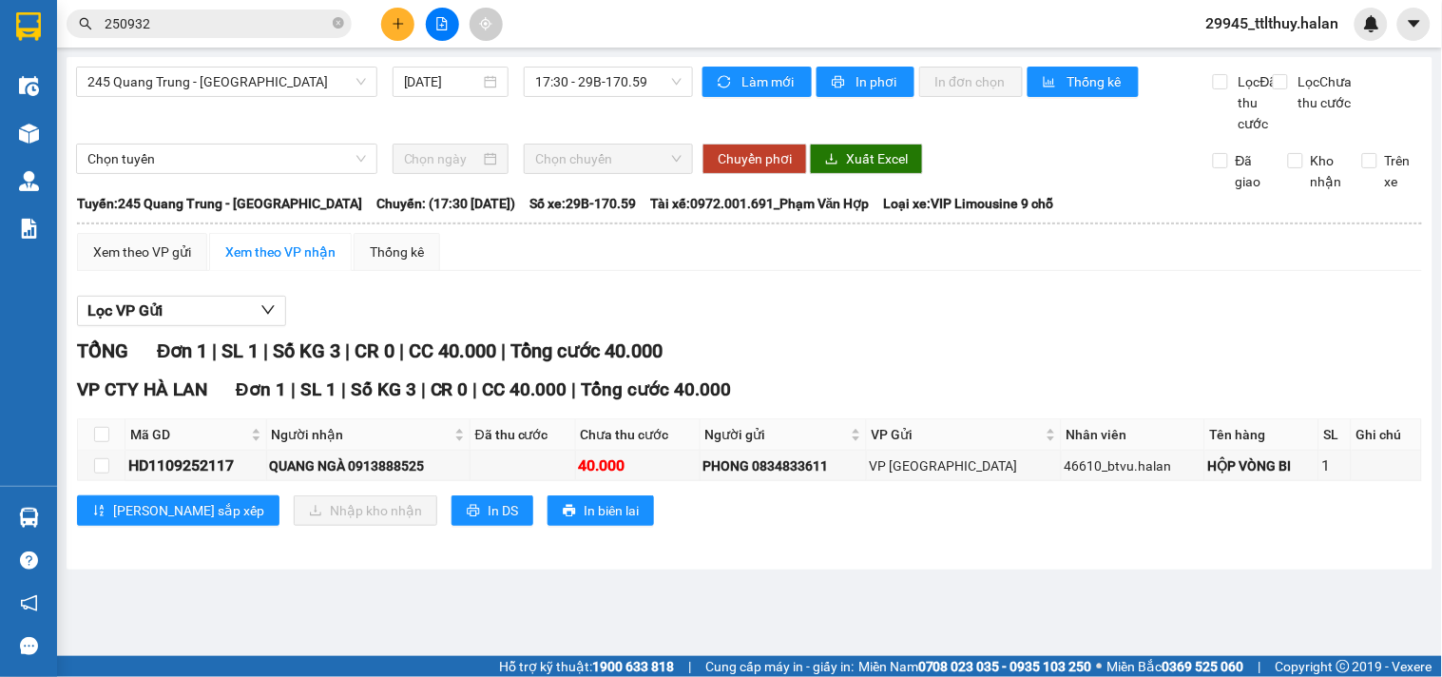
click at [55, 513] on div "Hàng sắp về" at bounding box center [28, 517] width 57 height 43
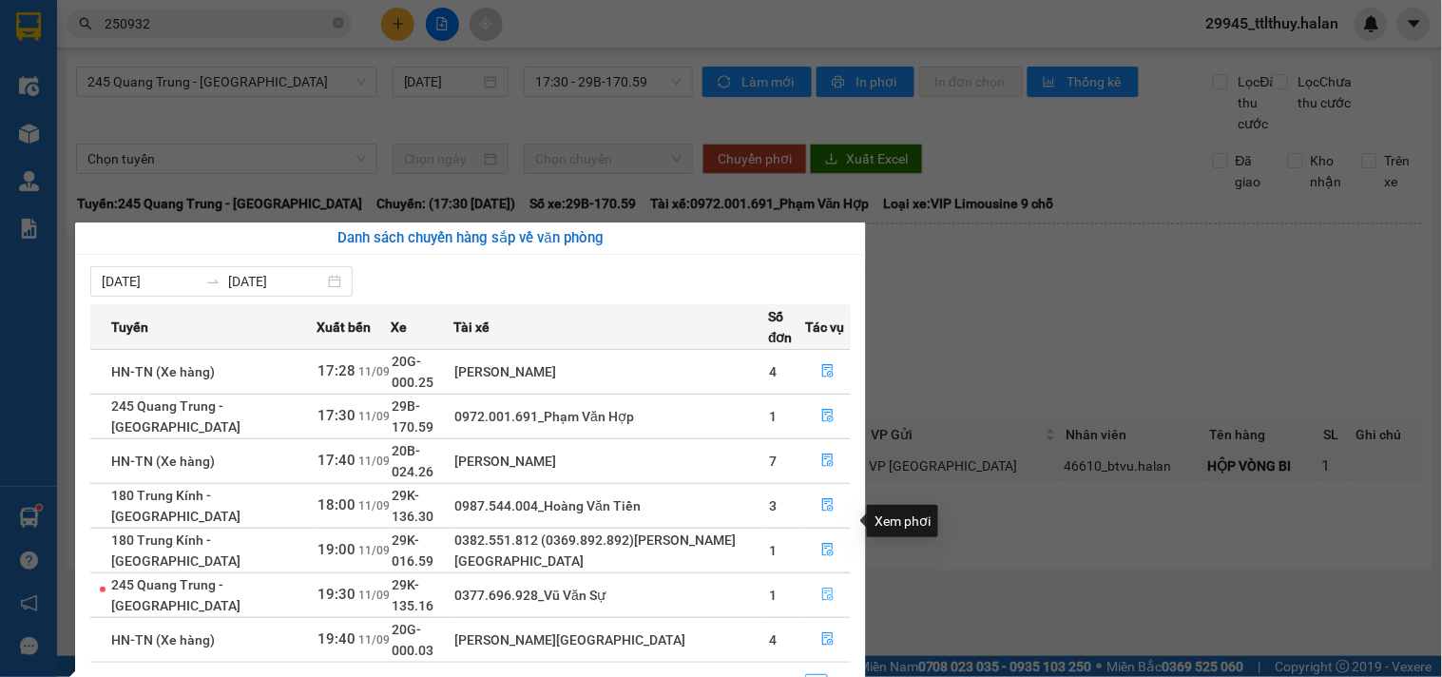
click at [821, 587] on icon "file-done" at bounding box center [827, 593] width 13 height 13
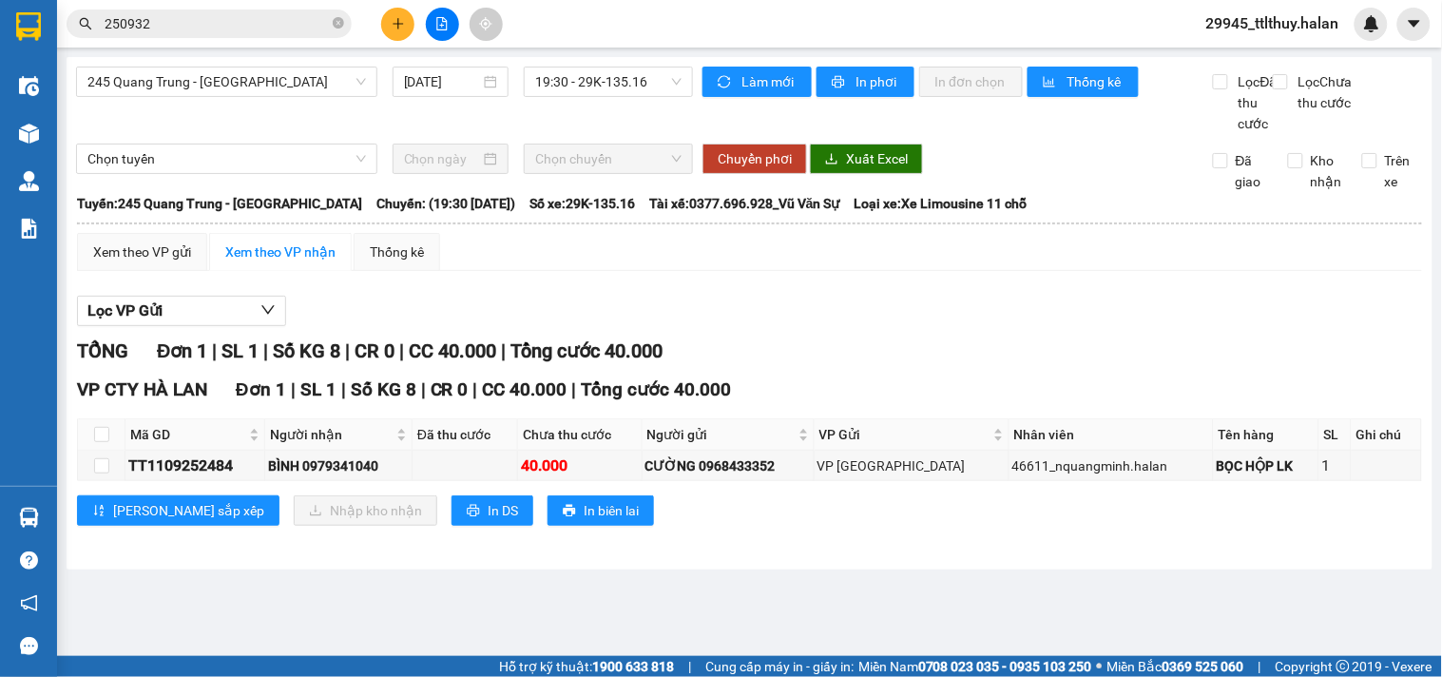
click at [293, 34] on span "250932" at bounding box center [209, 24] width 285 height 29
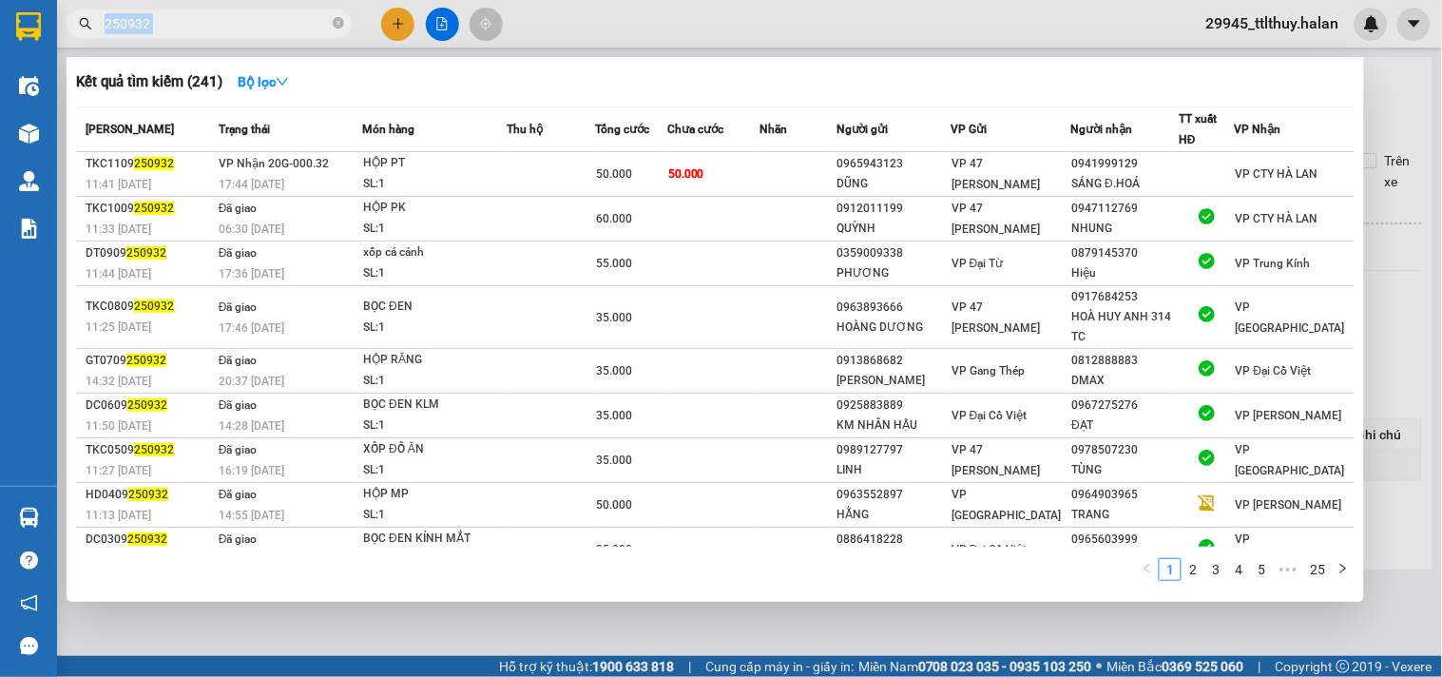
click at [293, 34] on span "250932" at bounding box center [209, 24] width 285 height 29
click at [278, 17] on input "250932" at bounding box center [217, 23] width 224 height 21
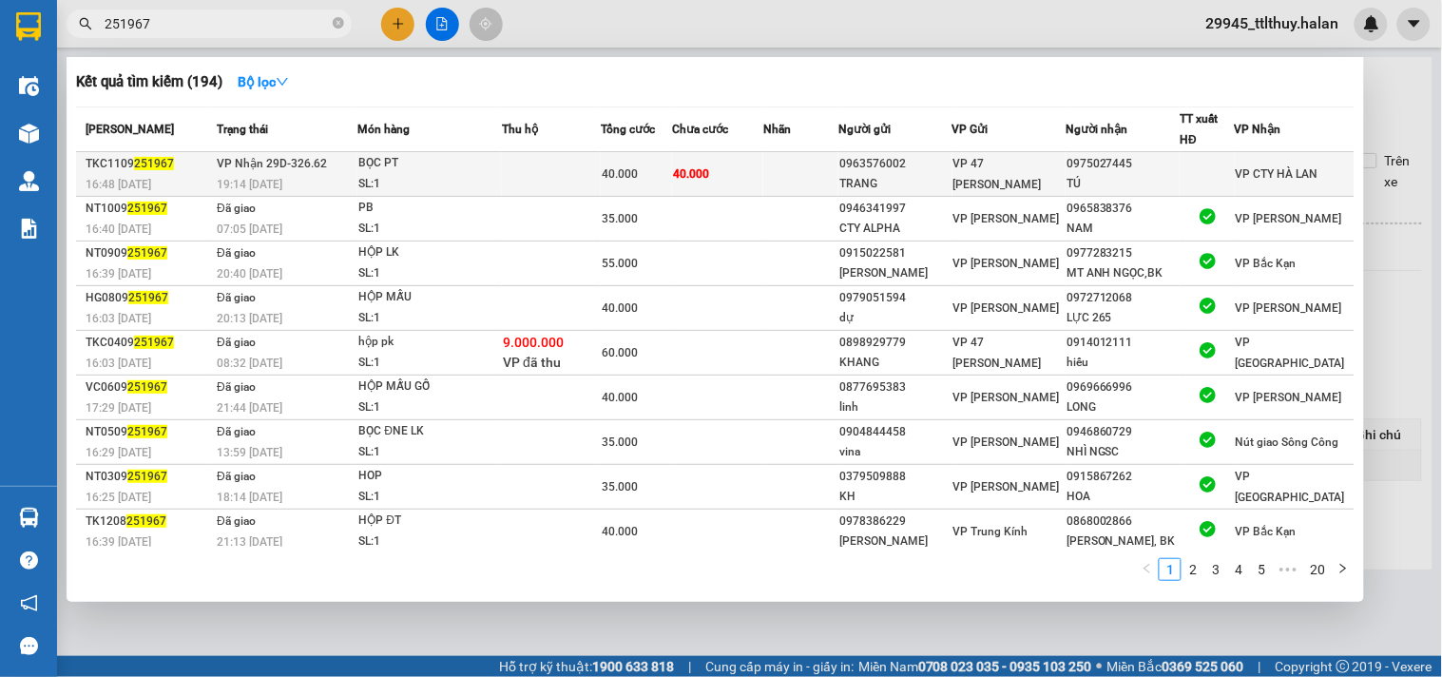
type input "251967"
click at [671, 175] on div "40.000" at bounding box center [636, 173] width 69 height 21
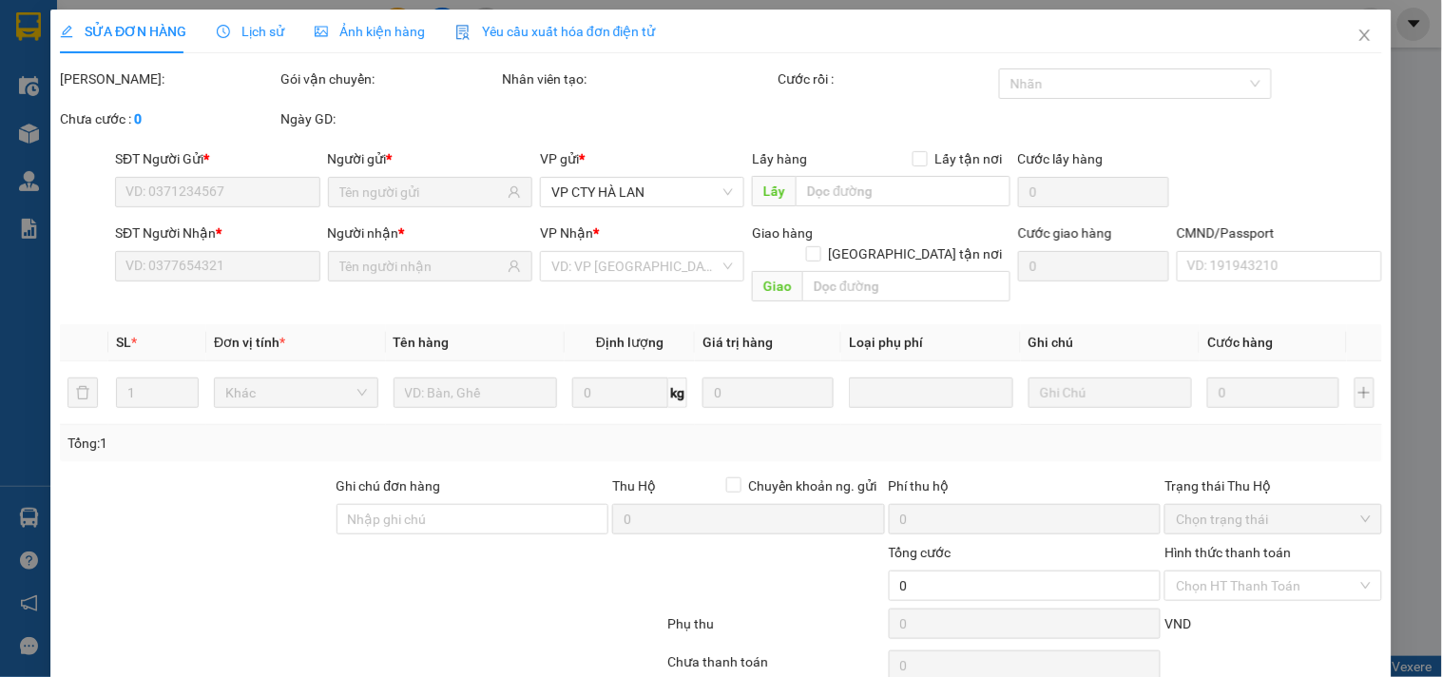
type input "0963576002"
type input "TRANG"
type input "0975027445"
type input "TÚ"
type input "40.000"
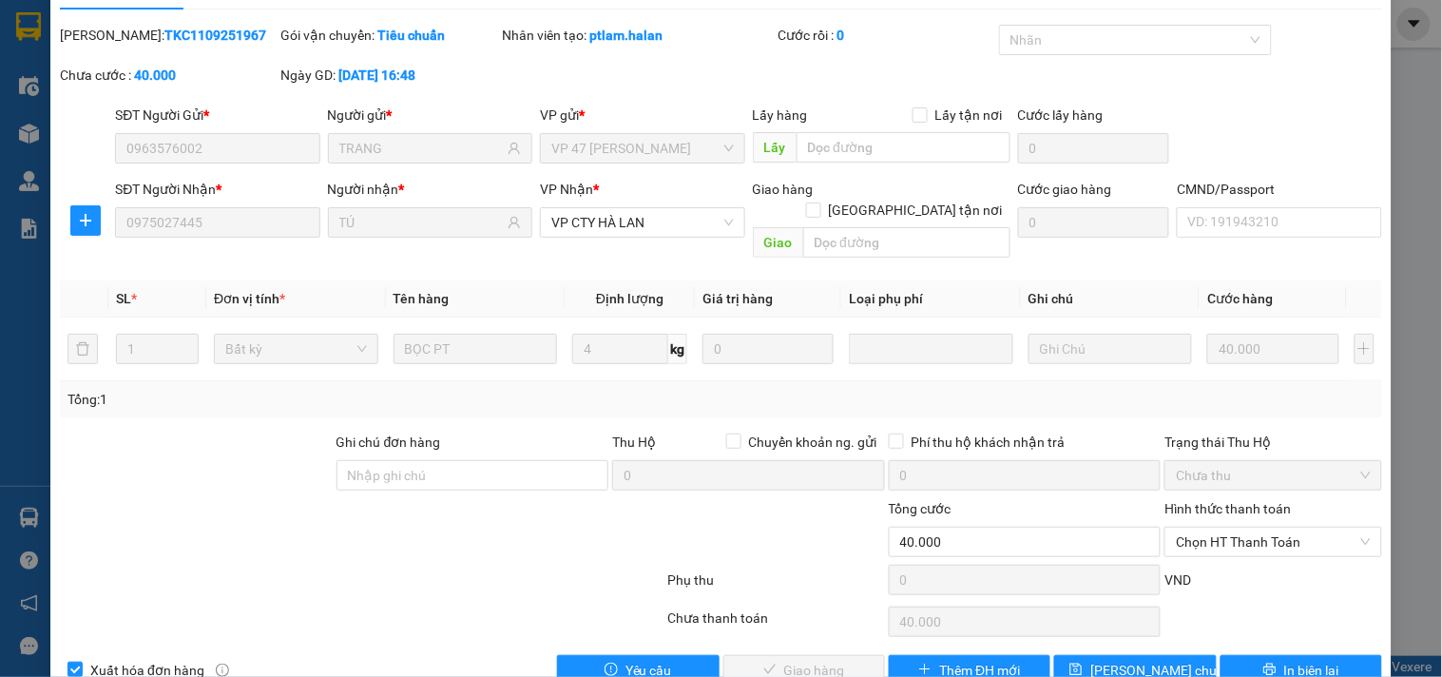
scroll to position [68, 0]
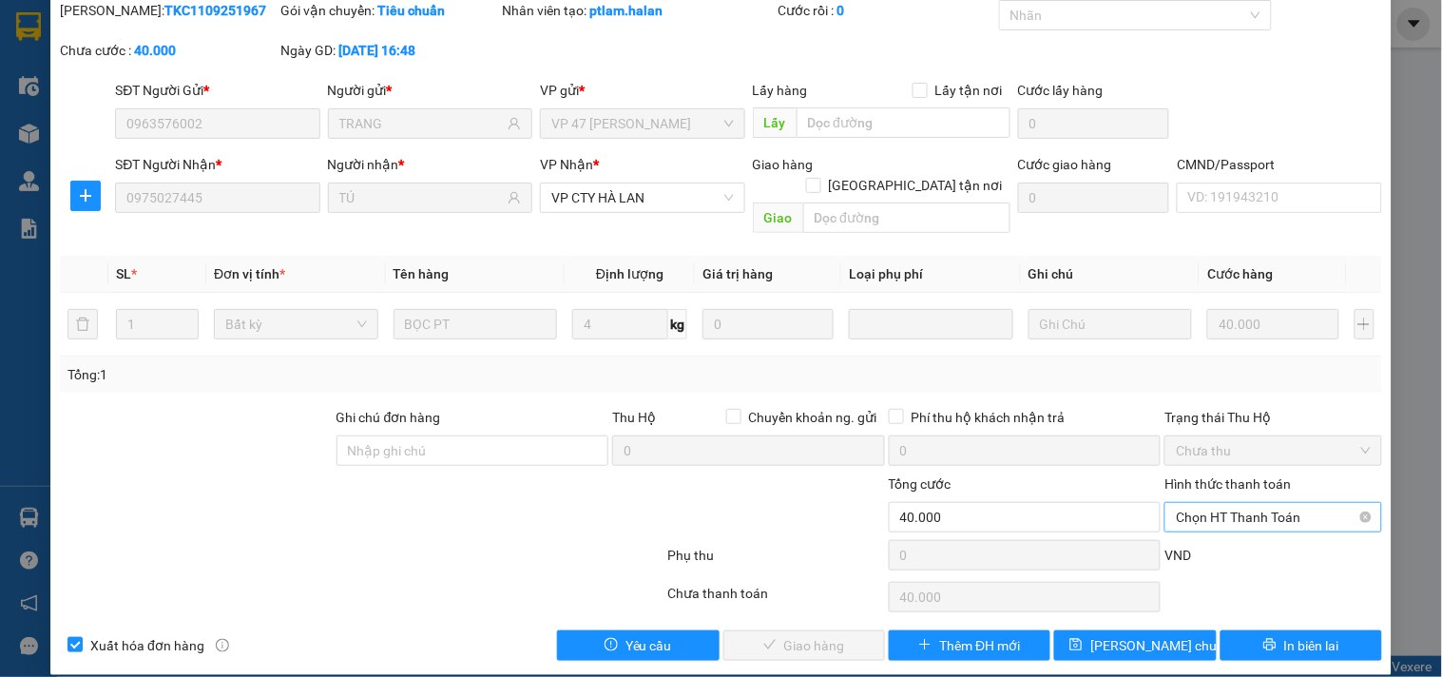
click at [1205, 503] on span "Chọn HT Thanh Toán" at bounding box center [1273, 517] width 194 height 29
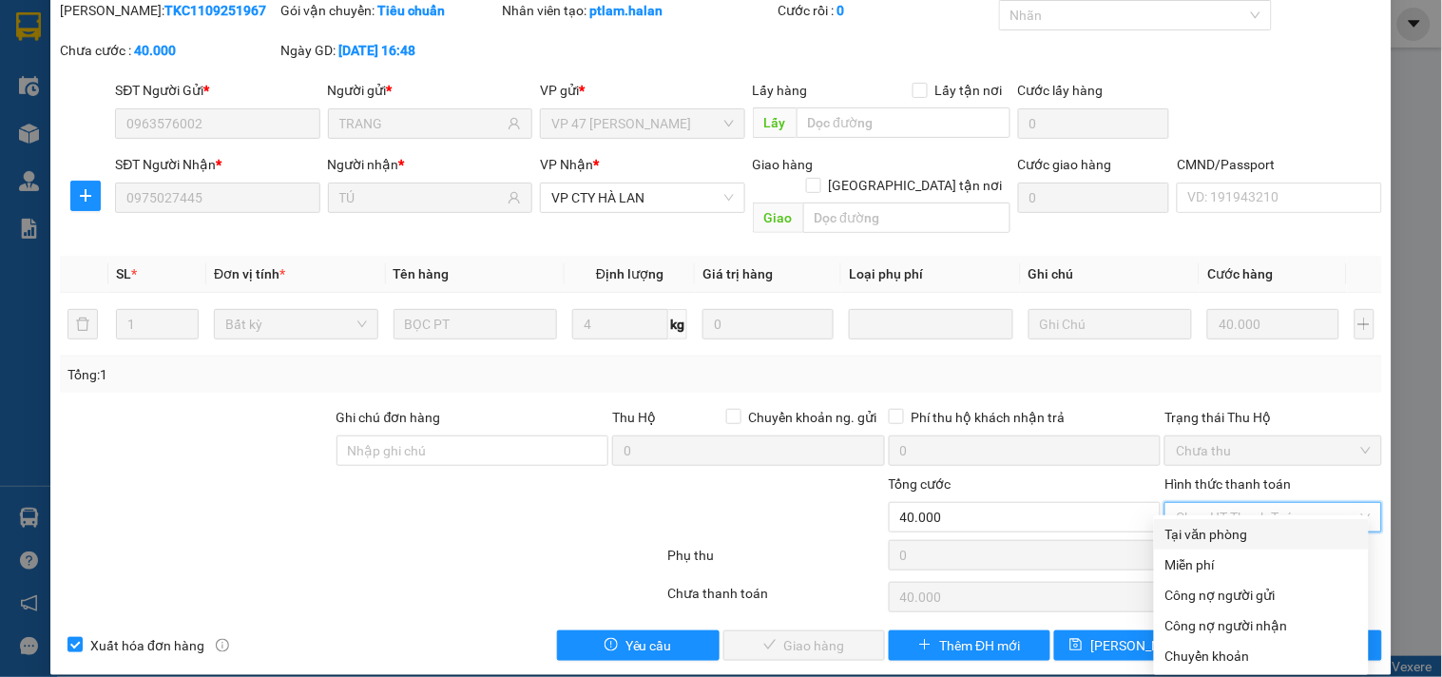
click at [1212, 536] on div "Tại văn phòng" at bounding box center [1261, 534] width 192 height 21
type input "0"
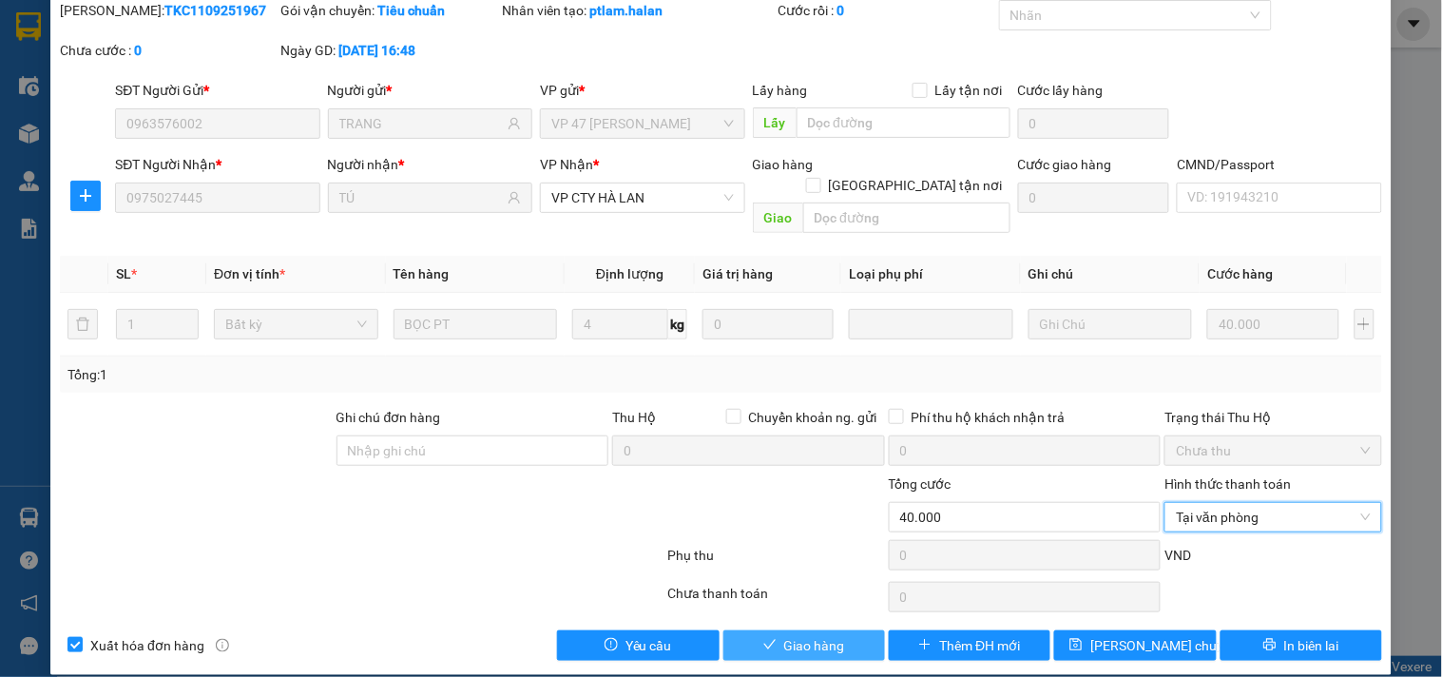
click at [831, 635] on span "Giao hàng" at bounding box center [814, 645] width 61 height 21
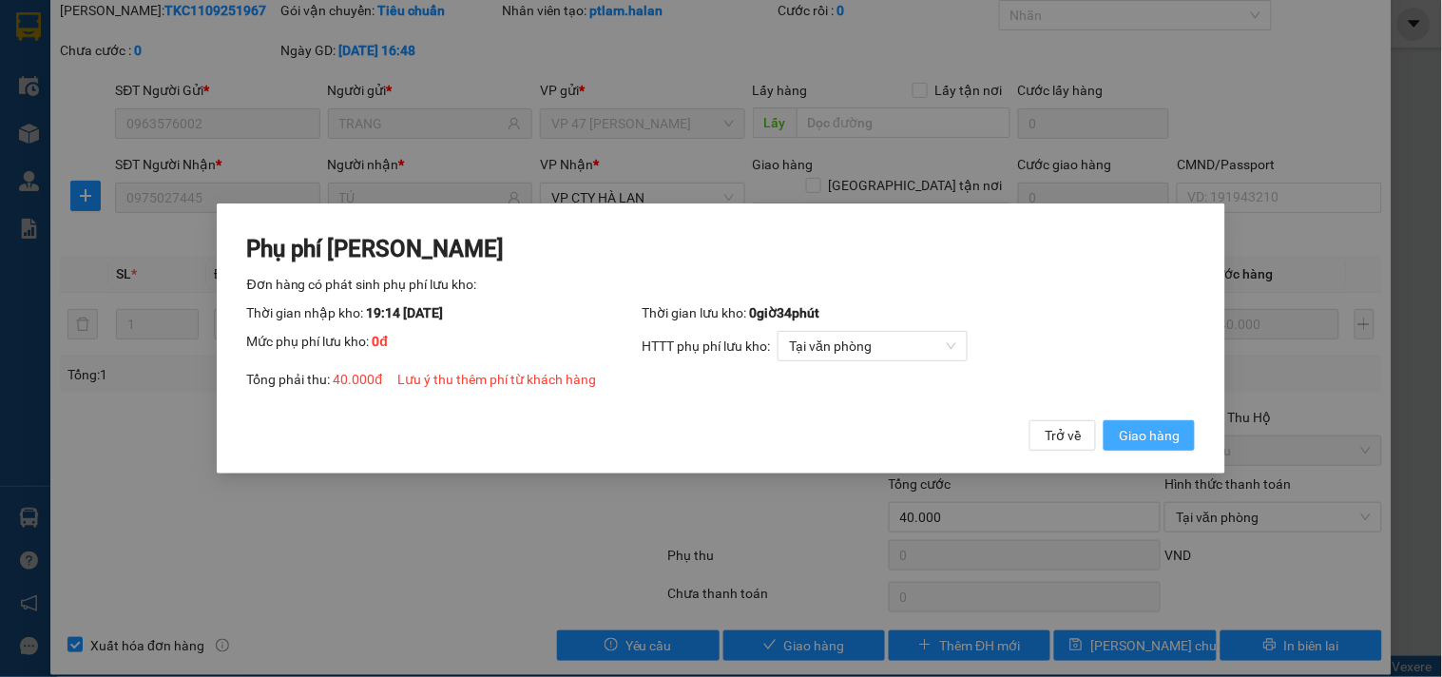
click at [1166, 433] on span "Giao hàng" at bounding box center [1149, 435] width 61 height 21
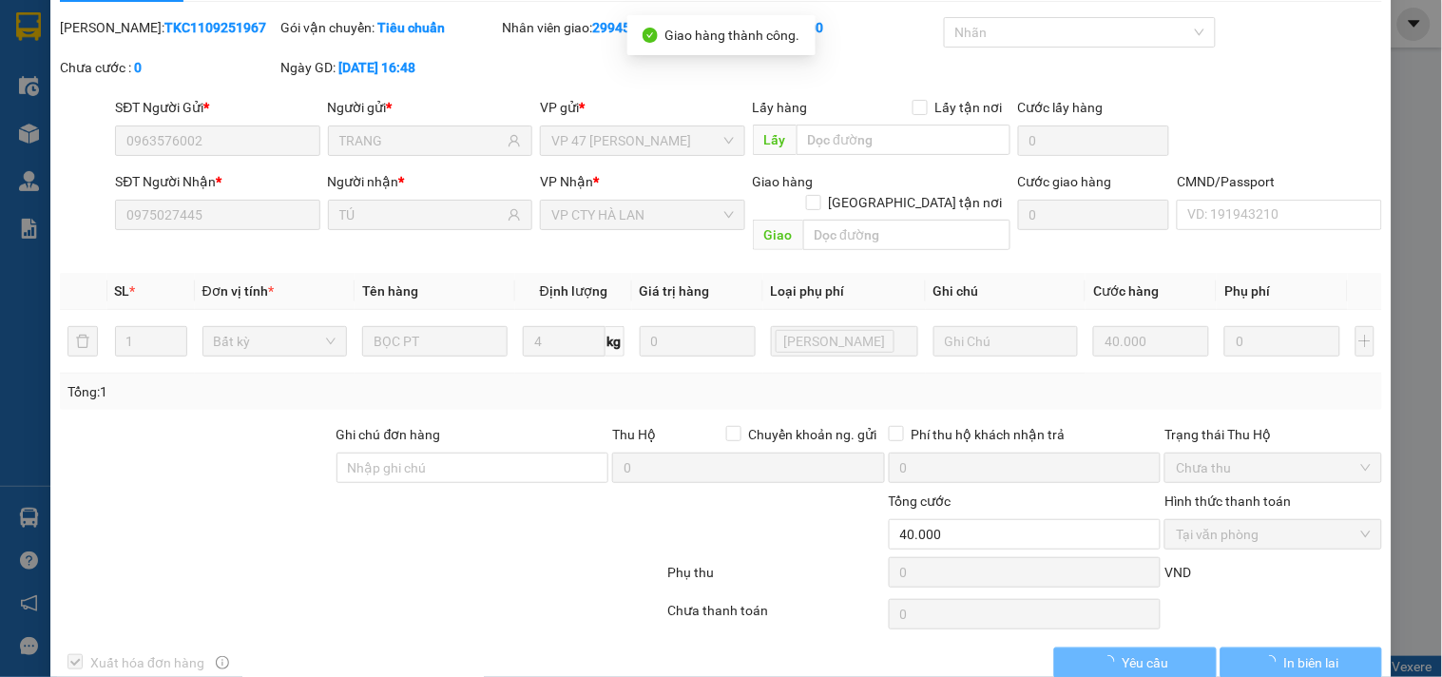
scroll to position [0, 0]
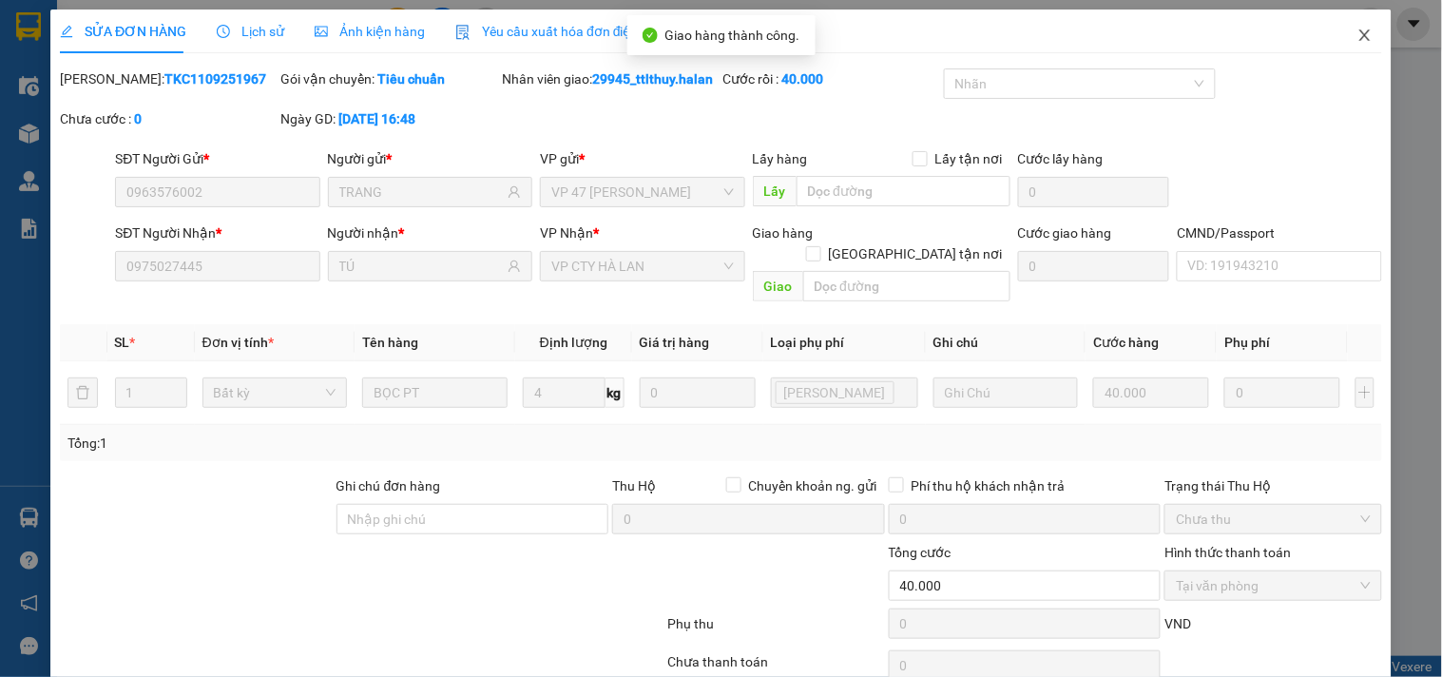
click at [1357, 35] on icon "close" at bounding box center [1364, 35] width 15 height 15
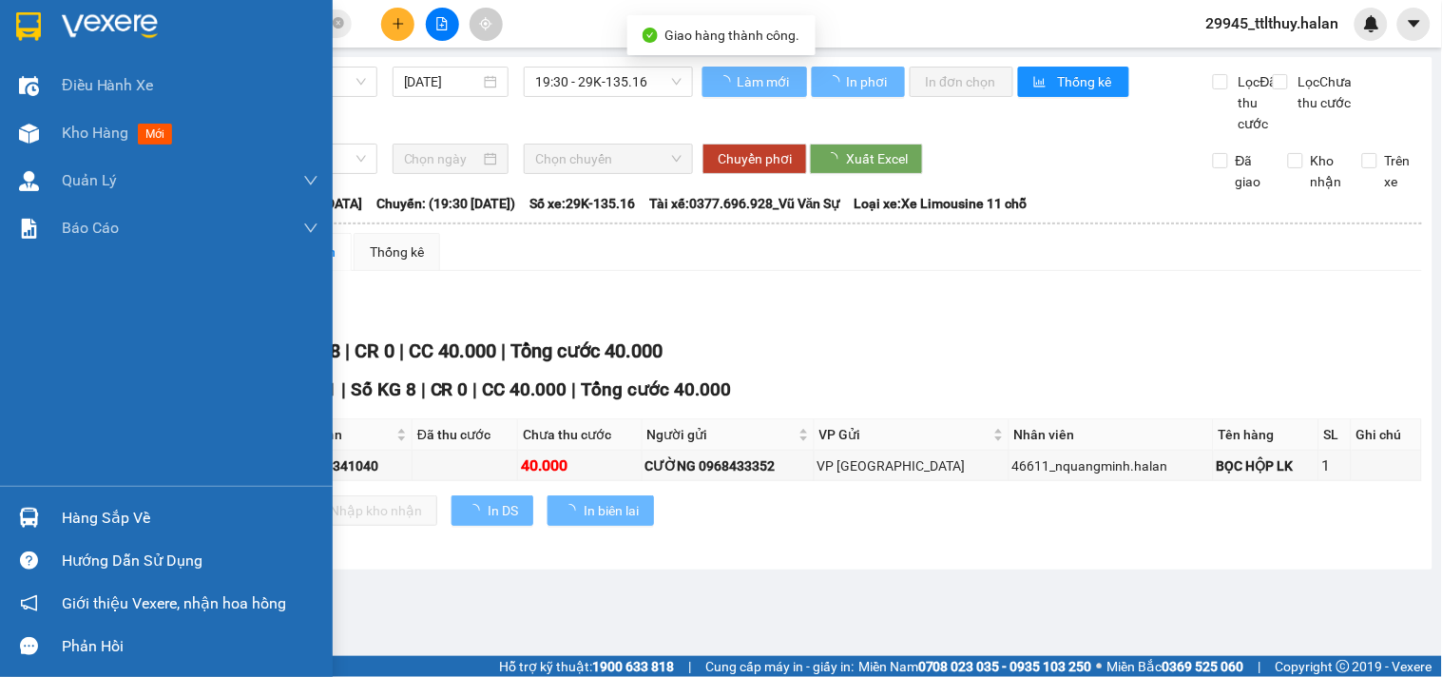
click at [19, 509] on img at bounding box center [29, 518] width 20 height 20
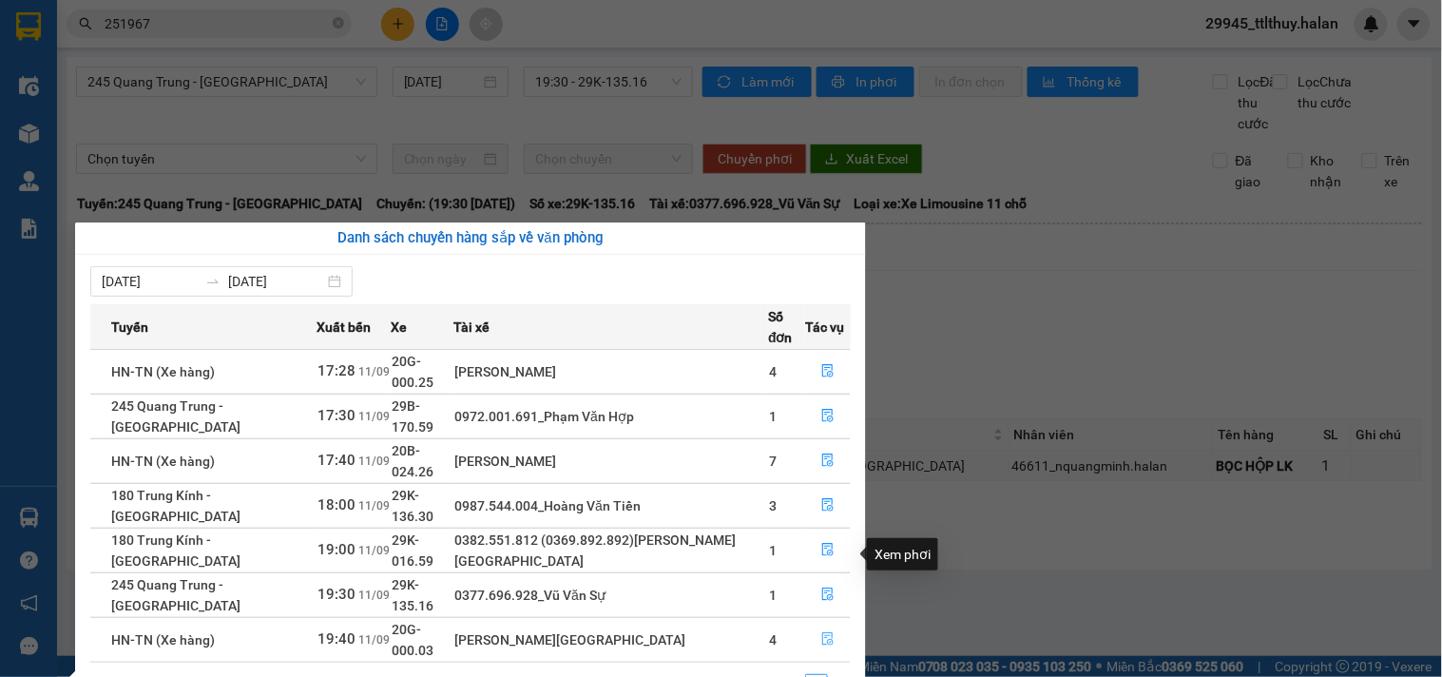
click at [823, 632] on icon "file-done" at bounding box center [827, 638] width 13 height 13
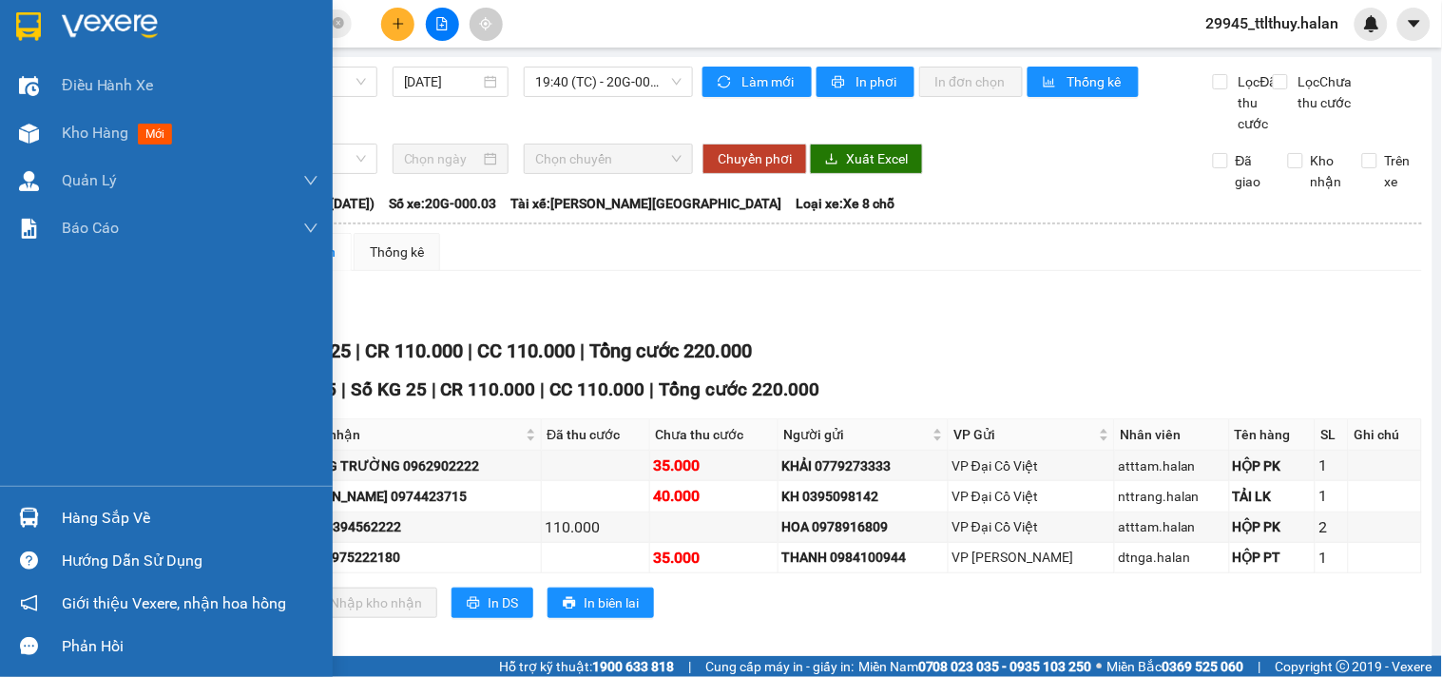
click at [29, 511] on img at bounding box center [29, 518] width 20 height 20
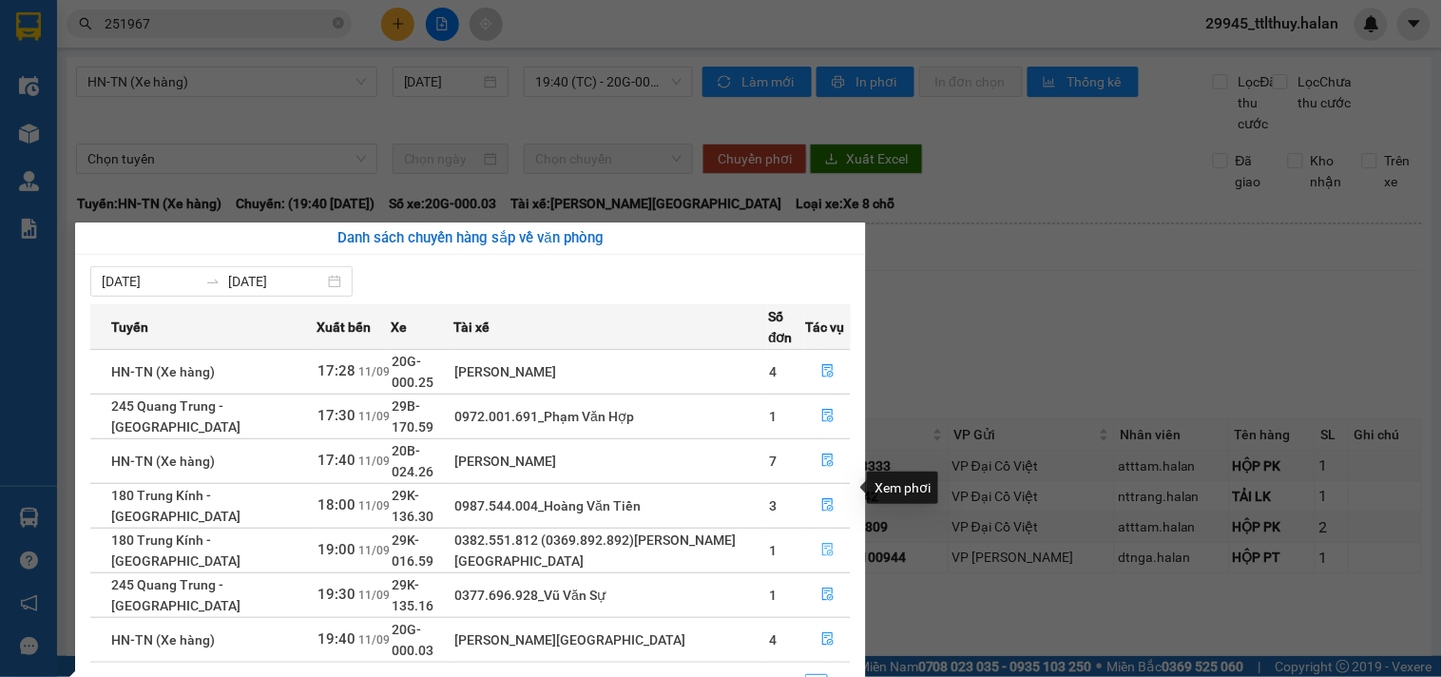
click at [829, 543] on icon "file-done" at bounding box center [827, 549] width 13 height 13
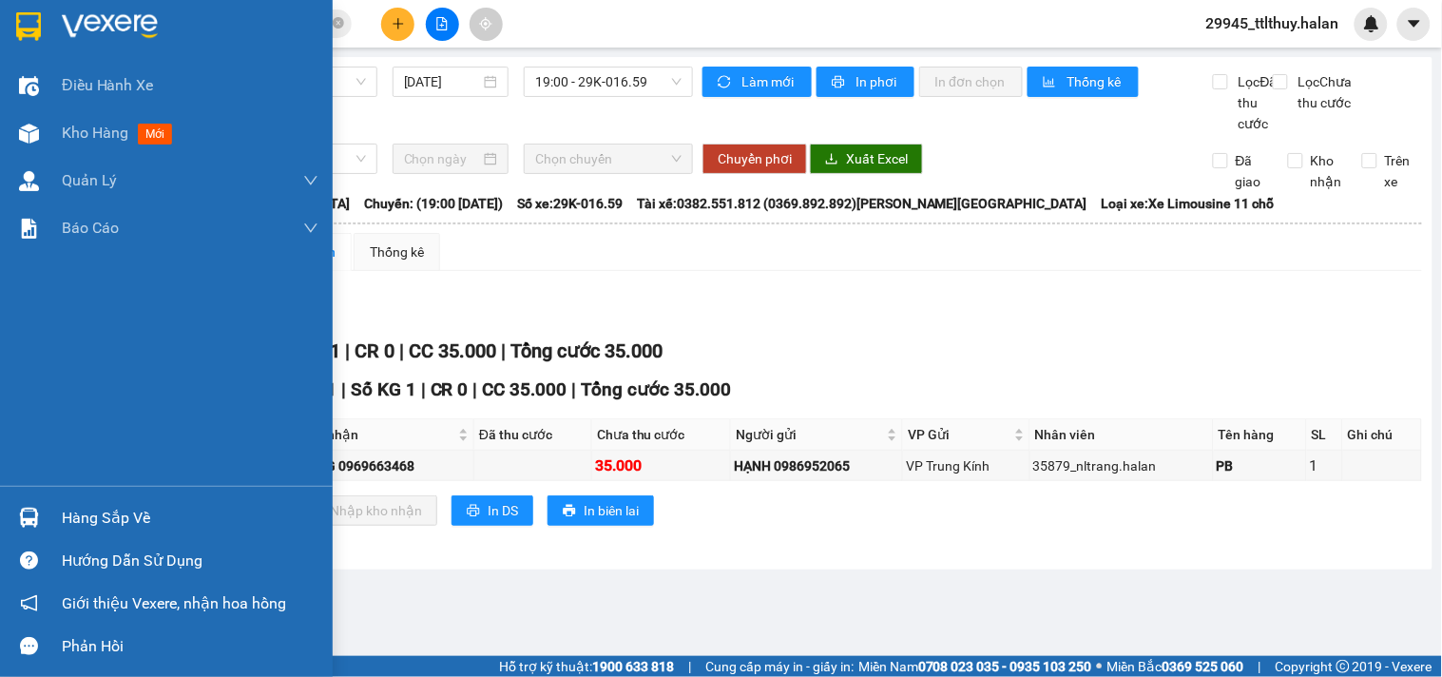
click at [86, 509] on div "Hàng sắp về" at bounding box center [190, 518] width 257 height 29
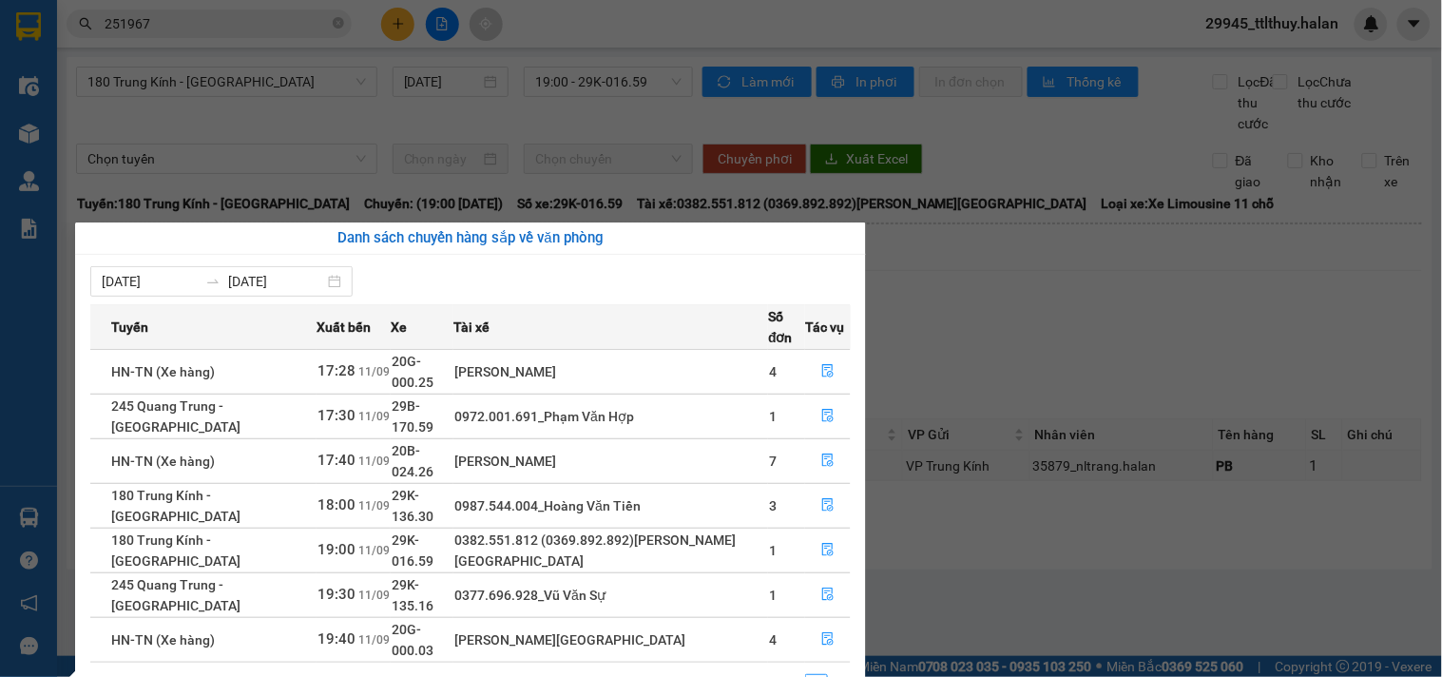
click at [320, 131] on section "Kết quả tìm kiếm ( 194 ) Bộ lọc Mã ĐH Trạng thái Món hàng Thu hộ Tổng cước Chưa…" at bounding box center [721, 338] width 1442 height 677
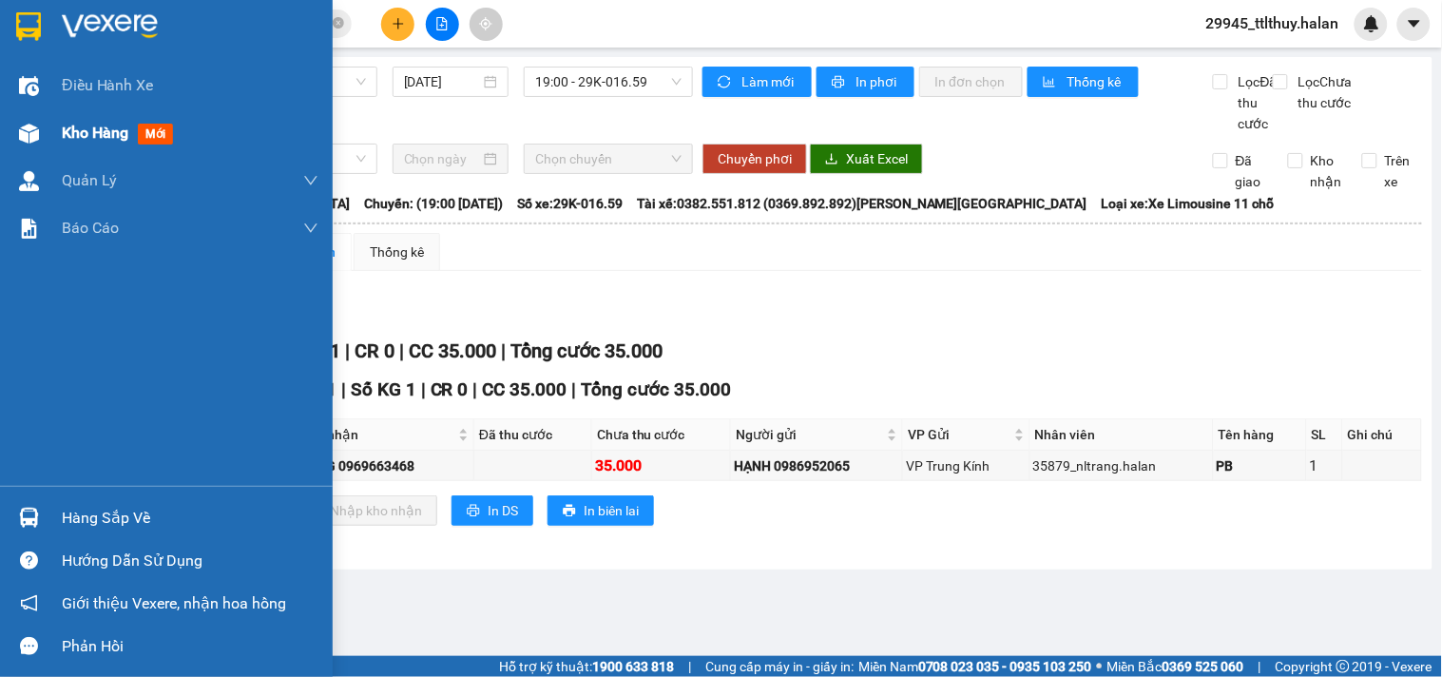
click at [31, 128] on img at bounding box center [29, 134] width 20 height 20
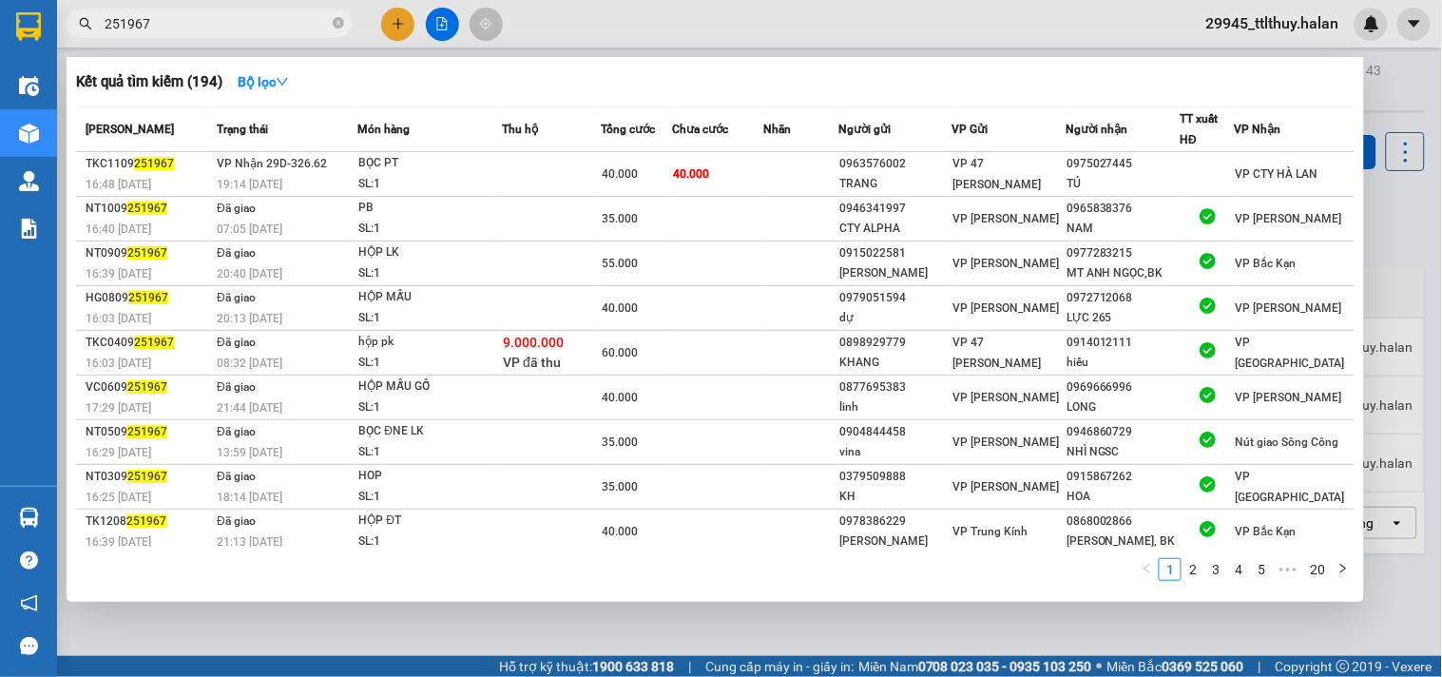
click at [301, 16] on input "251967" at bounding box center [217, 23] width 224 height 21
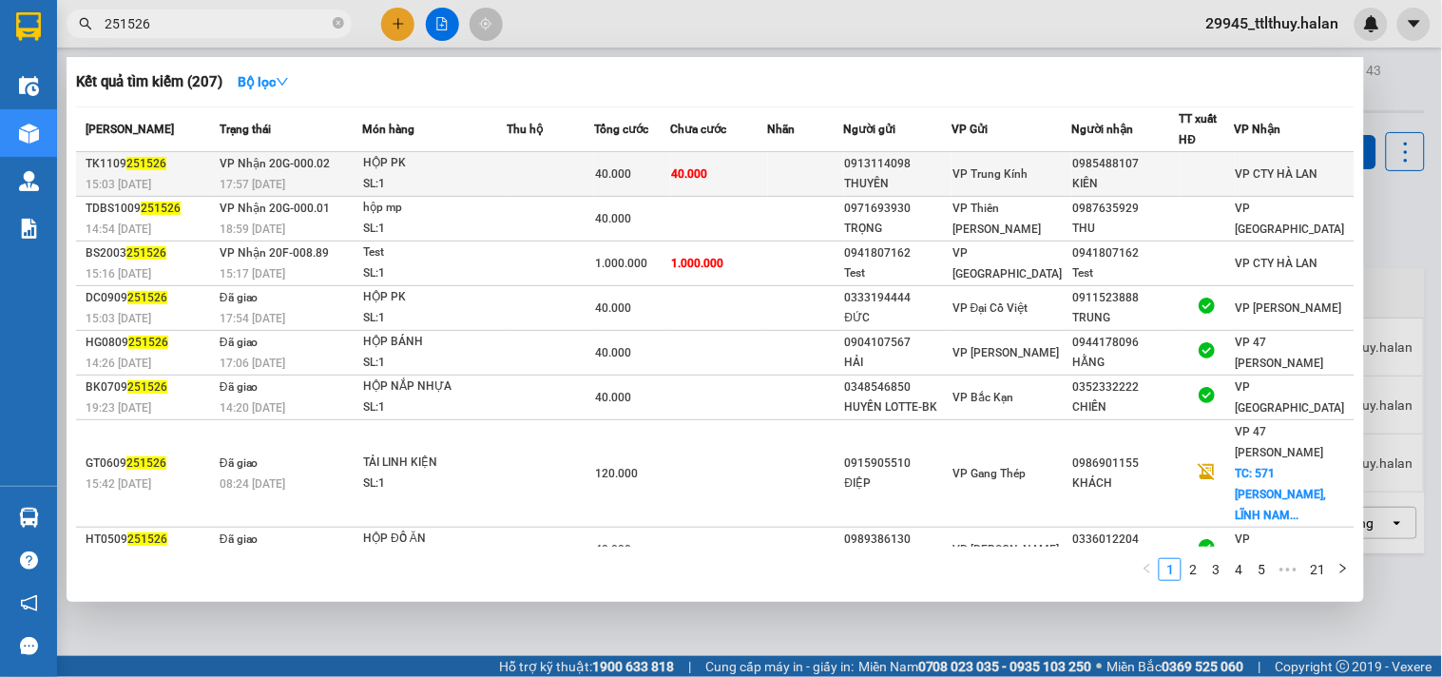
type input "251526"
click at [735, 176] on td "40.000" at bounding box center [719, 174] width 97 height 45
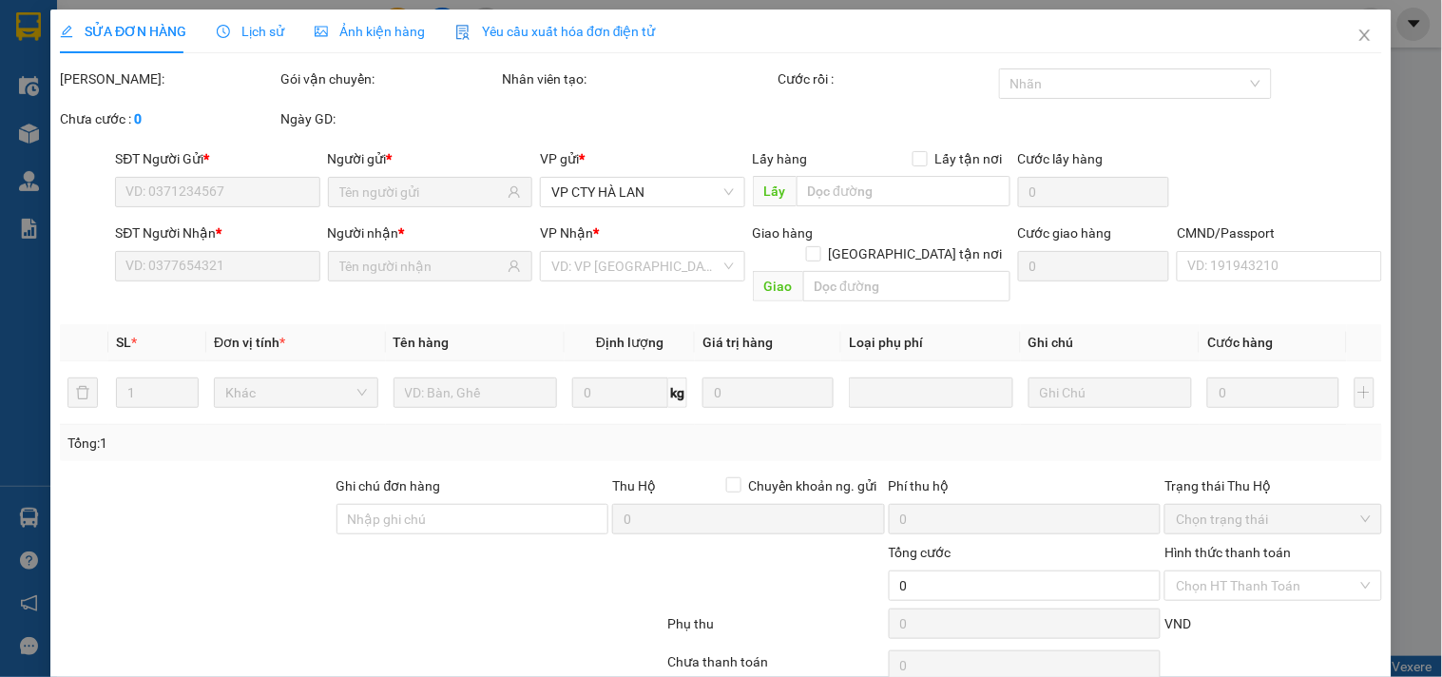
type input "0913114098"
type input "THUYÊN"
type input "0985488107"
type input "KIÊN"
type input "40.000"
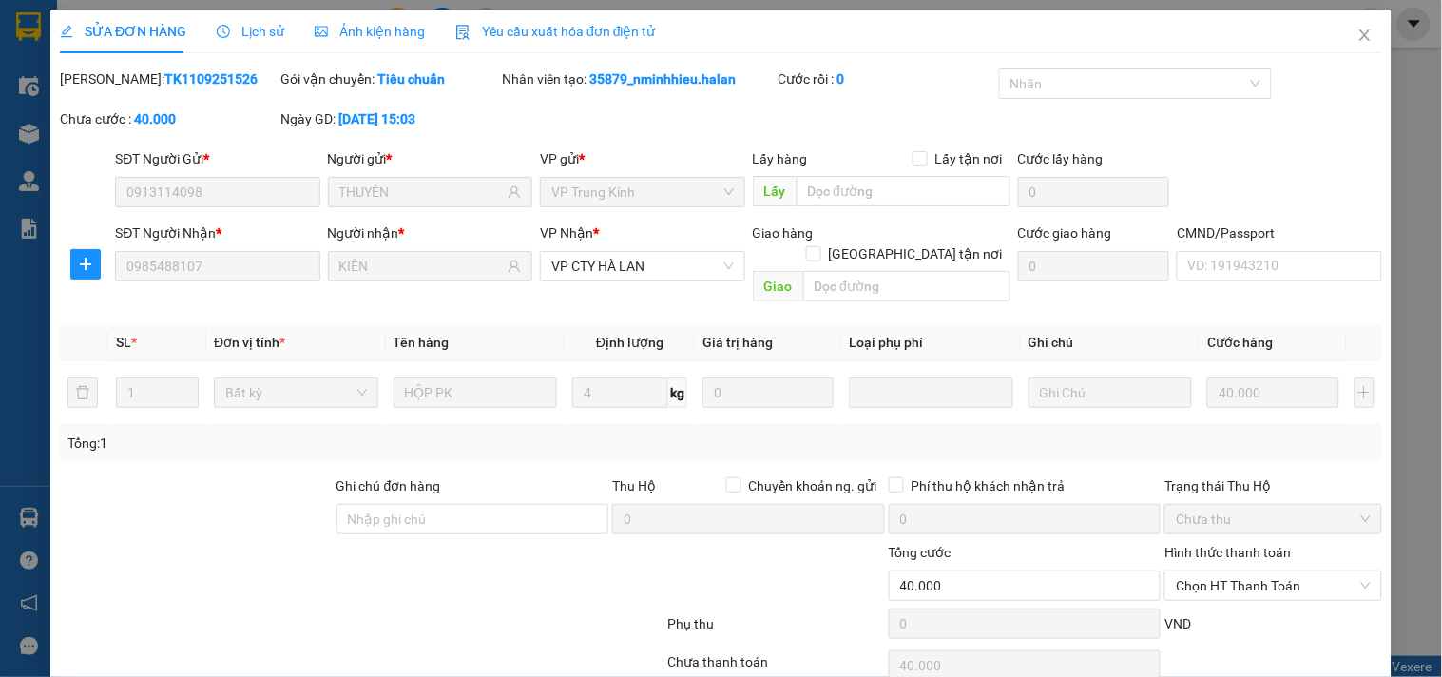
scroll to position [68, 0]
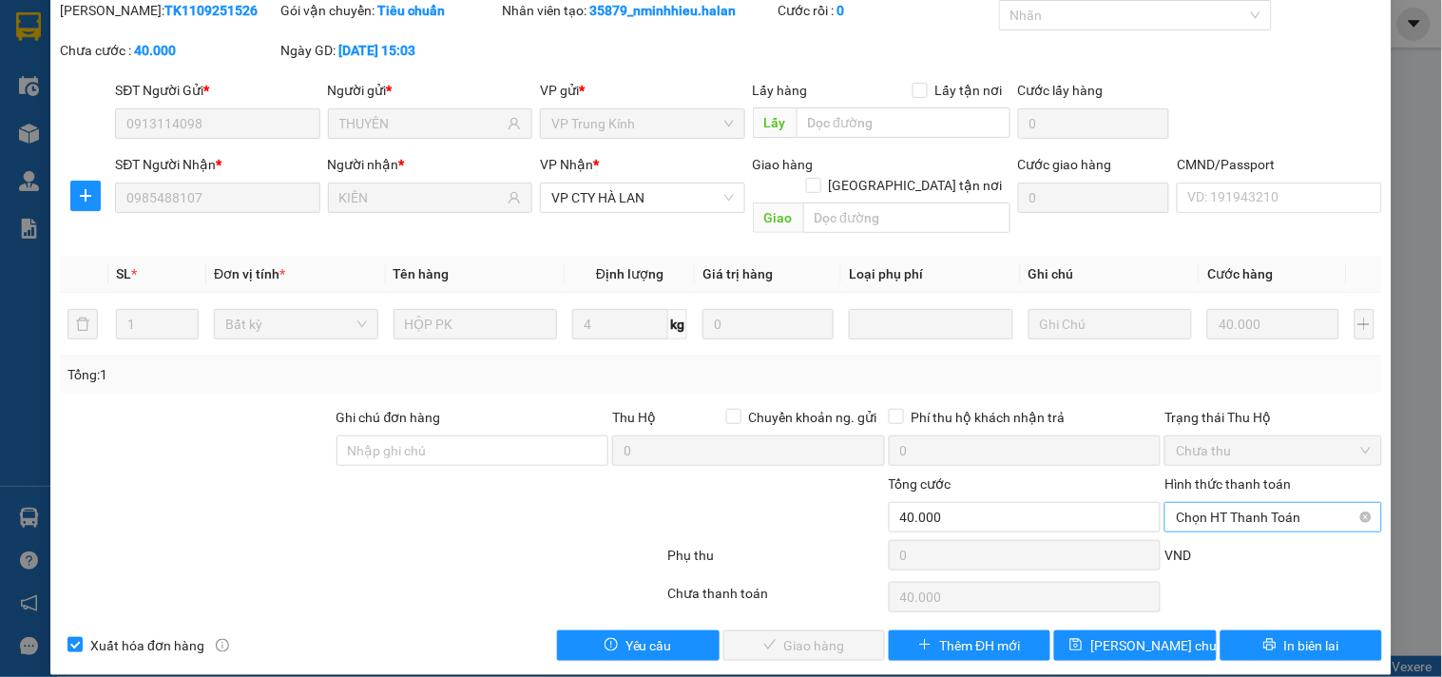
drag, startPoint x: 1120, startPoint y: 407, endPoint x: 1210, endPoint y: 490, distance: 123.1
click at [1210, 503] on span "Chọn HT Thanh Toán" at bounding box center [1273, 517] width 194 height 29
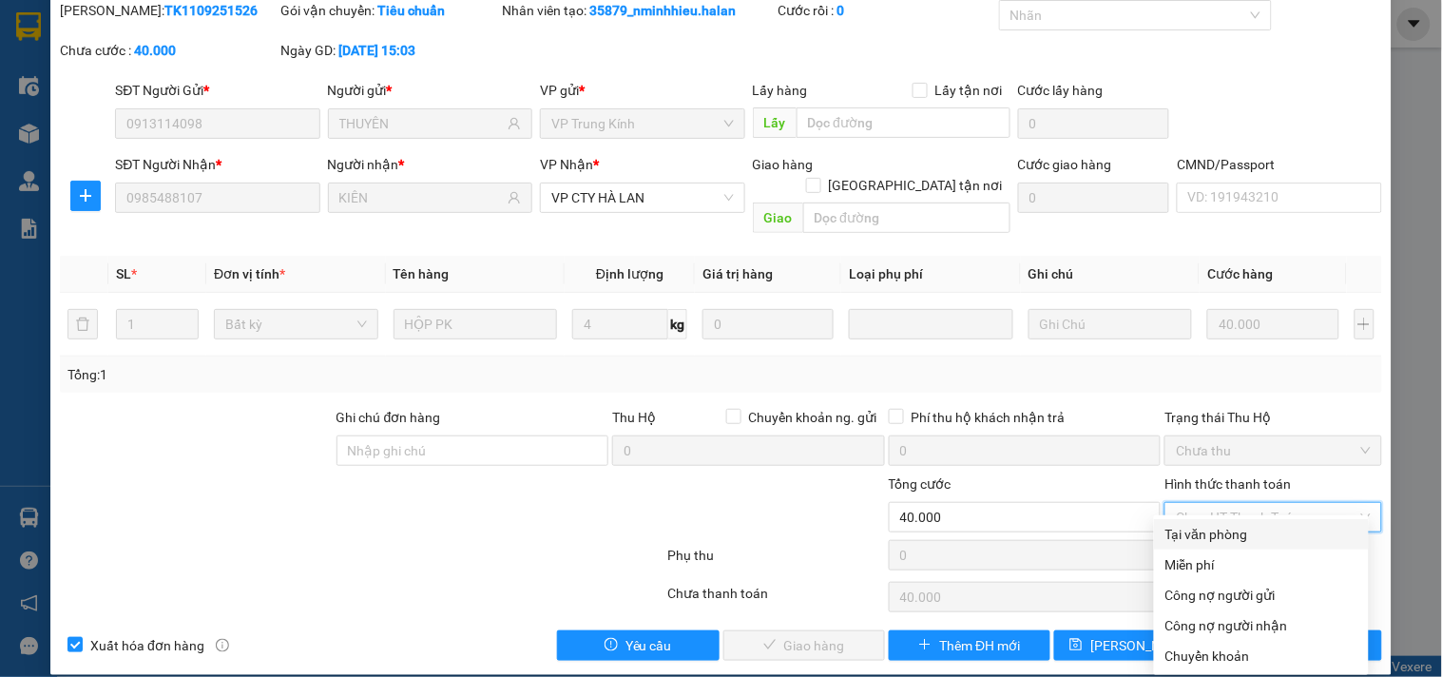
click at [1200, 528] on div "Tại văn phòng" at bounding box center [1261, 534] width 192 height 21
type input "0"
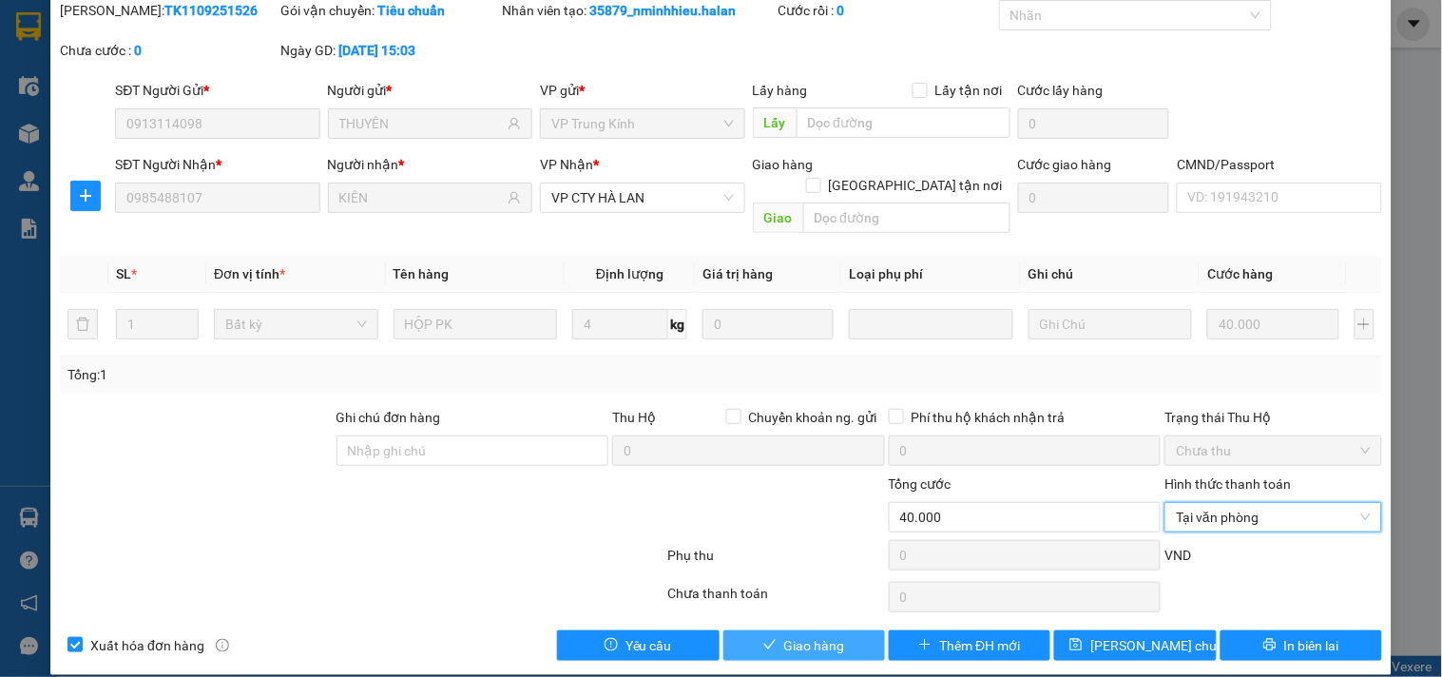
click at [824, 635] on span "Giao hàng" at bounding box center [814, 645] width 61 height 21
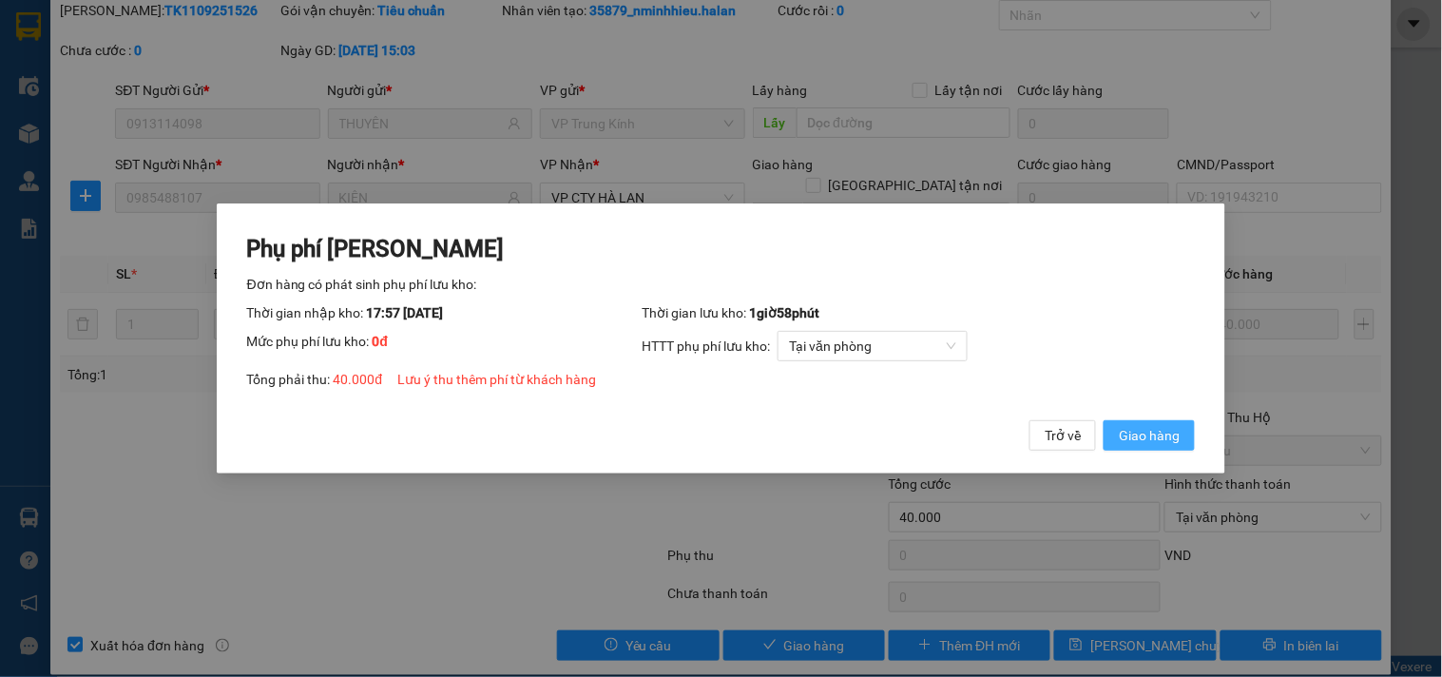
click at [1179, 441] on span "Giao hàng" at bounding box center [1149, 435] width 61 height 21
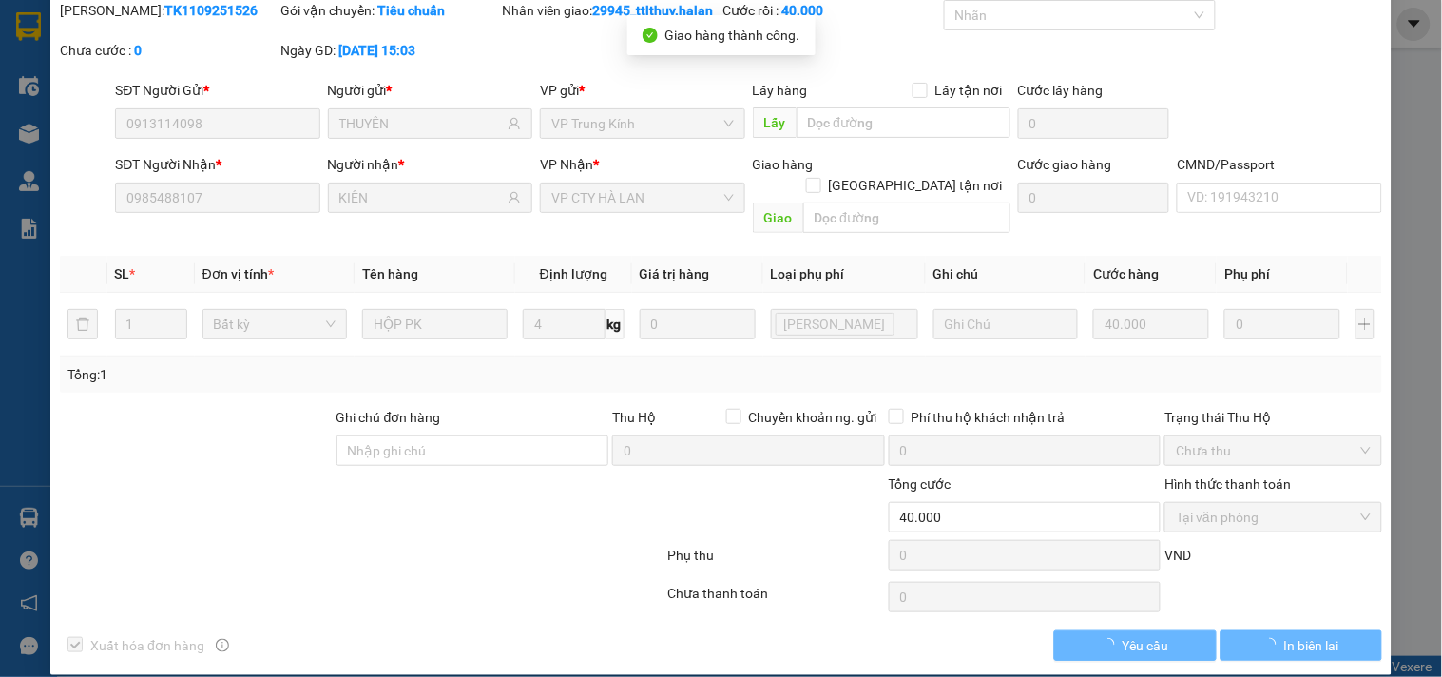
scroll to position [0, 0]
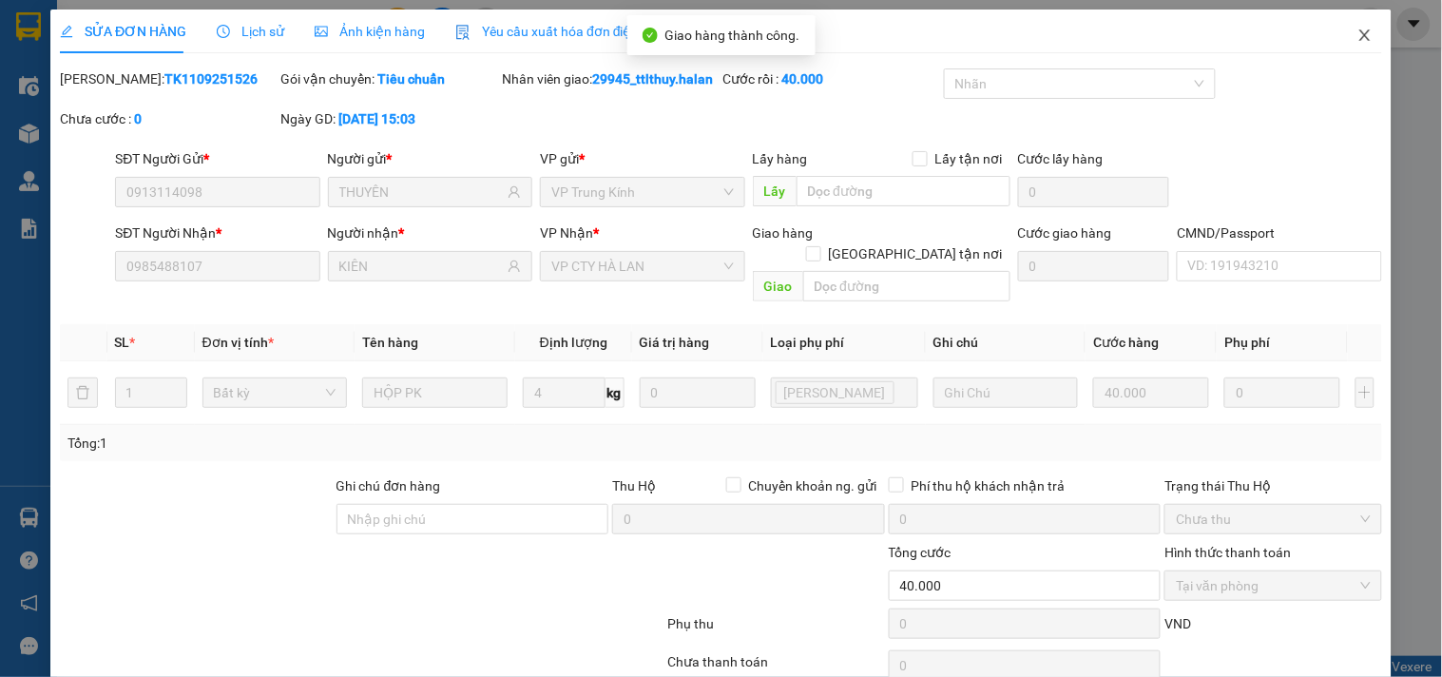
click at [1357, 36] on icon "close" at bounding box center [1364, 35] width 15 height 15
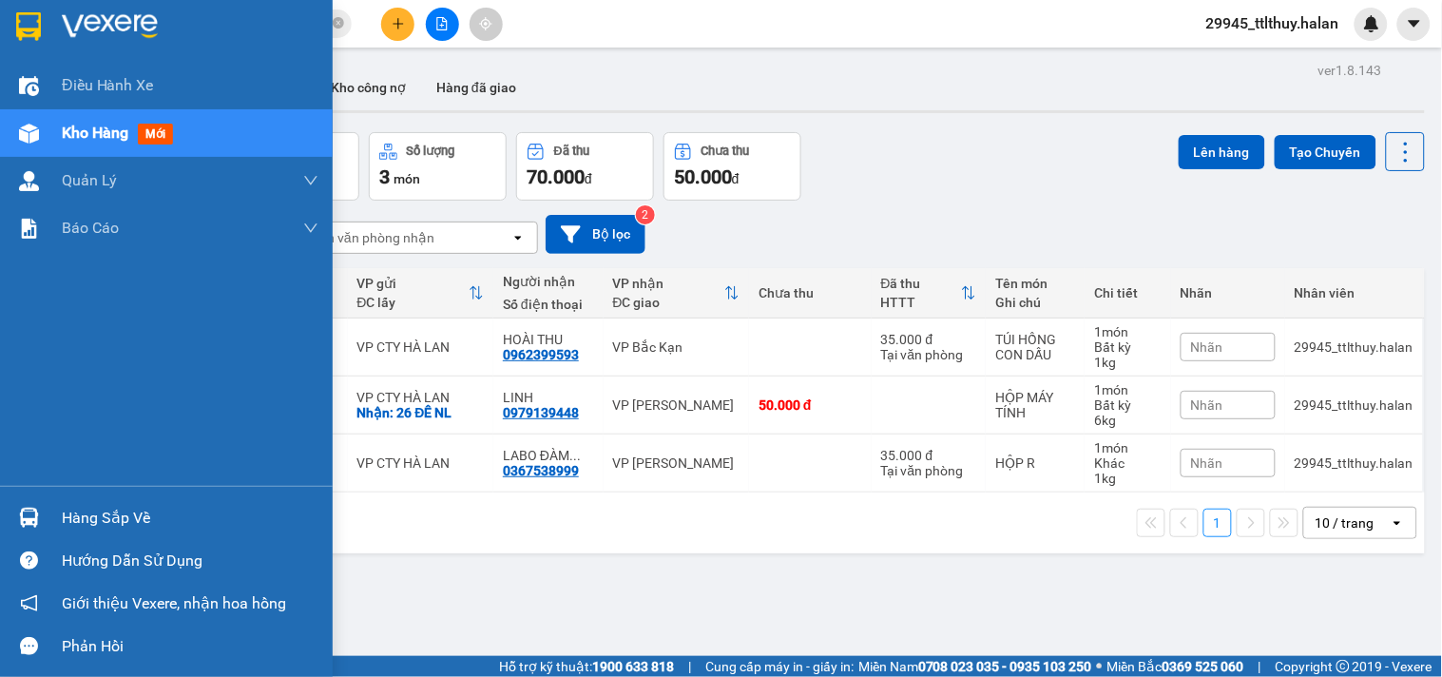
click at [29, 519] on img at bounding box center [29, 518] width 20 height 20
